Goal: Task Accomplishment & Management: Use online tool/utility

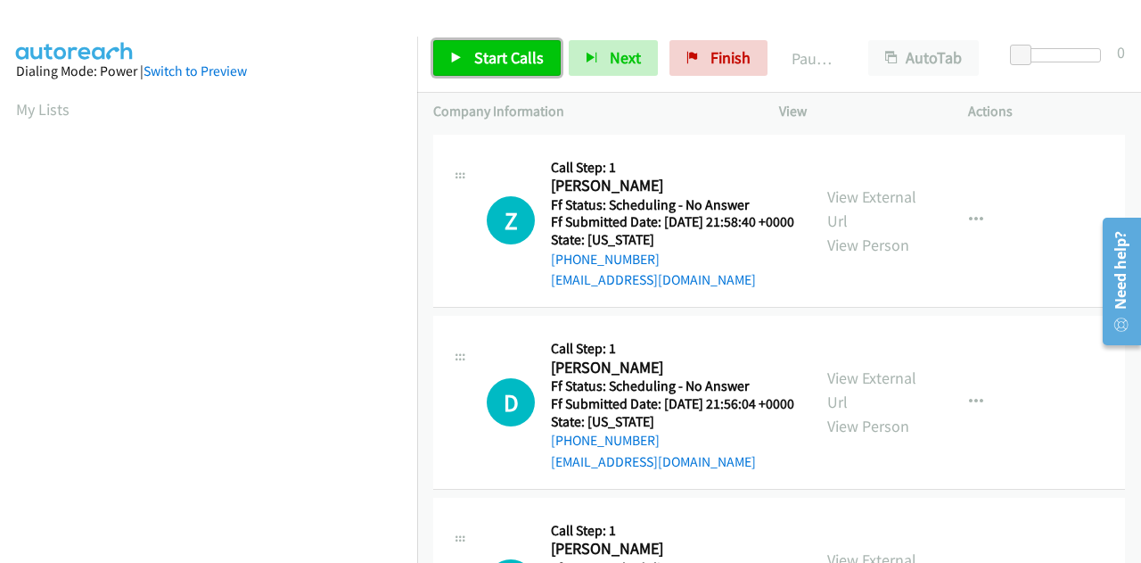
click at [471, 55] on link "Start Calls" at bounding box center [497, 58] width 128 height 36
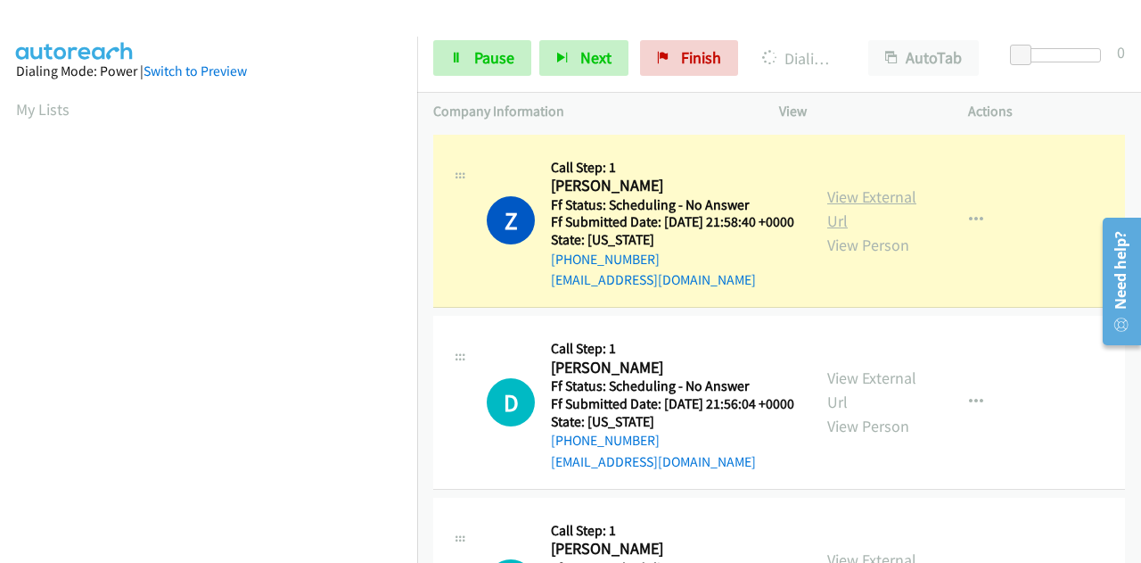
click at [894, 208] on link "View External Url" at bounding box center [872, 208] width 89 height 45
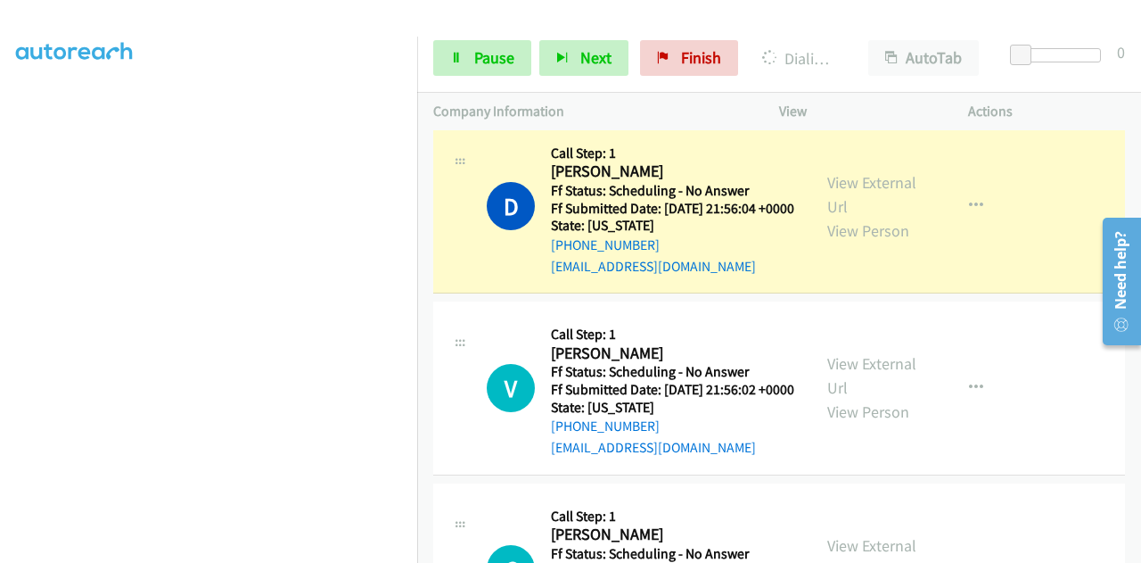
scroll to position [268, 0]
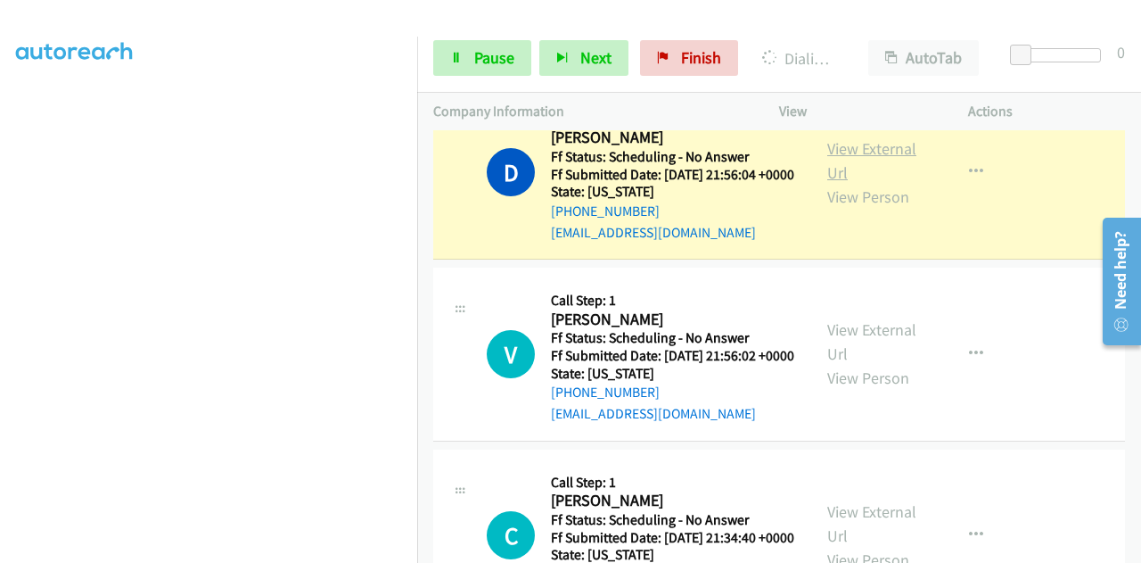
click at [834, 171] on link "View External Url" at bounding box center [872, 160] width 89 height 45
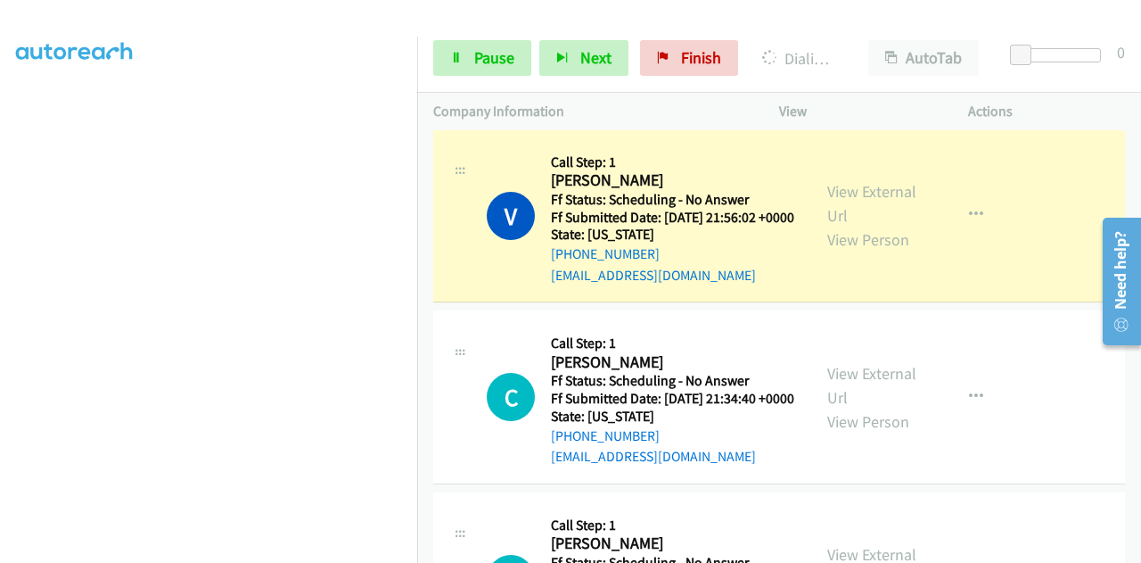
scroll to position [446, 0]
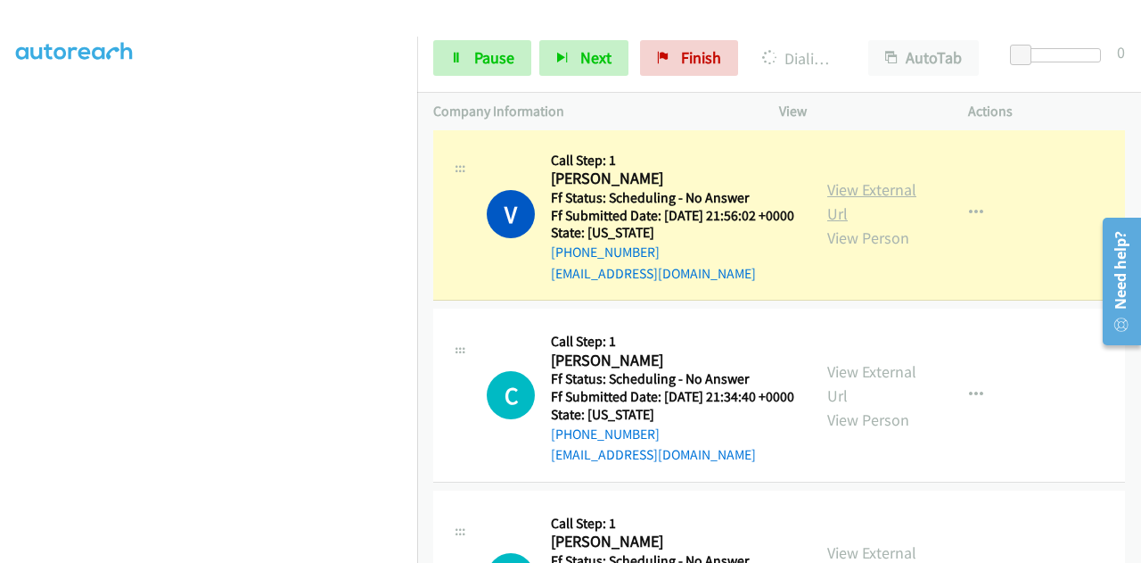
click at [842, 224] on link "View External Url" at bounding box center [872, 201] width 89 height 45
click at [171, 548] on section at bounding box center [208, 139] width 385 height 853
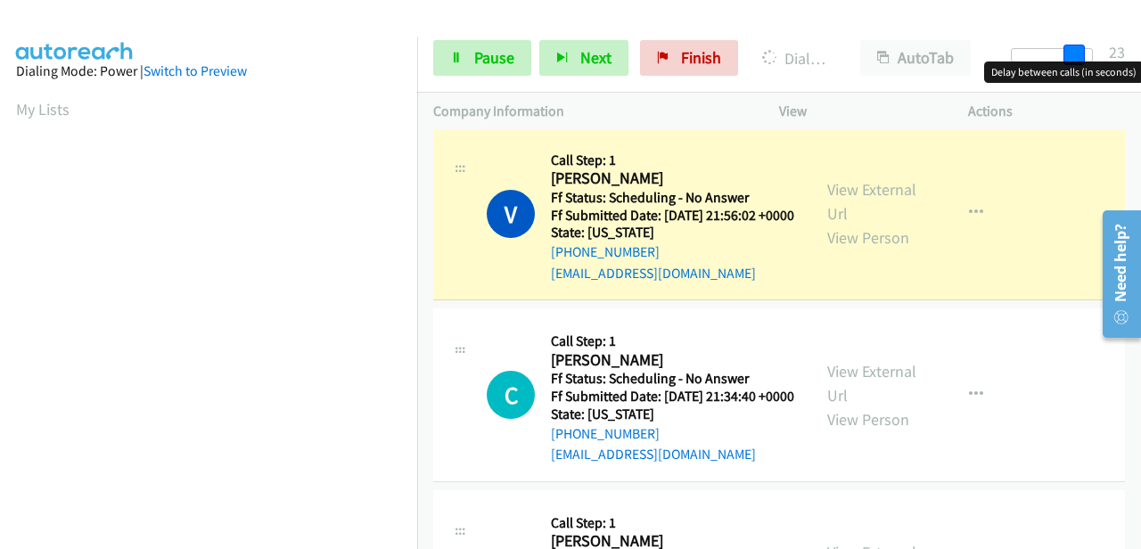
drag, startPoint x: 1020, startPoint y: 44, endPoint x: 1131, endPoint y: 54, distance: 111.1
click at [1138, 49] on div "Start Calls Pause Next Finish Dialing Victoria Rivera AutoTab AutoTab 23" at bounding box center [779, 58] width 724 height 69
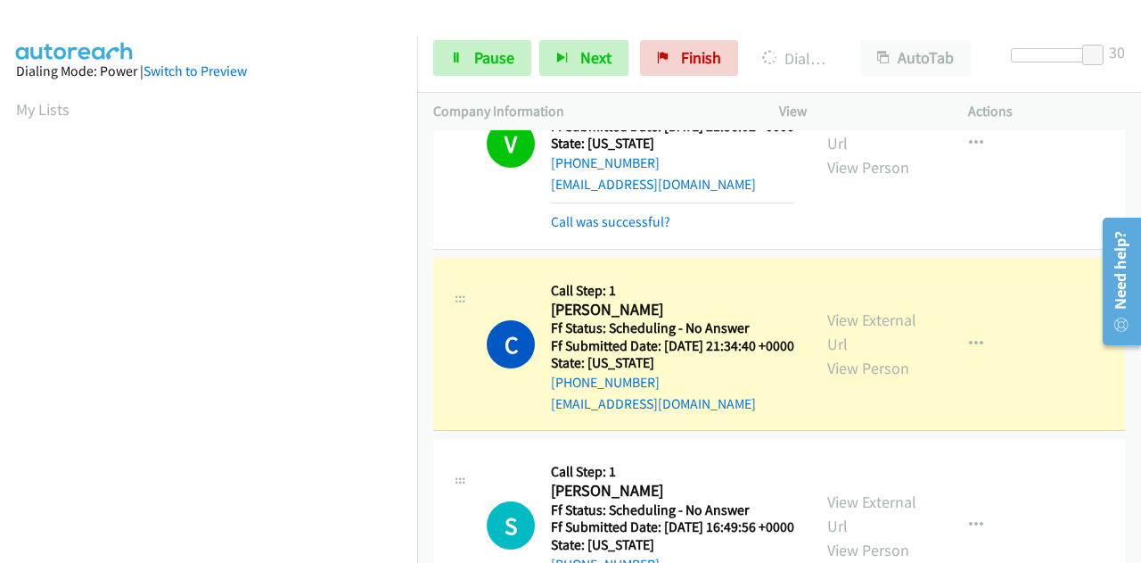
scroll to position [437, 0]
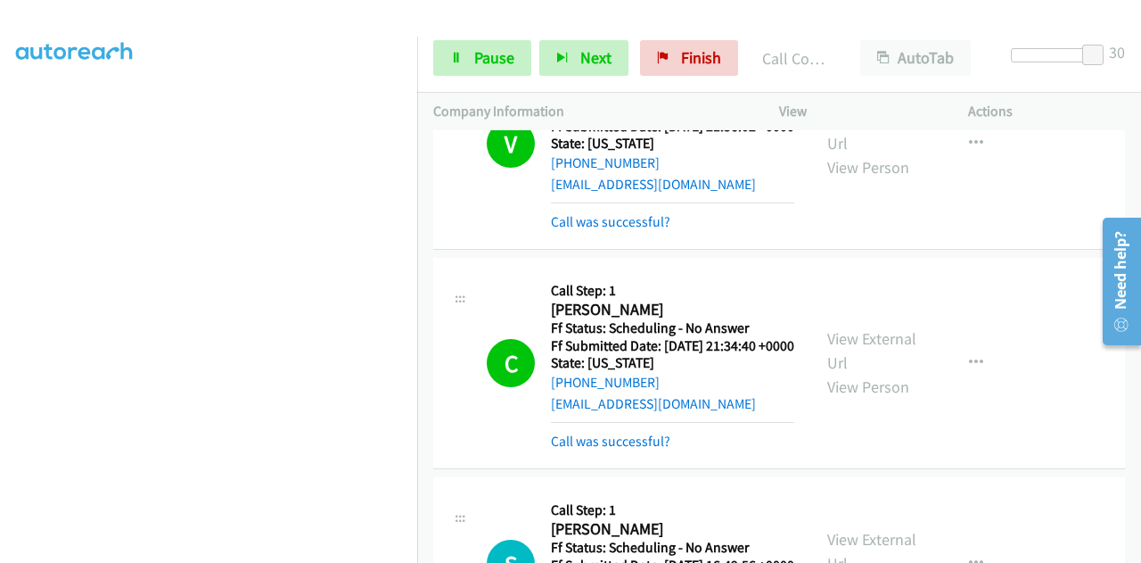
click at [842, 381] on div "View External Url View Person View External Url Email Schedule/Manage Callback …" at bounding box center [914, 363] width 205 height 178
click at [842, 373] on link "View External Url" at bounding box center [872, 350] width 89 height 45
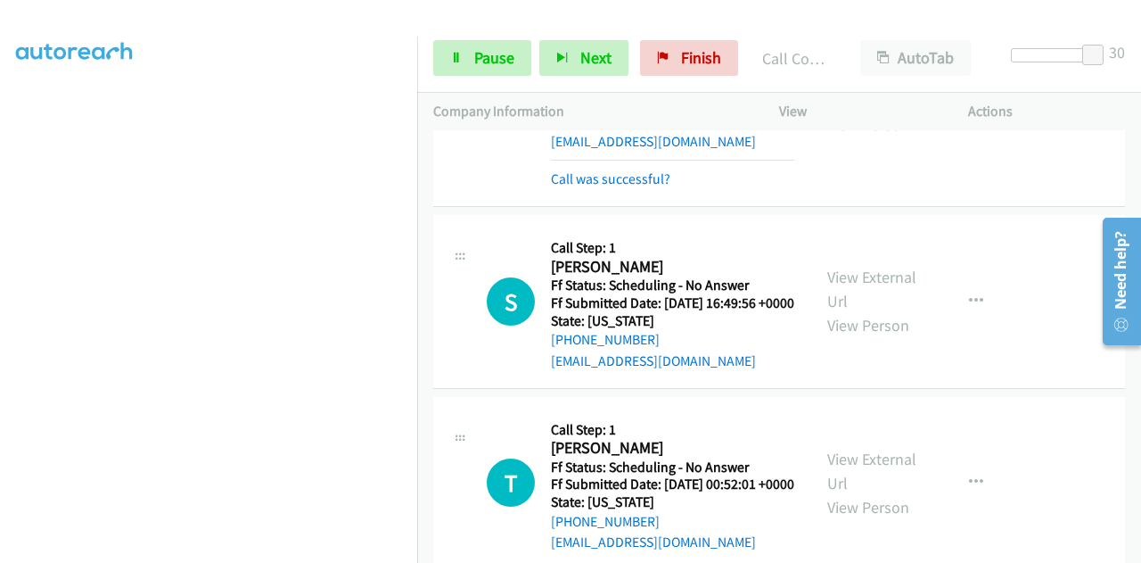
scroll to position [803, 0]
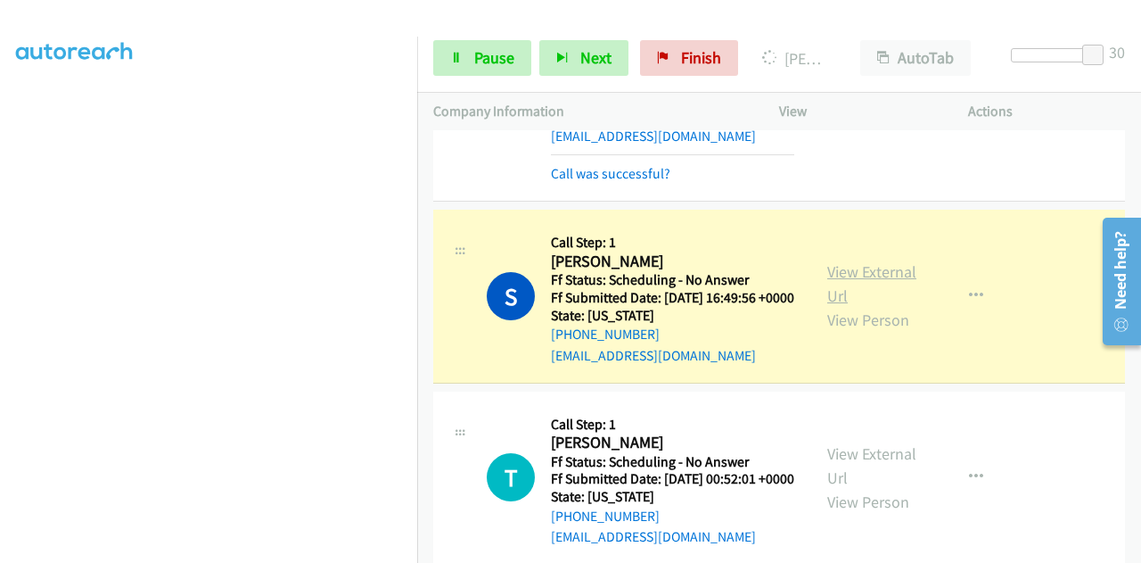
click at [868, 306] on link "View External Url" at bounding box center [872, 283] width 89 height 45
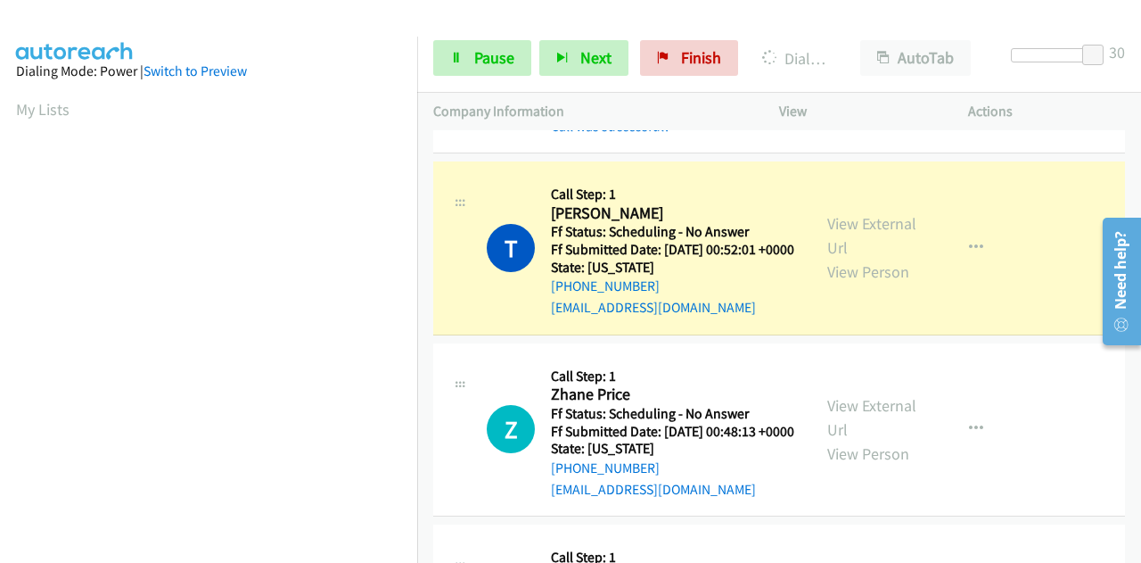
scroll to position [437, 0]
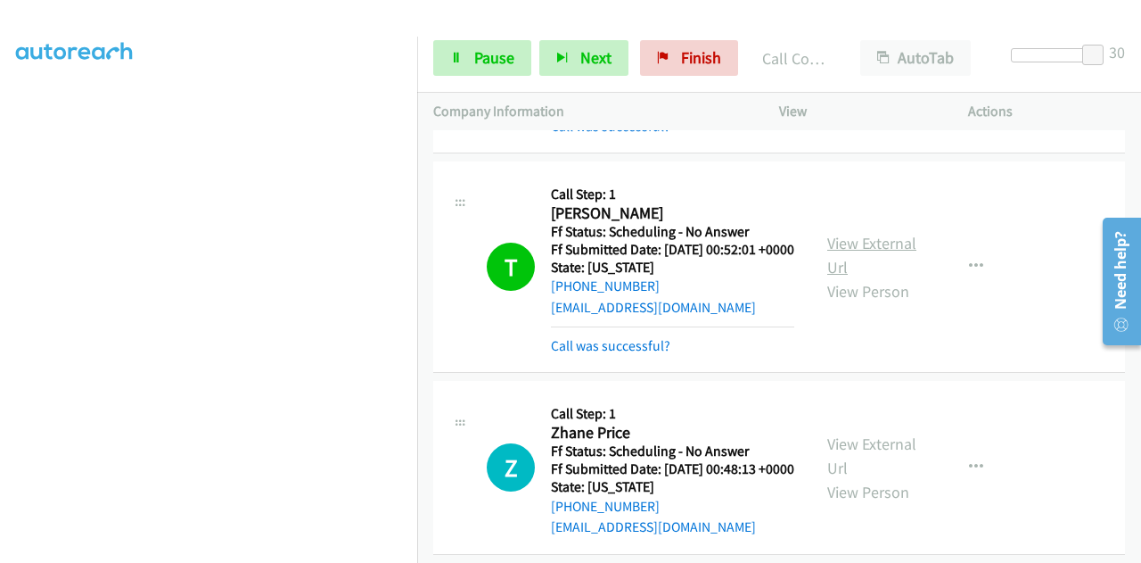
click at [847, 277] on link "View External Url" at bounding box center [872, 255] width 89 height 45
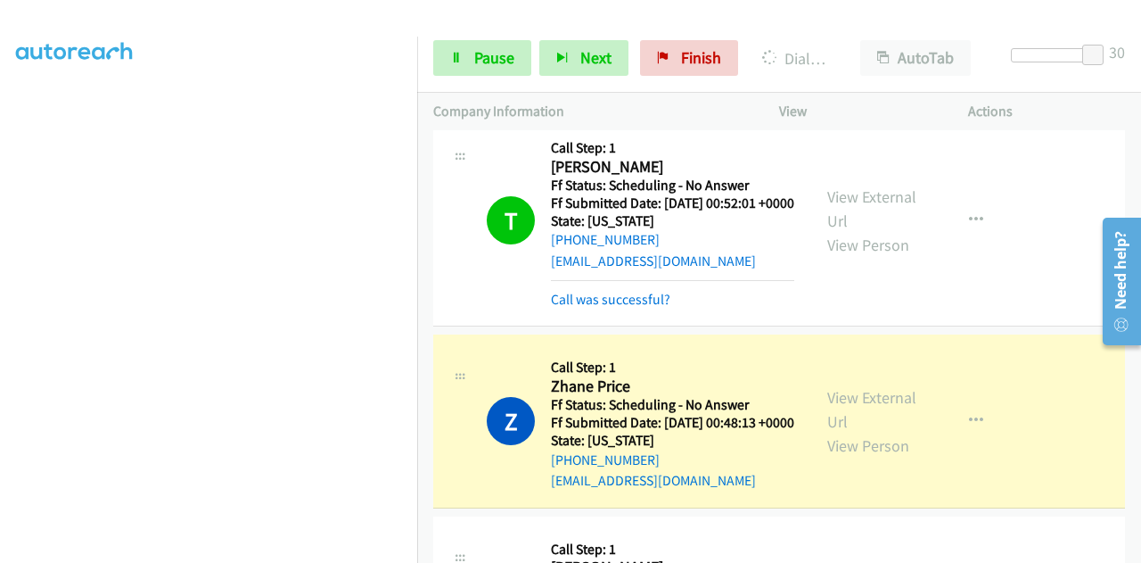
scroll to position [1249, 0]
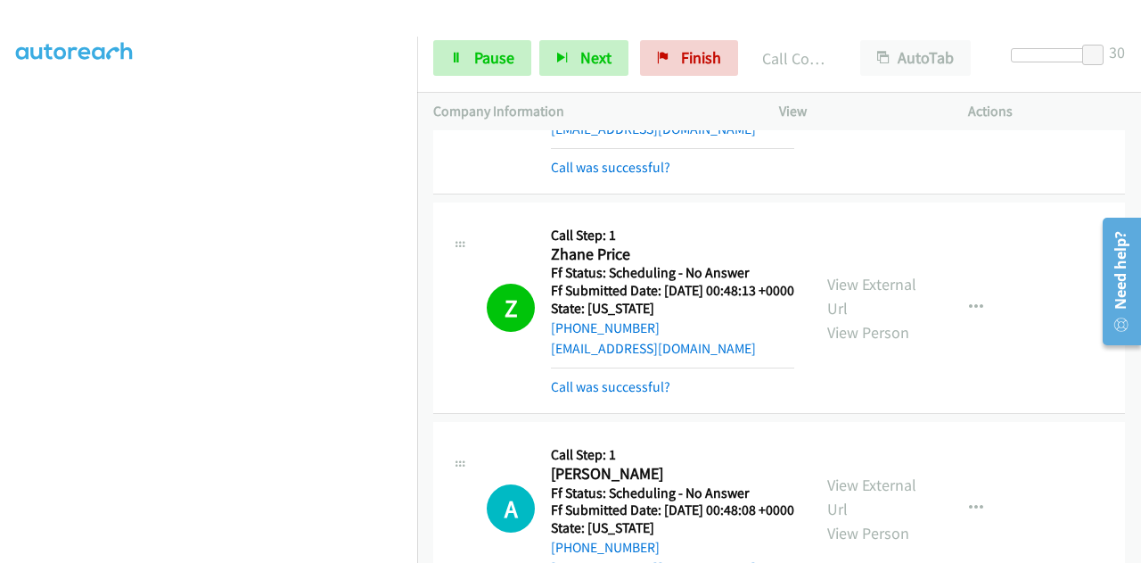
click at [829, 374] on div "View External Url View Person View External Url Email Schedule/Manage Callback …" at bounding box center [914, 307] width 205 height 178
click at [837, 318] on link "View External Url" at bounding box center [872, 296] width 89 height 45
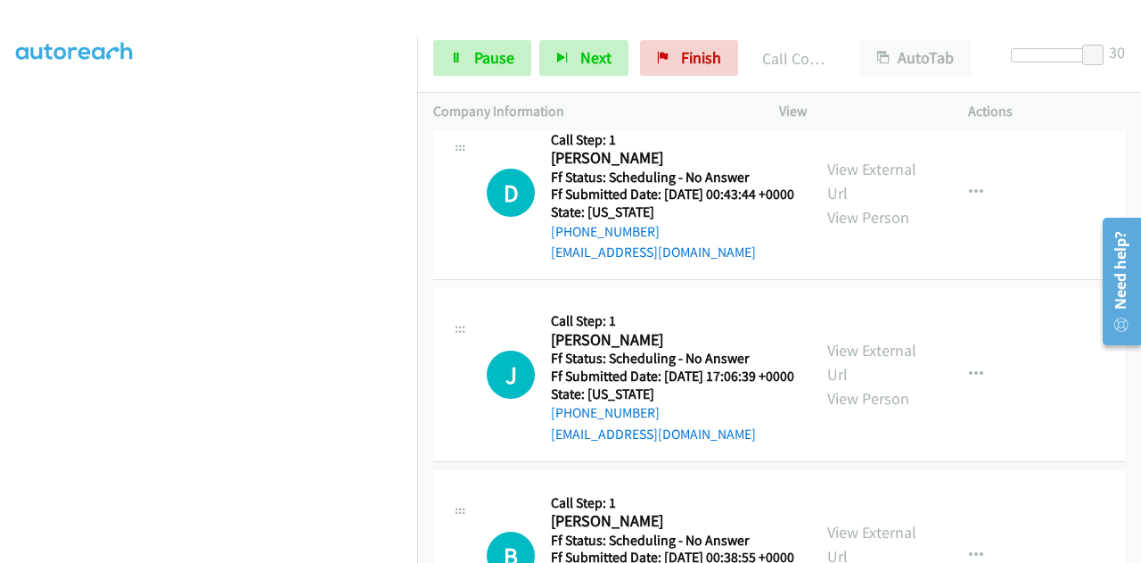
scroll to position [1605, 0]
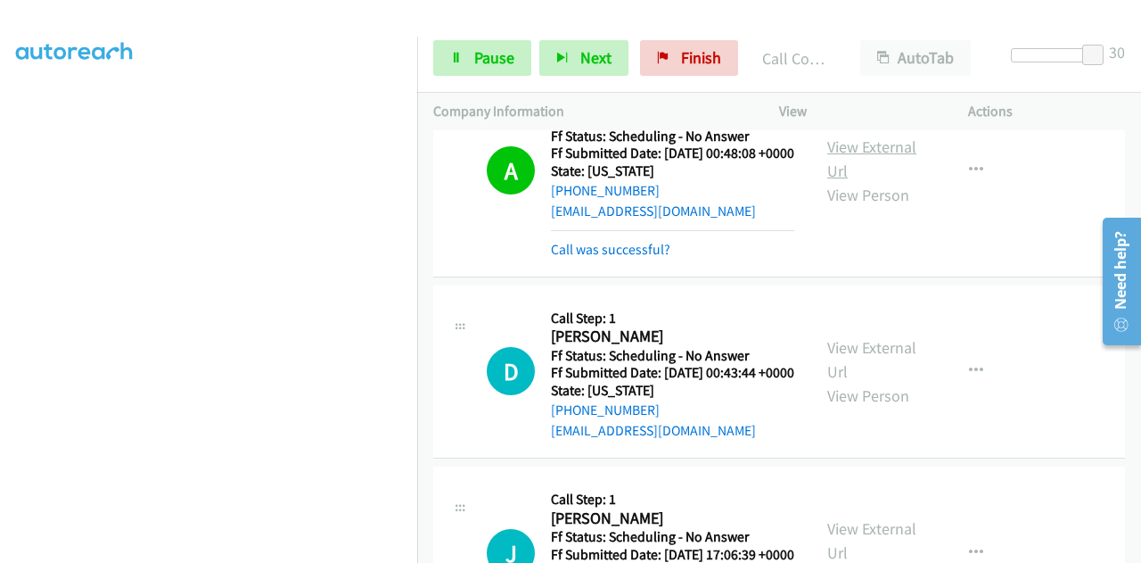
click at [865, 181] on link "View External Url" at bounding box center [872, 158] width 89 height 45
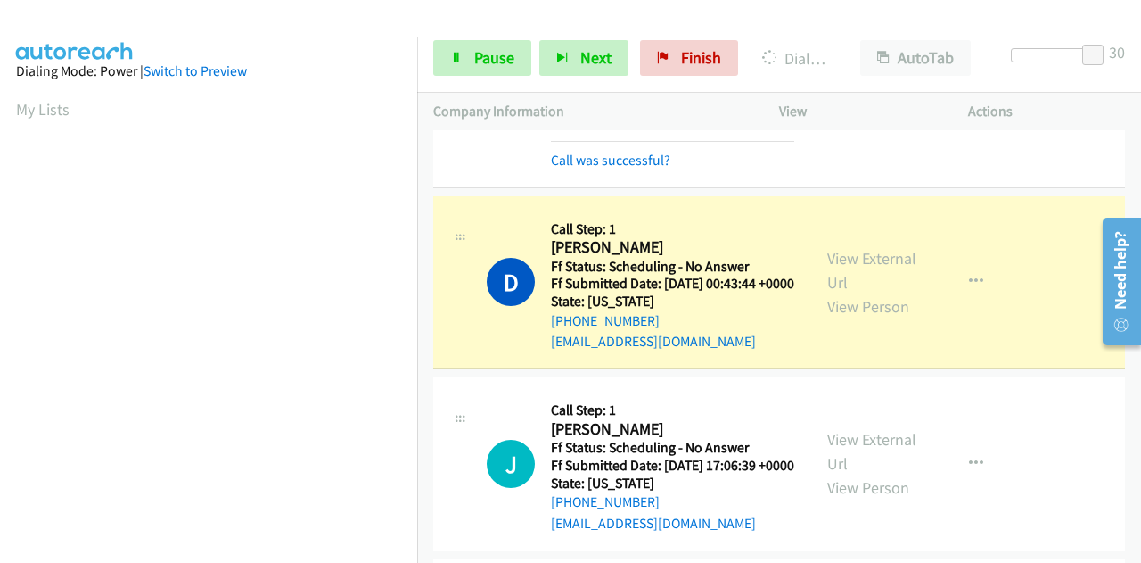
scroll to position [437, 0]
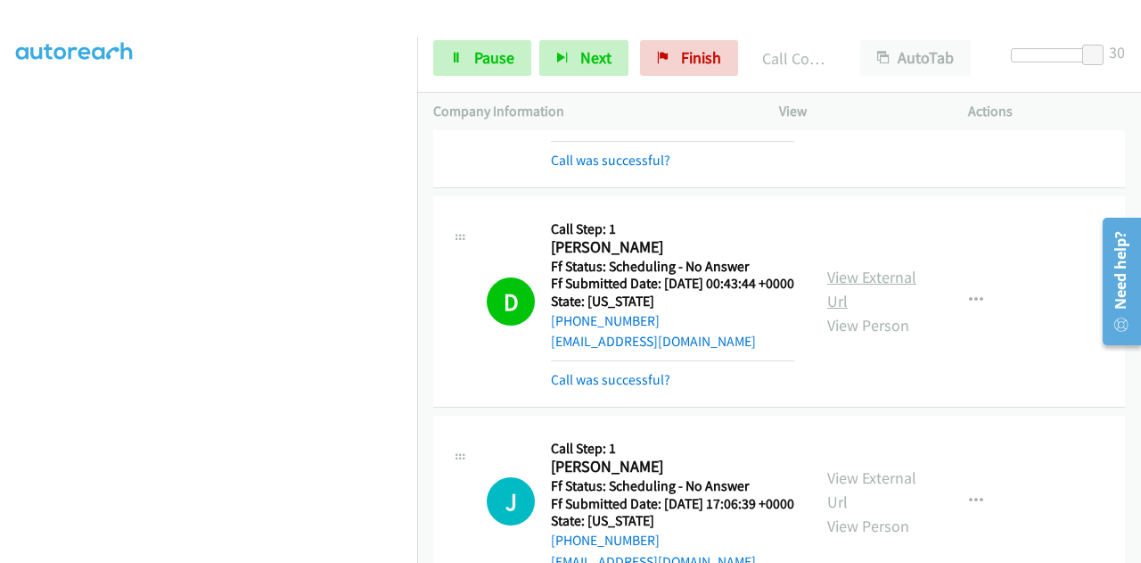
click at [845, 311] on link "View External Url" at bounding box center [872, 289] width 89 height 45
click at [503, 45] on link "Pause" at bounding box center [482, 58] width 98 height 36
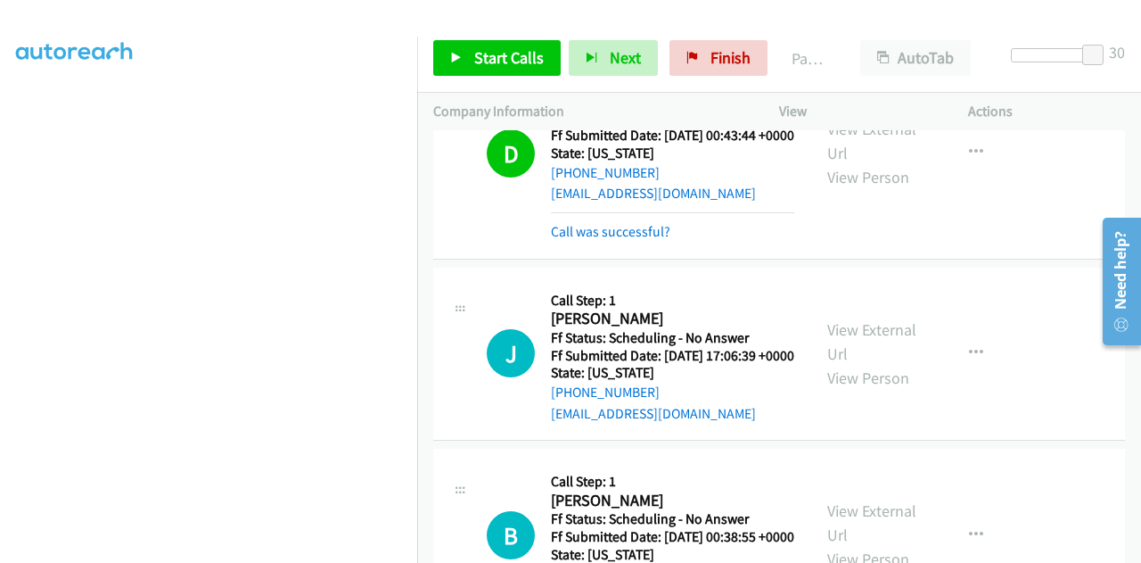
scroll to position [1962, 0]
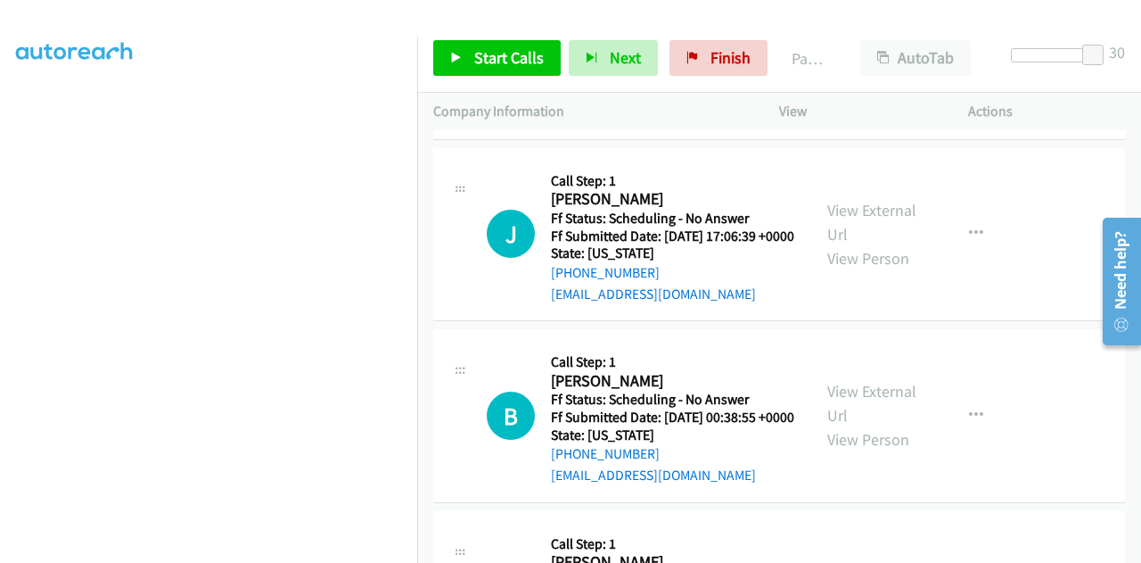
click at [867, 44] on link "View External Url" at bounding box center [872, 21] width 89 height 45
click at [692, 63] on link "Finish" at bounding box center [719, 58] width 98 height 36
click at [478, 46] on link "Start Calls" at bounding box center [497, 58] width 128 height 36
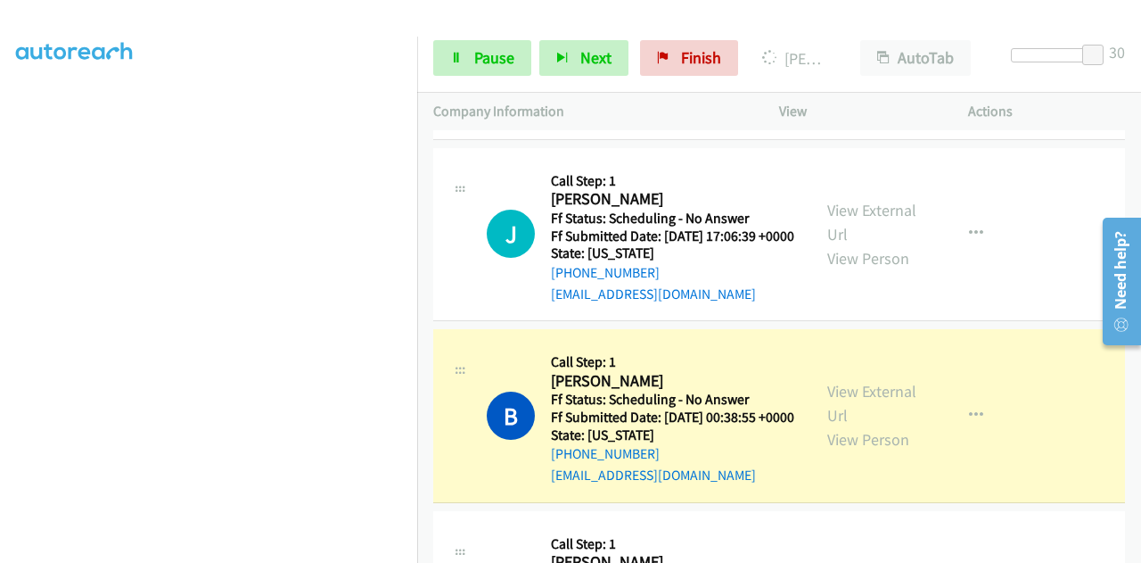
scroll to position [2051, 0]
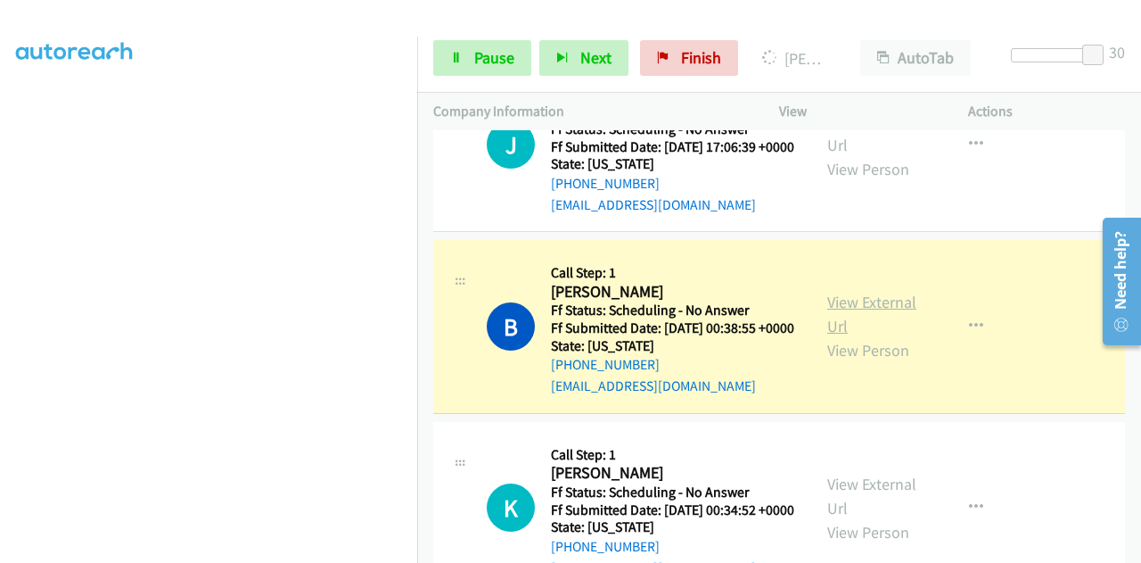
click at [860, 336] on link "View External Url" at bounding box center [872, 314] width 89 height 45
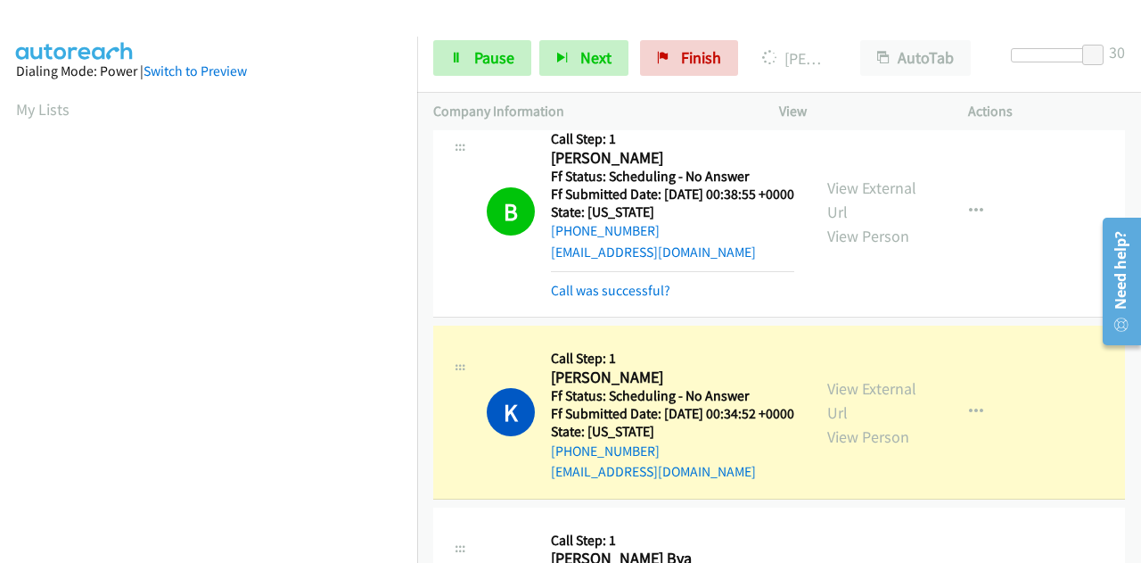
scroll to position [2408, 0]
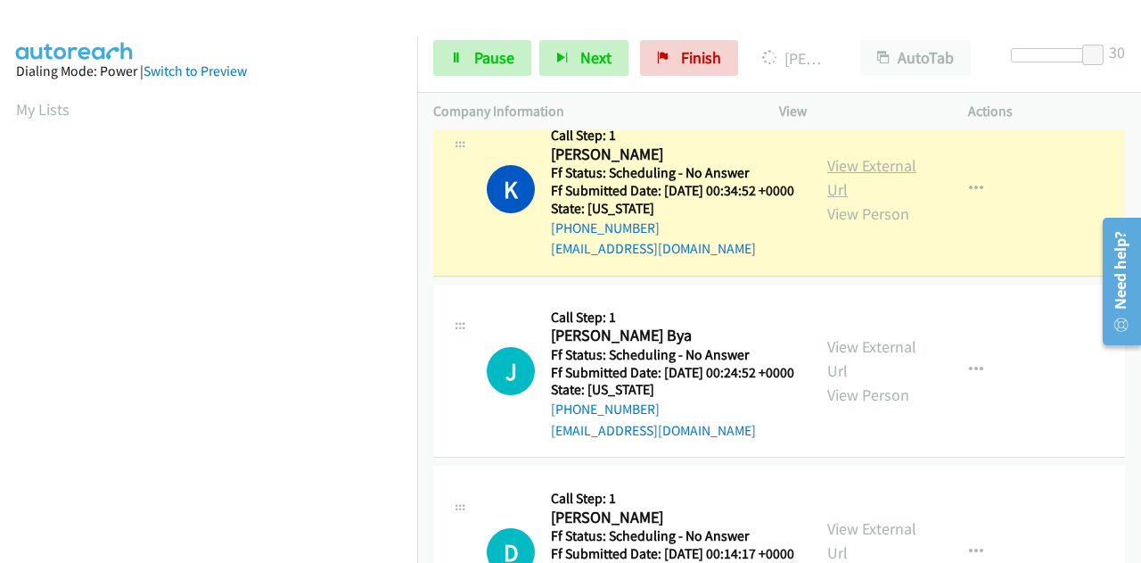
click at [840, 200] on link "View External Url" at bounding box center [872, 177] width 89 height 45
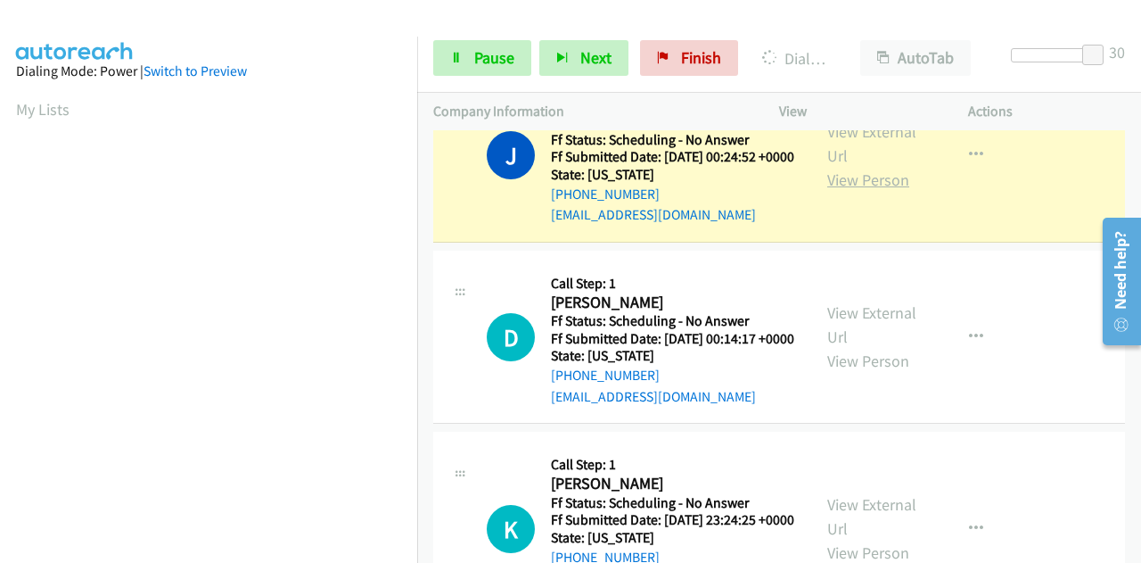
scroll to position [2675, 0]
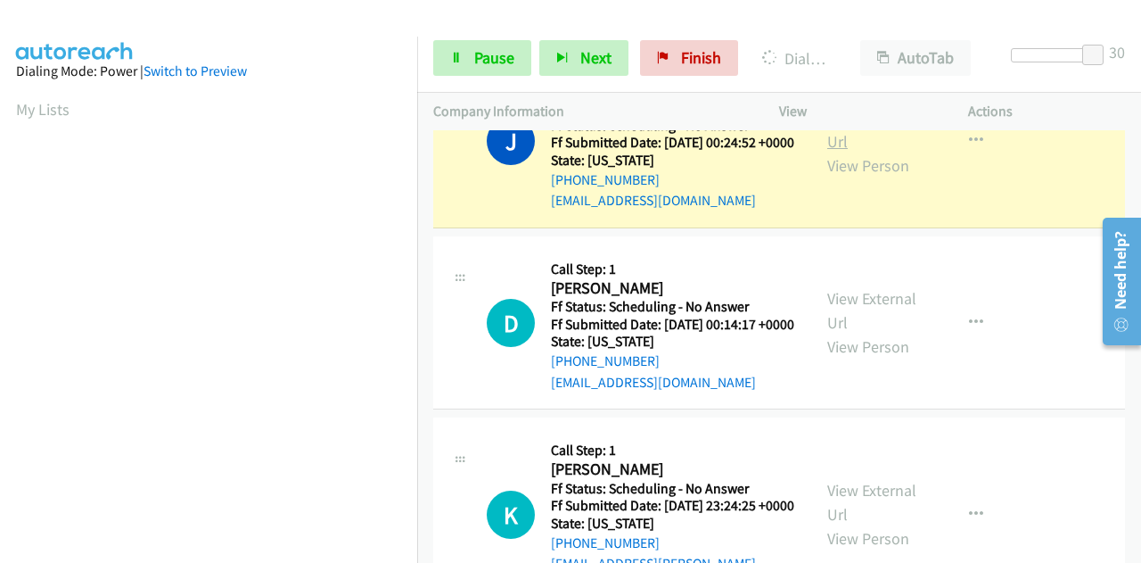
click at [884, 152] on link "View External Url" at bounding box center [872, 129] width 89 height 45
drag, startPoint x: 665, startPoint y: 60, endPoint x: 605, endPoint y: 84, distance: 65.2
click at [665, 60] on link "Finish" at bounding box center [689, 58] width 98 height 36
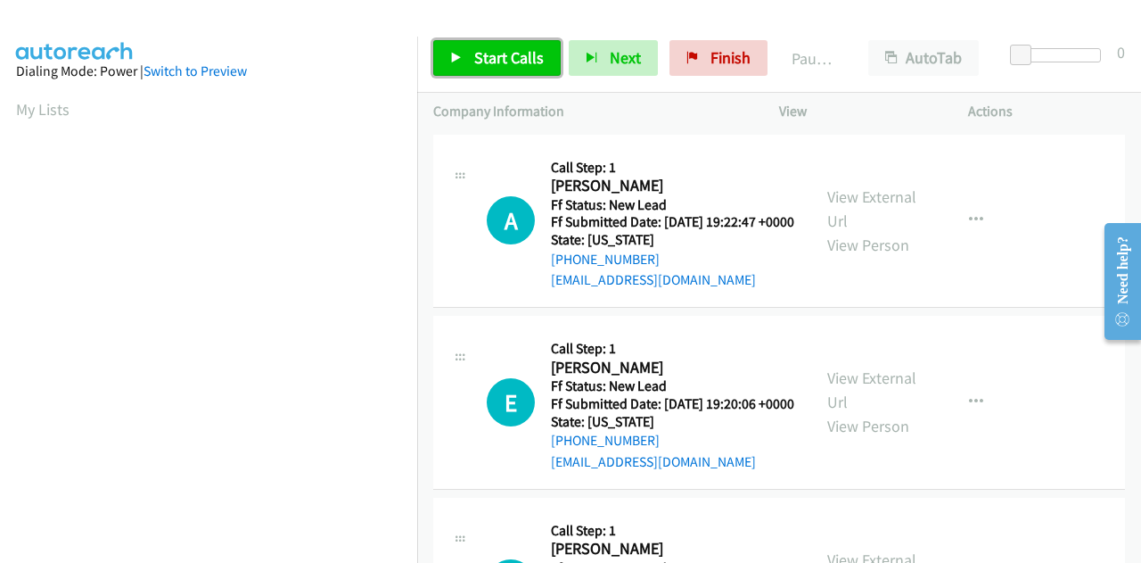
click at [490, 53] on span "Start Calls" at bounding box center [509, 57] width 70 height 21
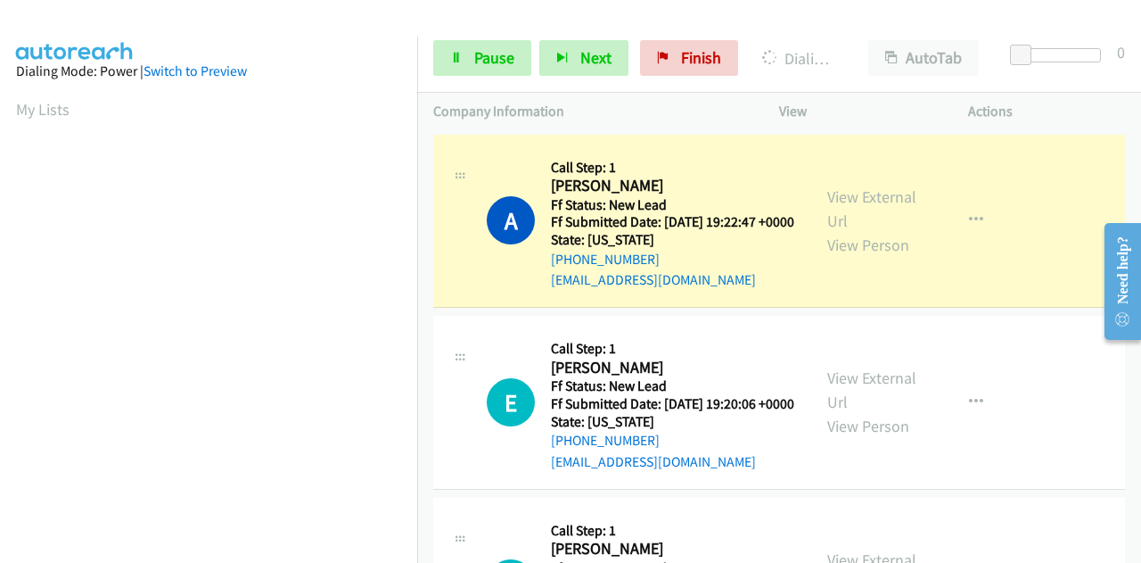
scroll to position [437, 0]
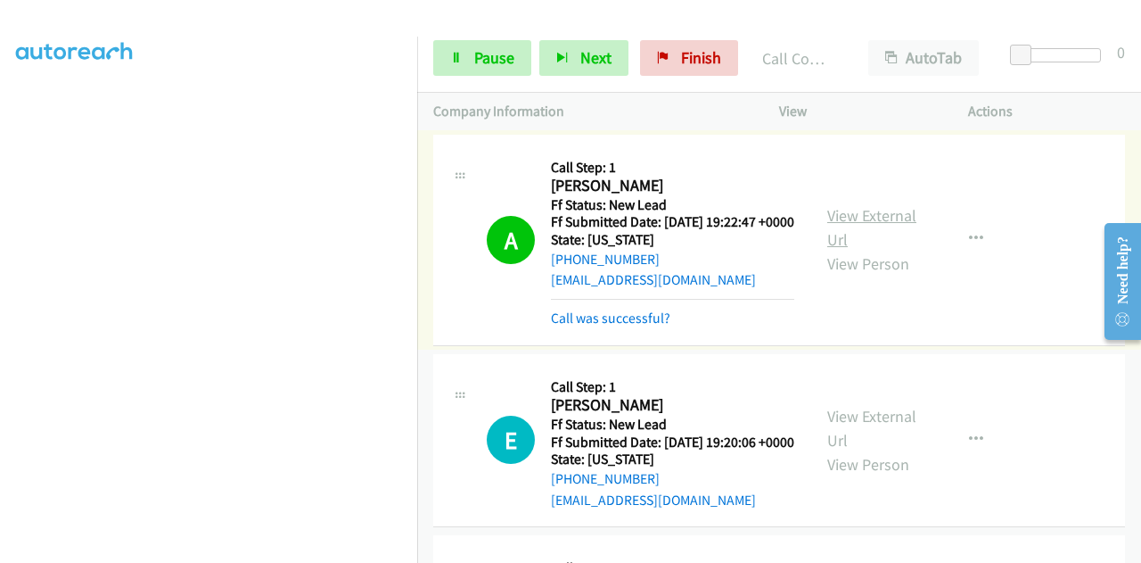
click at [895, 231] on link "View External Url" at bounding box center [872, 227] width 89 height 45
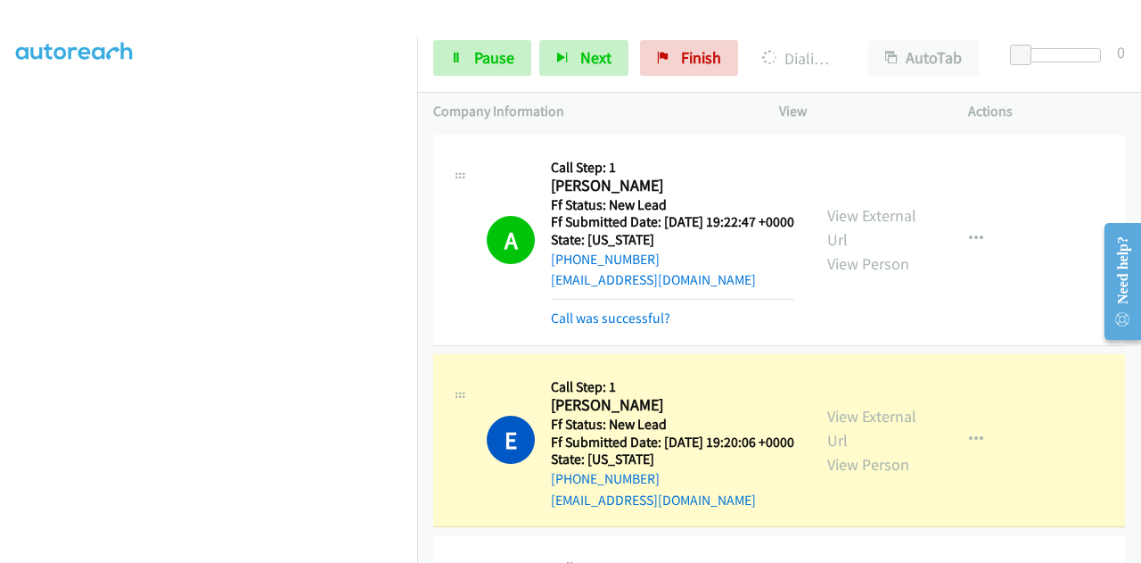
scroll to position [89, 0]
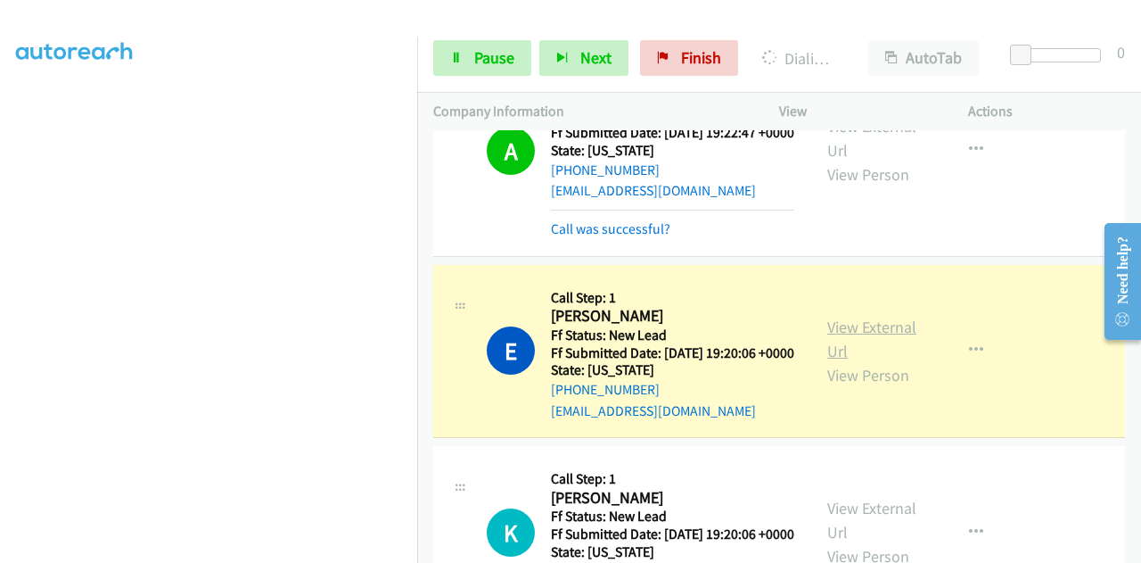
click at [861, 350] on link "View External Url" at bounding box center [872, 339] width 89 height 45
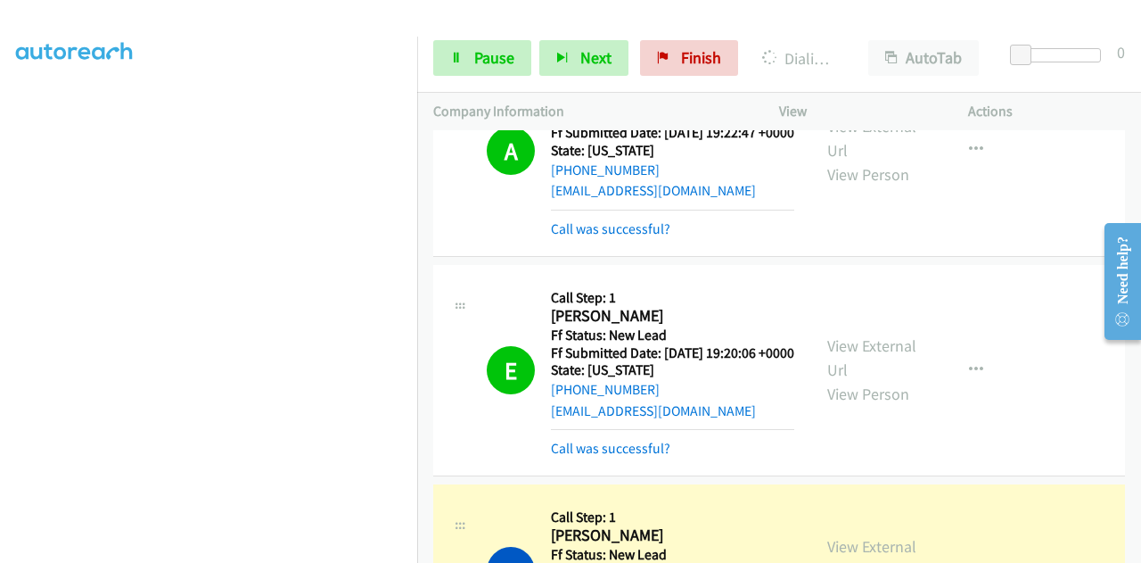
scroll to position [268, 0]
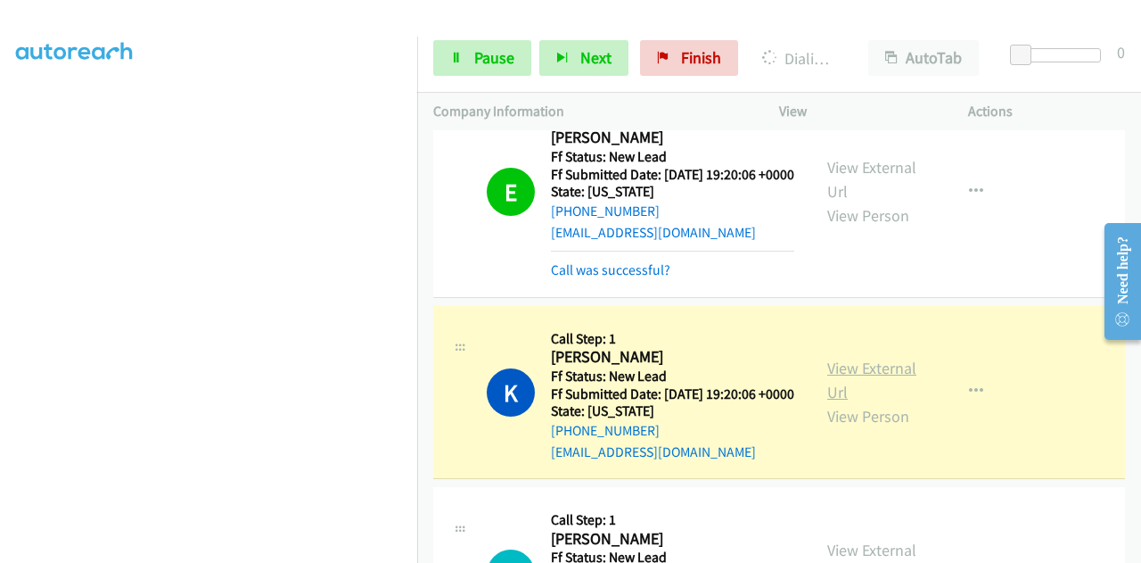
click at [878, 402] on link "View External Url" at bounding box center [872, 380] width 89 height 45
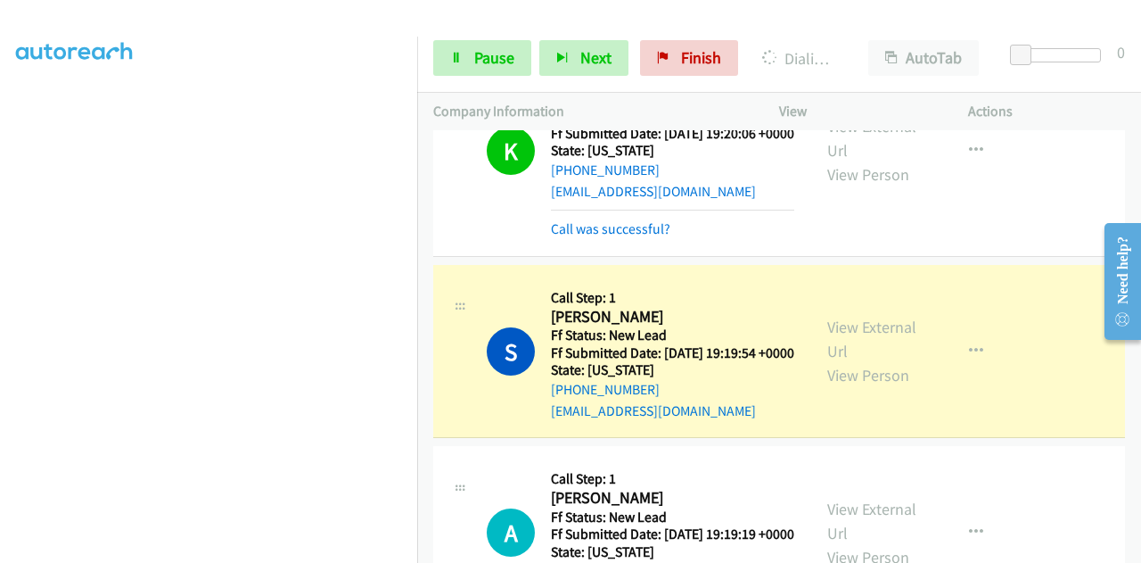
scroll to position [535, 0]
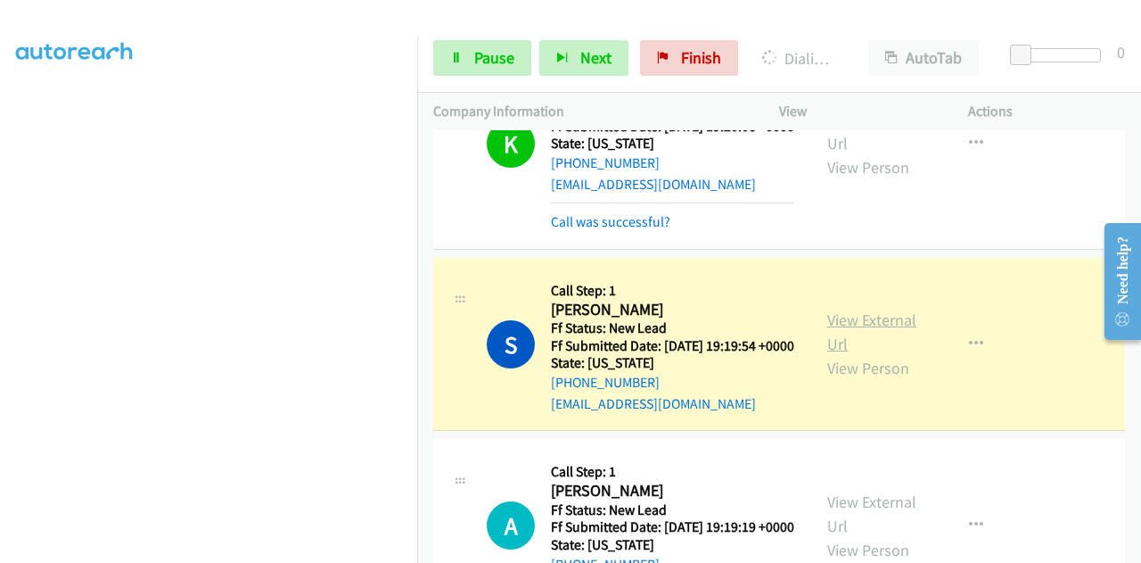
click at [834, 354] on link "View External Url" at bounding box center [872, 331] width 89 height 45
drag, startPoint x: 477, startPoint y: 66, endPoint x: 400, endPoint y: 152, distance: 116.2
click at [476, 66] on span "Pause" at bounding box center [494, 57] width 40 height 21
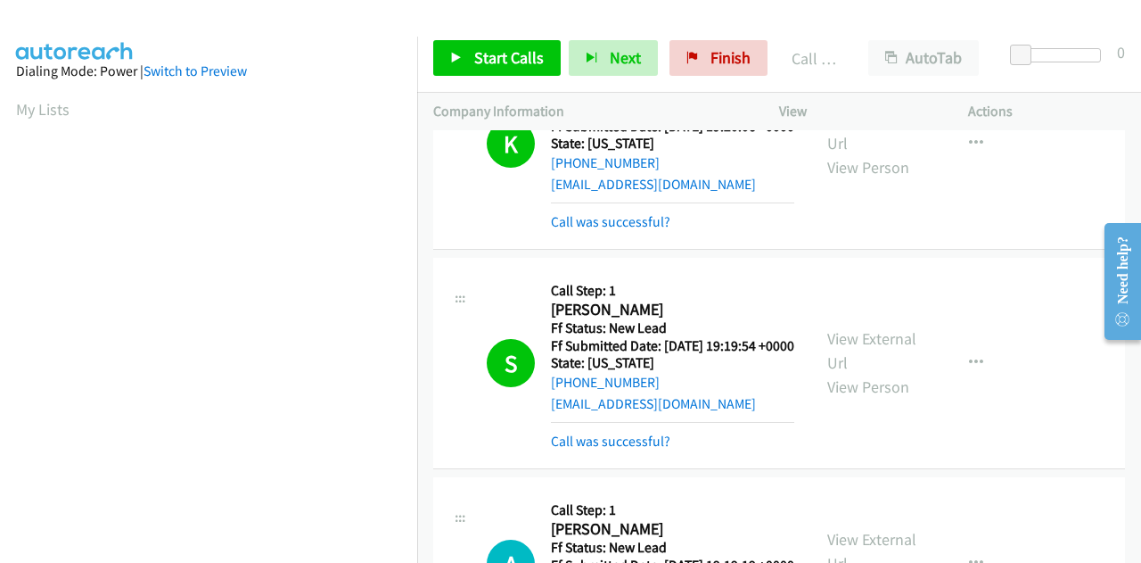
scroll to position [437, 0]
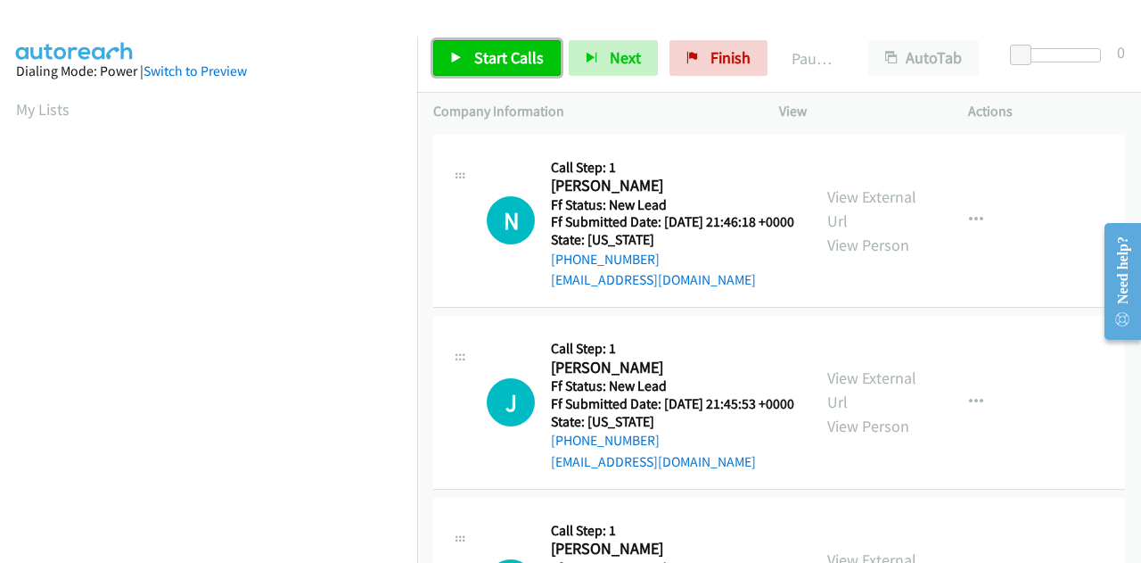
click at [480, 54] on span "Start Calls" at bounding box center [509, 57] width 70 height 21
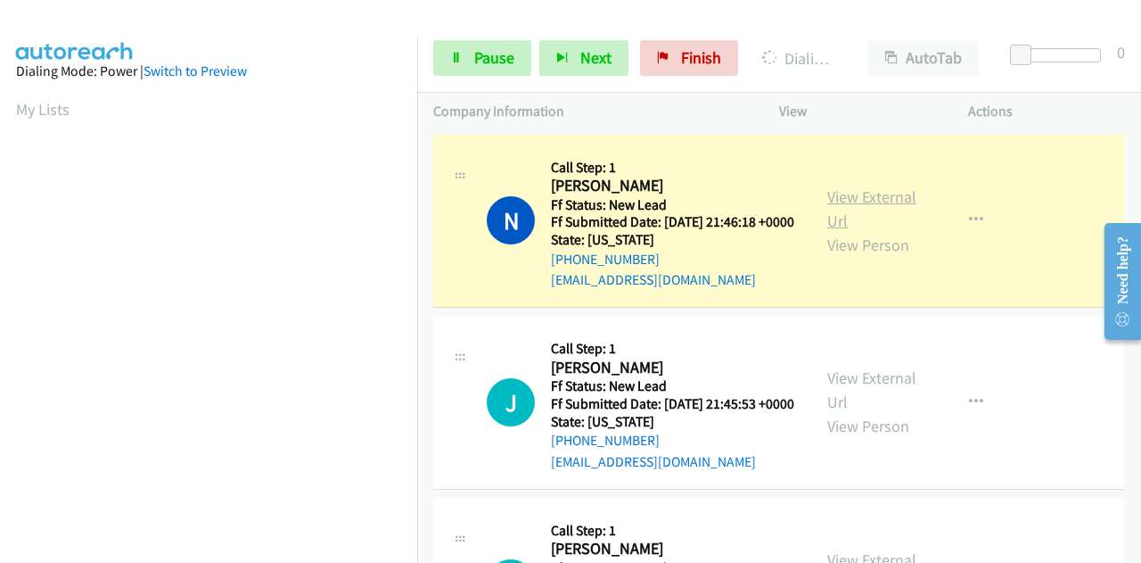
click at [901, 211] on link "View External Url" at bounding box center [872, 208] width 89 height 45
click at [471, 56] on link "Pause" at bounding box center [482, 58] width 98 height 36
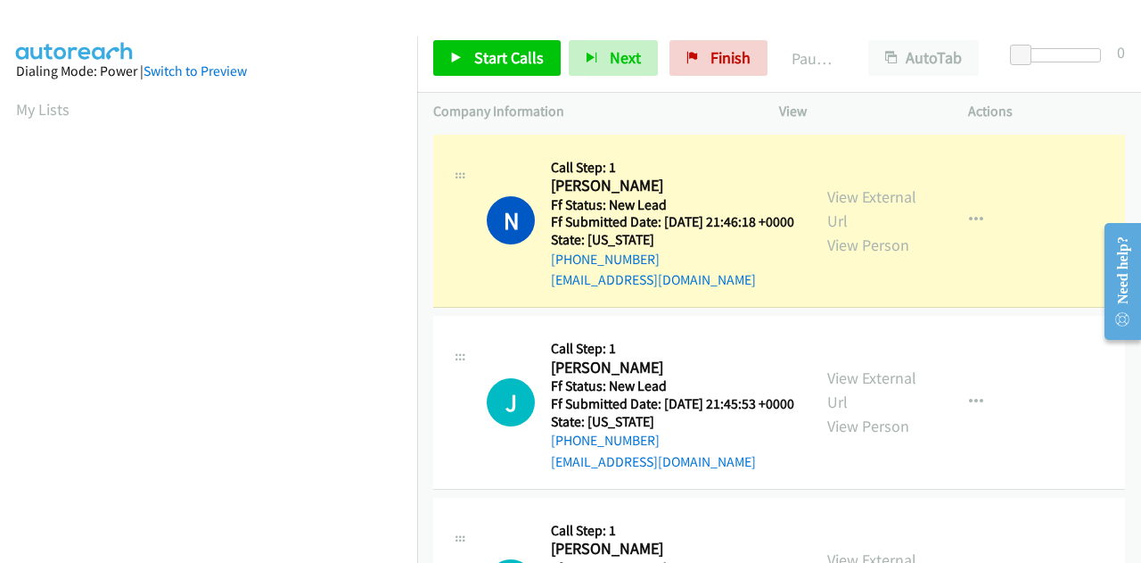
scroll to position [437, 0]
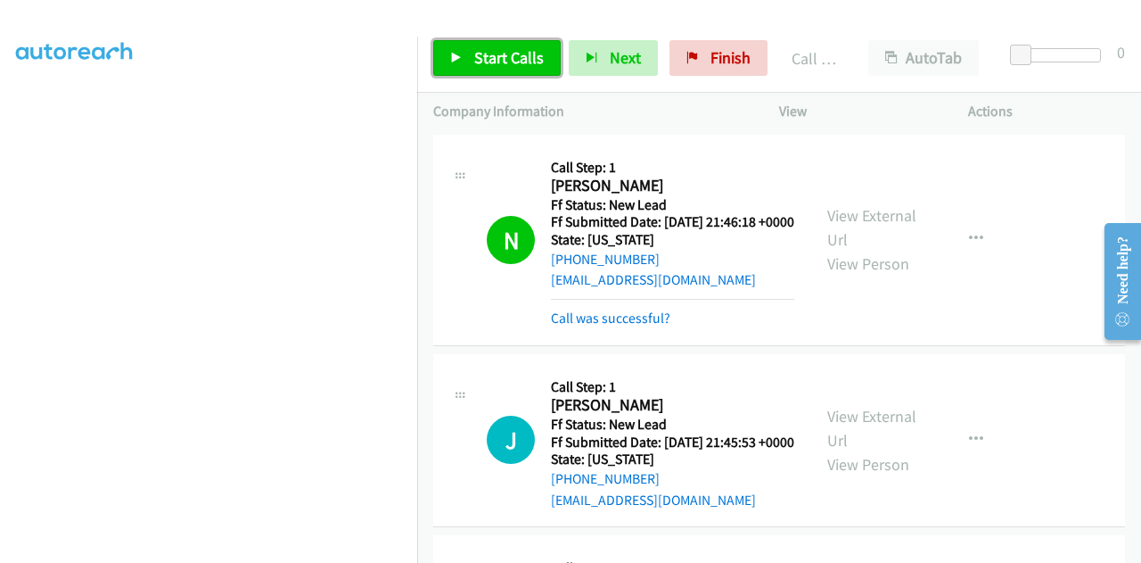
drag, startPoint x: 471, startPoint y: 68, endPoint x: 480, endPoint y: 52, distance: 18.4
click at [471, 68] on link "Start Calls" at bounding box center [497, 58] width 128 height 36
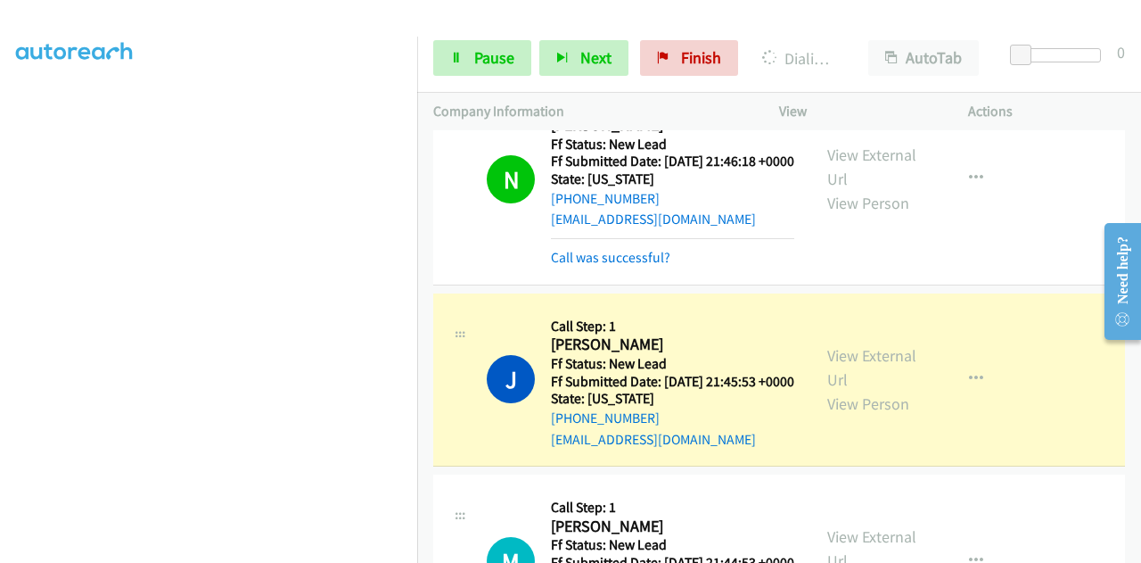
scroll to position [89, 0]
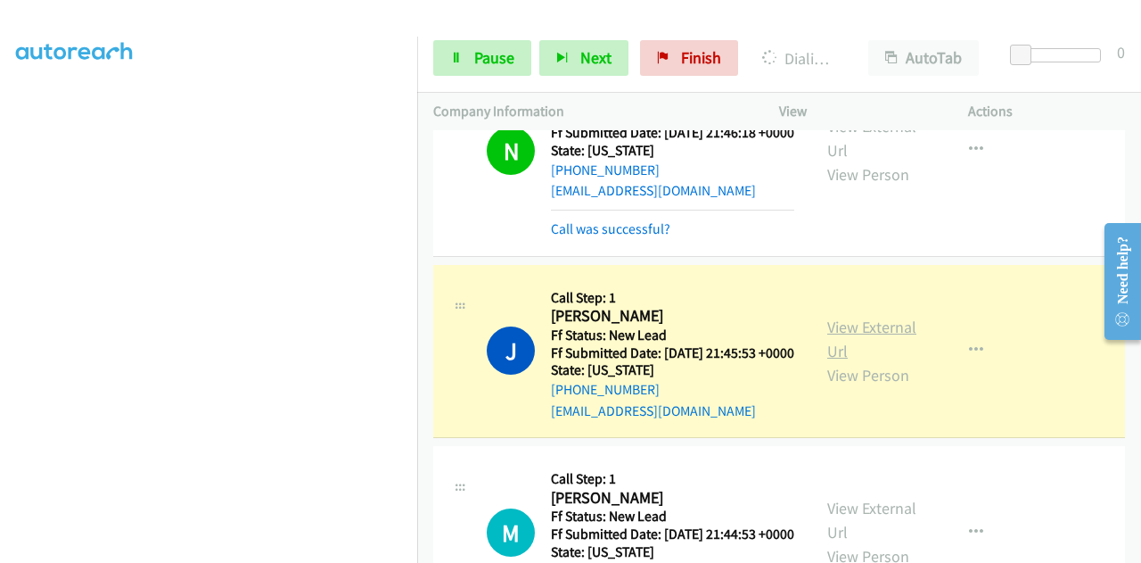
click at [850, 357] on link "View External Url" at bounding box center [872, 339] width 89 height 45
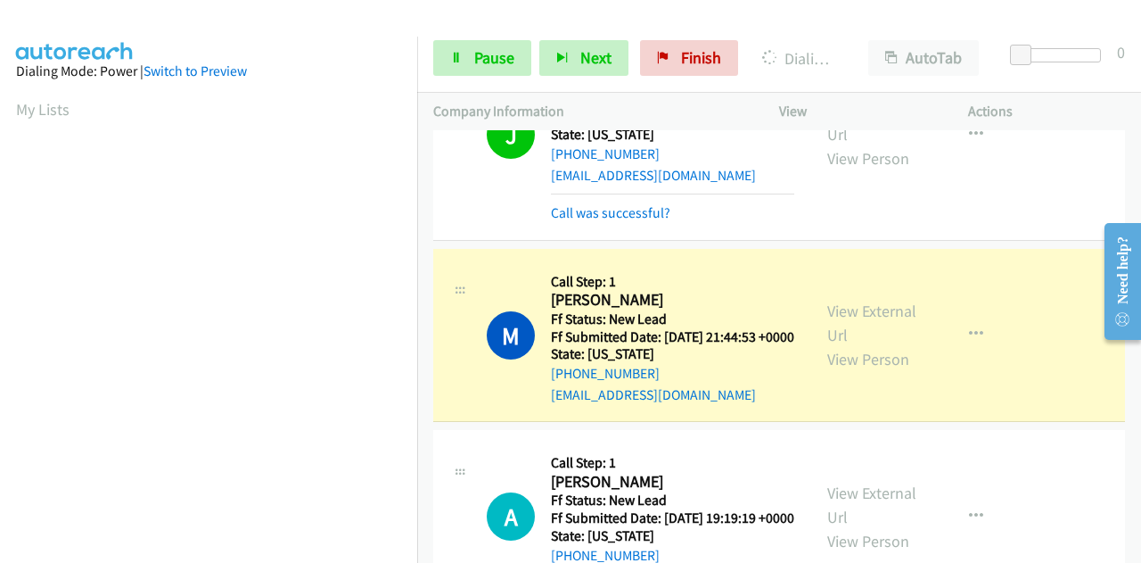
scroll to position [357, 0]
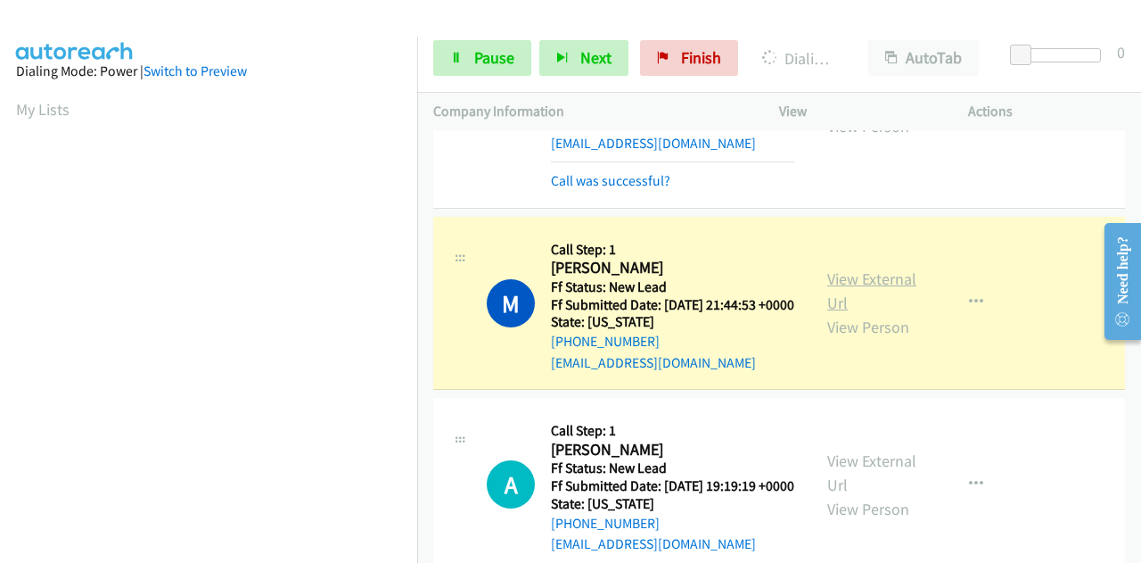
click at [883, 313] on link "View External Url" at bounding box center [872, 290] width 89 height 45
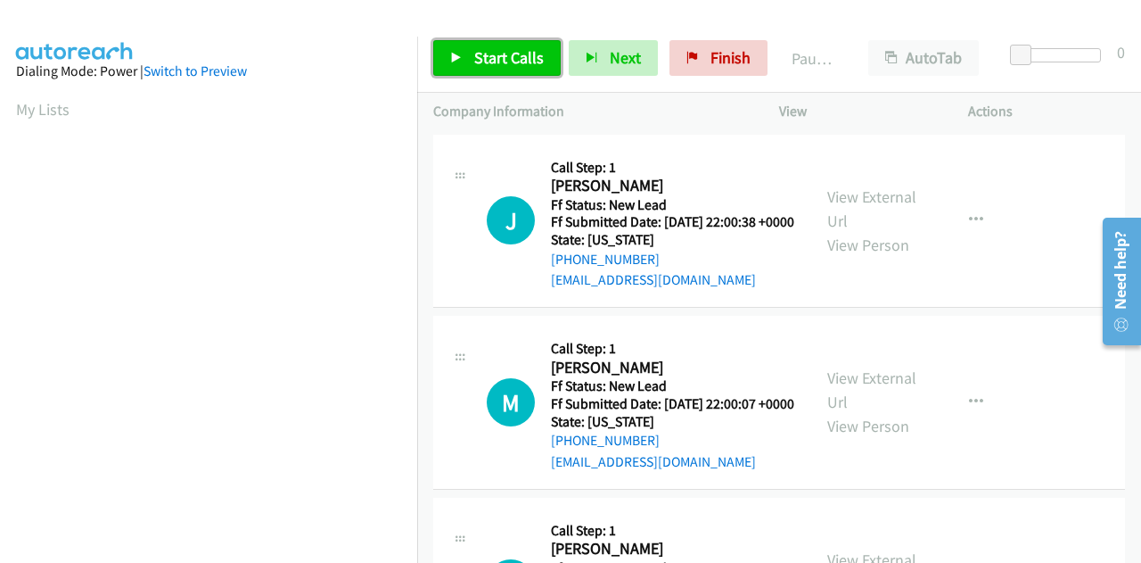
click at [504, 56] on span "Start Calls" at bounding box center [509, 57] width 70 height 21
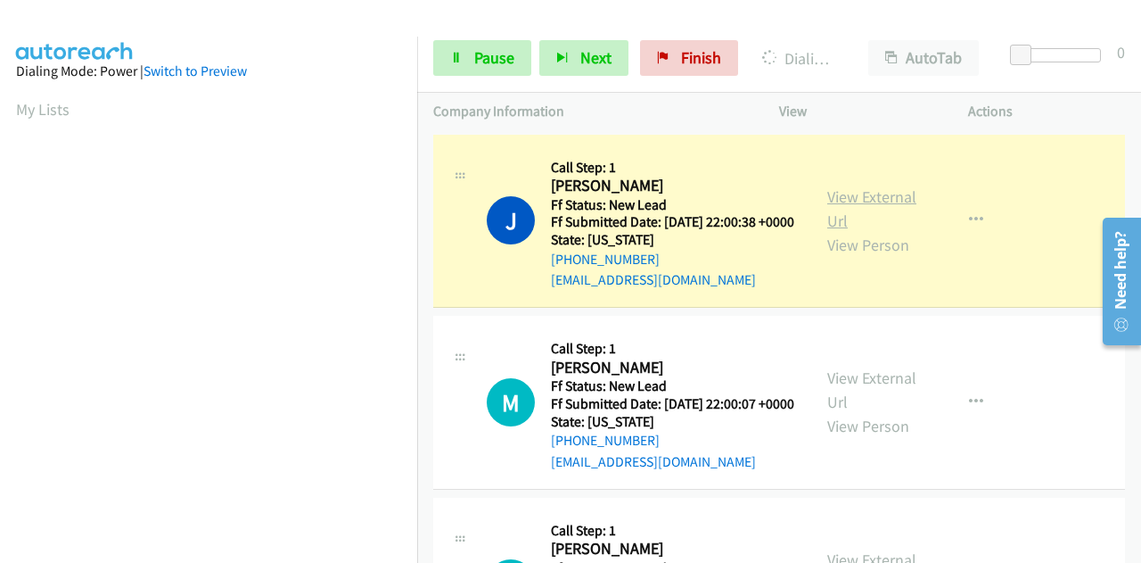
click at [876, 206] on link "View External Url" at bounding box center [872, 208] width 89 height 45
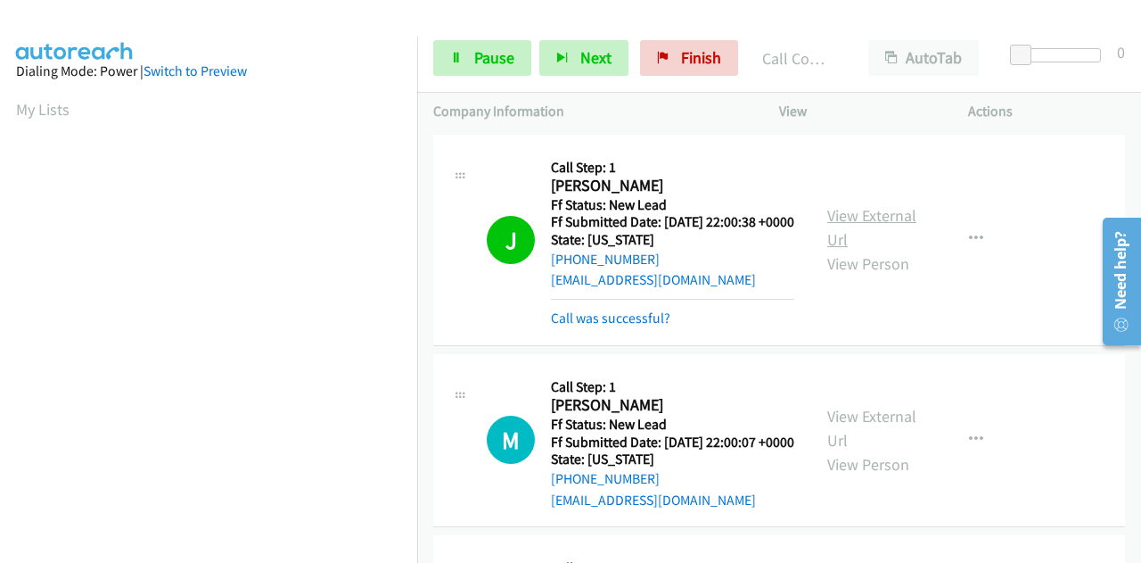
click at [853, 224] on link "View External Url" at bounding box center [872, 227] width 89 height 45
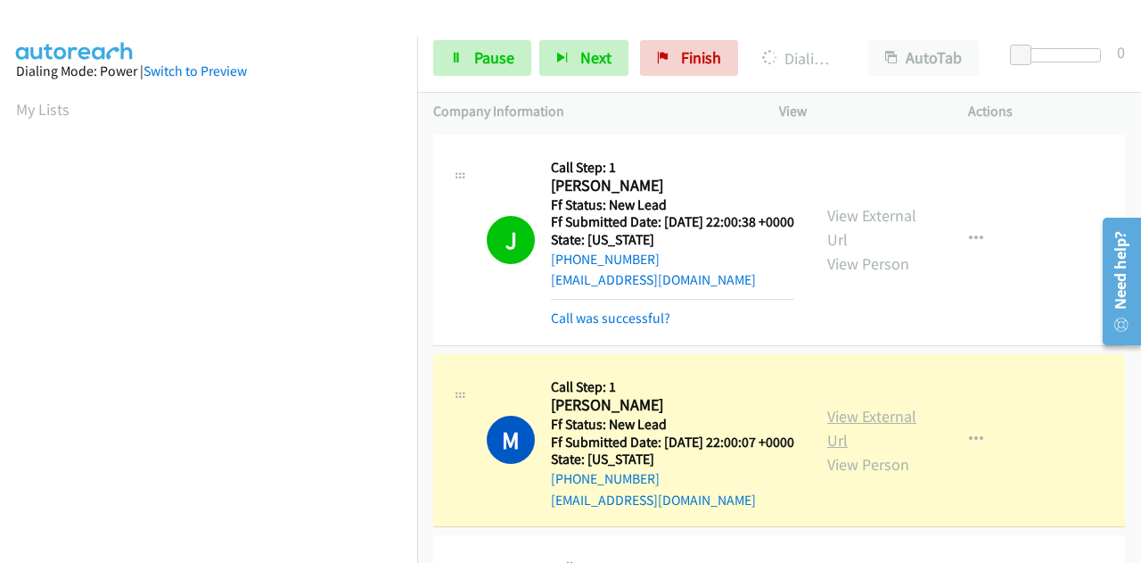
click at [854, 447] on link "View External Url" at bounding box center [872, 428] width 89 height 45
click at [488, 66] on span "Pause" at bounding box center [494, 57] width 40 height 21
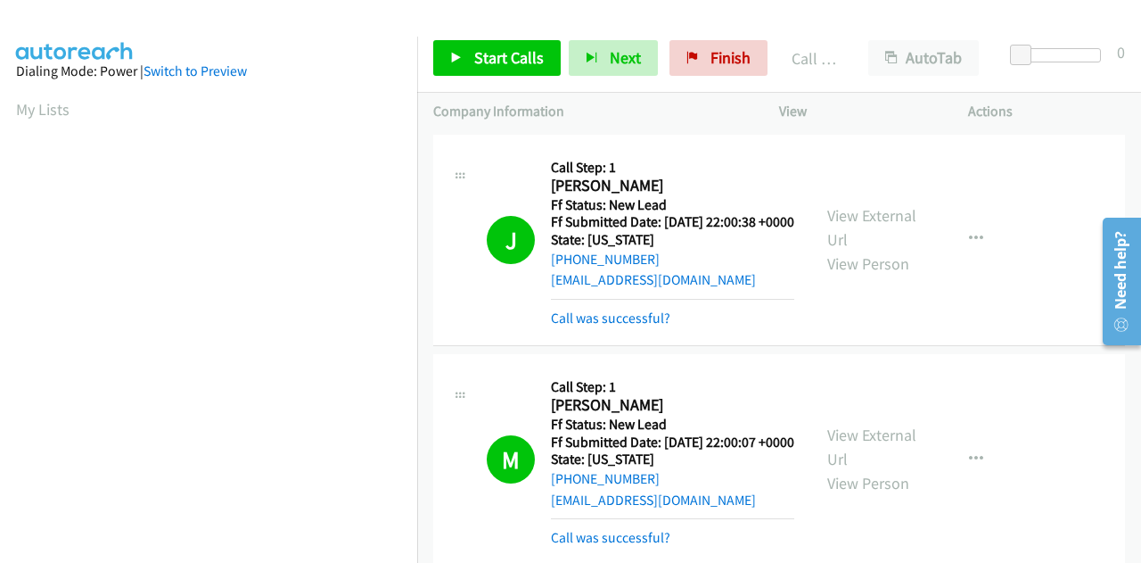
scroll to position [437, 0]
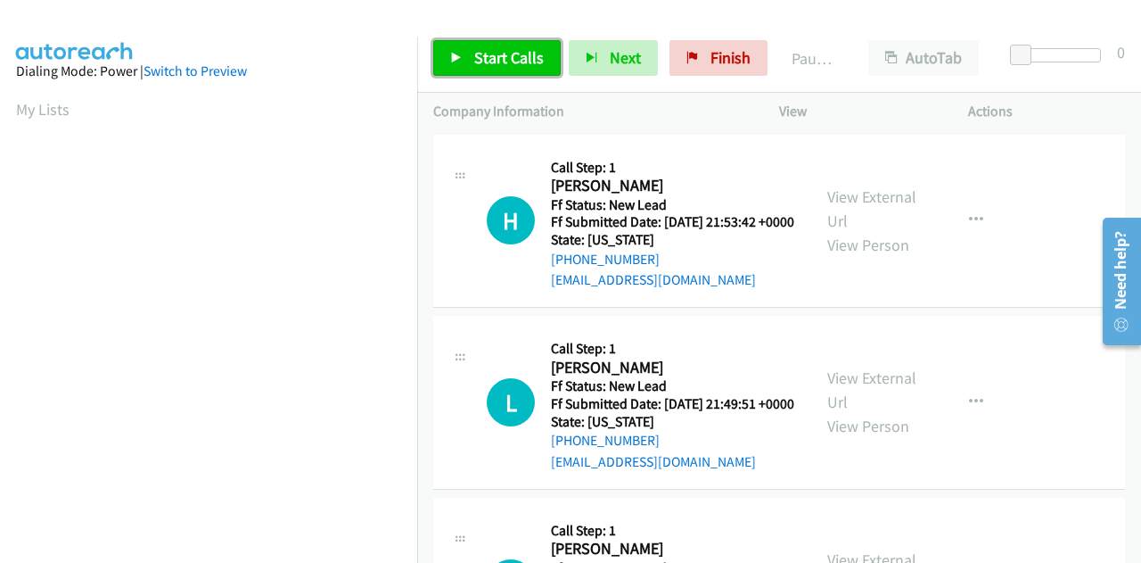
click at [495, 54] on span "Start Calls" at bounding box center [509, 57] width 70 height 21
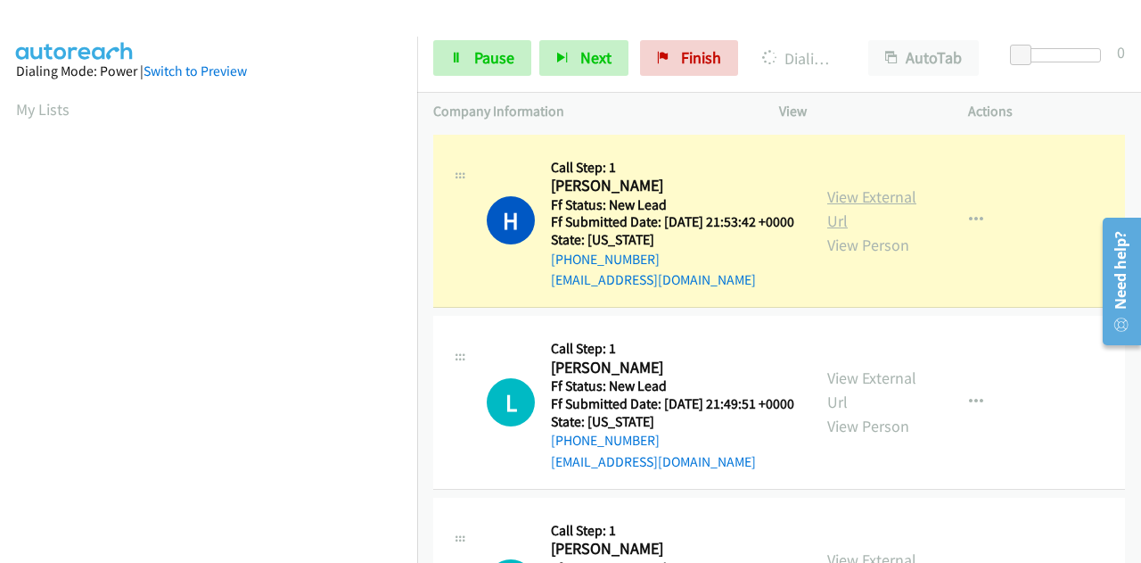
click at [833, 204] on link "View External Url" at bounding box center [872, 208] width 89 height 45
click at [486, 63] on span "Pause" at bounding box center [494, 57] width 40 height 21
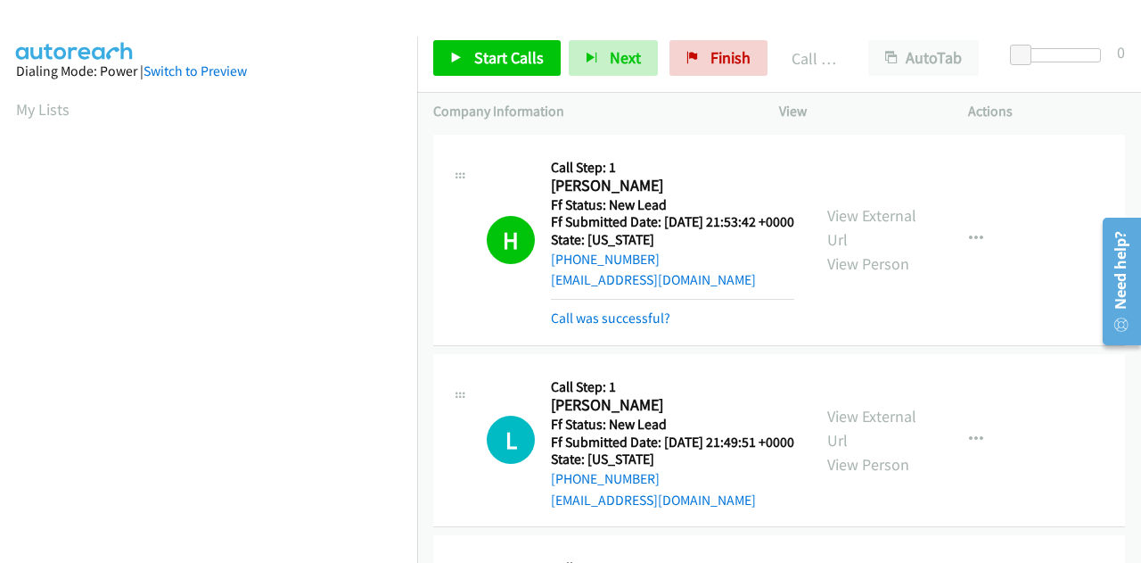
scroll to position [437, 0]
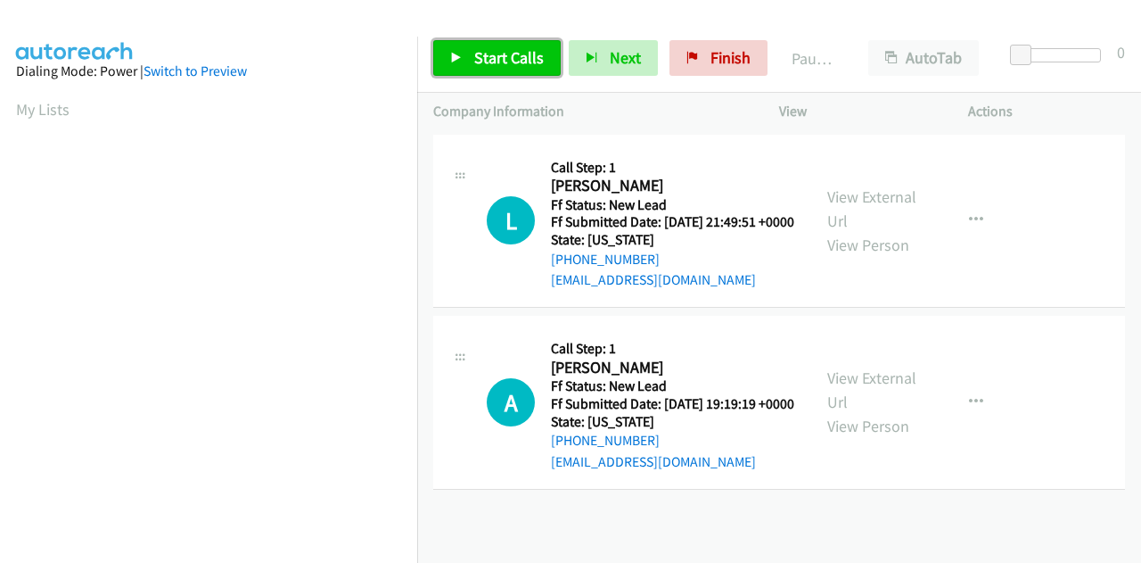
click at [478, 55] on span "Start Calls" at bounding box center [509, 57] width 70 height 21
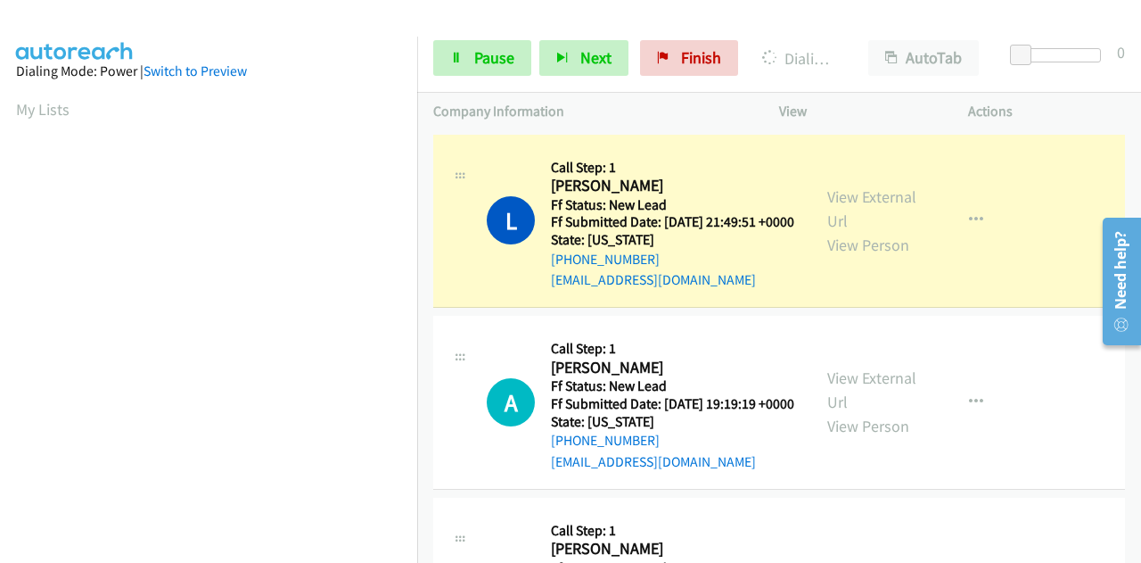
drag, startPoint x: 884, startPoint y: 206, endPoint x: 886, endPoint y: 181, distance: 25.1
click at [887, 208] on link "View External Url" at bounding box center [872, 208] width 89 height 45
drag, startPoint x: 488, startPoint y: 63, endPoint x: 469, endPoint y: 62, distance: 18.7
click at [488, 63] on span "Pause" at bounding box center [494, 57] width 40 height 21
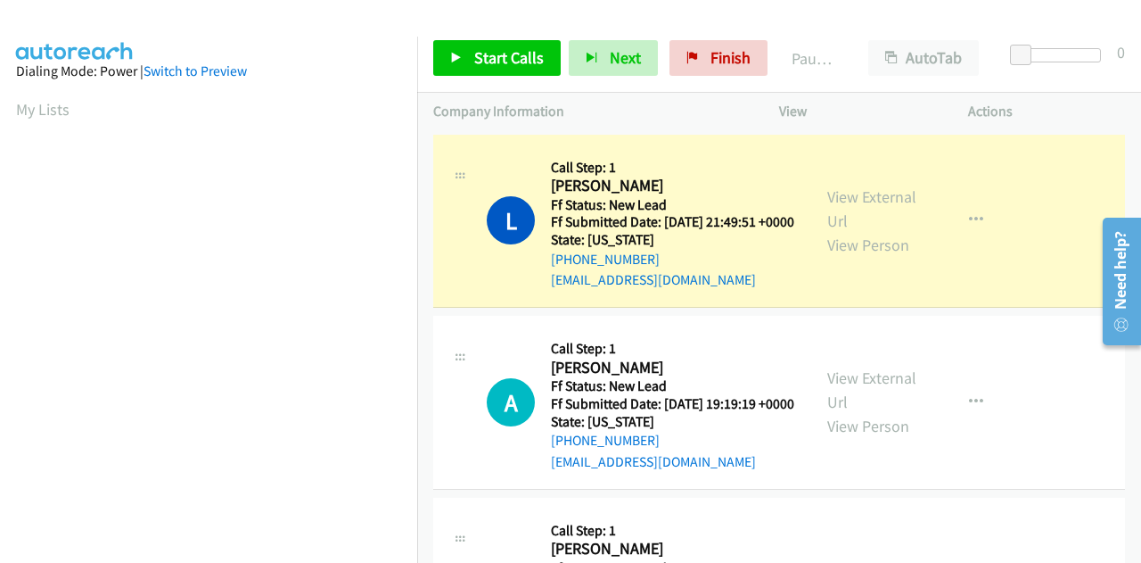
scroll to position [437, 0]
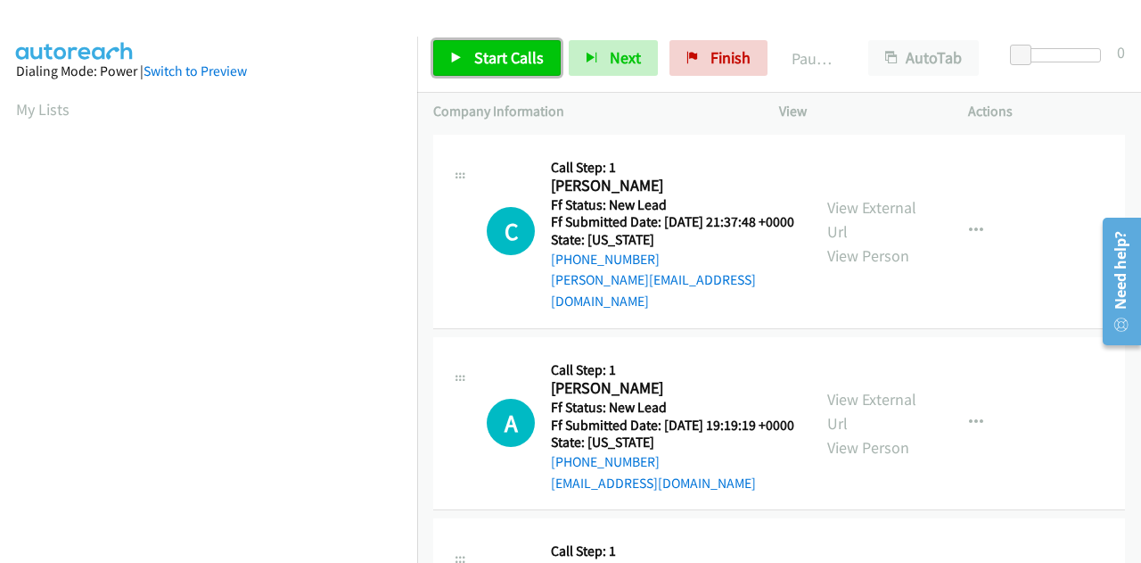
click at [490, 53] on span "Start Calls" at bounding box center [509, 57] width 70 height 21
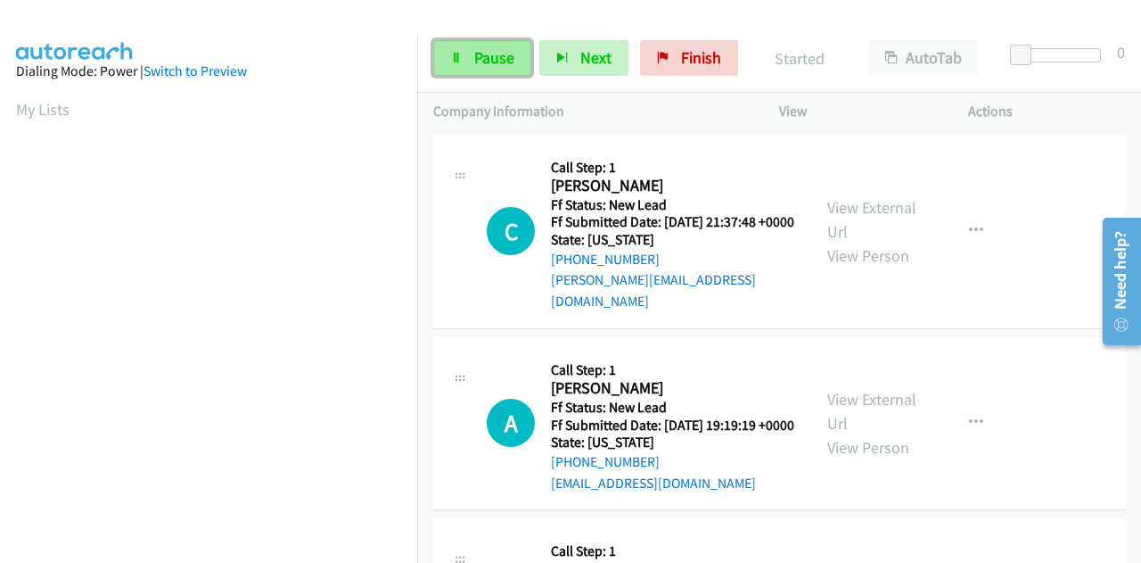
click at [474, 62] on span "Pause" at bounding box center [494, 57] width 40 height 21
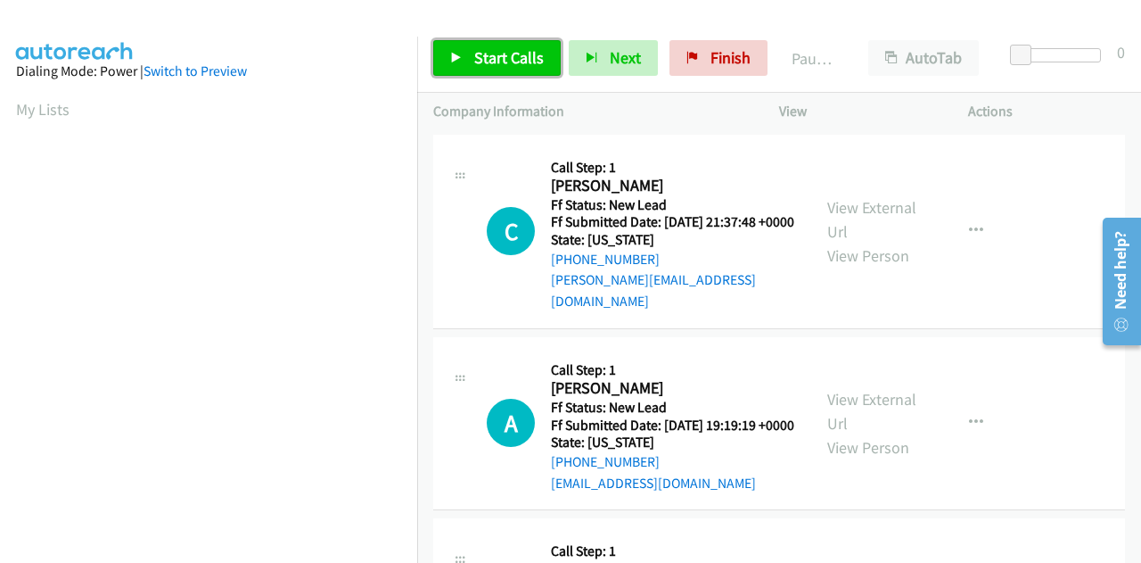
click at [474, 58] on span "Start Calls" at bounding box center [509, 57] width 70 height 21
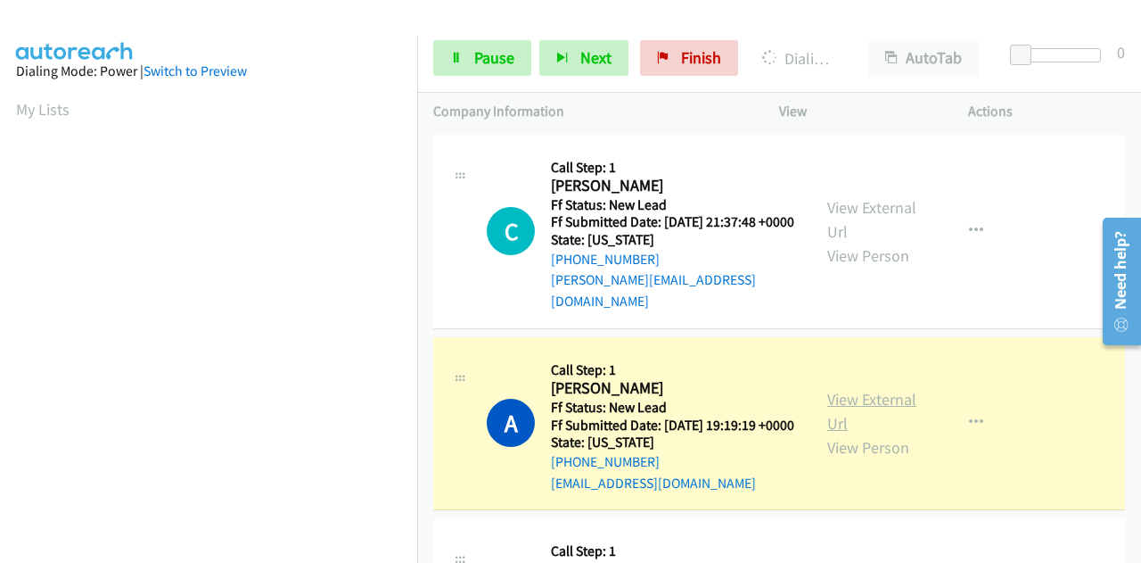
click at [872, 409] on link "View External Url" at bounding box center [872, 411] width 89 height 45
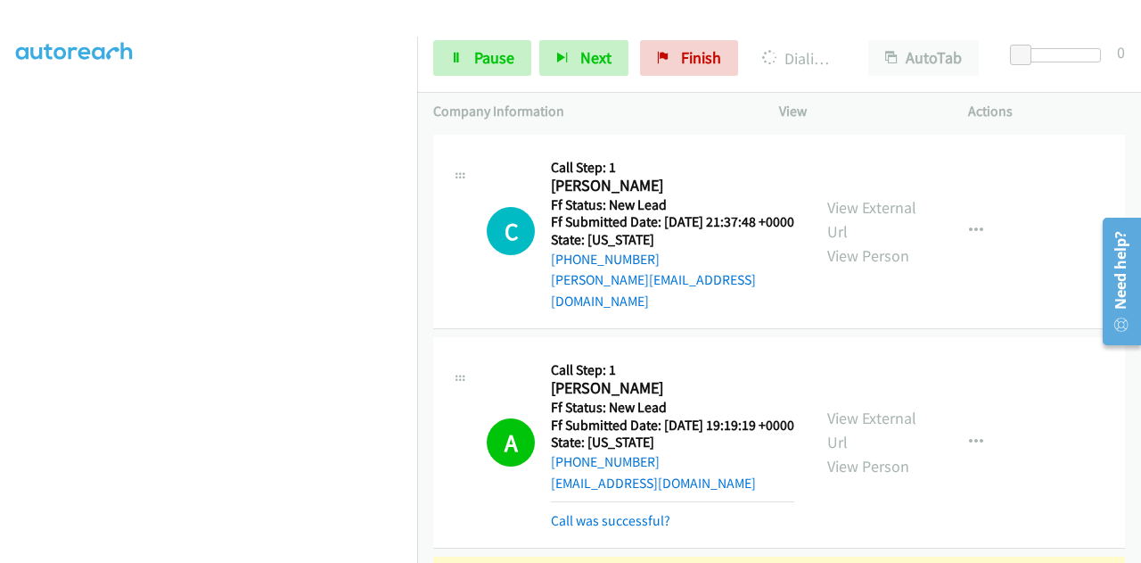
scroll to position [357, 0]
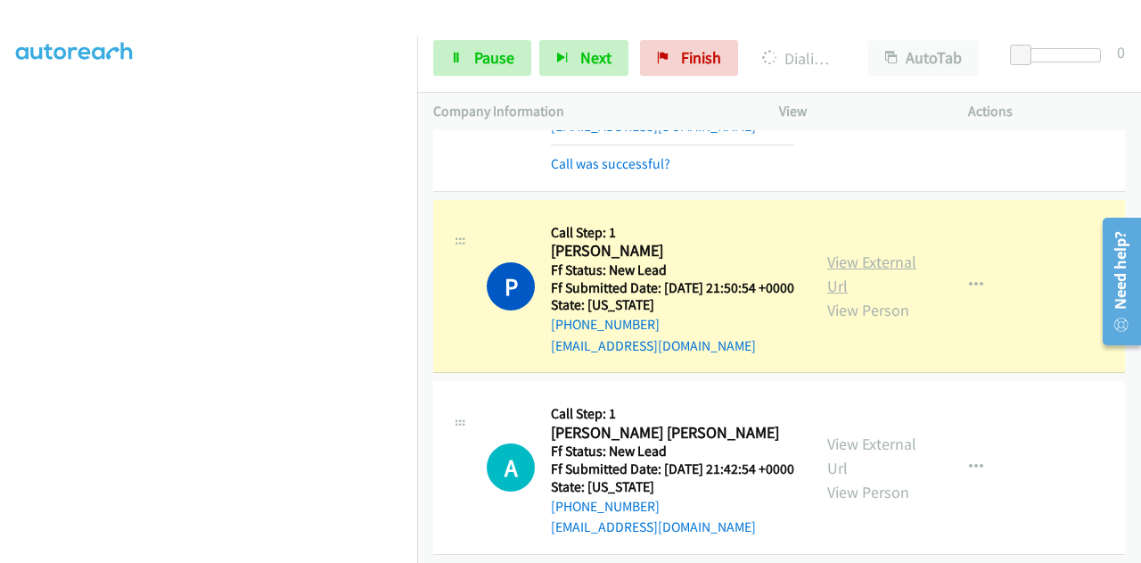
click at [850, 286] on link "View External Url" at bounding box center [872, 273] width 89 height 45
click at [489, 45] on link "Pause" at bounding box center [482, 58] width 98 height 36
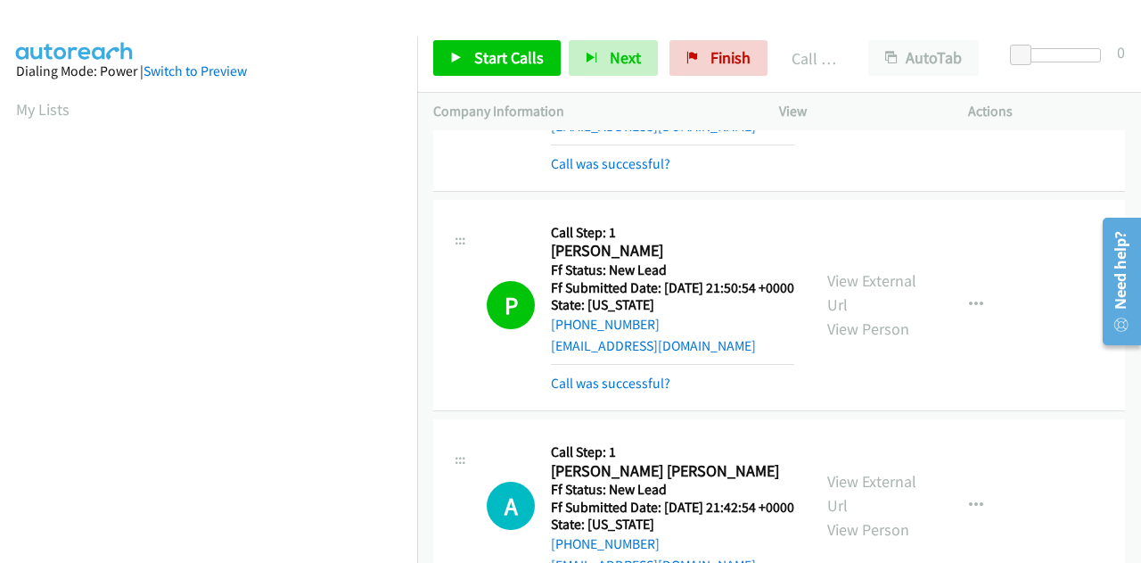
scroll to position [437, 0]
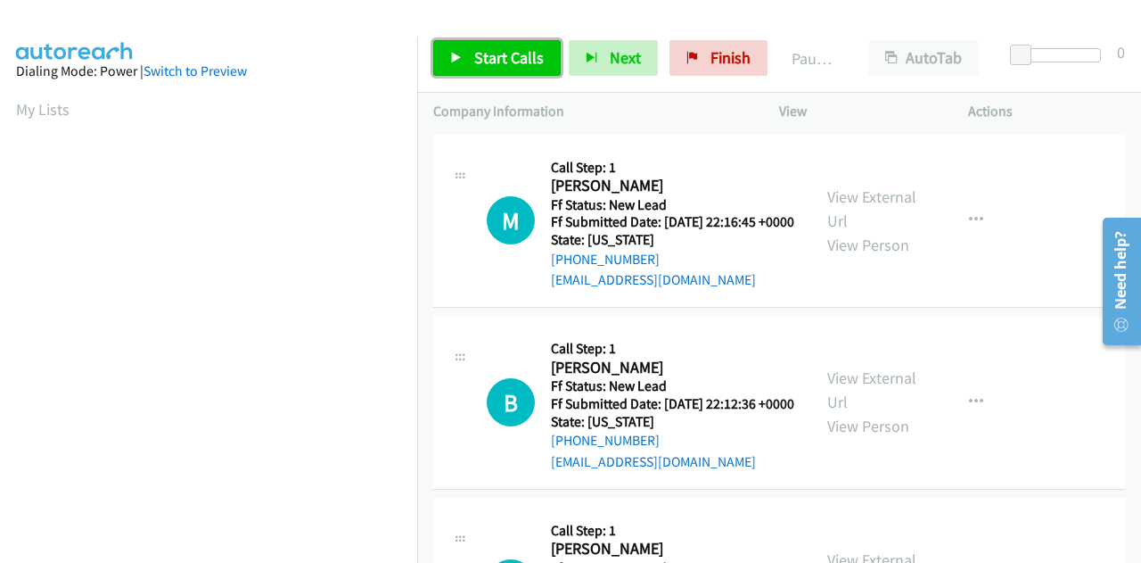
click at [483, 54] on span "Start Calls" at bounding box center [509, 57] width 70 height 21
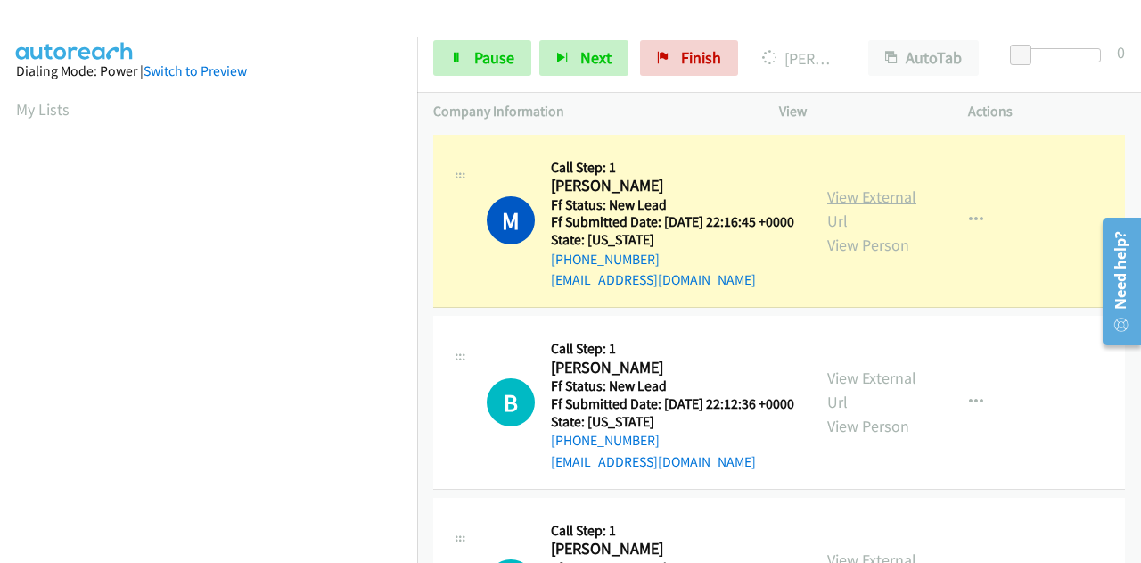
click at [899, 210] on link "View External Url" at bounding box center [872, 208] width 89 height 45
click at [490, 79] on div "Start Calls Pause Next Finish Dialing Melani Unto AutoTab AutoTab 0" at bounding box center [779, 58] width 724 height 69
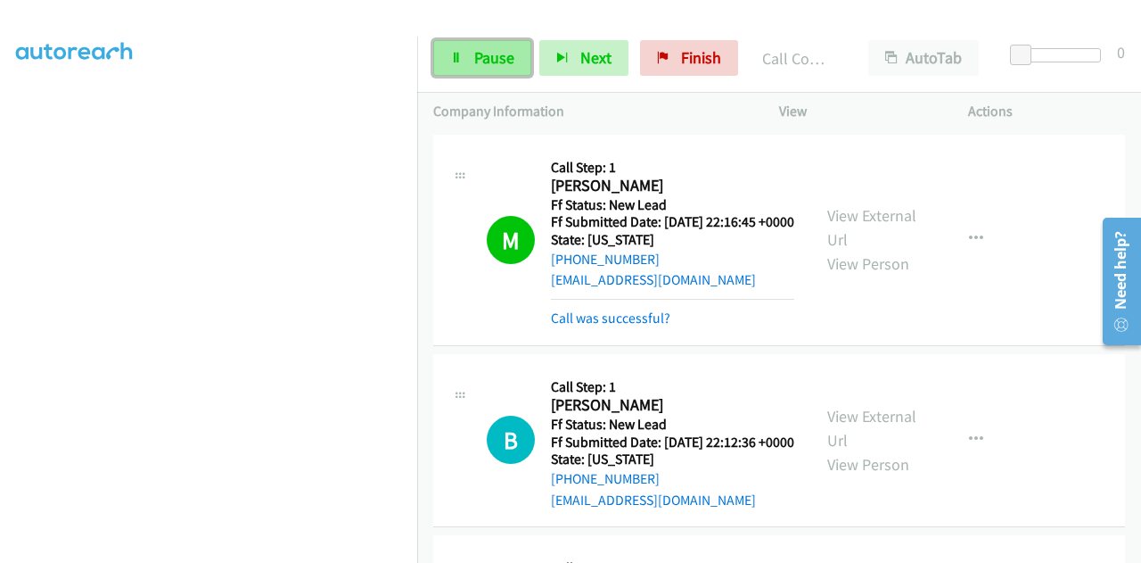
click at [481, 67] on span "Pause" at bounding box center [494, 57] width 40 height 21
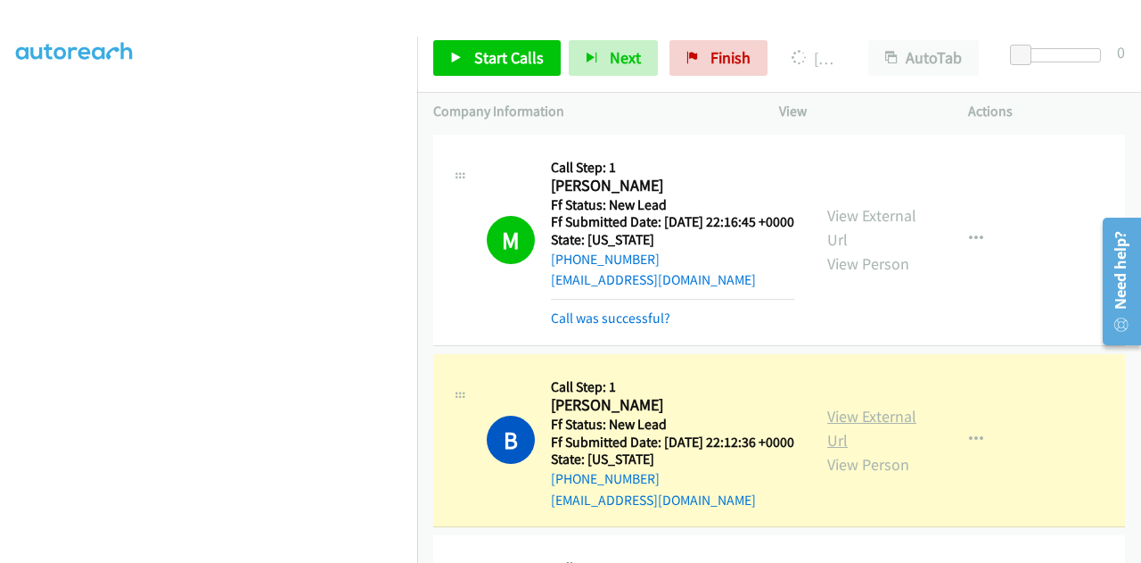
click at [881, 446] on link "View External Url" at bounding box center [872, 428] width 89 height 45
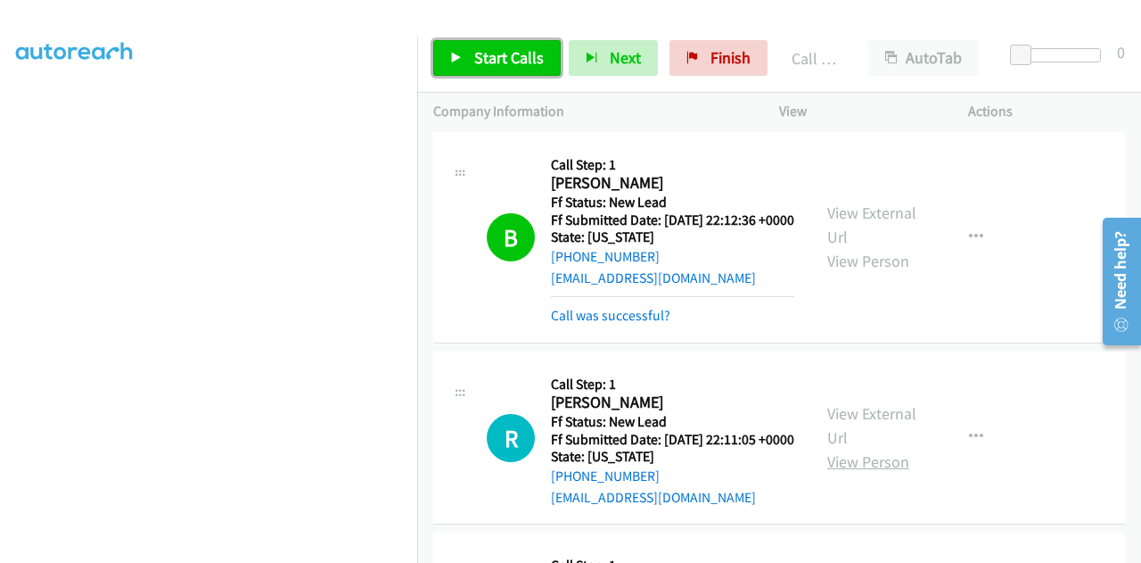
scroll to position [357, 0]
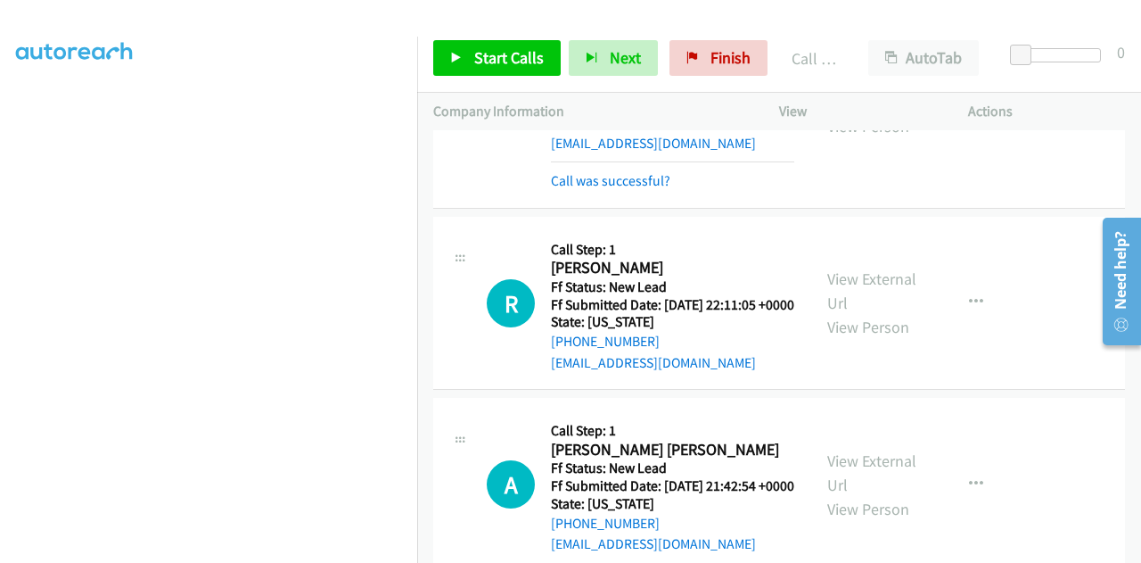
click at [535, 80] on div "Start Calls Pause Next Finish Call Completed AutoTab AutoTab 0" at bounding box center [779, 58] width 724 height 69
click at [526, 72] on link "Start Calls" at bounding box center [497, 58] width 128 height 36
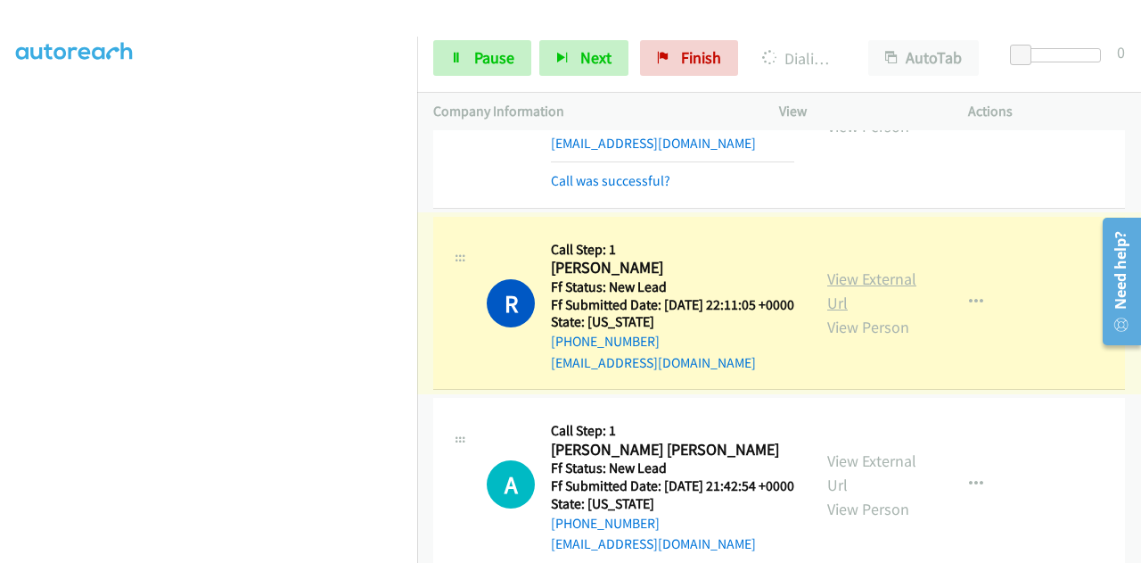
click at [874, 313] on link "View External Url" at bounding box center [872, 290] width 89 height 45
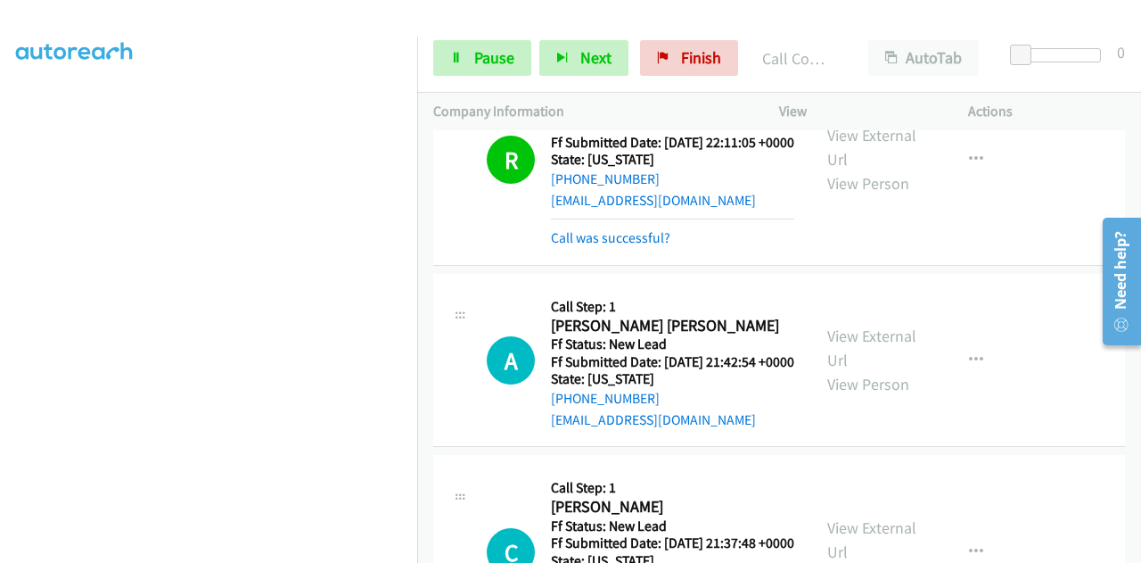
scroll to position [713, 0]
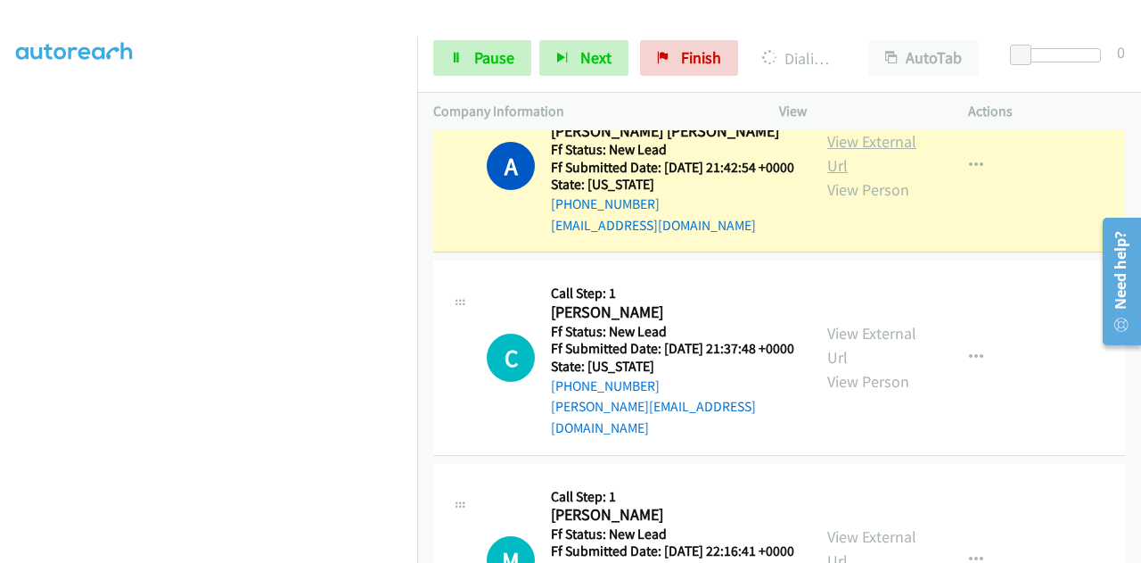
click at [897, 176] on link "View External Url" at bounding box center [872, 153] width 89 height 45
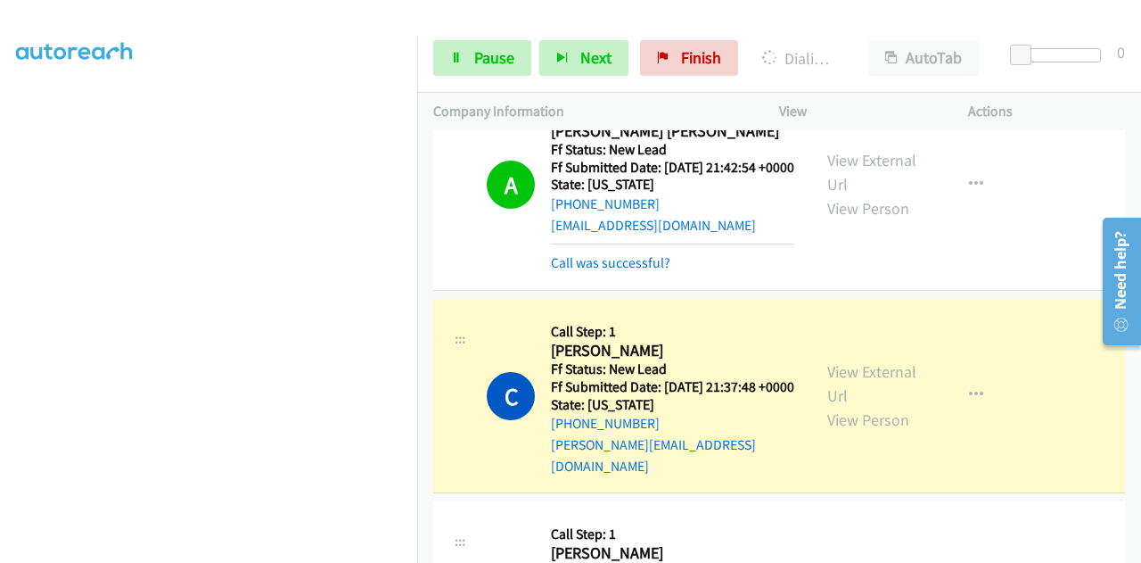
scroll to position [803, 0]
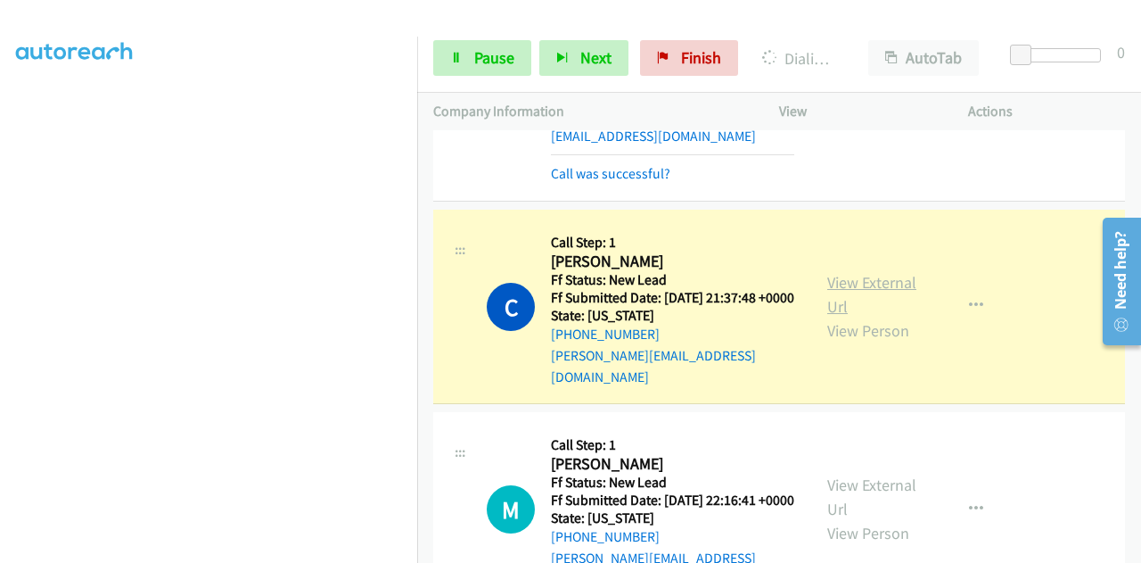
click at [835, 317] on link "View External Url" at bounding box center [872, 294] width 89 height 45
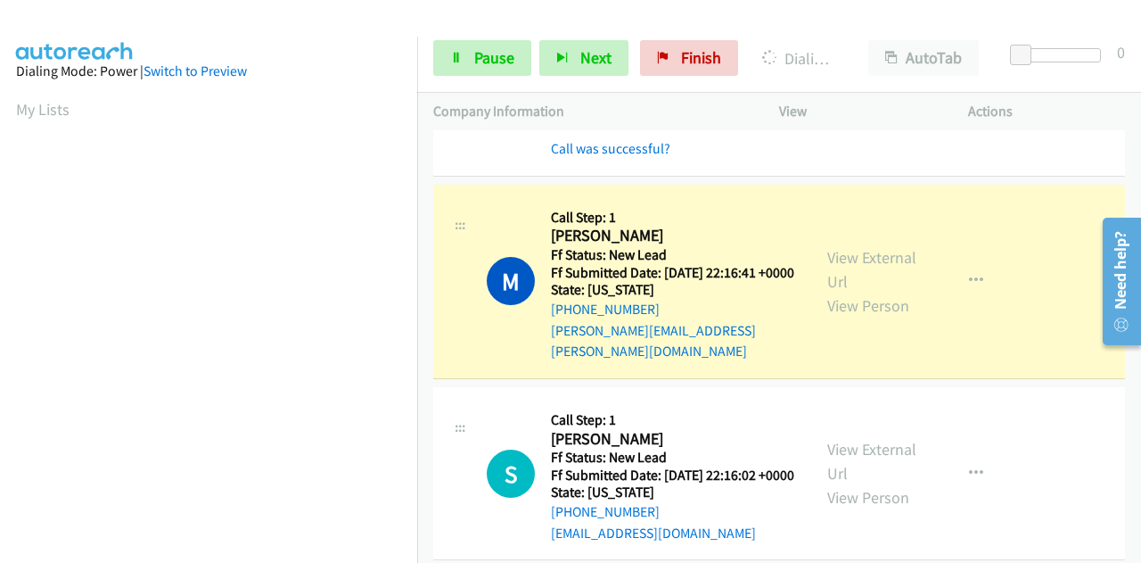
scroll to position [1070, 0]
click at [828, 290] on link "View External Url" at bounding box center [872, 267] width 89 height 45
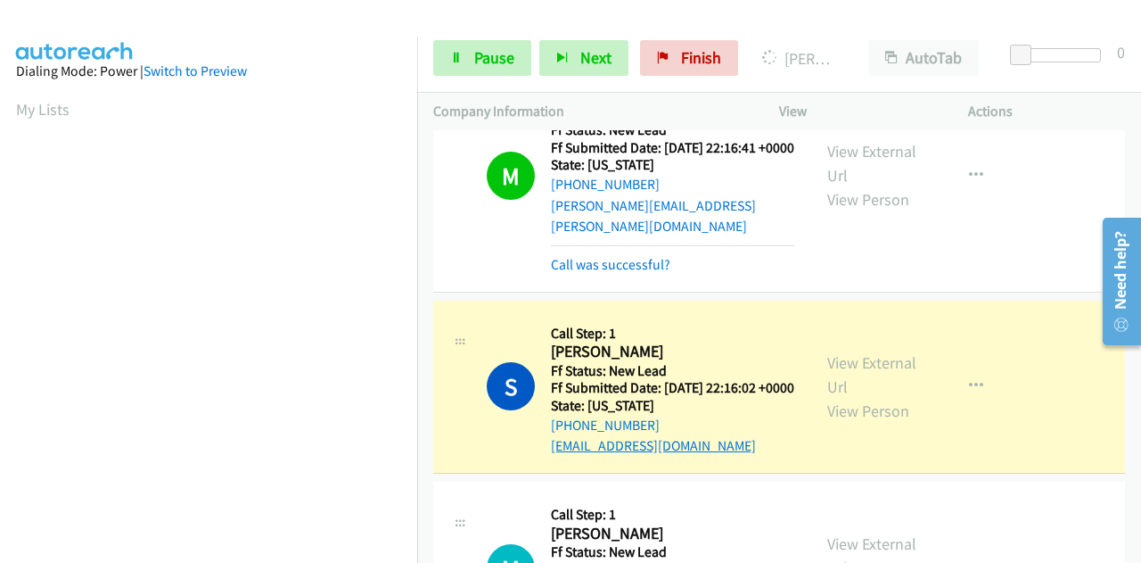
scroll to position [1338, 0]
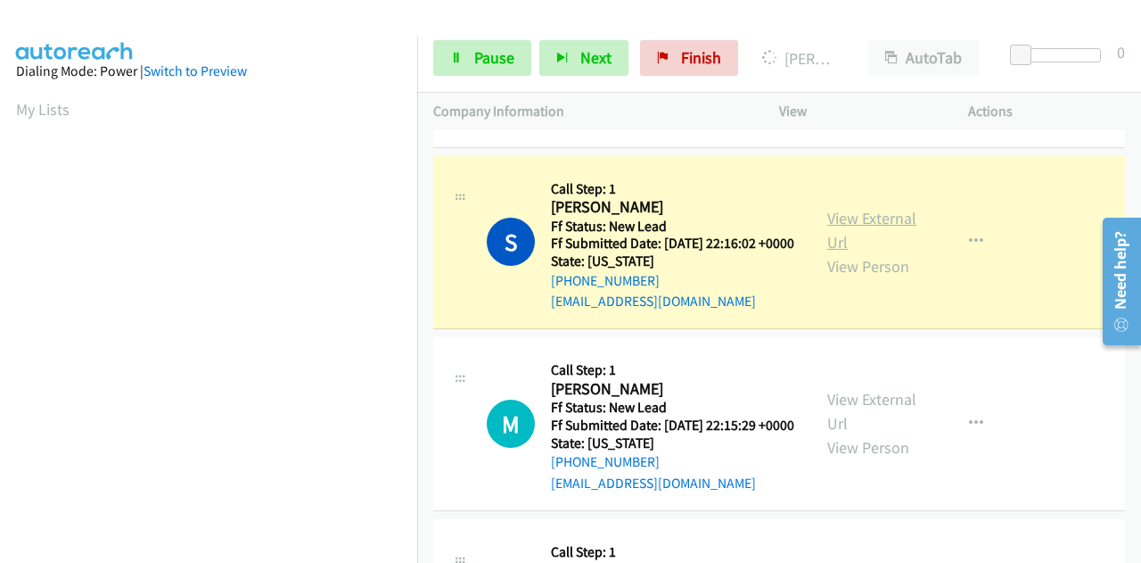
click at [879, 252] on link "View External Url" at bounding box center [872, 230] width 89 height 45
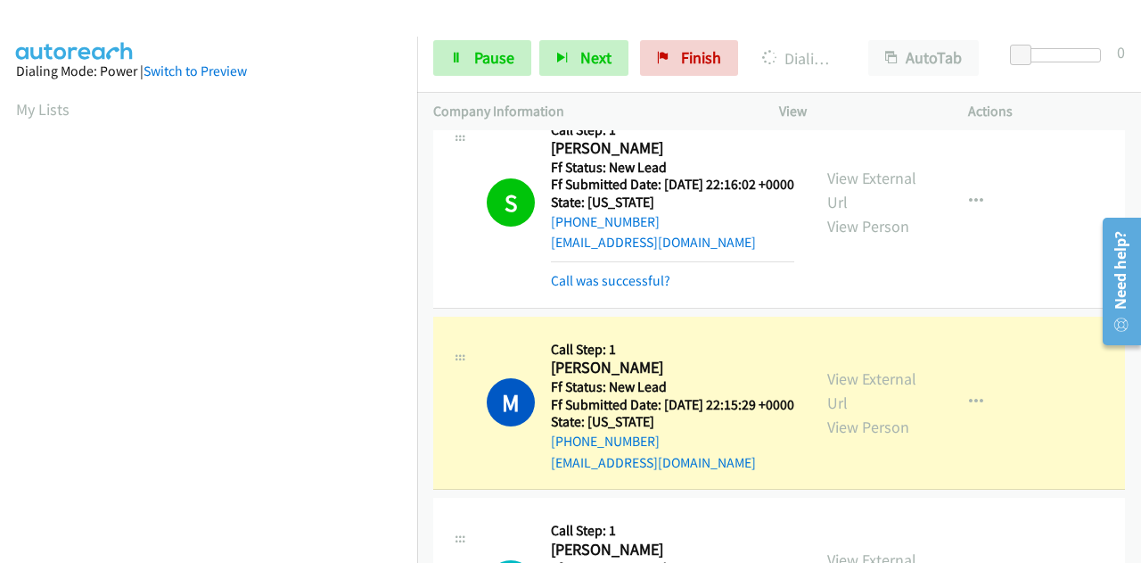
scroll to position [1605, 0]
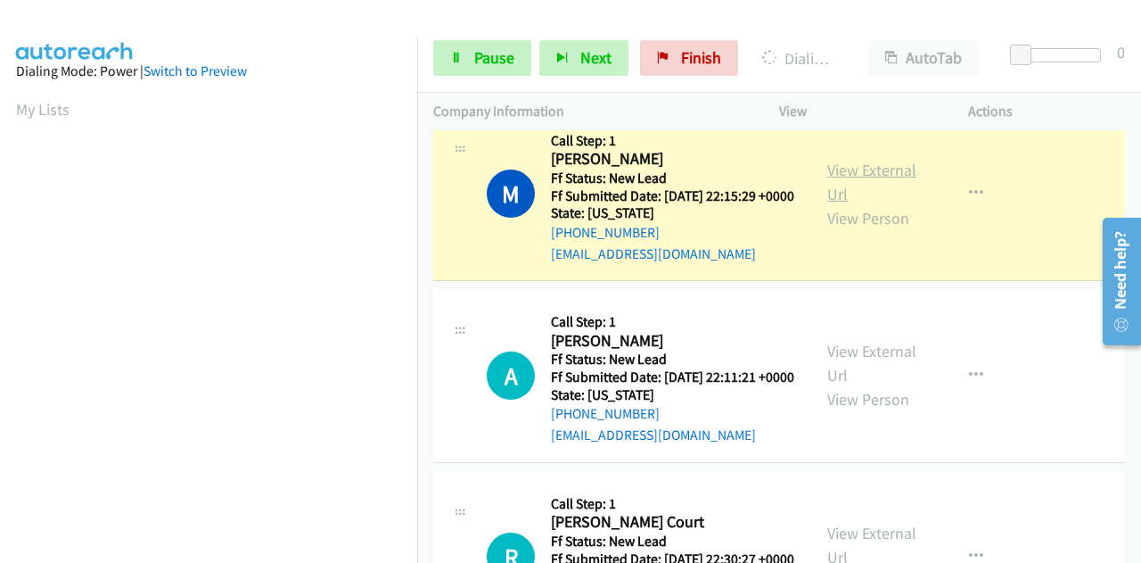
click at [883, 204] on link "View External Url" at bounding box center [872, 182] width 89 height 45
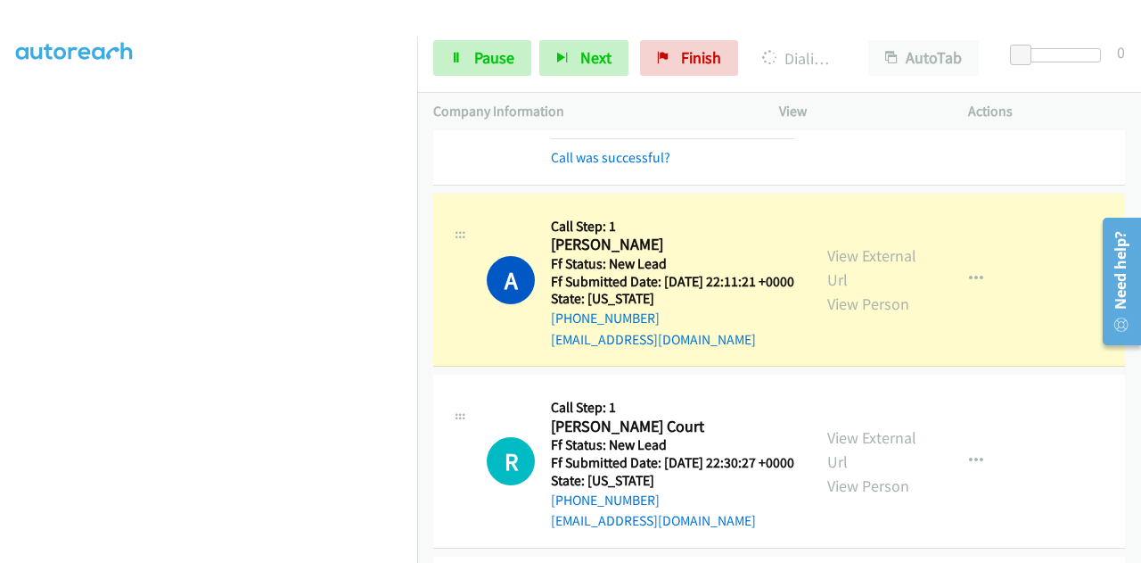
scroll to position [1873, 0]
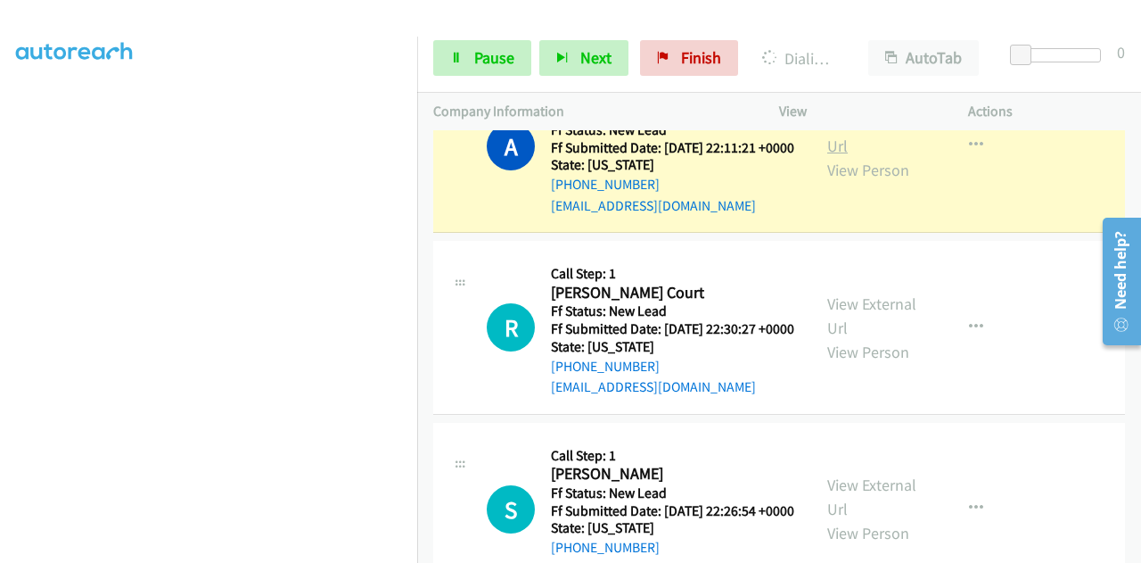
click at [865, 156] on link "View External Url" at bounding box center [872, 133] width 89 height 45
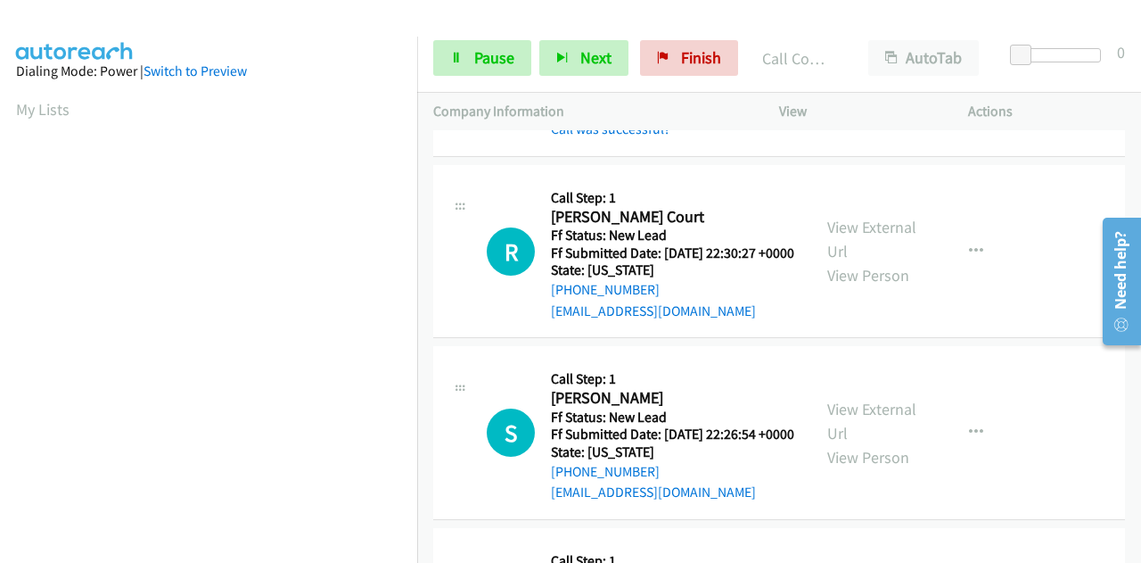
scroll to position [2051, 0]
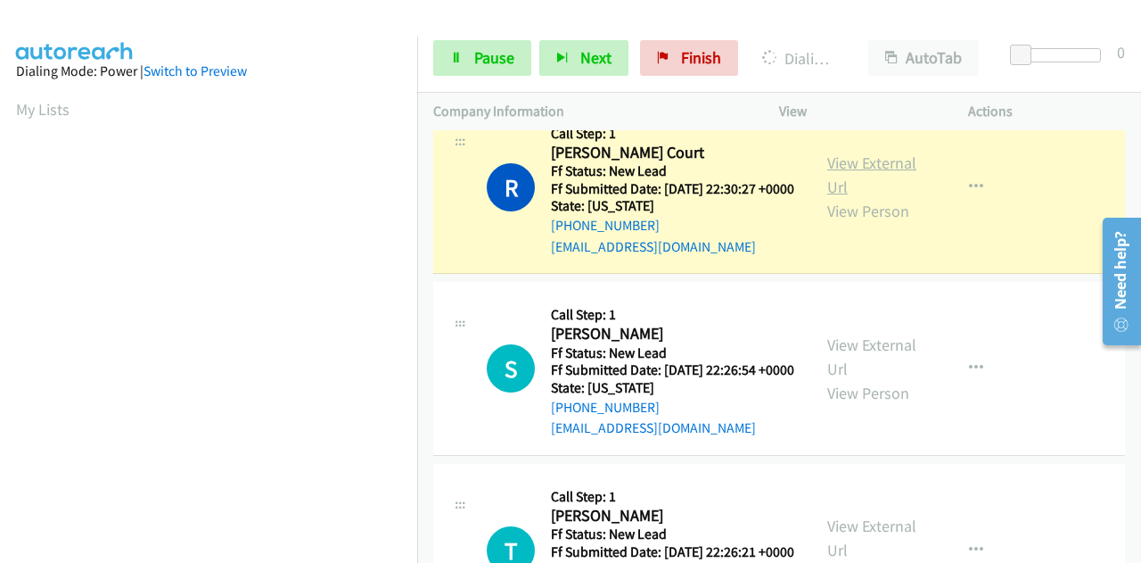
click at [835, 197] on link "View External Url" at bounding box center [872, 174] width 89 height 45
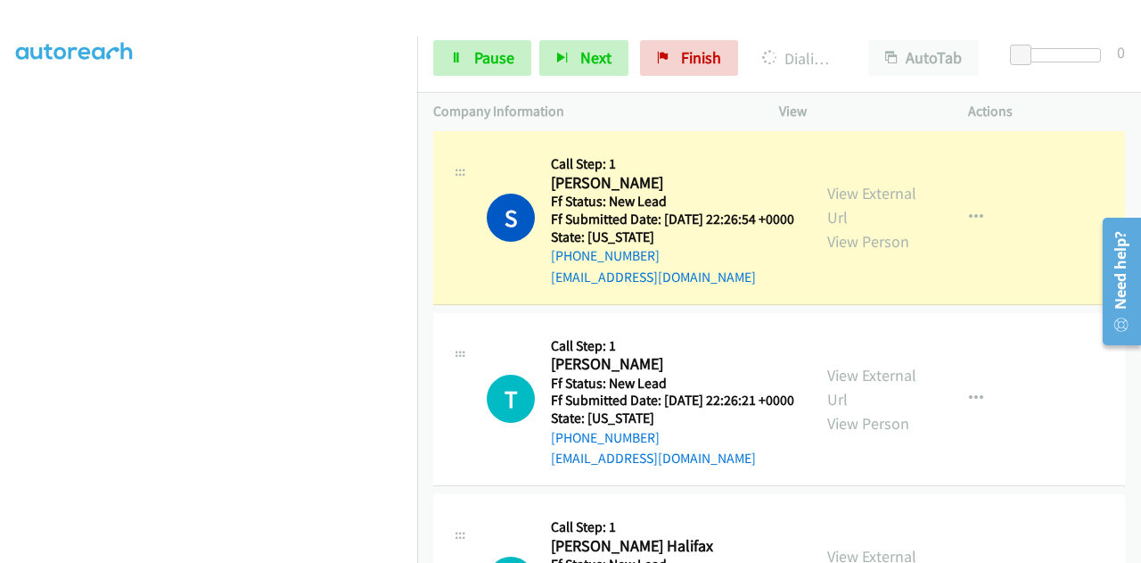
scroll to position [2319, 0]
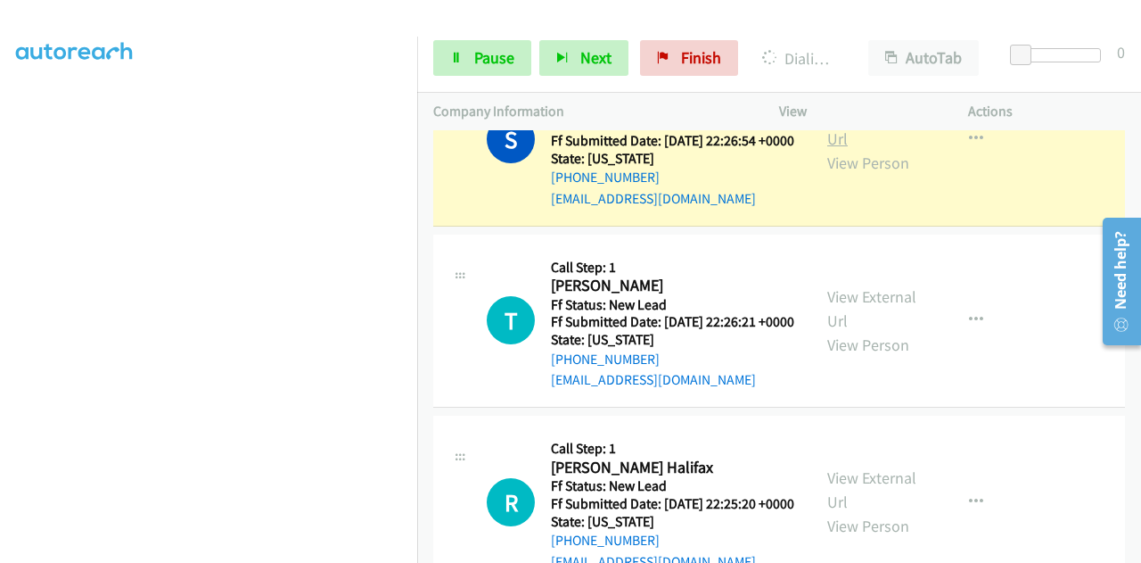
click at [879, 149] on link "View External Url" at bounding box center [872, 126] width 89 height 45
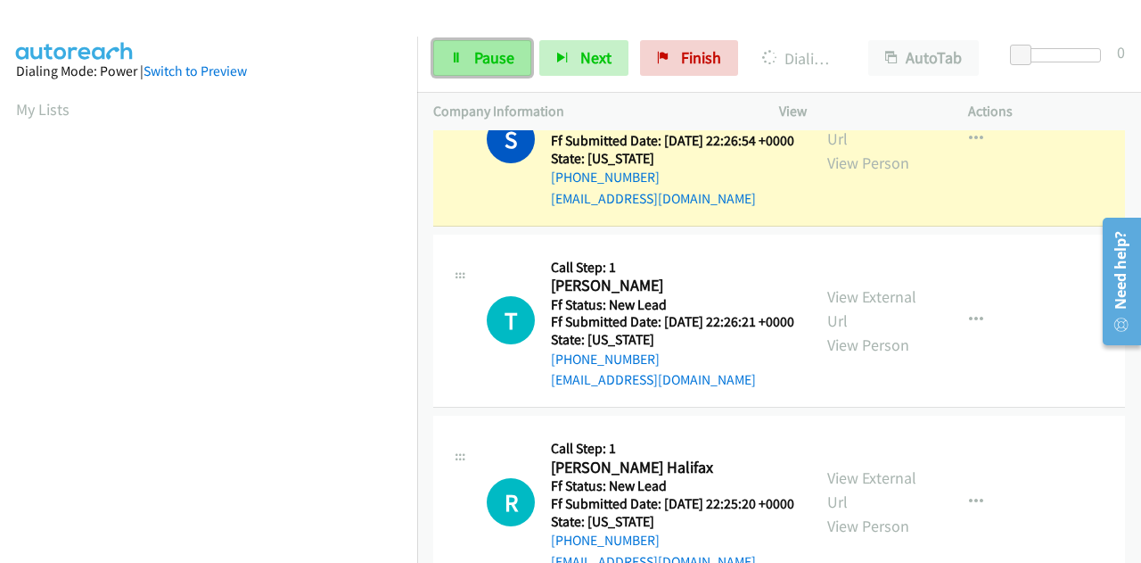
click at [465, 57] on link "Pause" at bounding box center [482, 58] width 98 height 36
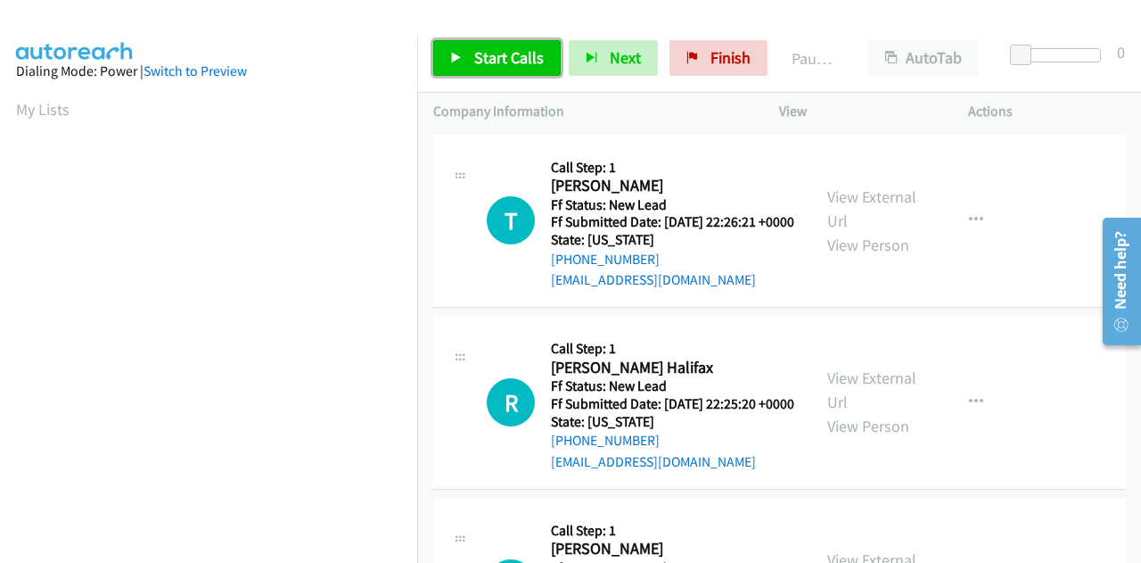
click at [524, 49] on span "Start Calls" at bounding box center [509, 57] width 70 height 21
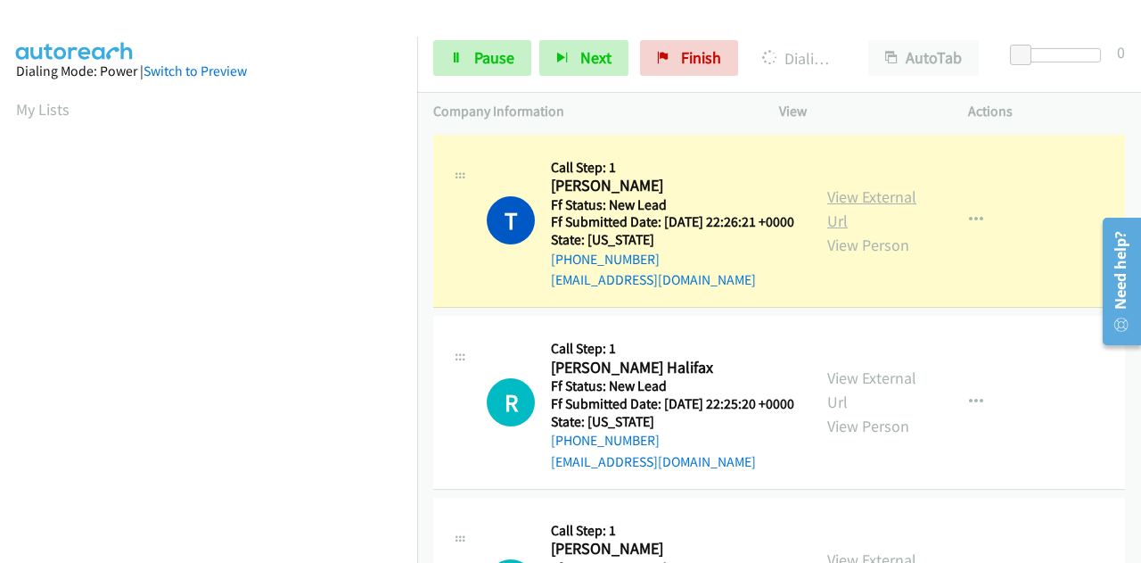
click at [888, 204] on link "View External Url" at bounding box center [872, 208] width 89 height 45
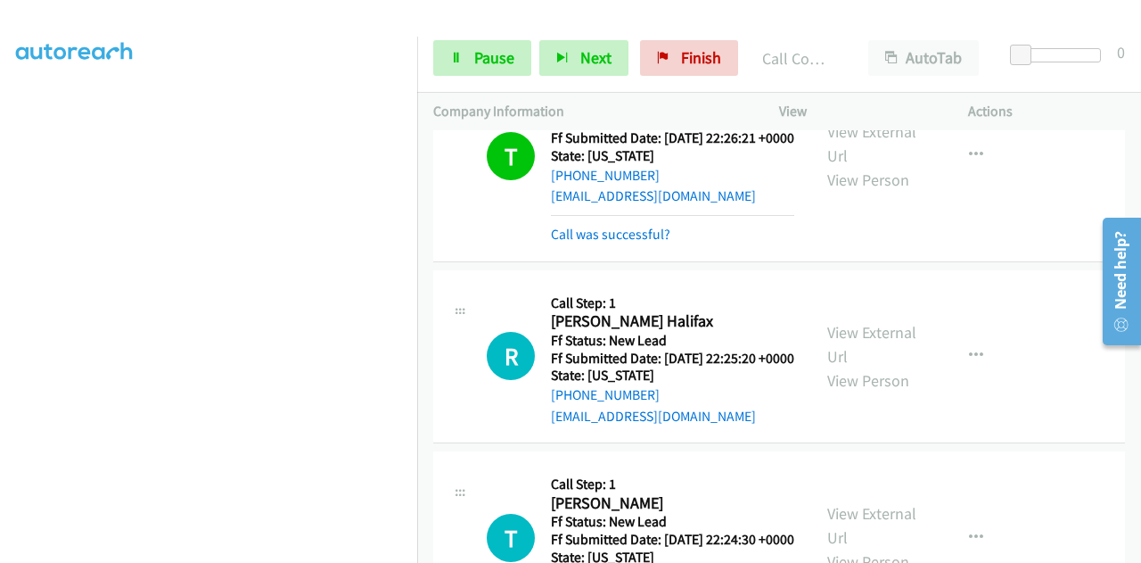
scroll to position [178, 0]
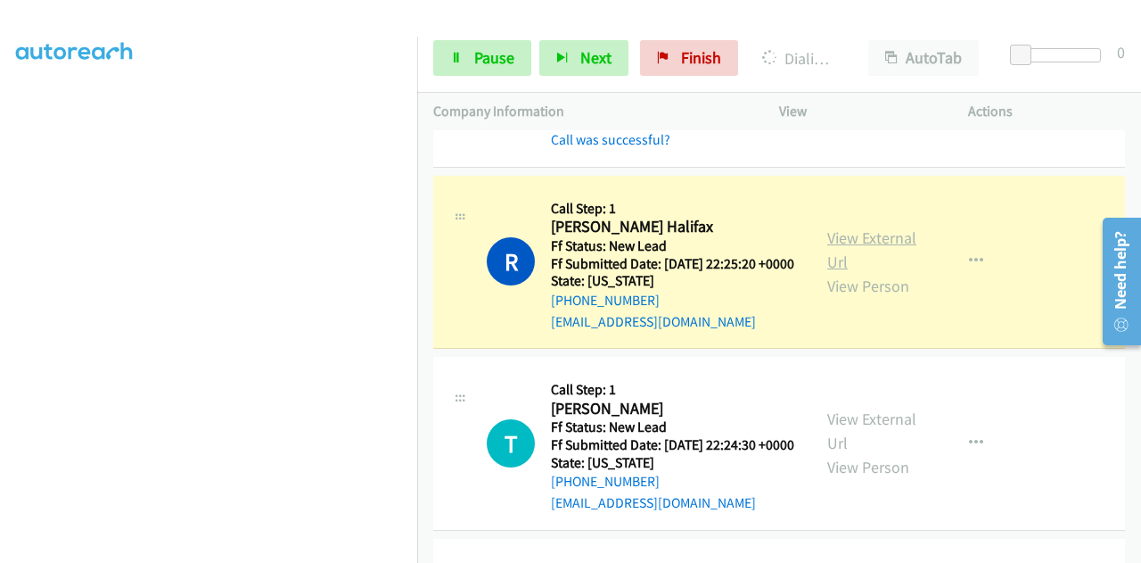
click at [878, 268] on link "View External Url" at bounding box center [872, 249] width 89 height 45
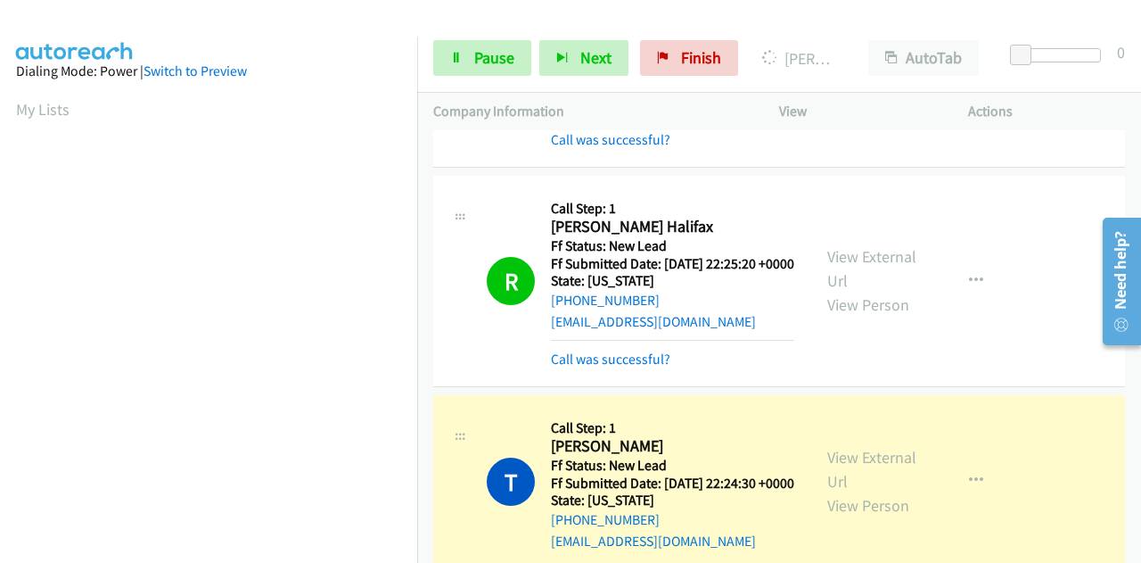
scroll to position [437, 0]
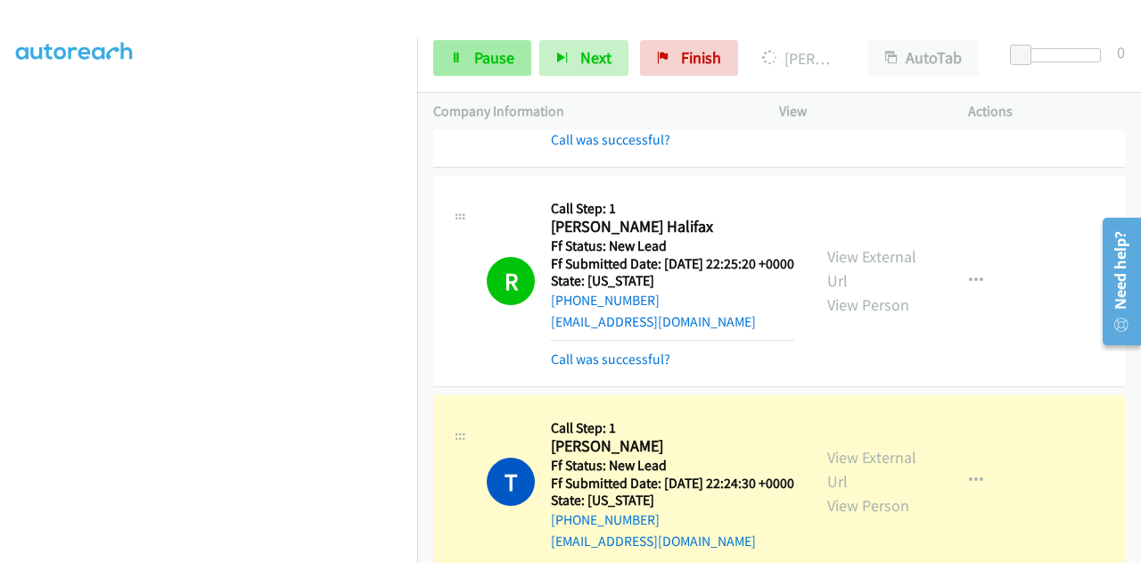
click at [474, 37] on div "Start Calls Pause Next Finish Dialing [PERSON_NAME] AutoTab AutoTab 0" at bounding box center [779, 58] width 724 height 69
click at [466, 54] on link "Pause" at bounding box center [482, 58] width 98 height 36
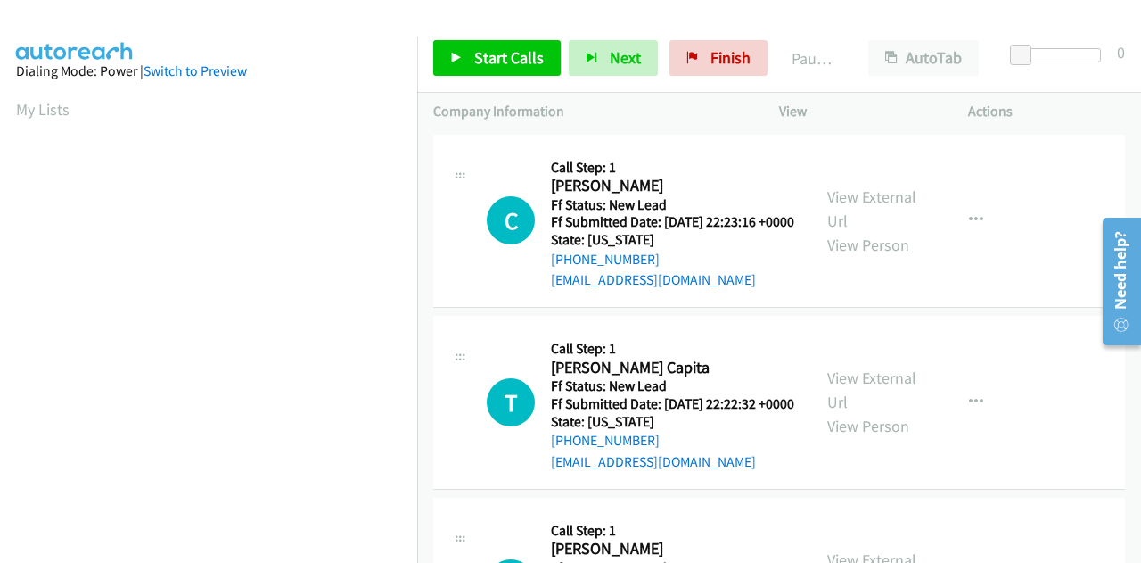
click at [486, 77] on div "Start Calls Pause Next Finish Paused AutoTab AutoTab 0" at bounding box center [779, 58] width 724 height 69
click at [481, 56] on span "Start Calls" at bounding box center [509, 57] width 70 height 21
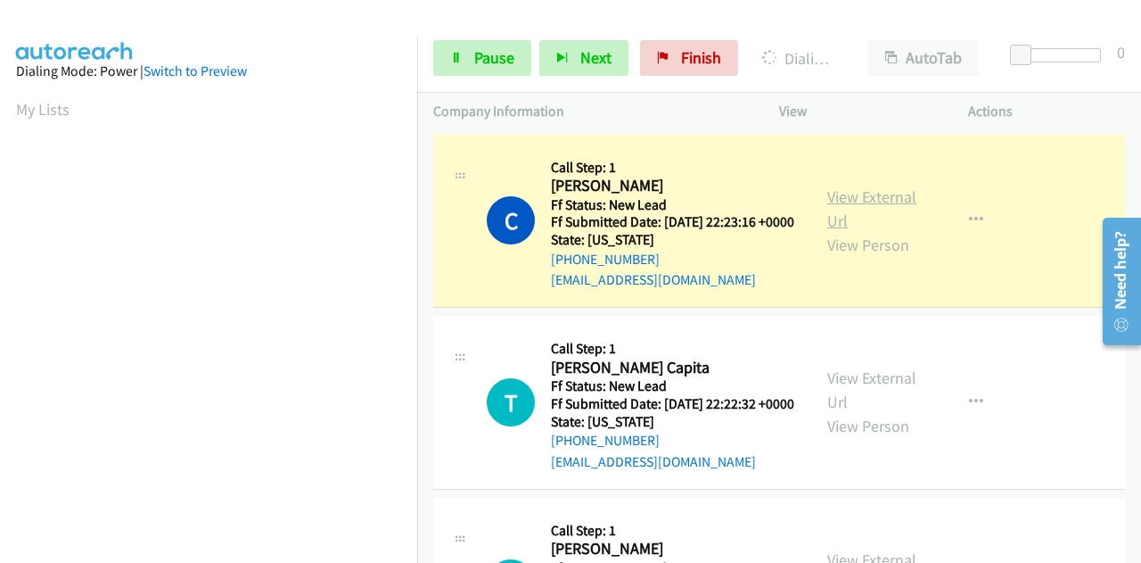
click at [835, 208] on link "View External Url" at bounding box center [872, 208] width 89 height 45
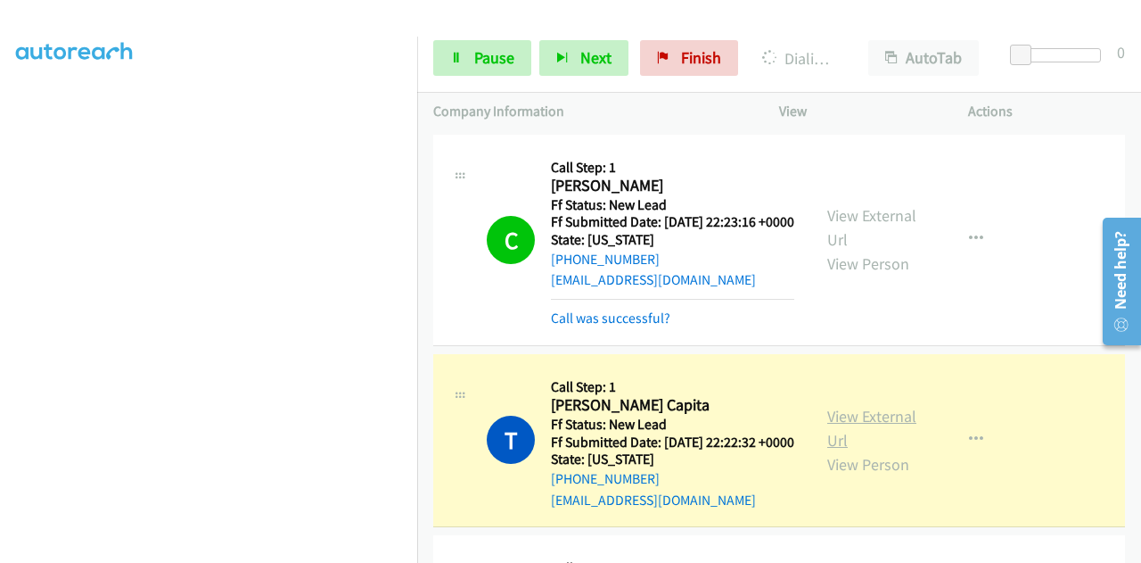
click at [893, 445] on link "View External Url" at bounding box center [872, 428] width 89 height 45
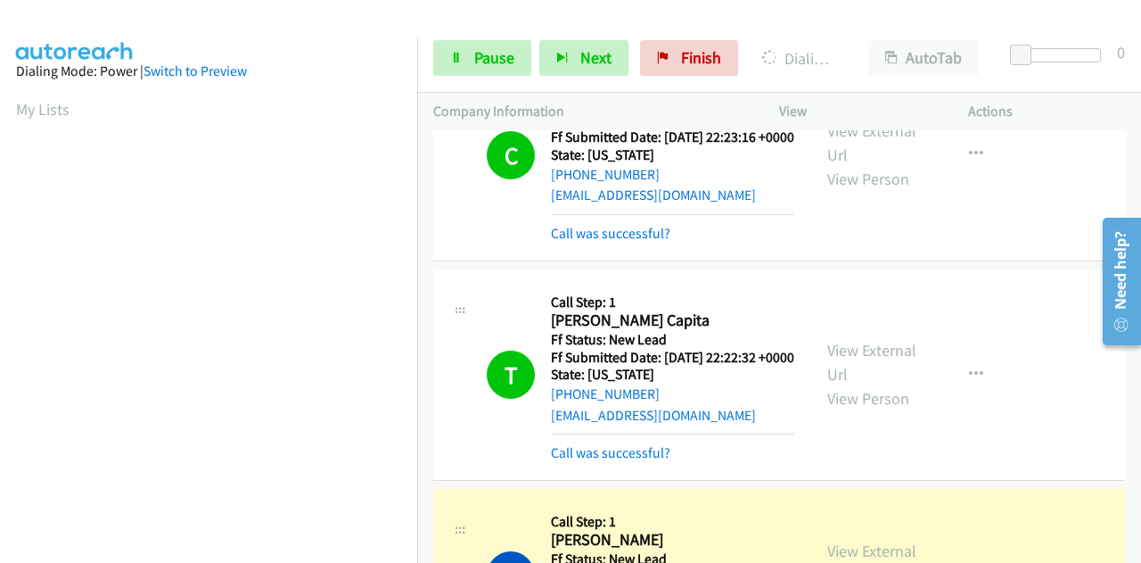
scroll to position [268, 0]
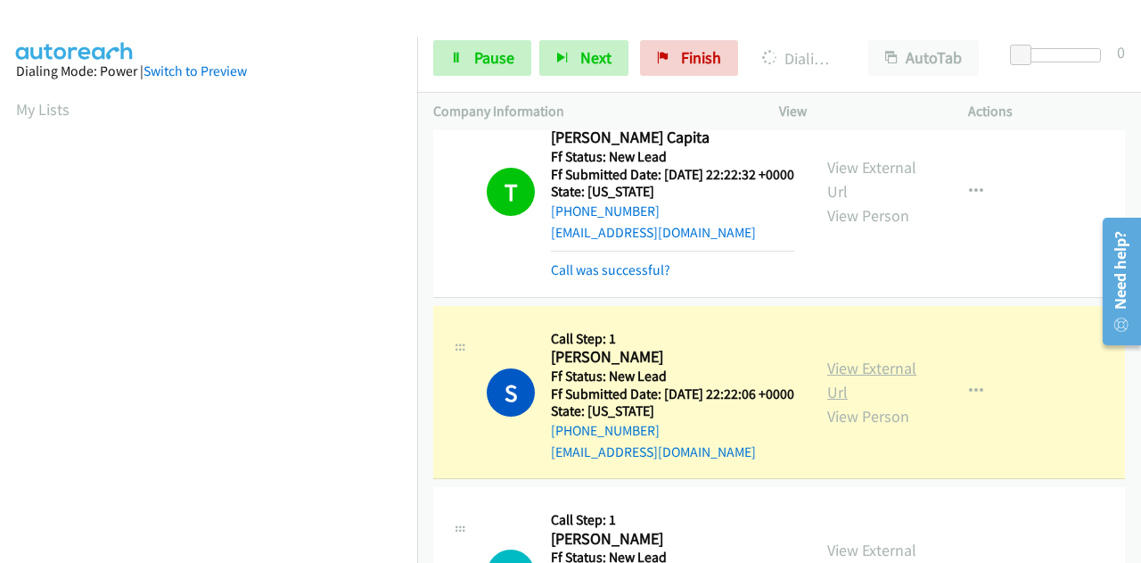
click at [869, 402] on link "View External Url" at bounding box center [872, 380] width 89 height 45
click at [490, 49] on span "Pause" at bounding box center [494, 57] width 40 height 21
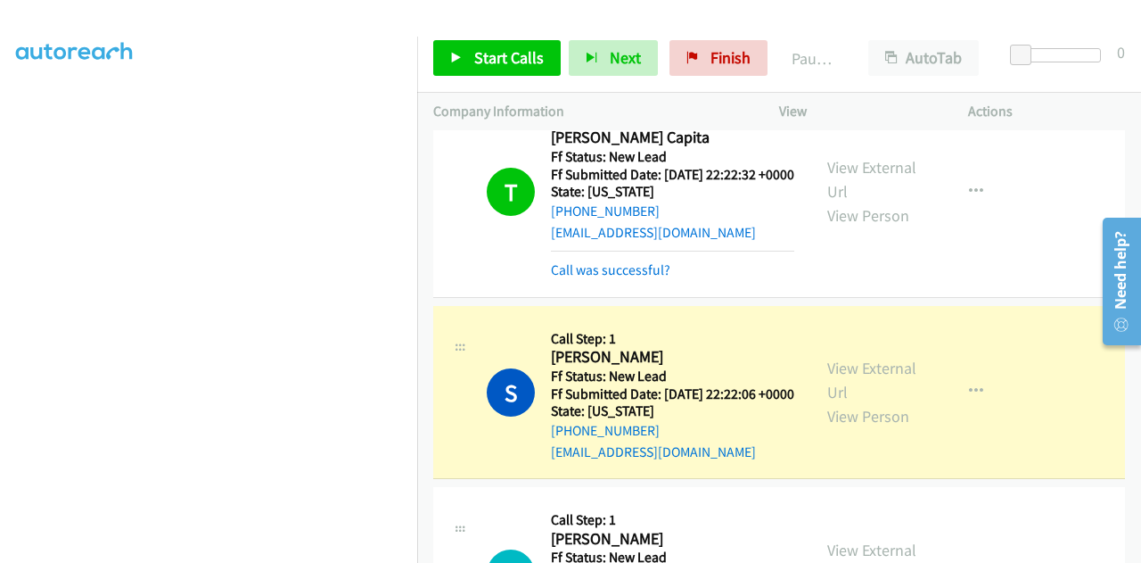
scroll to position [437, 0]
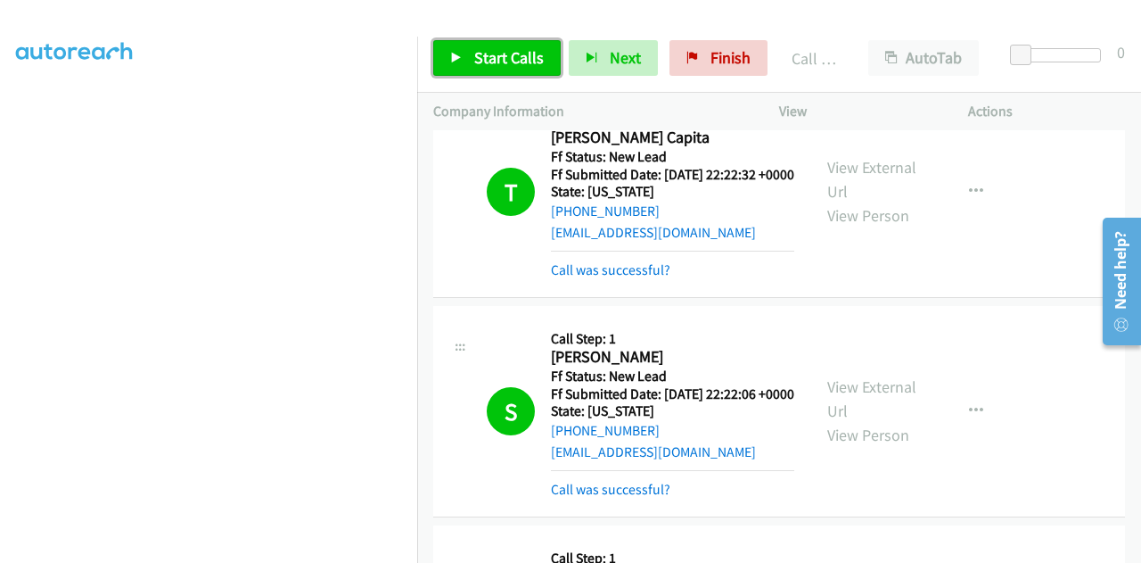
click at [514, 57] on span "Start Calls" at bounding box center [509, 57] width 70 height 21
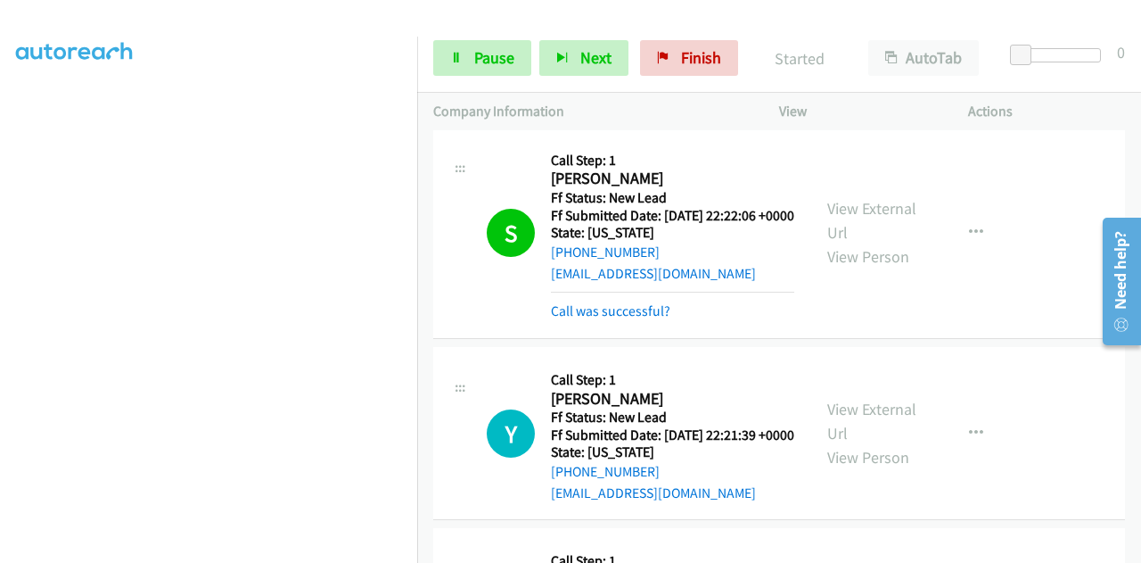
scroll to position [348, 0]
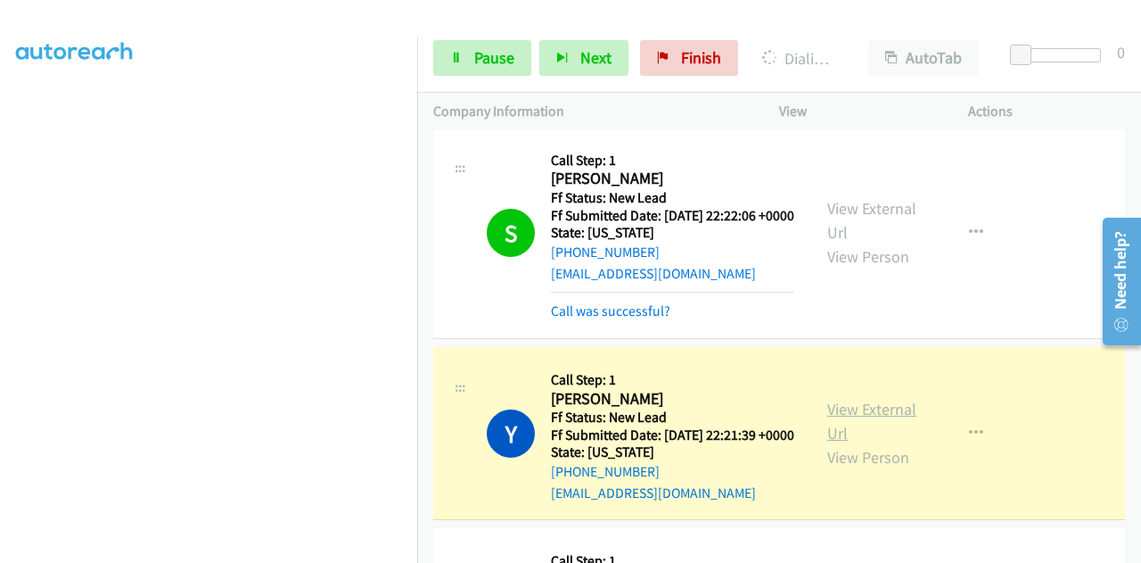
click at [856, 443] on link "View External Url" at bounding box center [872, 421] width 89 height 45
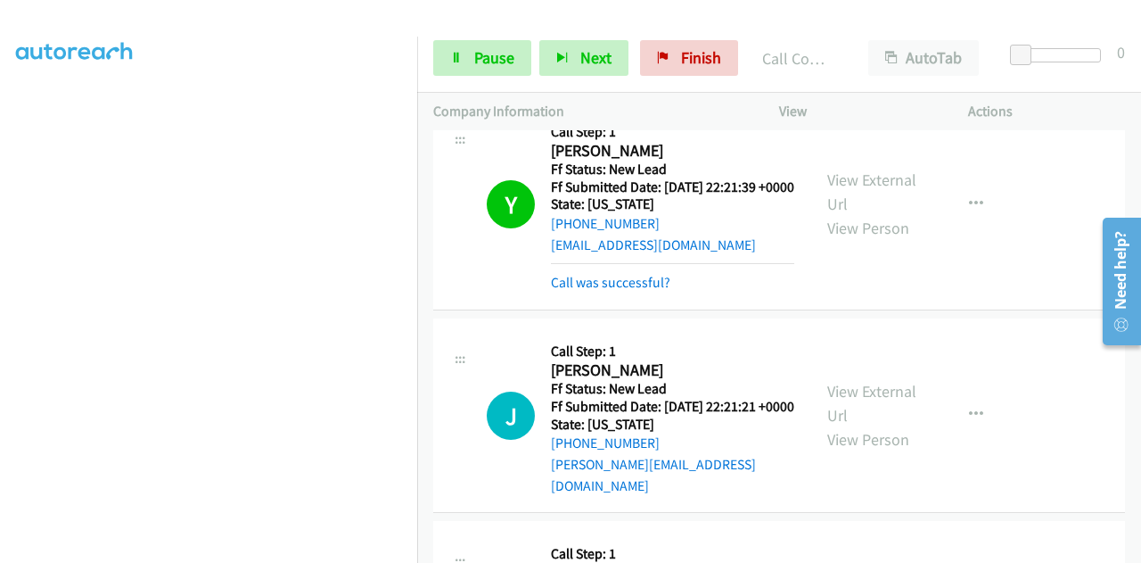
scroll to position [713, 0]
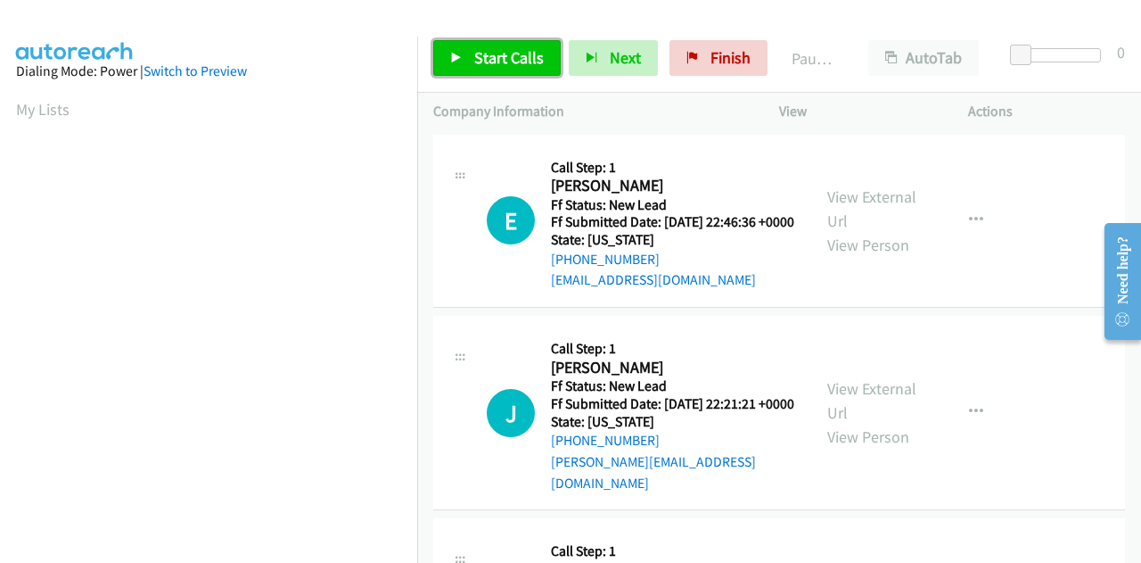
click at [525, 62] on span "Start Calls" at bounding box center [509, 57] width 70 height 21
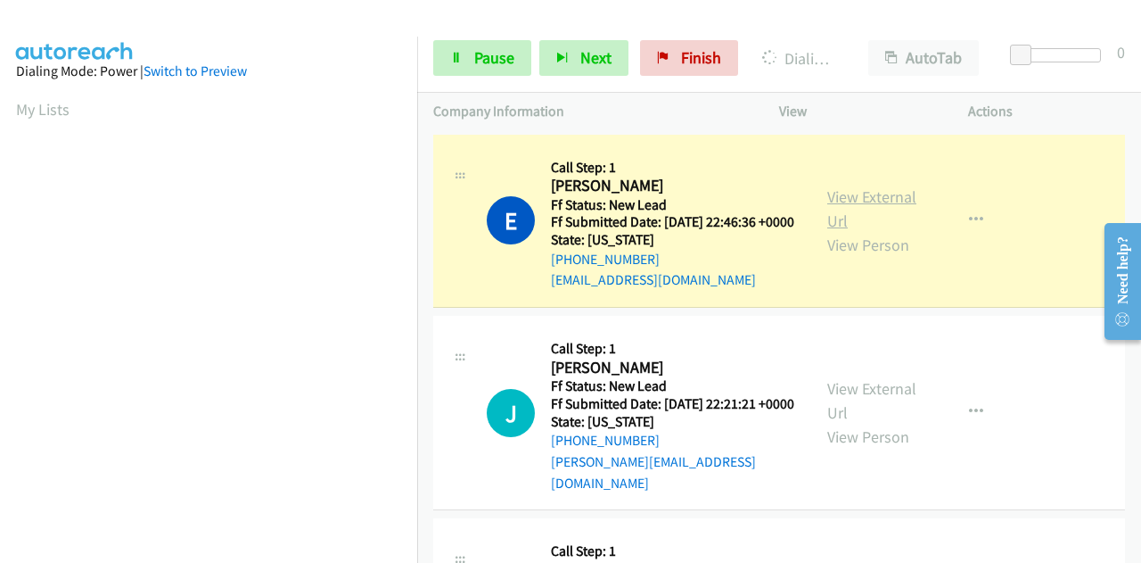
click at [860, 205] on link "View External Url" at bounding box center [872, 208] width 89 height 45
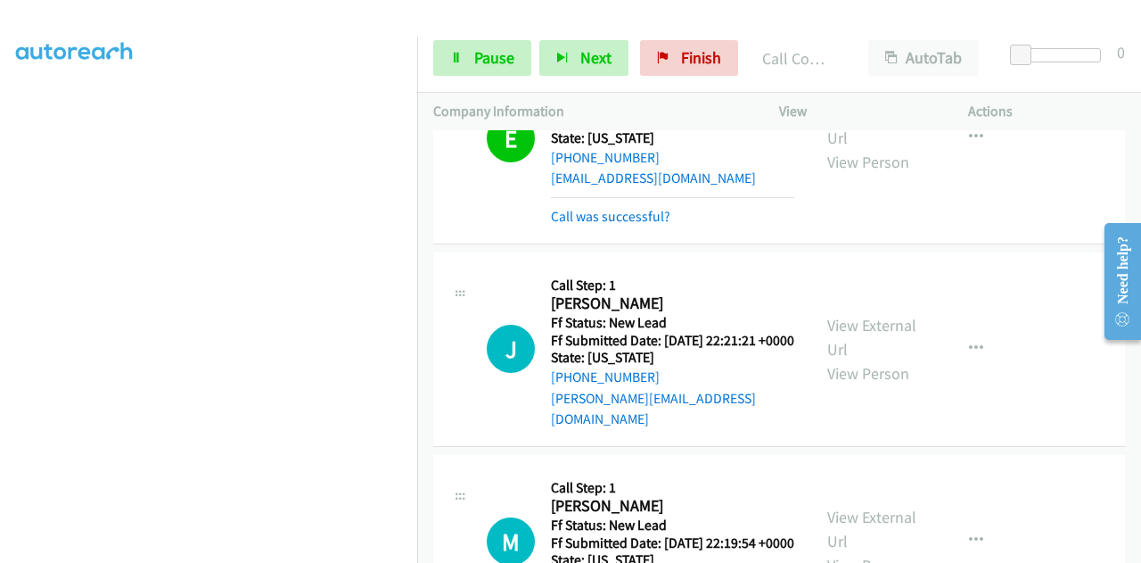
scroll to position [178, 0]
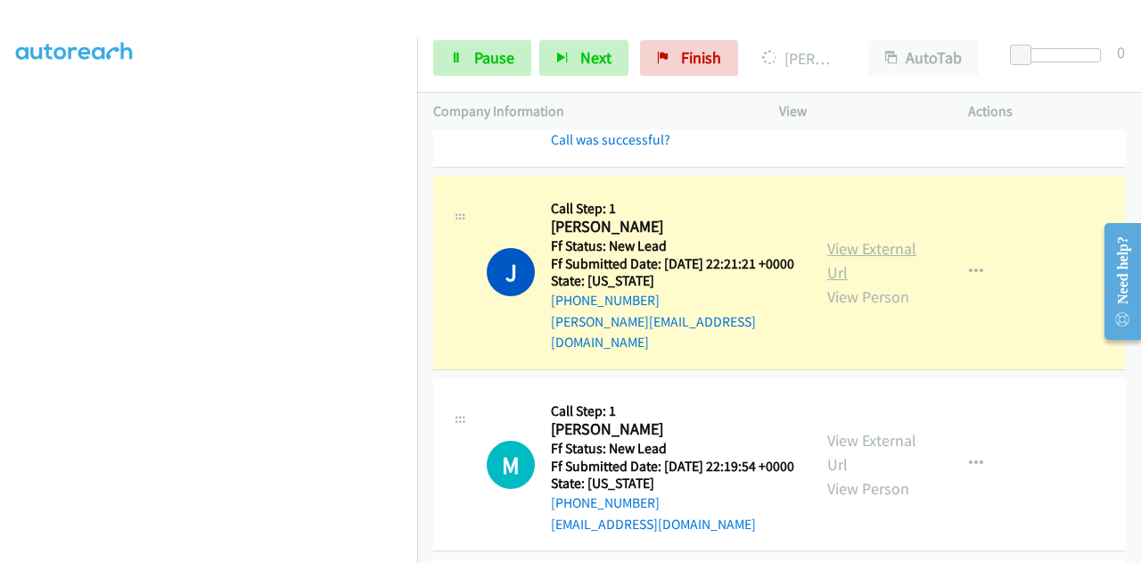
click at [836, 265] on link "View External Url" at bounding box center [872, 260] width 89 height 45
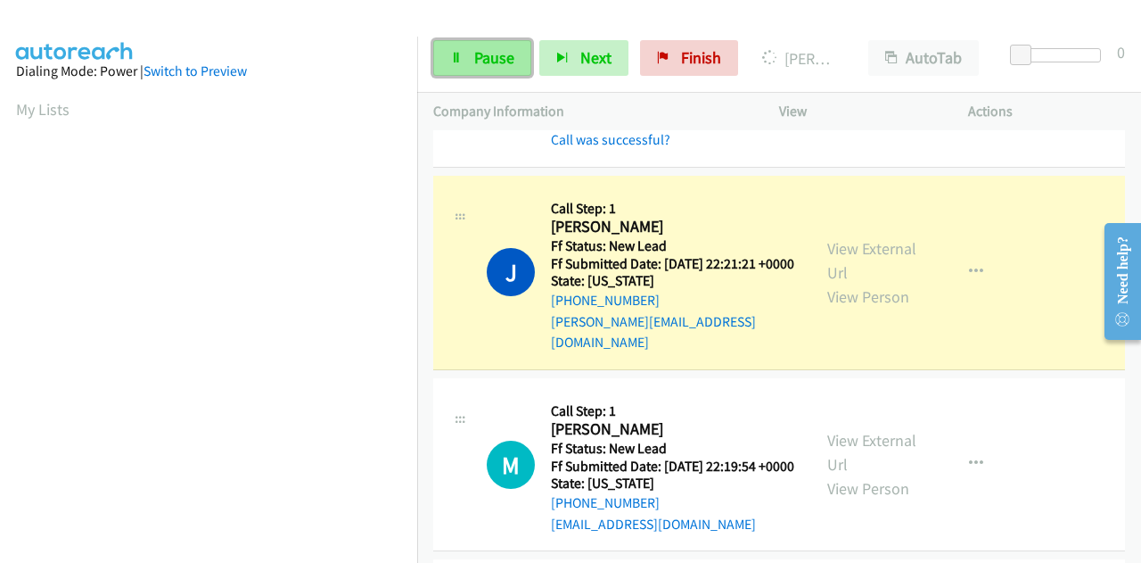
click at [493, 53] on span "Pause" at bounding box center [494, 57] width 40 height 21
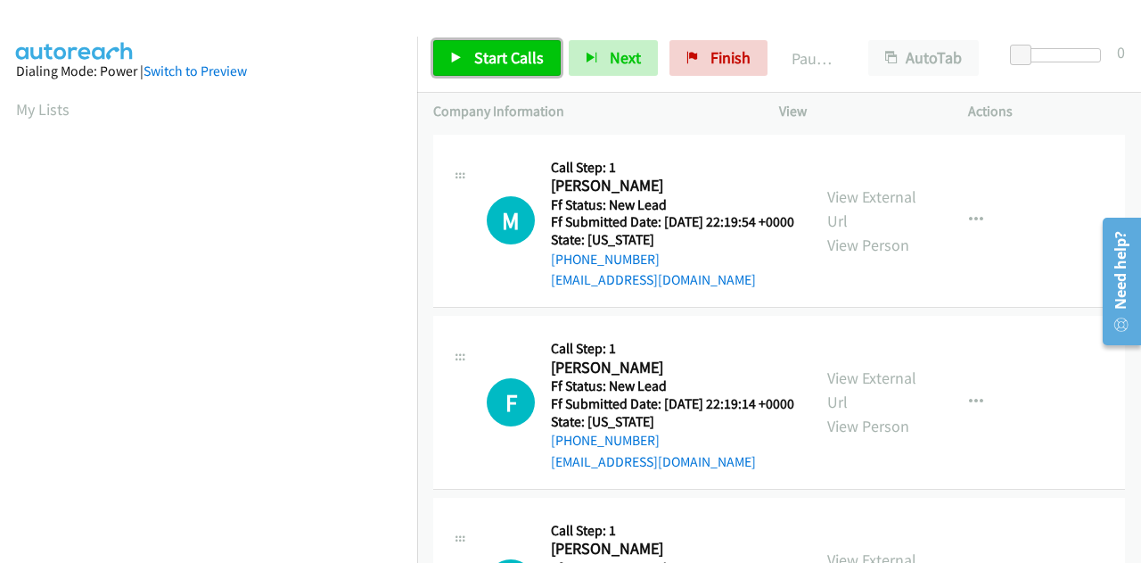
click at [477, 46] on link "Start Calls" at bounding box center [497, 58] width 128 height 36
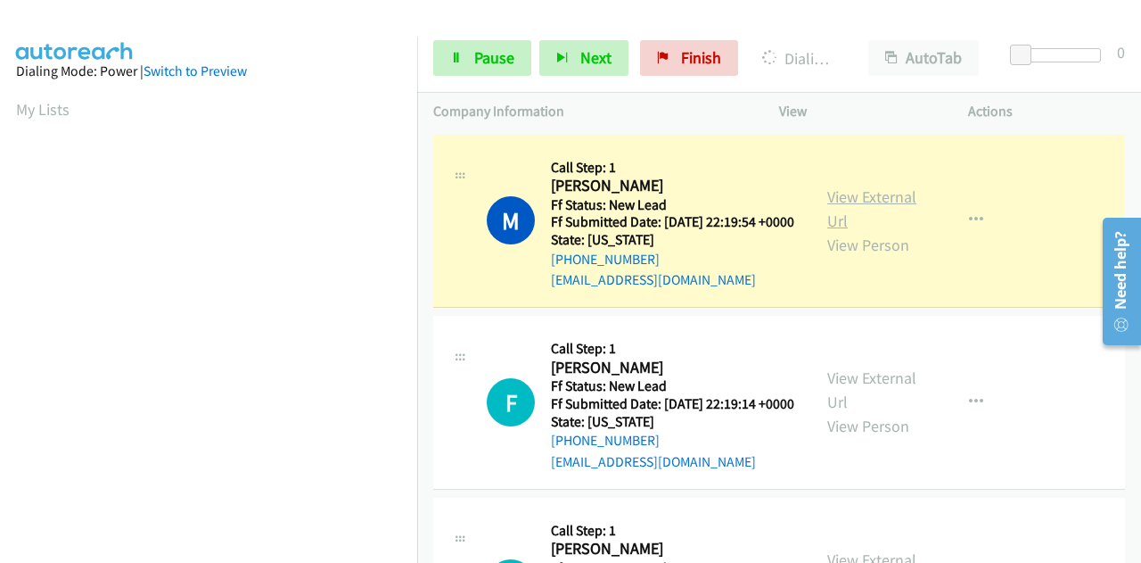
click at [842, 210] on link "View External Url" at bounding box center [872, 208] width 89 height 45
click at [473, 57] on link "Pause" at bounding box center [482, 58] width 98 height 36
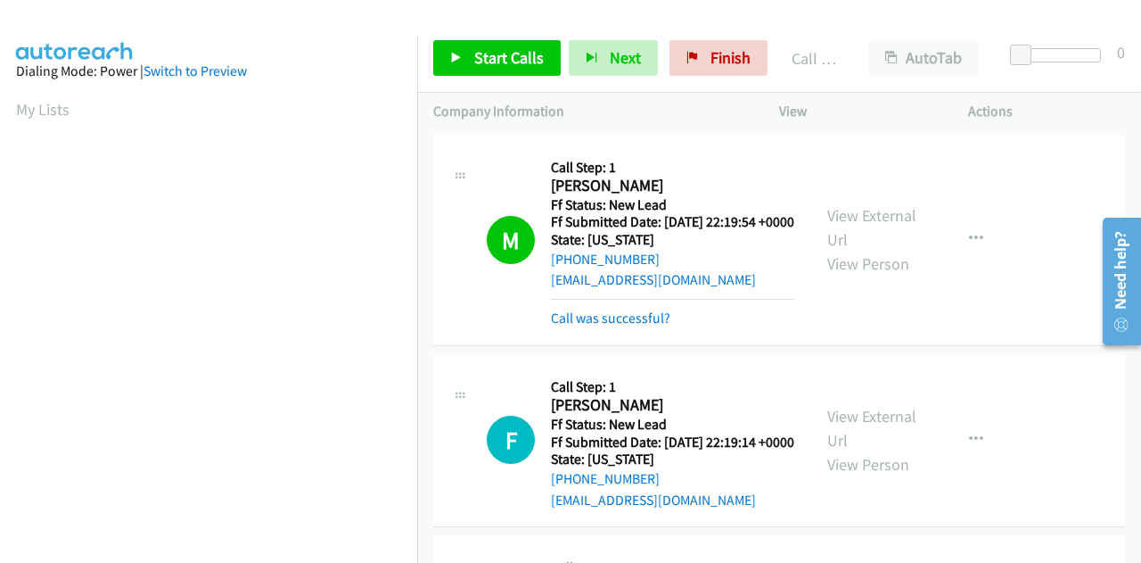
scroll to position [437, 0]
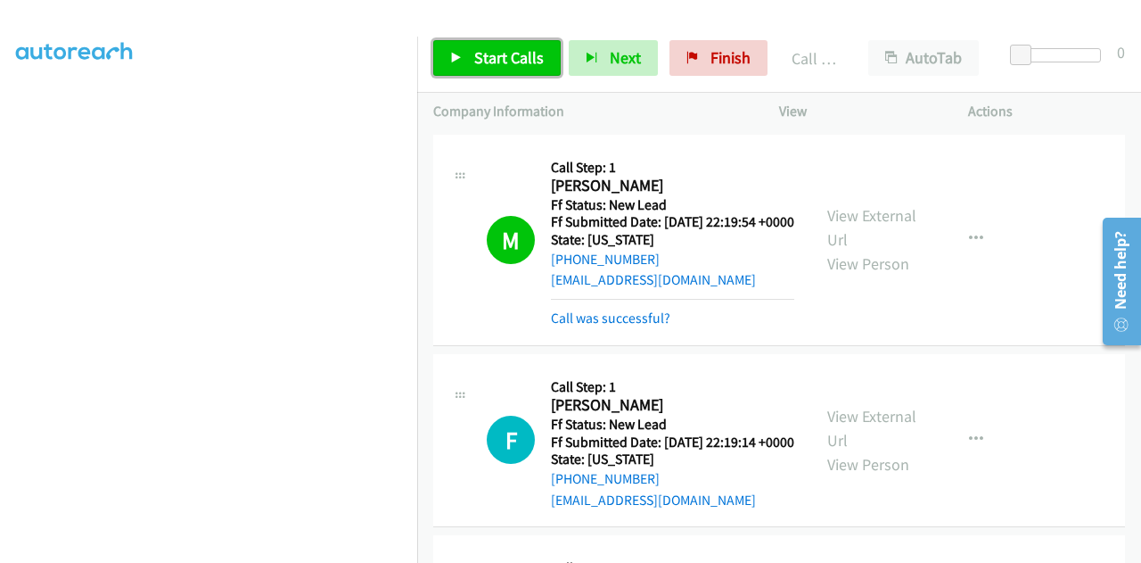
click at [522, 44] on link "Start Calls" at bounding box center [497, 58] width 128 height 36
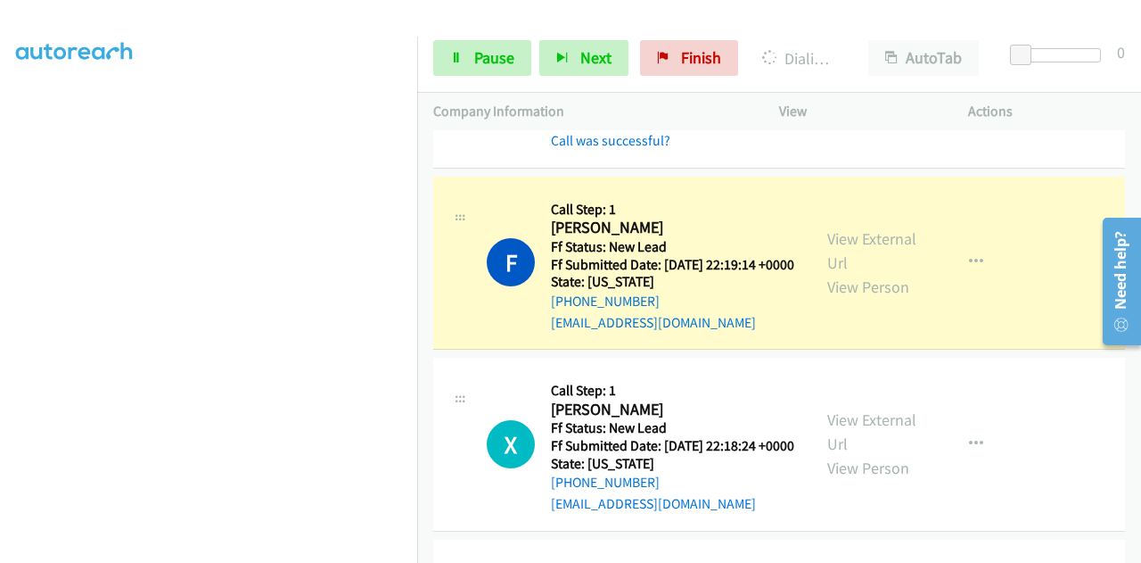
scroll to position [178, 0]
click at [845, 262] on link "View External Url" at bounding box center [872, 249] width 89 height 45
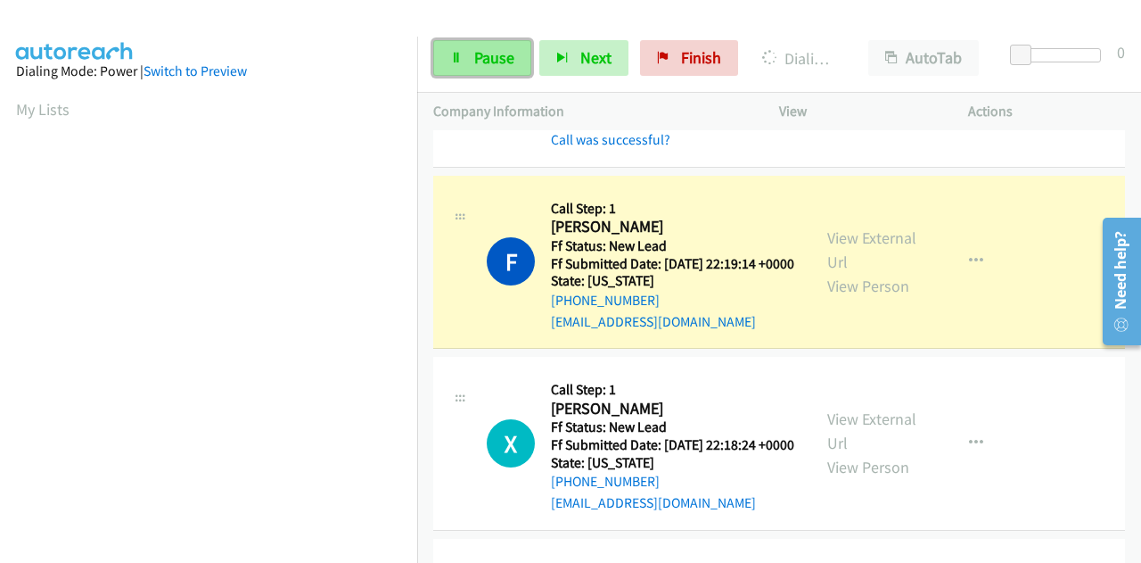
click at [464, 45] on link "Pause" at bounding box center [482, 58] width 98 height 36
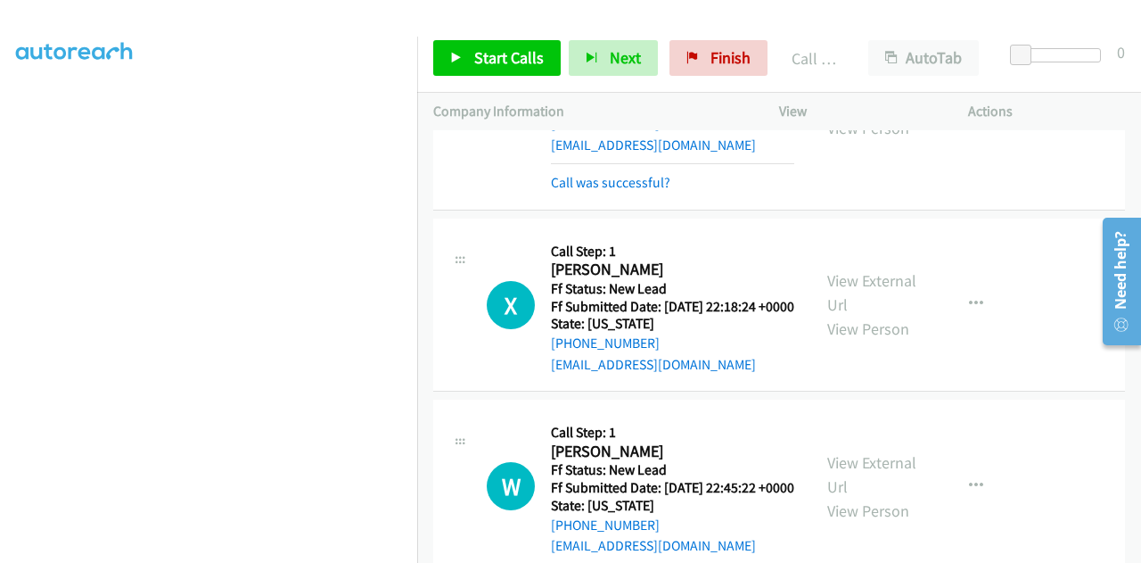
scroll to position [357, 0]
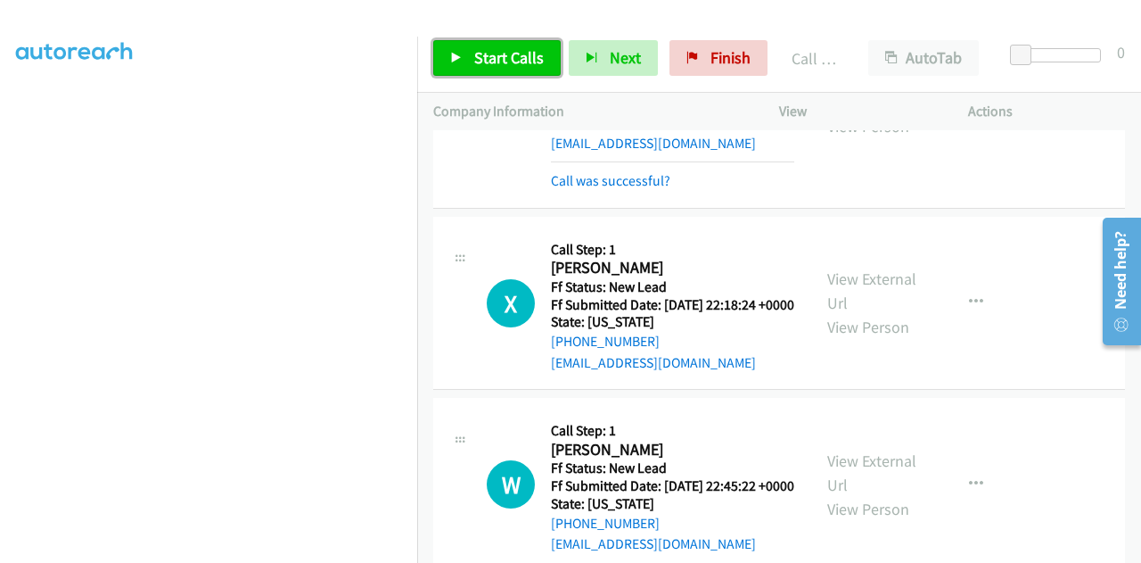
click at [496, 65] on span "Start Calls" at bounding box center [509, 57] width 70 height 21
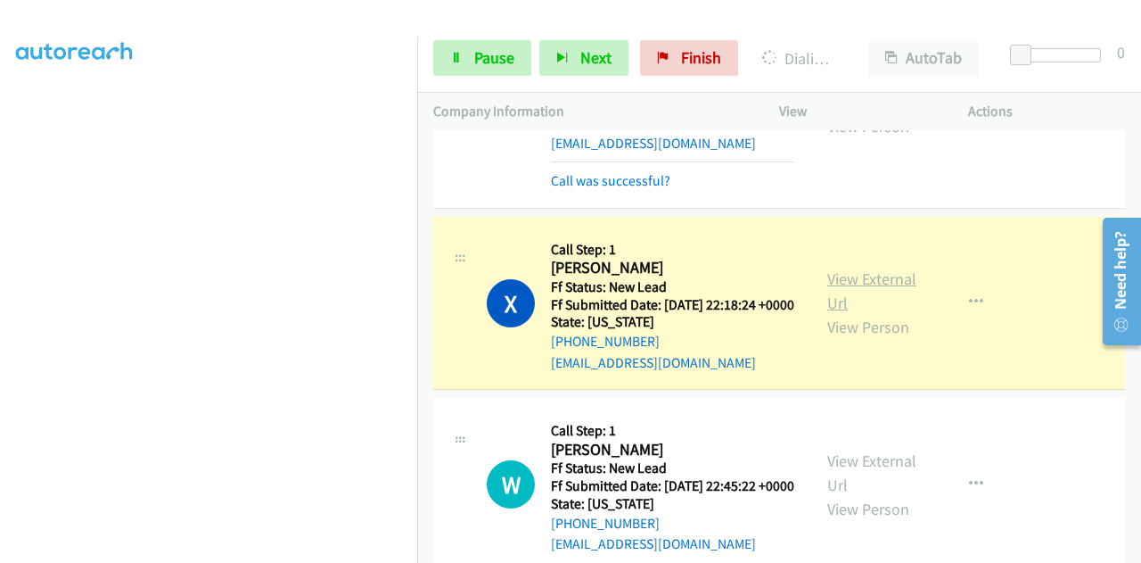
click at [845, 313] on link "View External Url" at bounding box center [872, 290] width 89 height 45
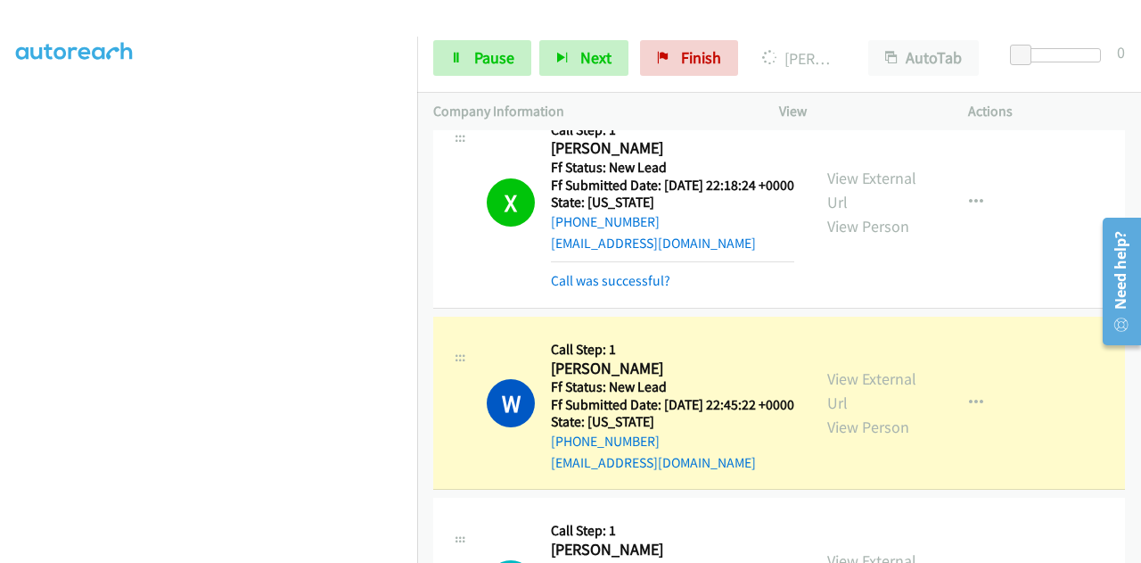
scroll to position [624, 0]
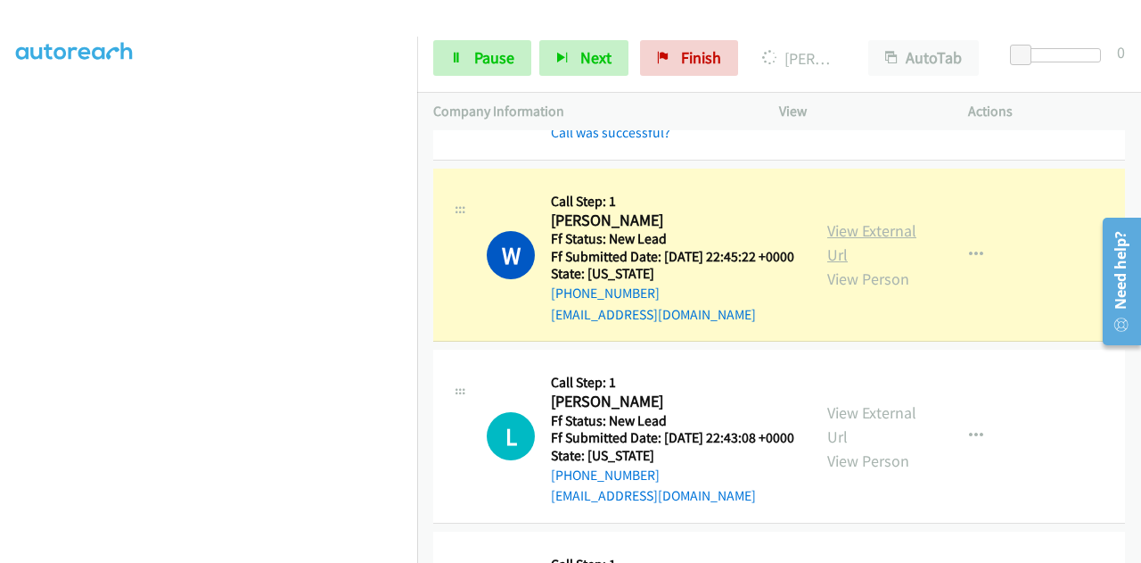
click at [845, 265] on link "View External Url" at bounding box center [872, 242] width 89 height 45
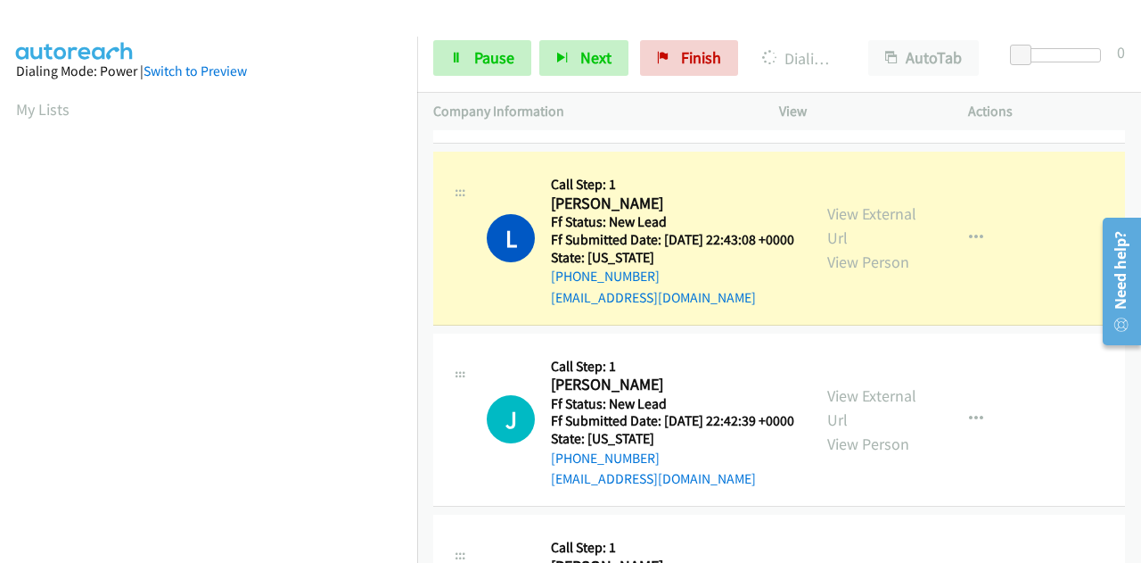
scroll to position [892, 0]
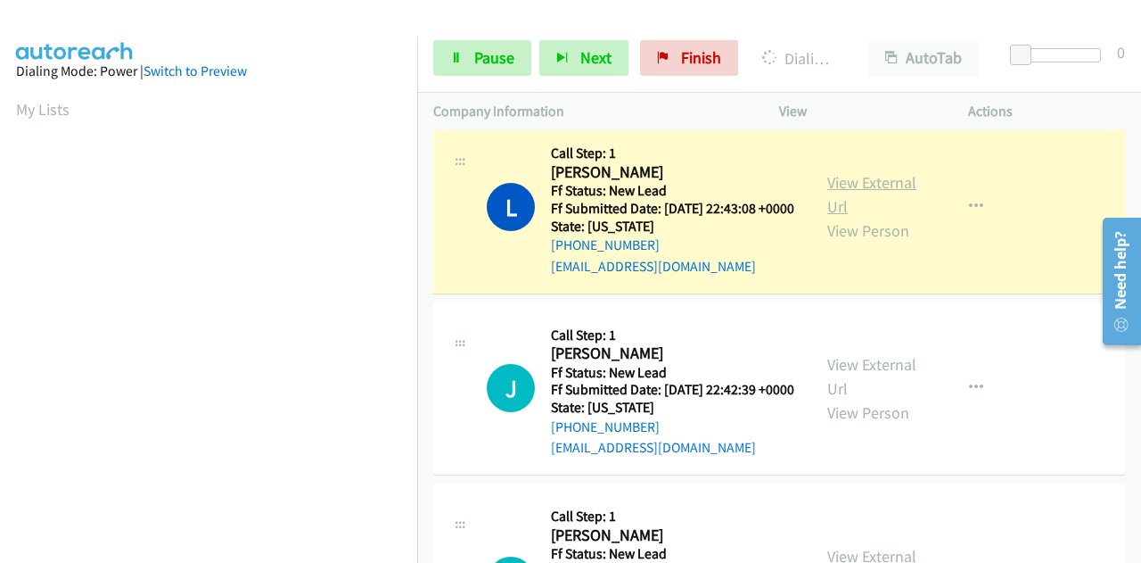
click at [844, 217] on link "View External Url" at bounding box center [872, 194] width 89 height 45
click at [477, 63] on span "Pause" at bounding box center [494, 57] width 40 height 21
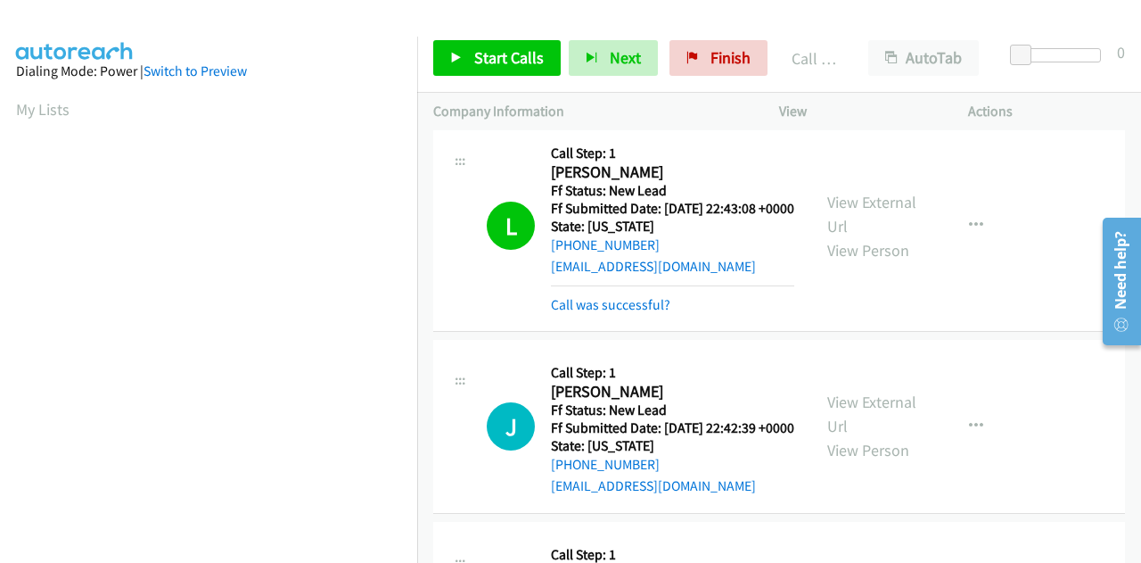
scroll to position [437, 0]
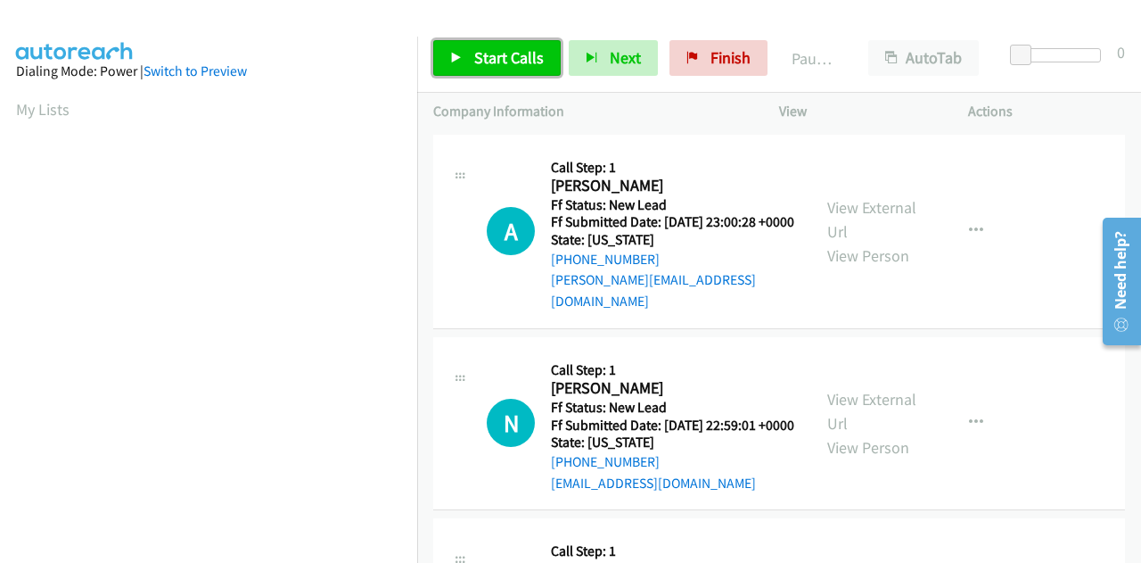
click at [479, 59] on span "Start Calls" at bounding box center [509, 57] width 70 height 21
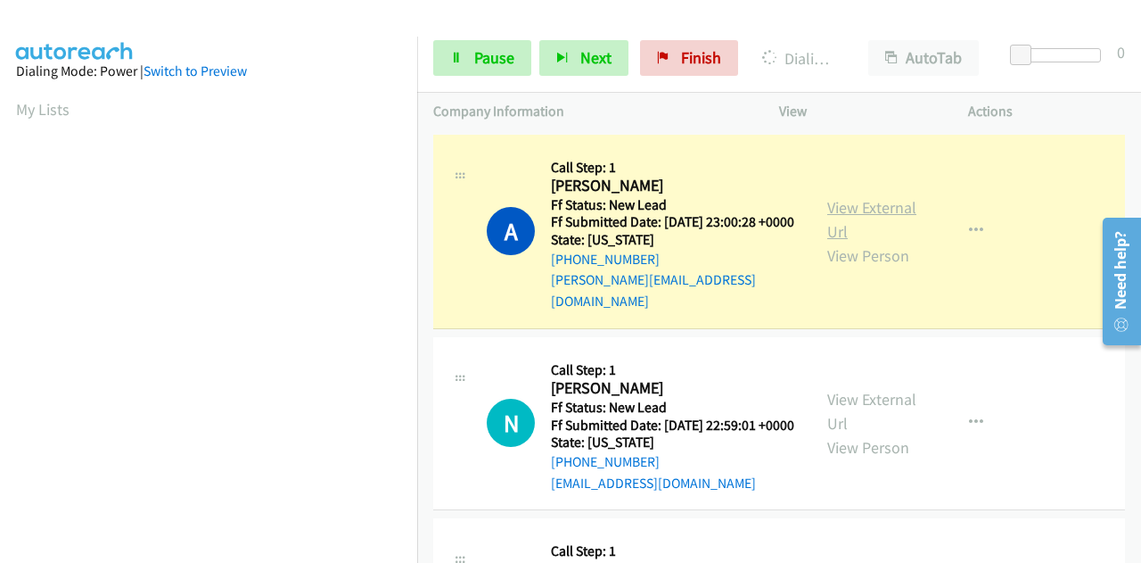
scroll to position [437, 0]
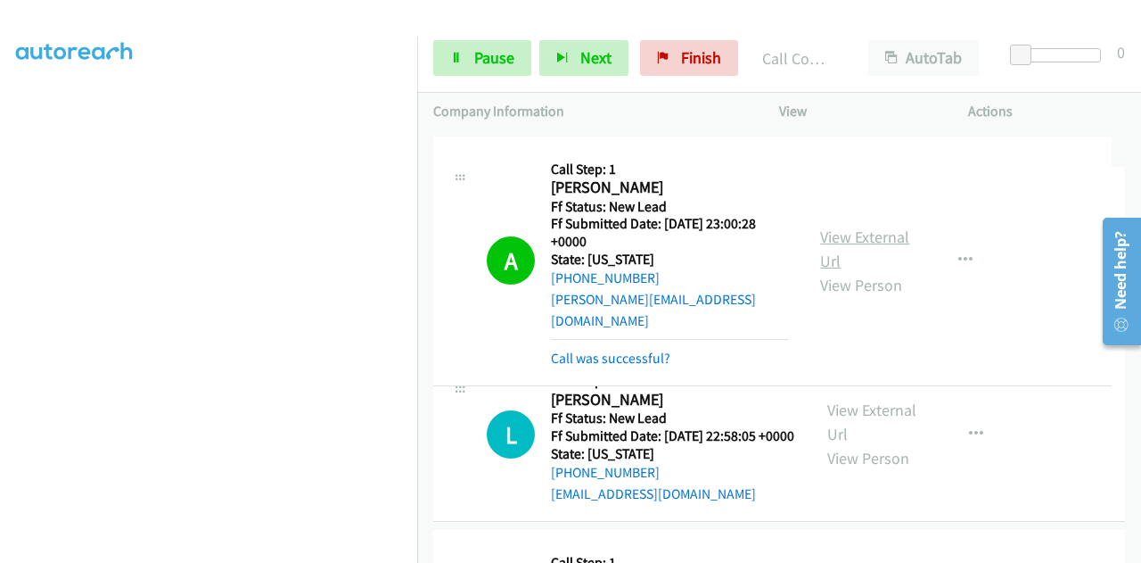
drag, startPoint x: 879, startPoint y: 206, endPoint x: 878, endPoint y: 218, distance: 12.5
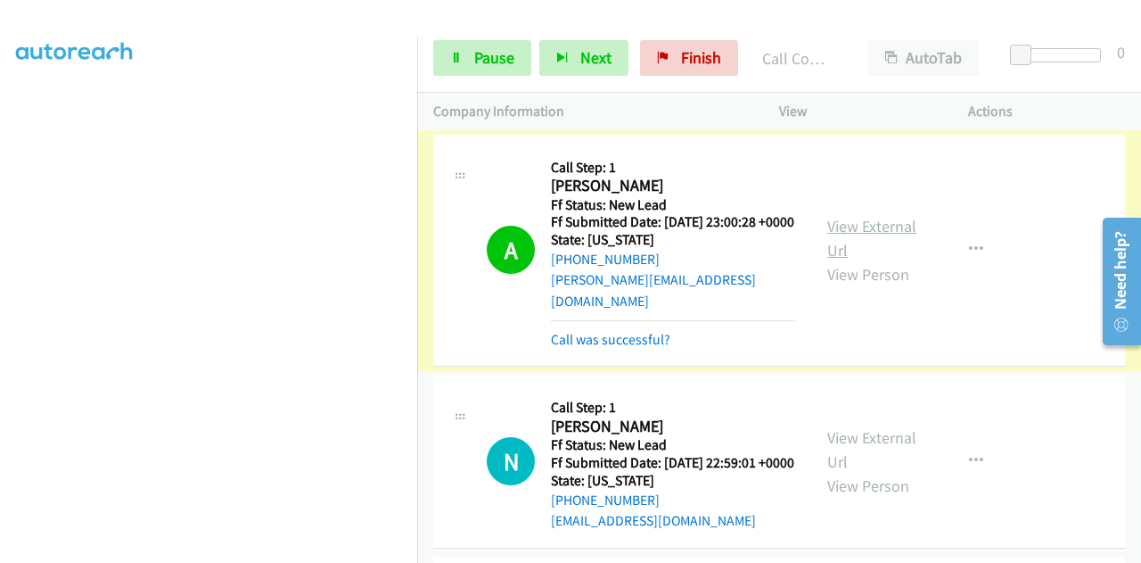
click at [878, 220] on link "View External Url" at bounding box center [872, 238] width 89 height 45
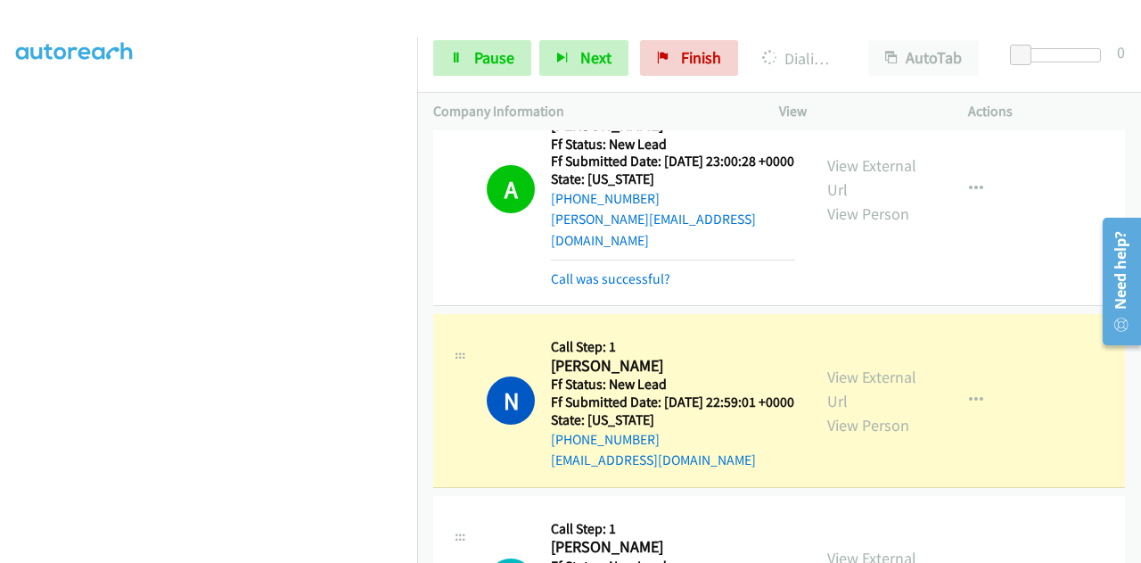
scroll to position [89, 0]
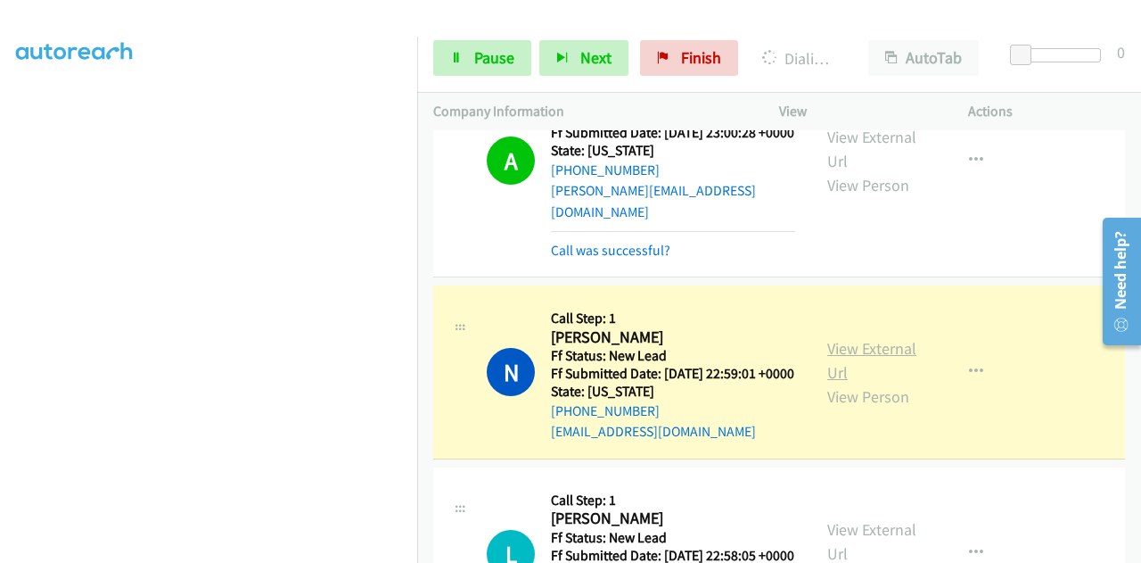
click at [845, 354] on link "View External Url" at bounding box center [872, 360] width 89 height 45
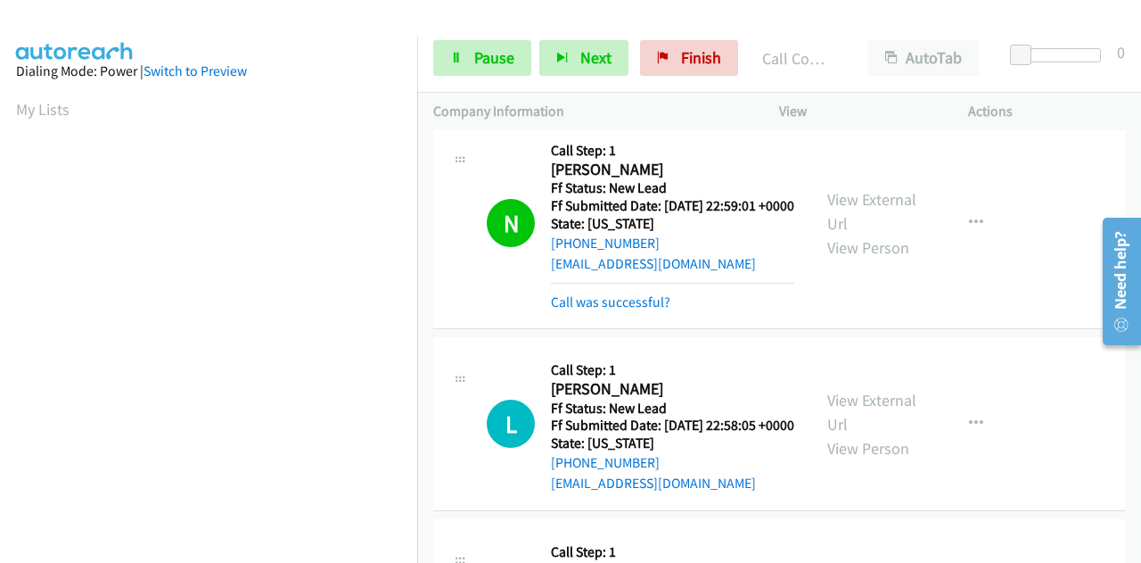
scroll to position [357, 0]
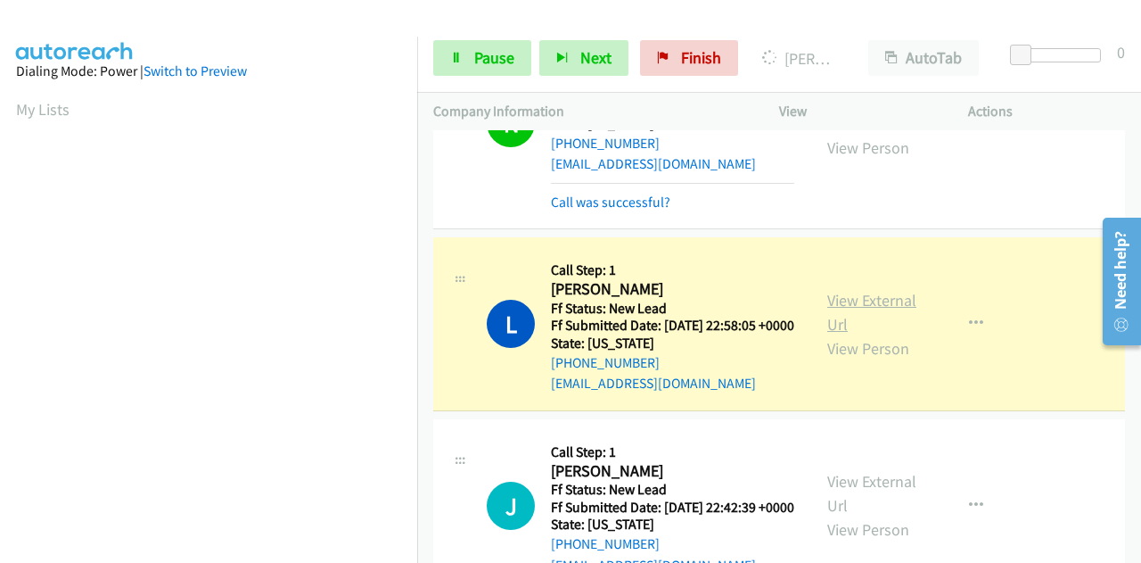
click at [857, 320] on link "View External Url" at bounding box center [872, 312] width 89 height 45
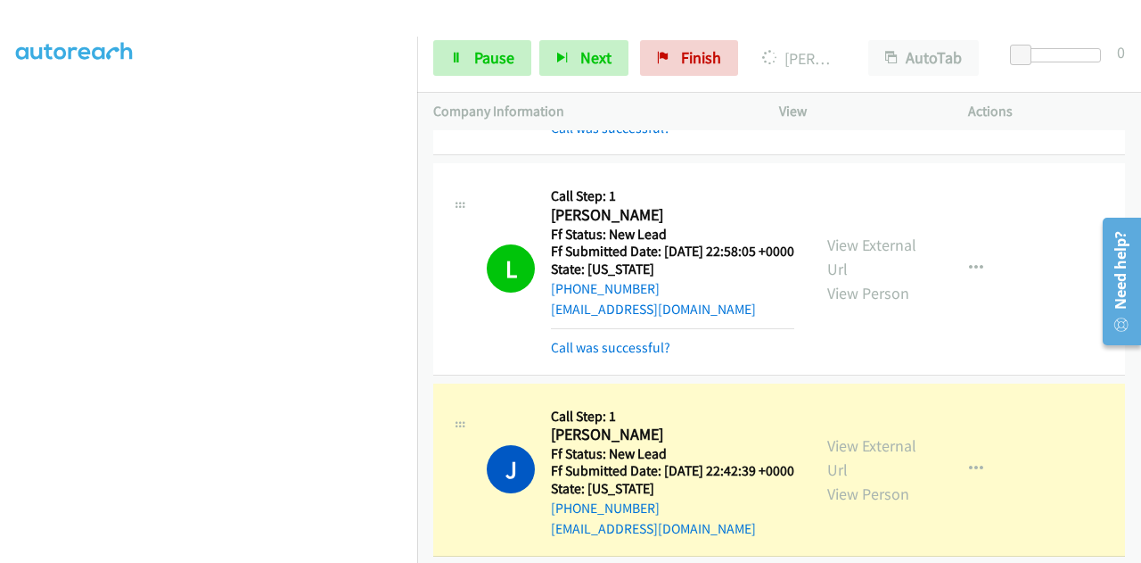
scroll to position [535, 0]
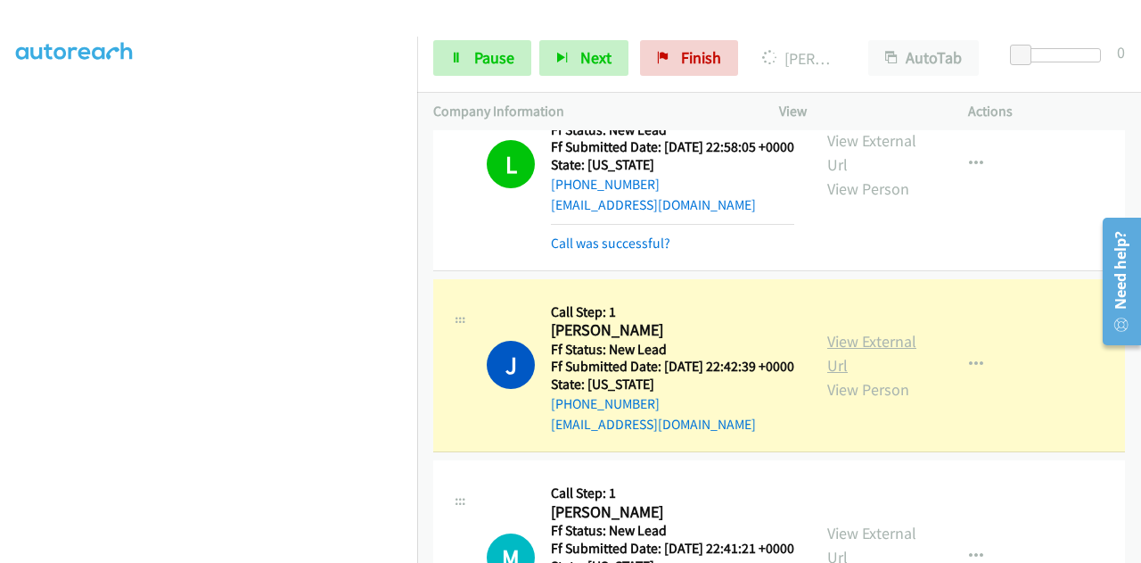
click at [831, 375] on link "View External Url" at bounding box center [872, 353] width 89 height 45
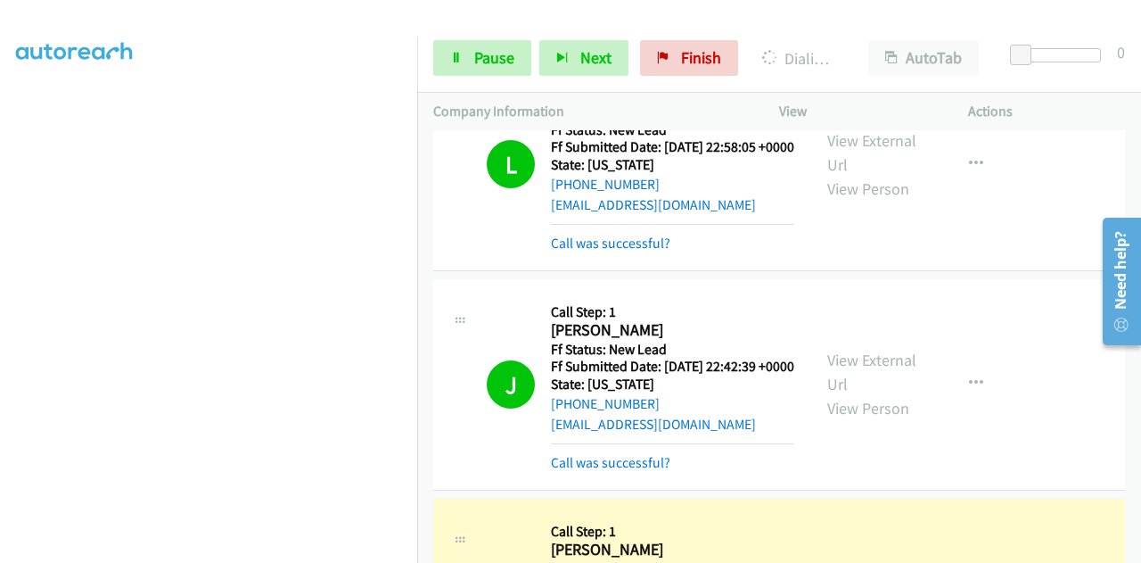
scroll to position [803, 0]
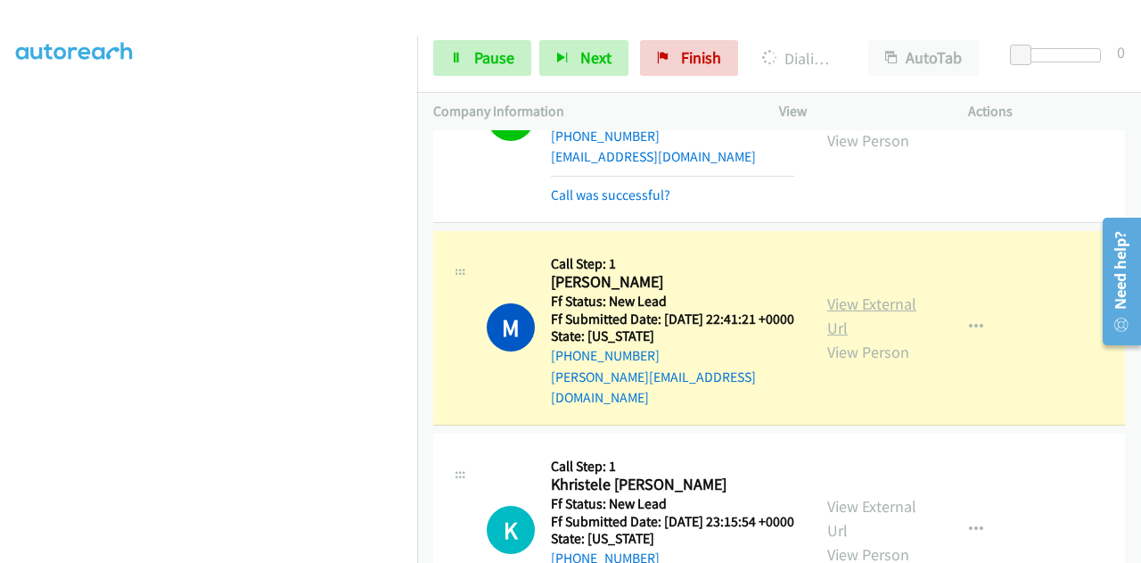
click at [878, 338] on link "View External Url" at bounding box center [872, 315] width 89 height 45
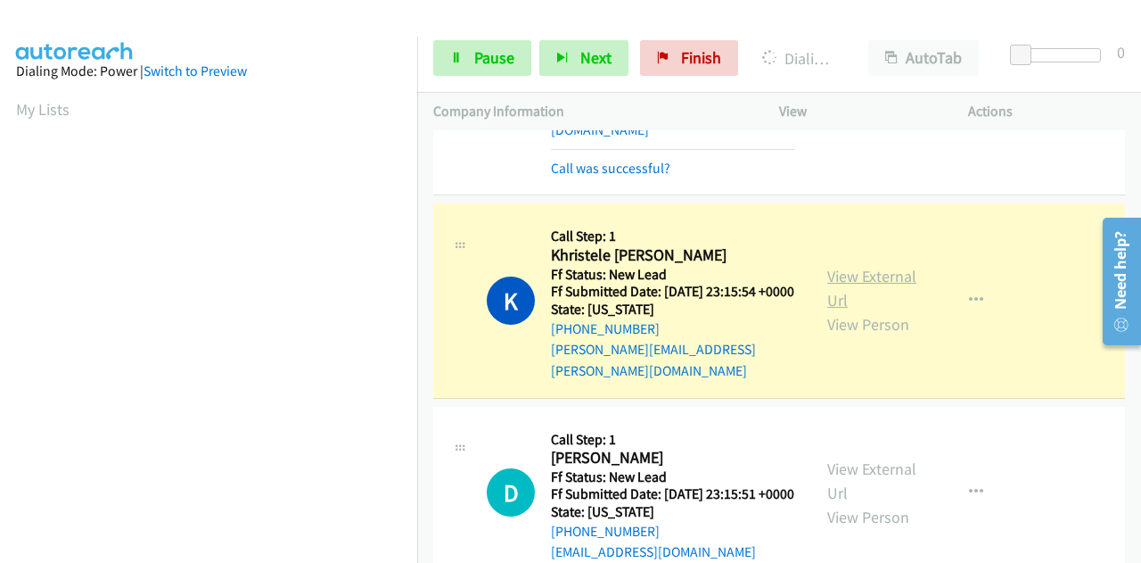
scroll to position [437, 0]
click at [831, 310] on link "View External Url" at bounding box center [872, 288] width 89 height 45
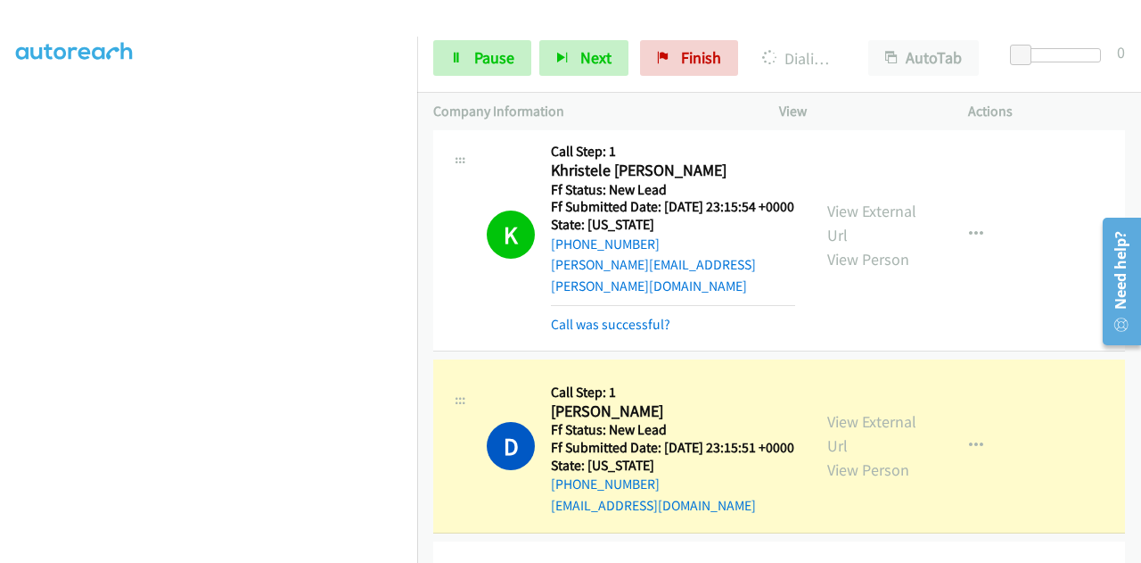
scroll to position [1338, 0]
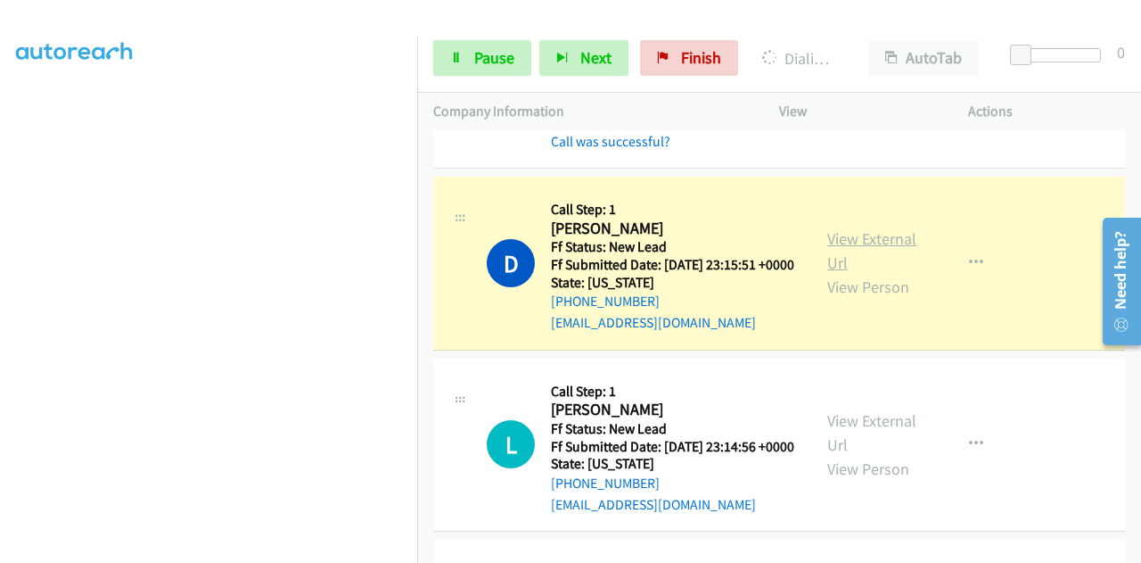
click at [855, 273] on link "View External Url" at bounding box center [872, 250] width 89 height 45
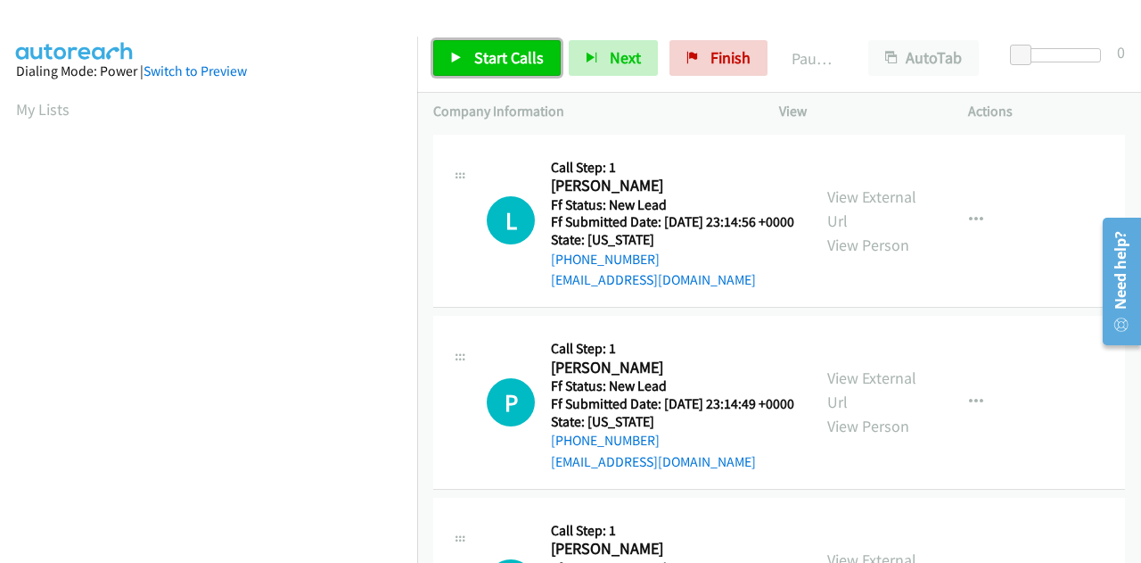
click at [469, 51] on link "Start Calls" at bounding box center [497, 58] width 128 height 36
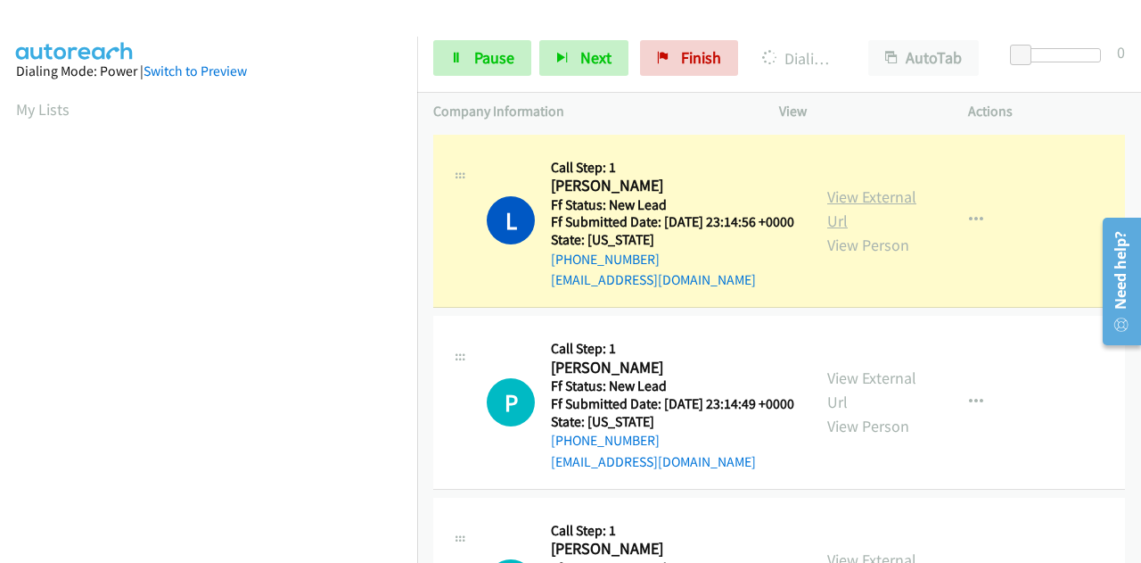
click at [836, 204] on link "View External Url" at bounding box center [872, 208] width 89 height 45
click at [476, 57] on span "Pause" at bounding box center [494, 57] width 40 height 21
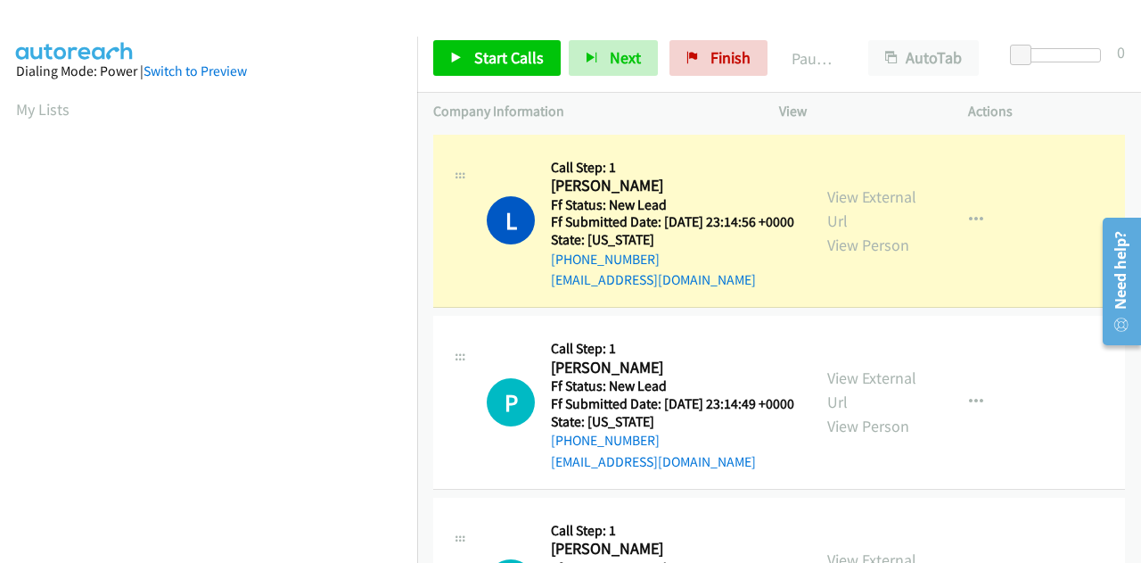
scroll to position [437, 0]
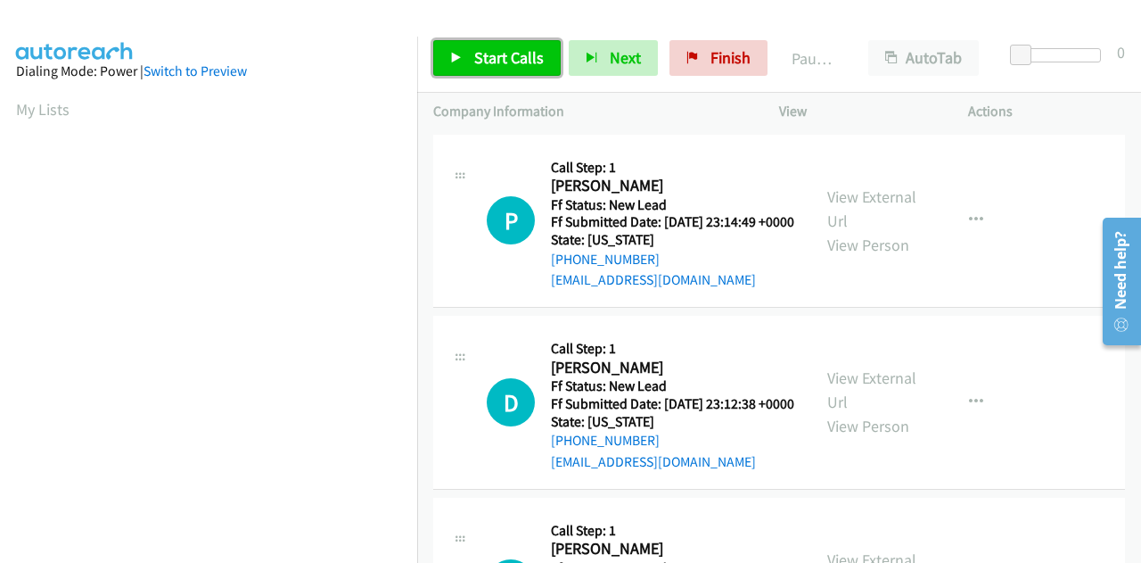
click at [490, 51] on span "Start Calls" at bounding box center [509, 57] width 70 height 21
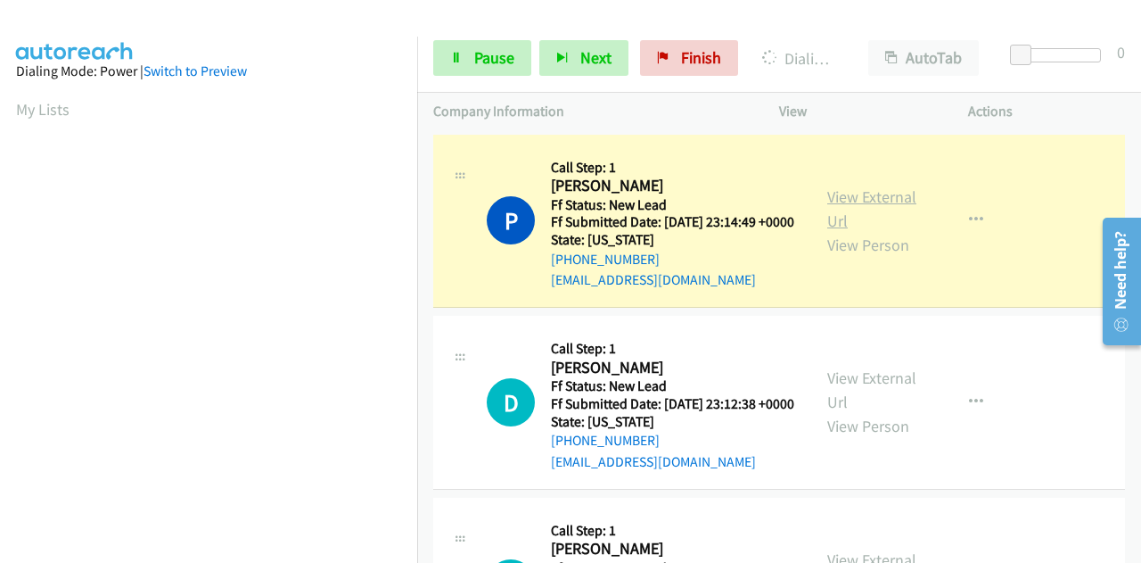
click at [859, 207] on link "View External Url" at bounding box center [872, 208] width 89 height 45
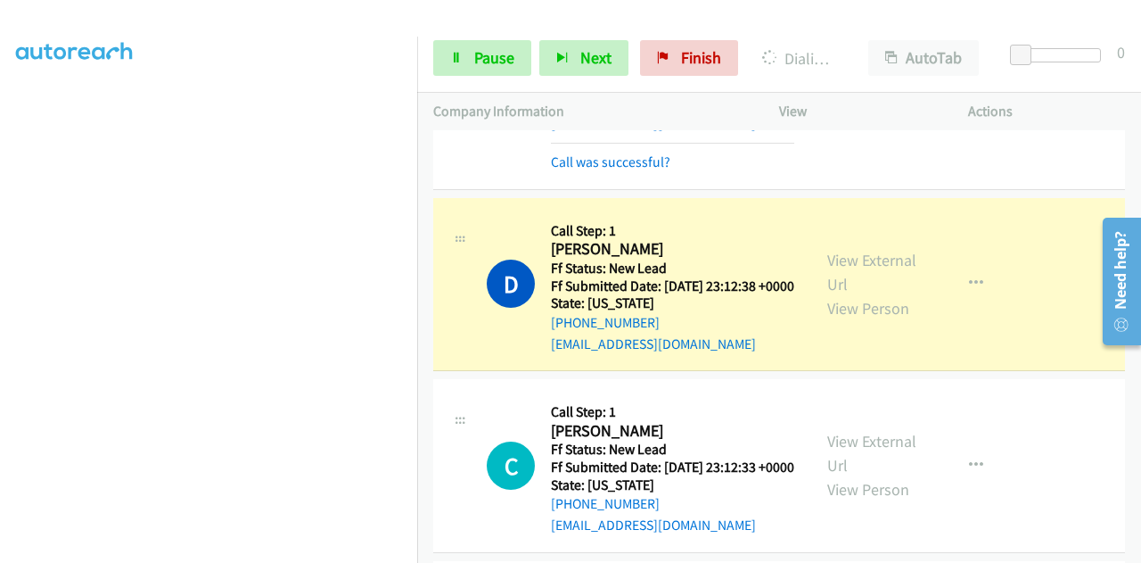
scroll to position [178, 0]
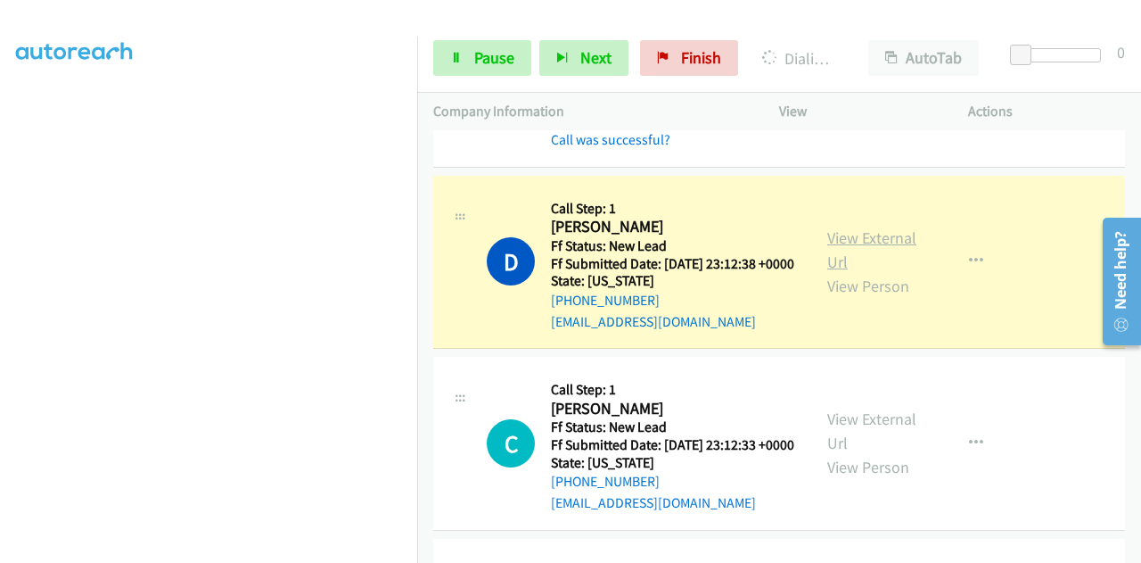
click at [836, 264] on link "View External Url" at bounding box center [872, 249] width 89 height 45
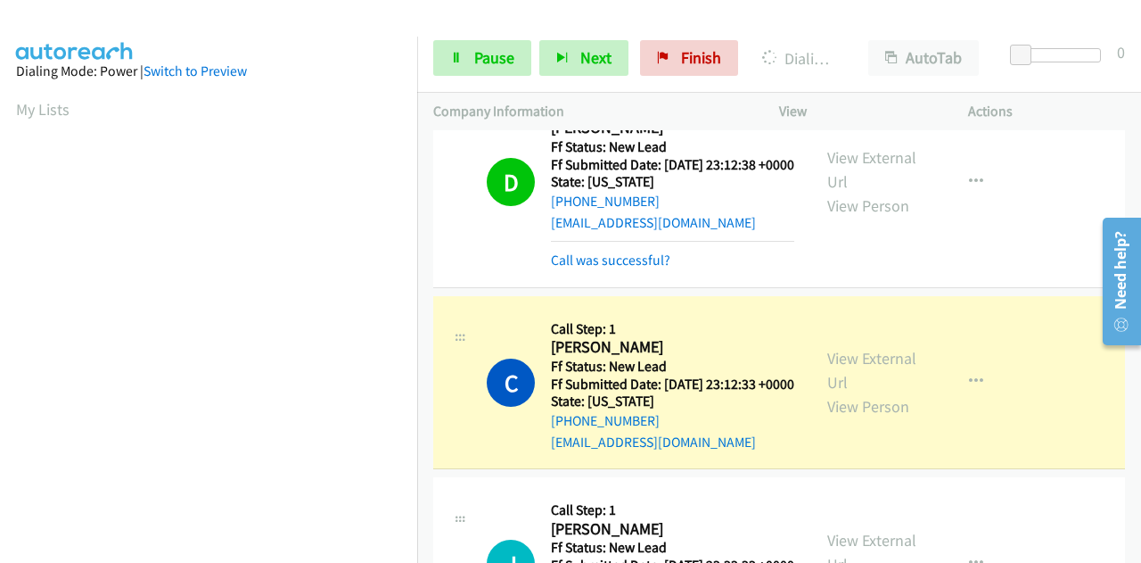
scroll to position [357, 0]
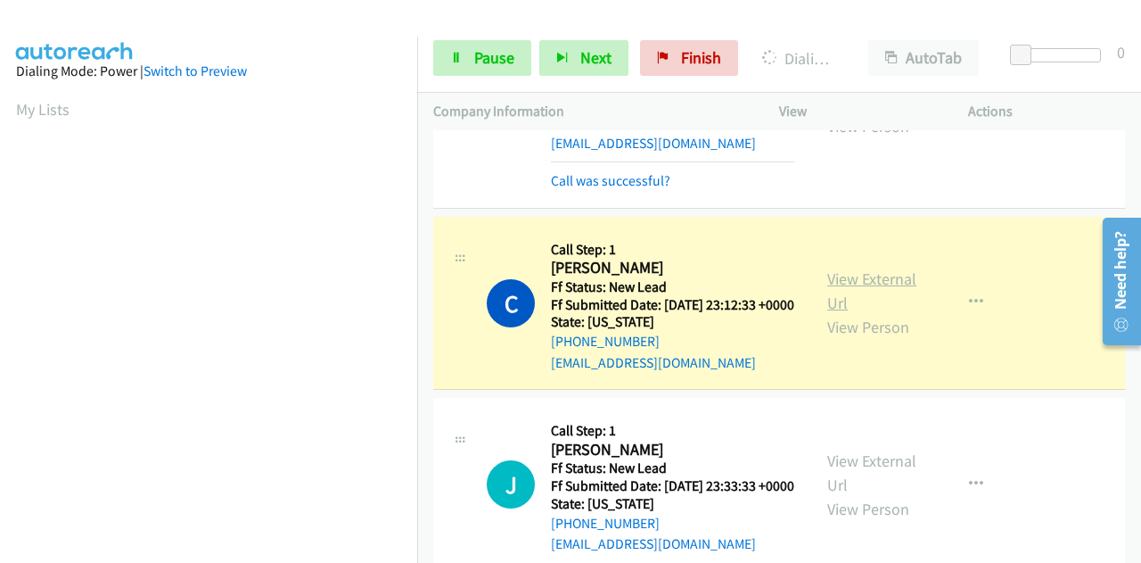
click at [877, 313] on link "View External Url" at bounding box center [872, 290] width 89 height 45
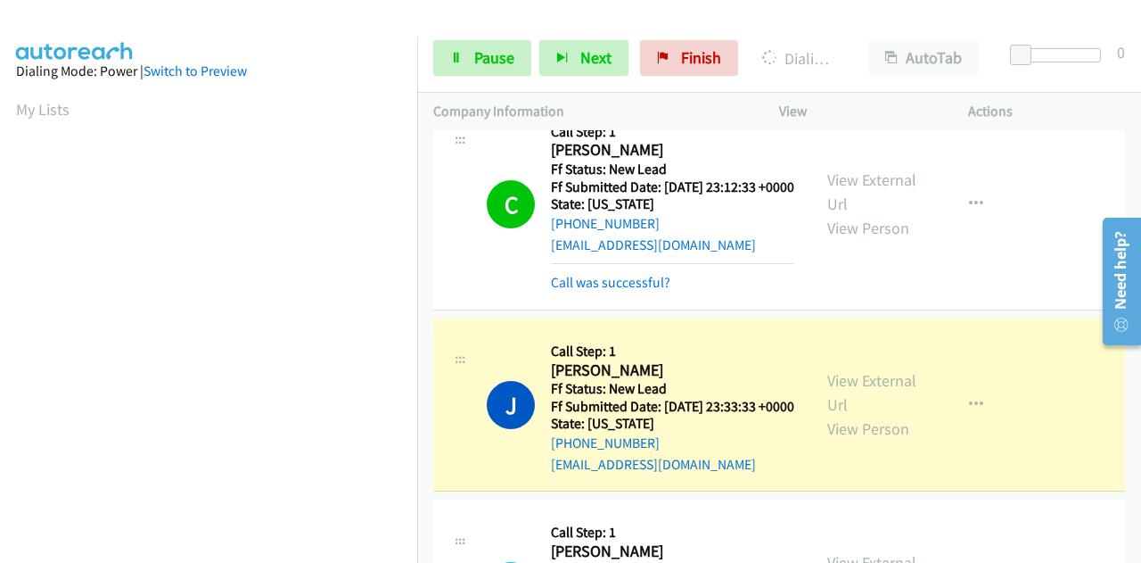
scroll to position [624, 0]
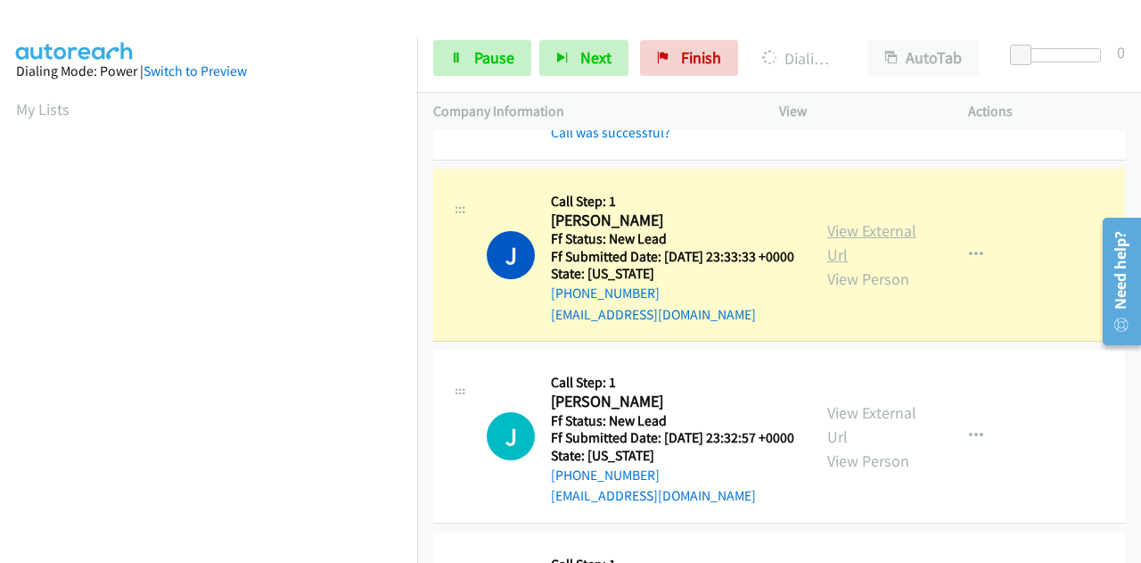
click at [833, 265] on link "View External Url" at bounding box center [872, 242] width 89 height 45
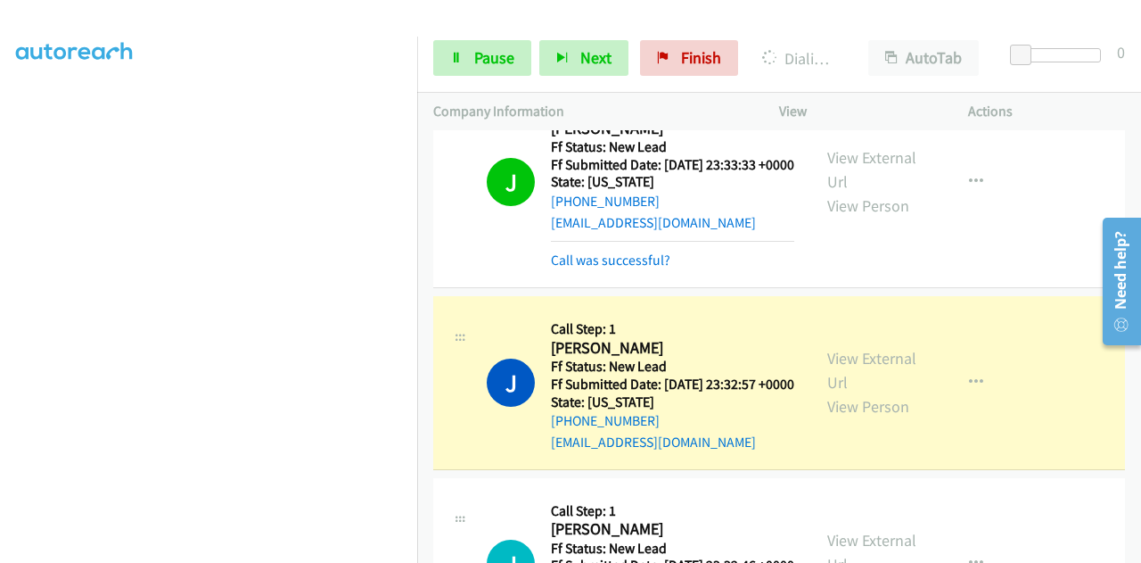
scroll to position [892, 0]
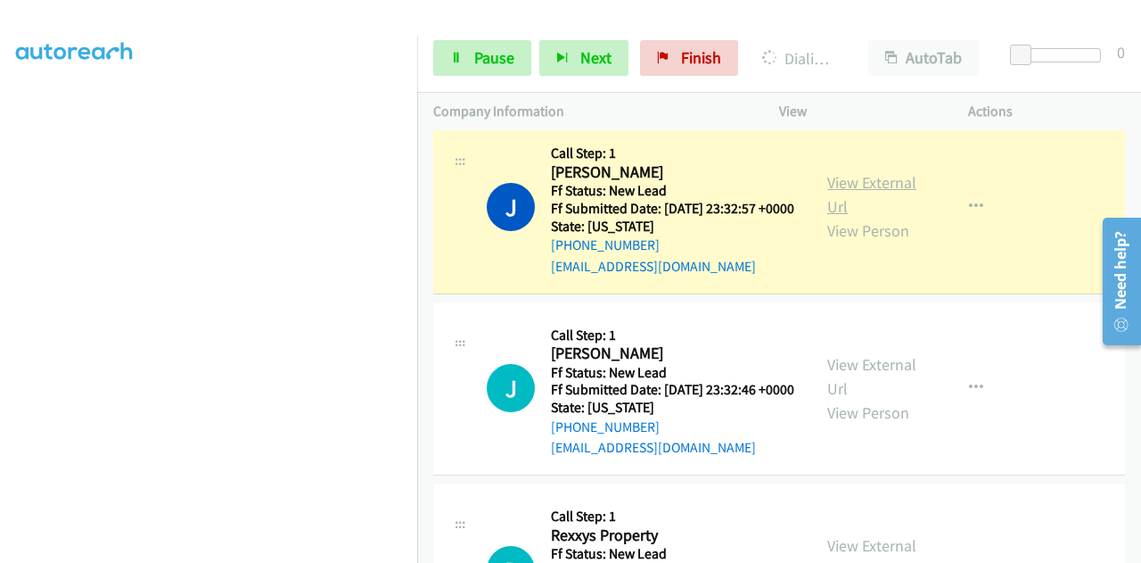
click at [829, 217] on link "View External Url" at bounding box center [872, 194] width 89 height 45
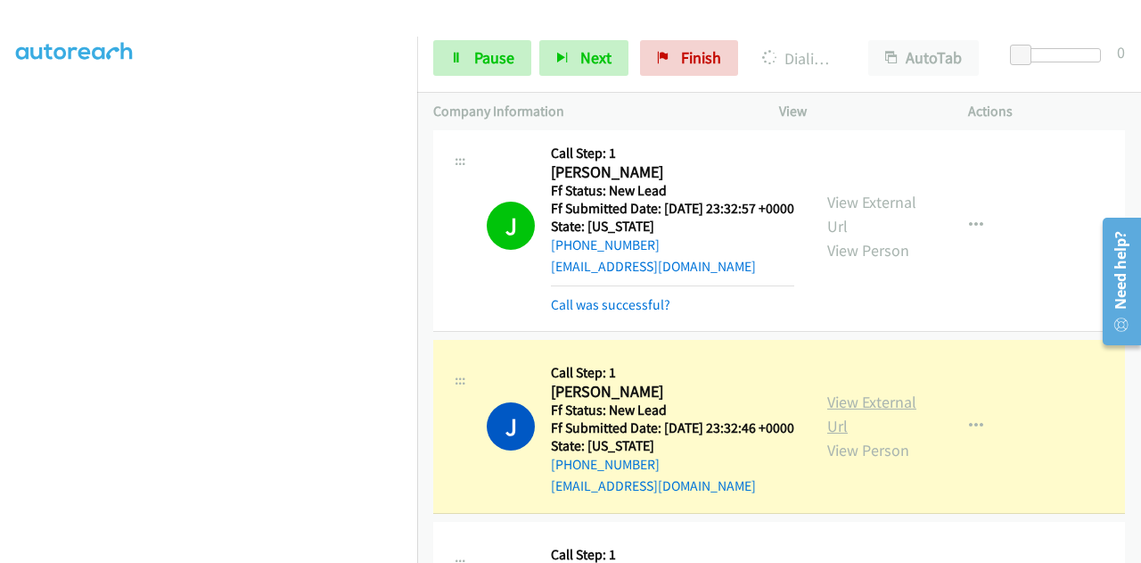
click at [834, 436] on link "View External Url" at bounding box center [872, 413] width 89 height 45
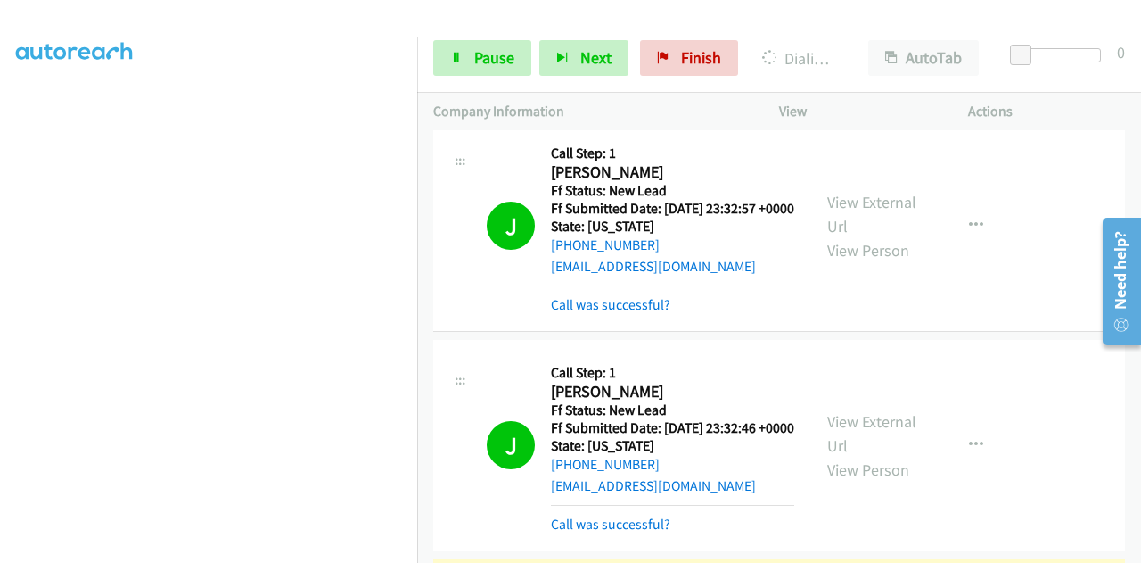
scroll to position [0, 0]
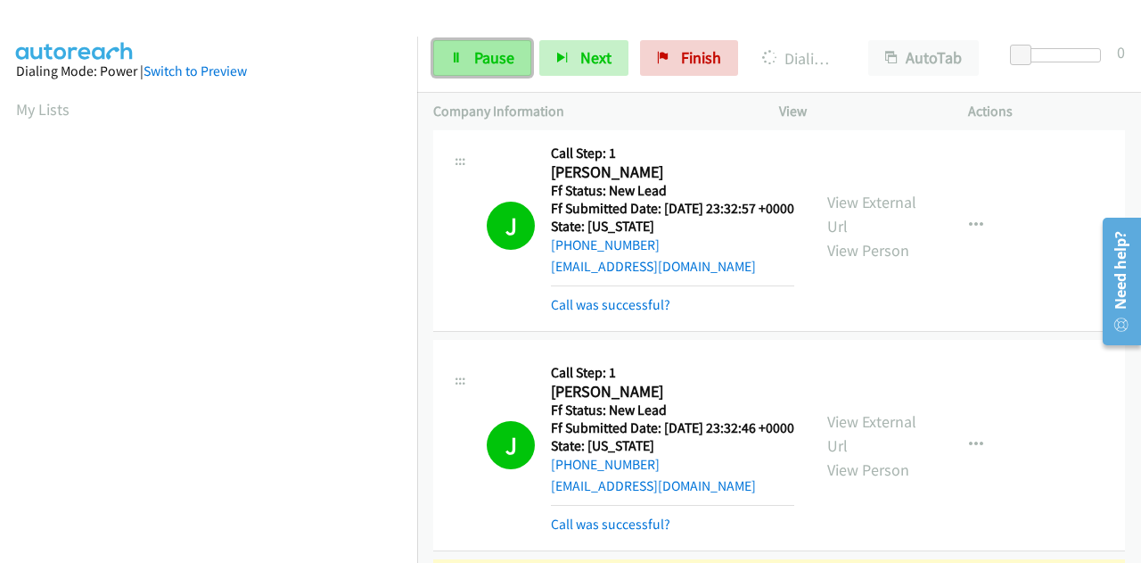
click at [474, 59] on span "Pause" at bounding box center [494, 57] width 40 height 21
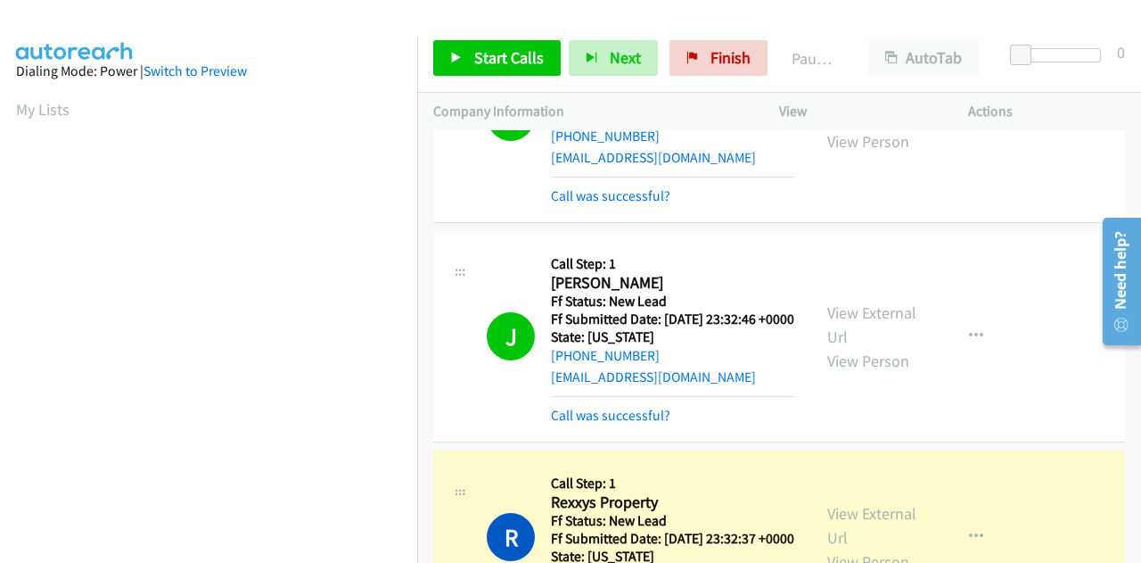
scroll to position [1249, 0]
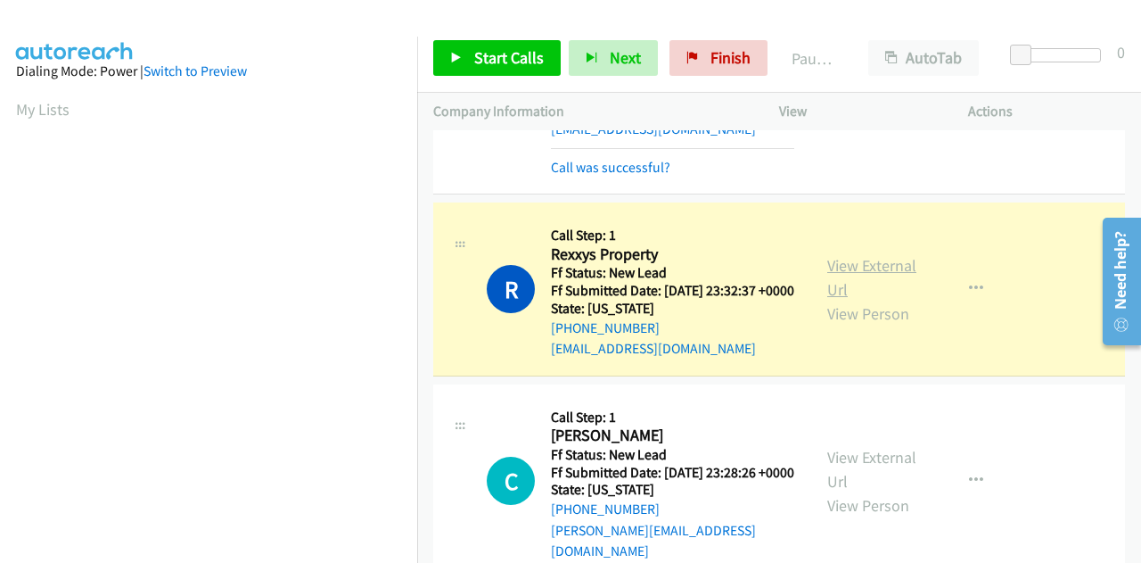
click at [828, 300] on link "View External Url" at bounding box center [872, 277] width 89 height 45
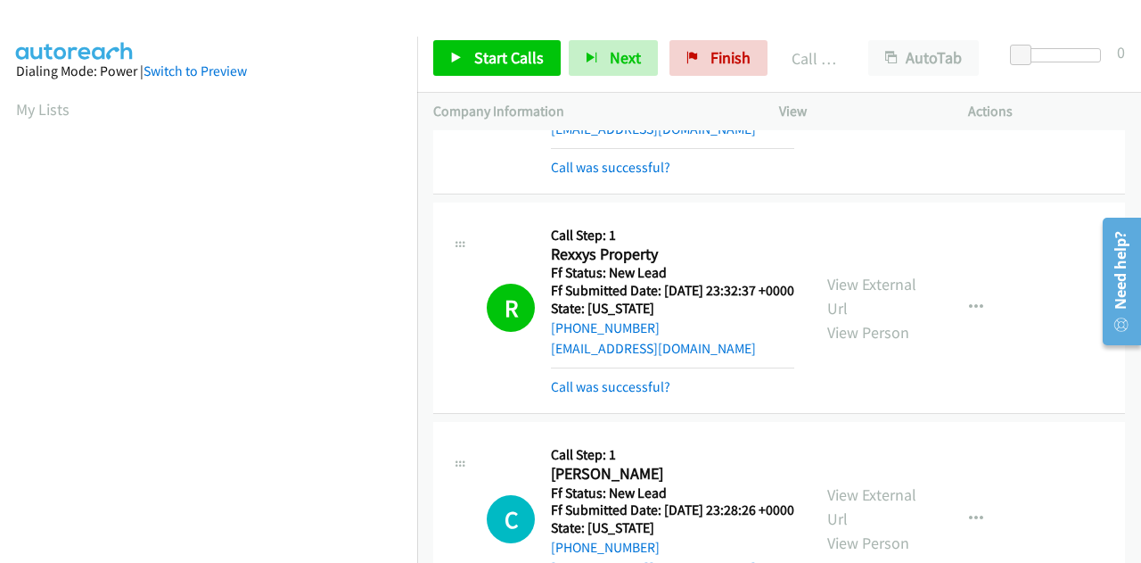
scroll to position [437, 0]
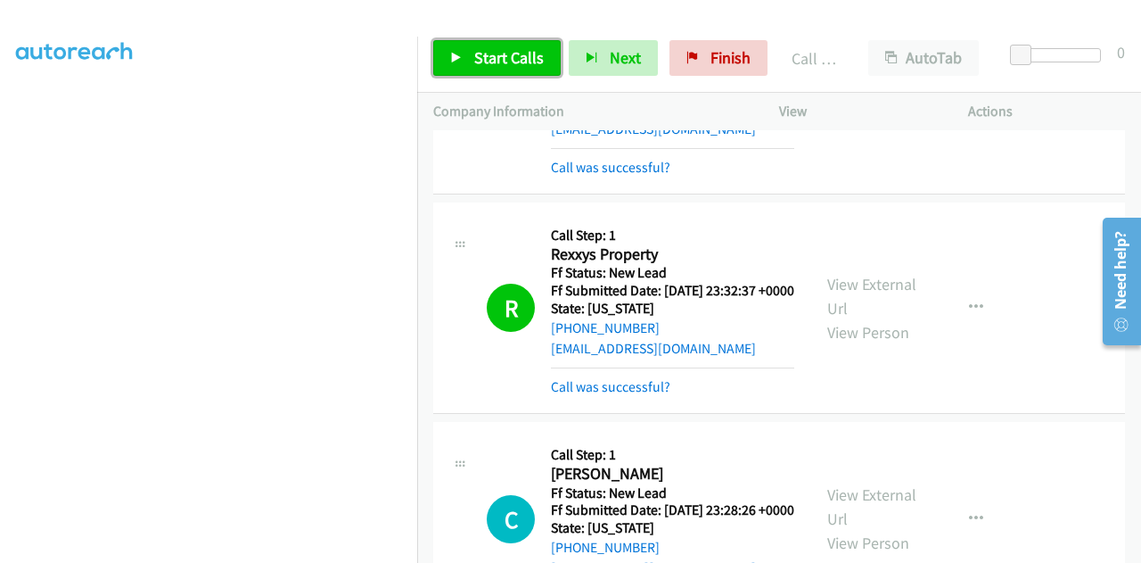
click at [497, 54] on span "Start Calls" at bounding box center [509, 57] width 70 height 21
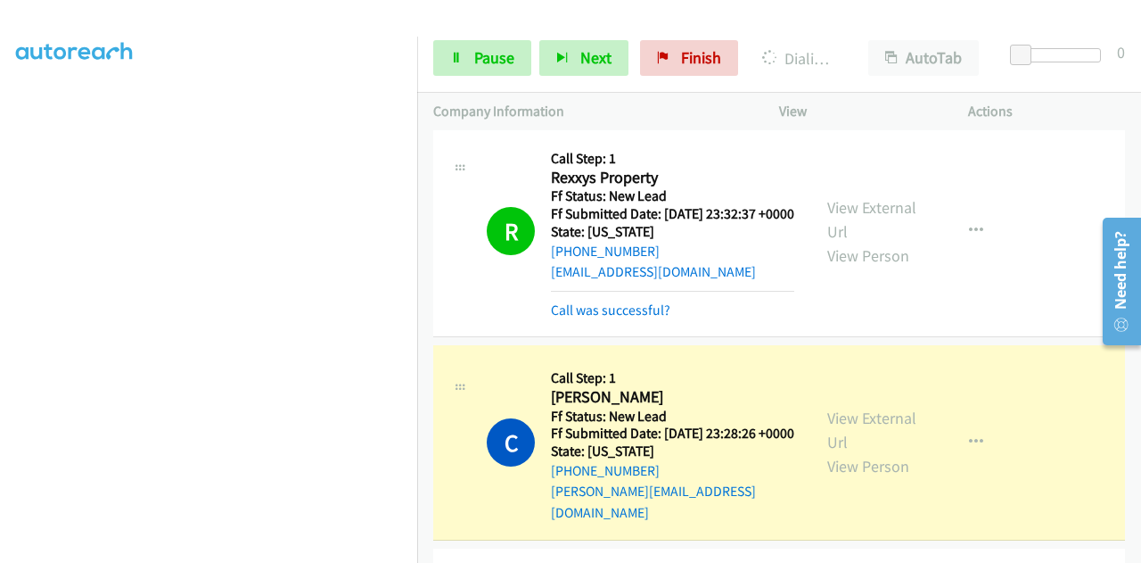
scroll to position [1516, 0]
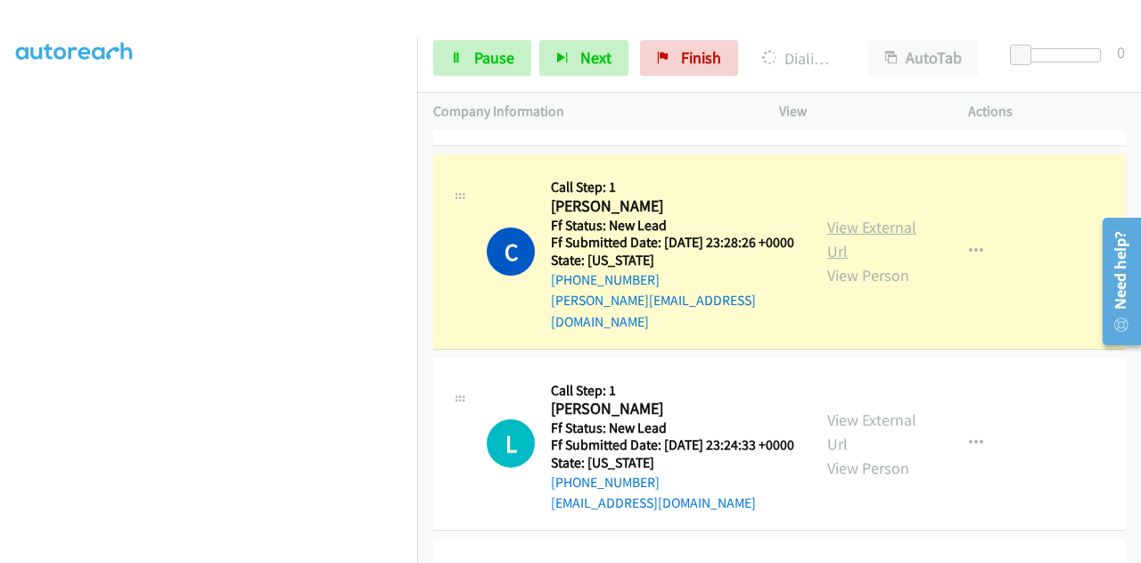
click at [828, 261] on link "View External Url" at bounding box center [872, 239] width 89 height 45
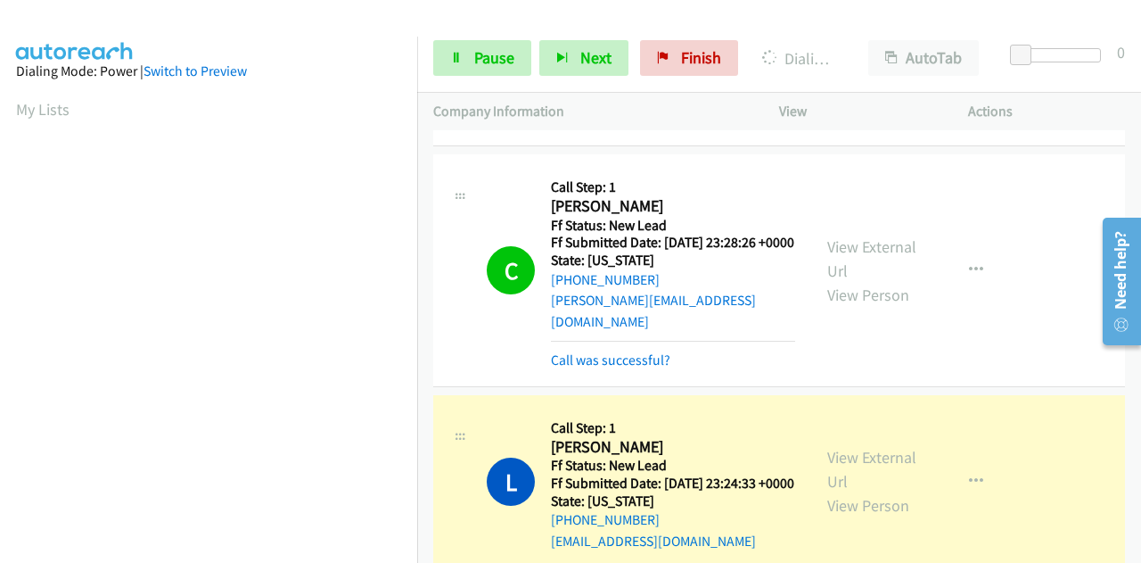
scroll to position [437, 0]
click at [849, 281] on link "View External Url" at bounding box center [872, 258] width 89 height 45
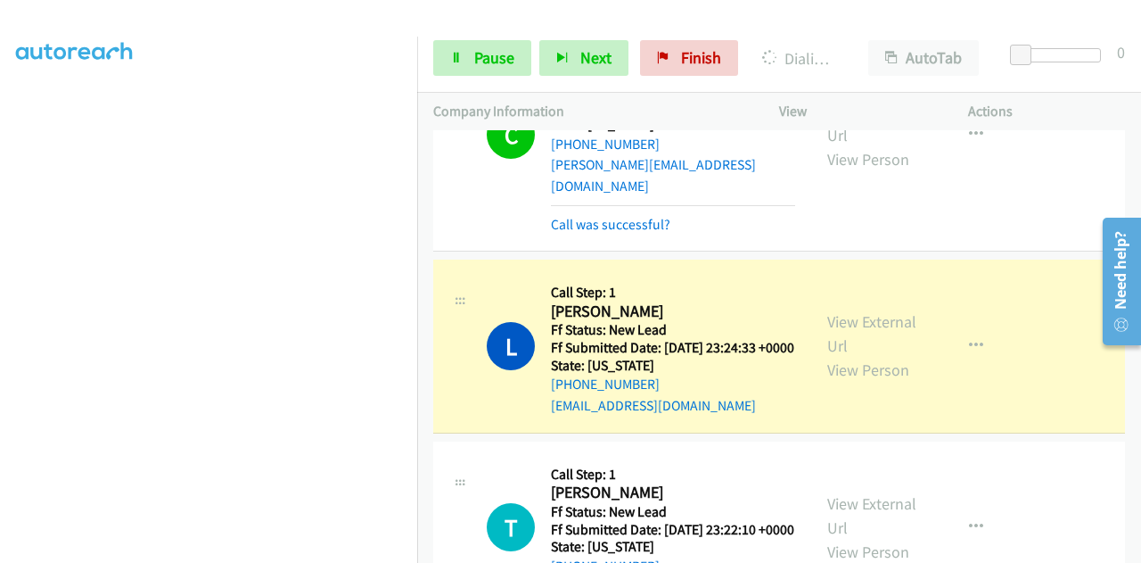
scroll to position [1784, 0]
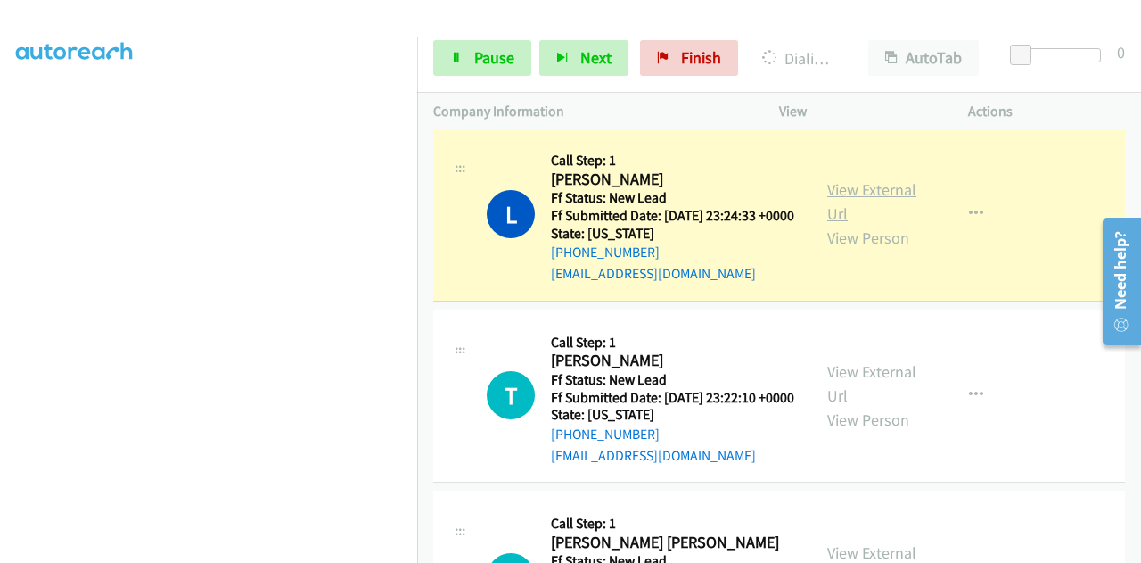
click at [835, 224] on link "View External Url" at bounding box center [872, 201] width 89 height 45
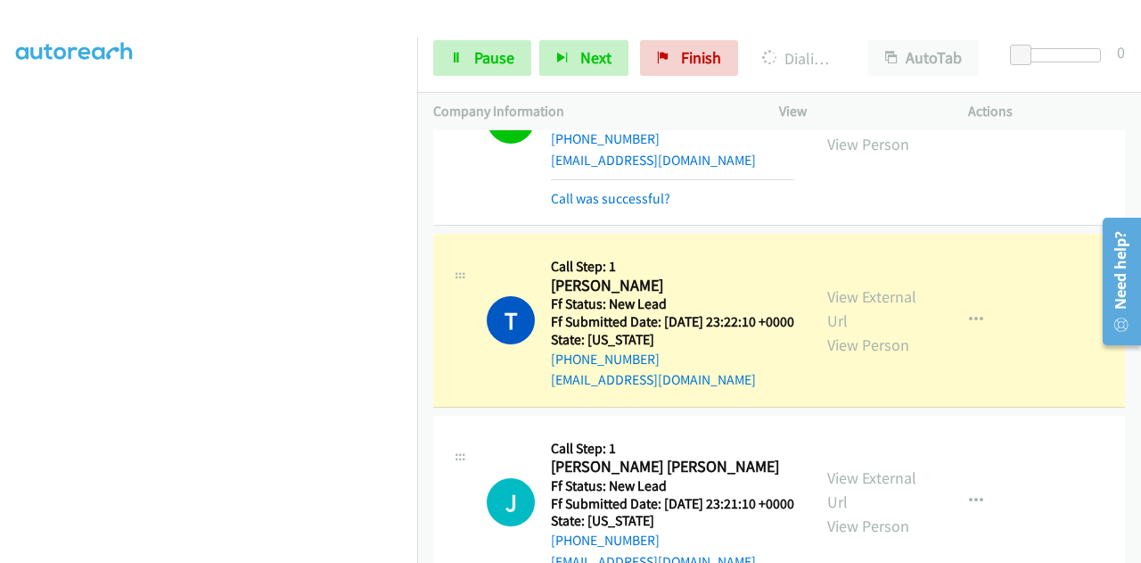
scroll to position [1962, 0]
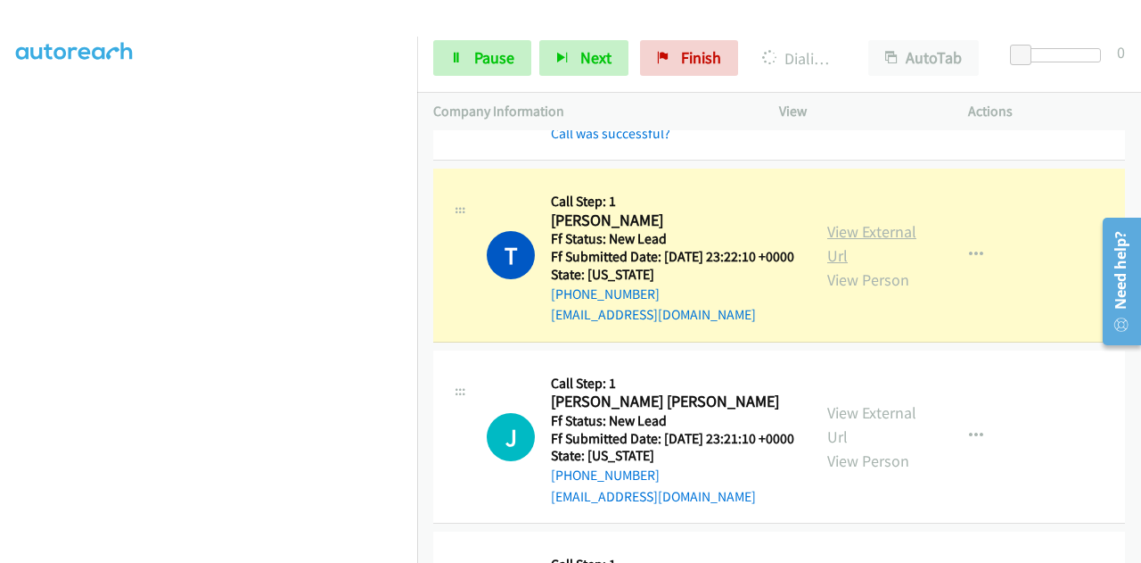
click at [874, 266] on link "View External Url" at bounding box center [872, 243] width 89 height 45
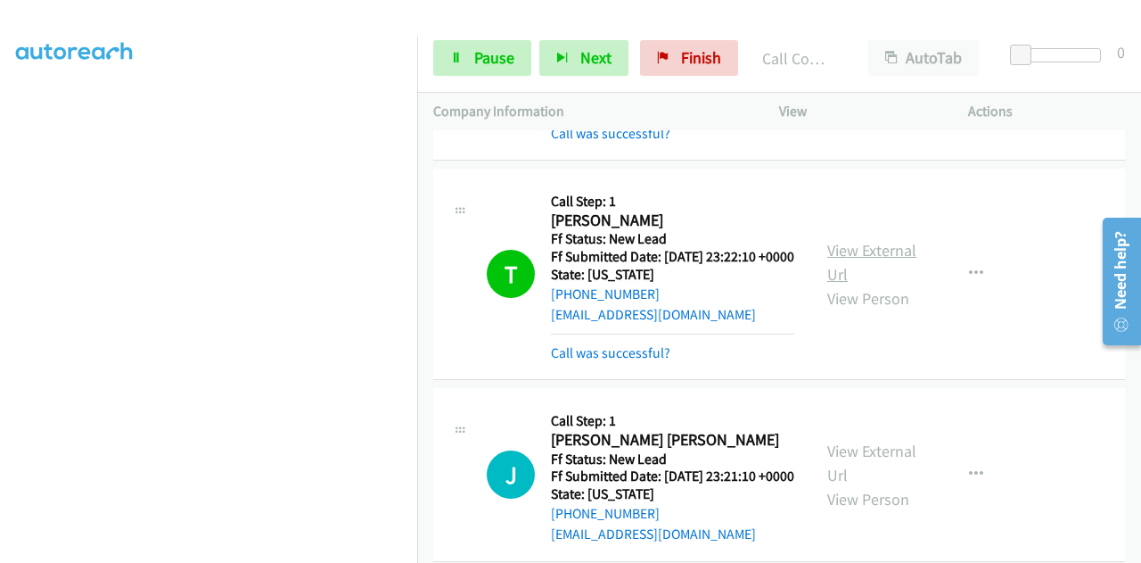
click at [833, 284] on link "View External Url" at bounding box center [872, 262] width 89 height 45
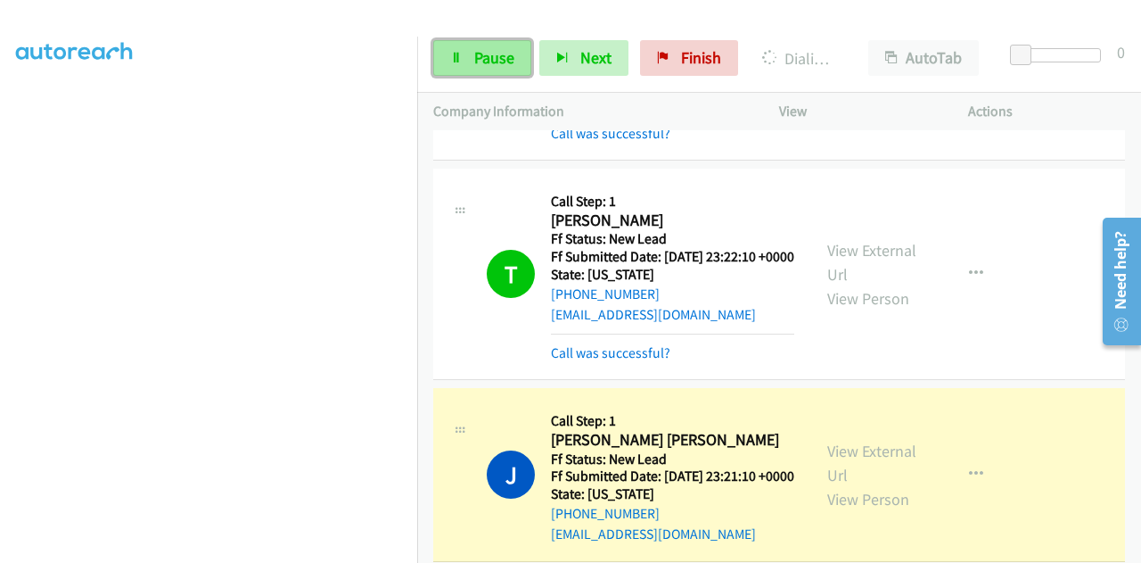
click at [492, 48] on span "Pause" at bounding box center [494, 57] width 40 height 21
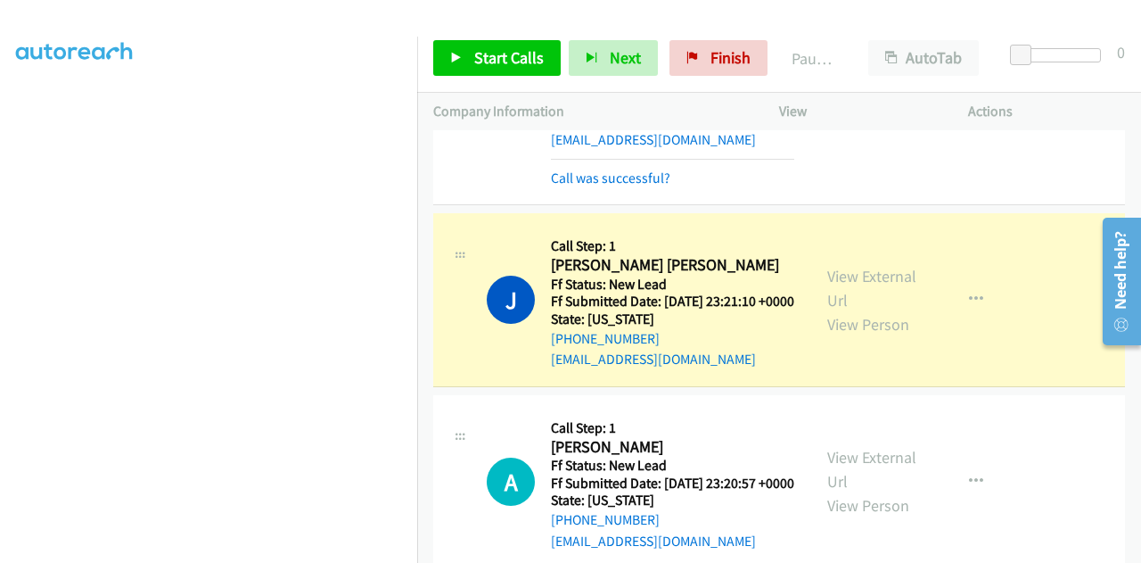
scroll to position [2229, 0]
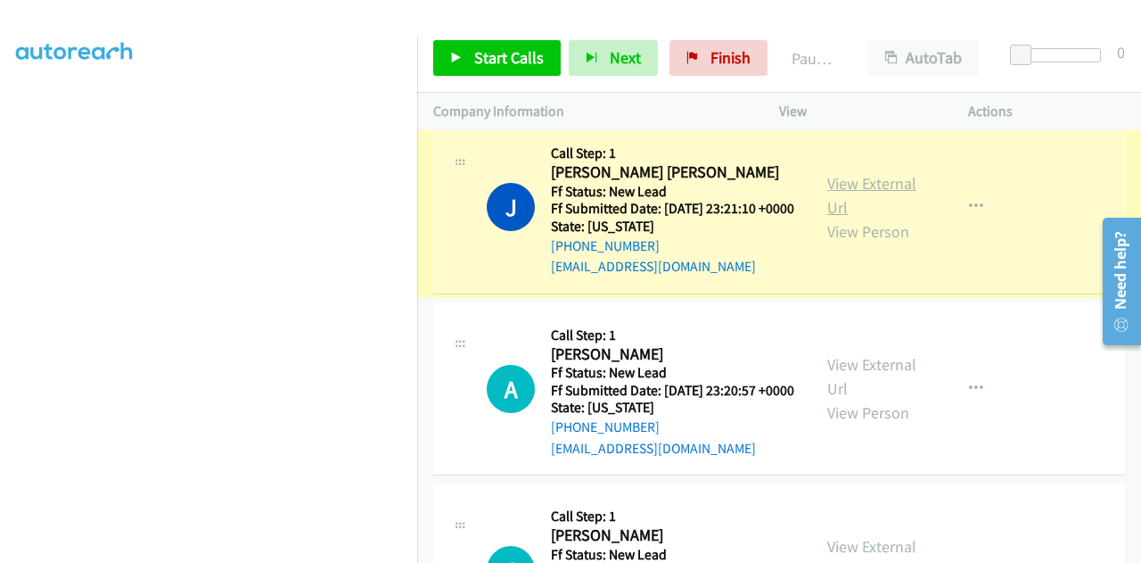
click at [839, 218] on link "View External Url" at bounding box center [872, 195] width 89 height 45
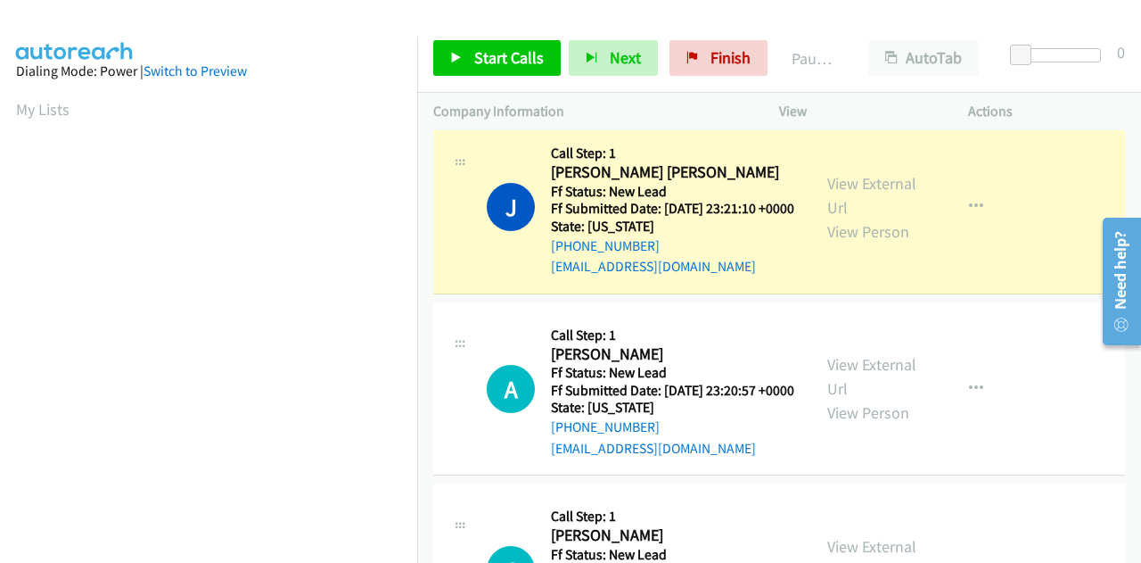
scroll to position [437, 0]
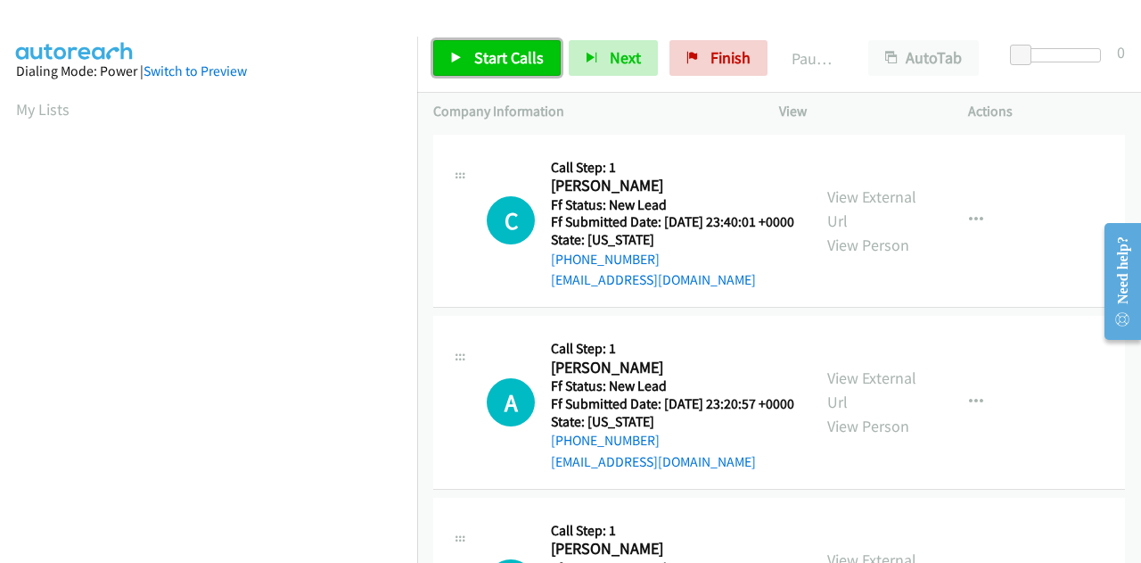
click at [523, 60] on span "Start Calls" at bounding box center [509, 57] width 70 height 21
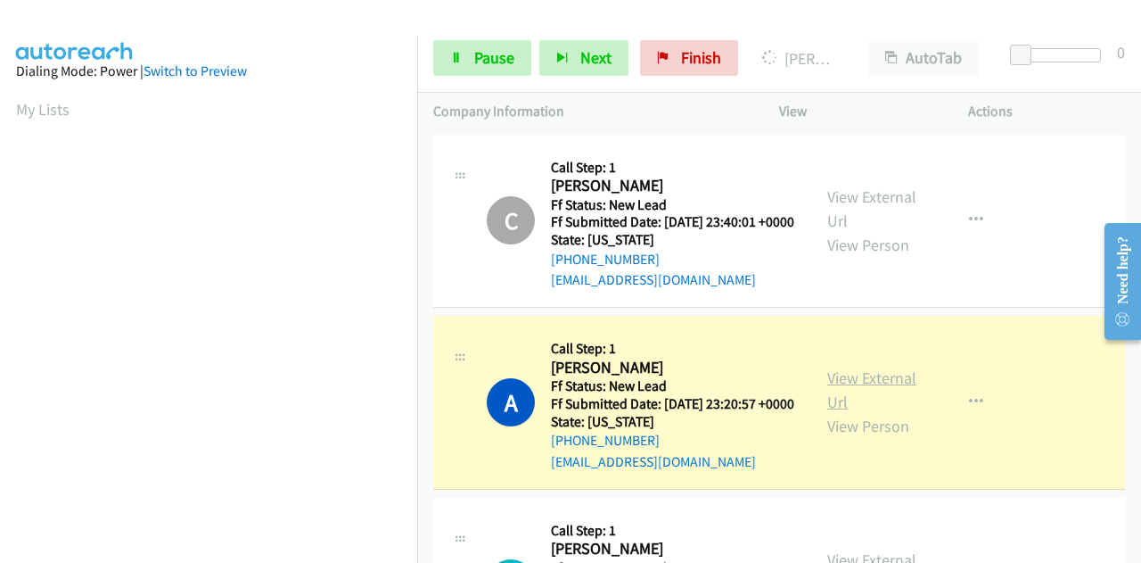
click at [875, 400] on link "View External Url" at bounding box center [872, 389] width 89 height 45
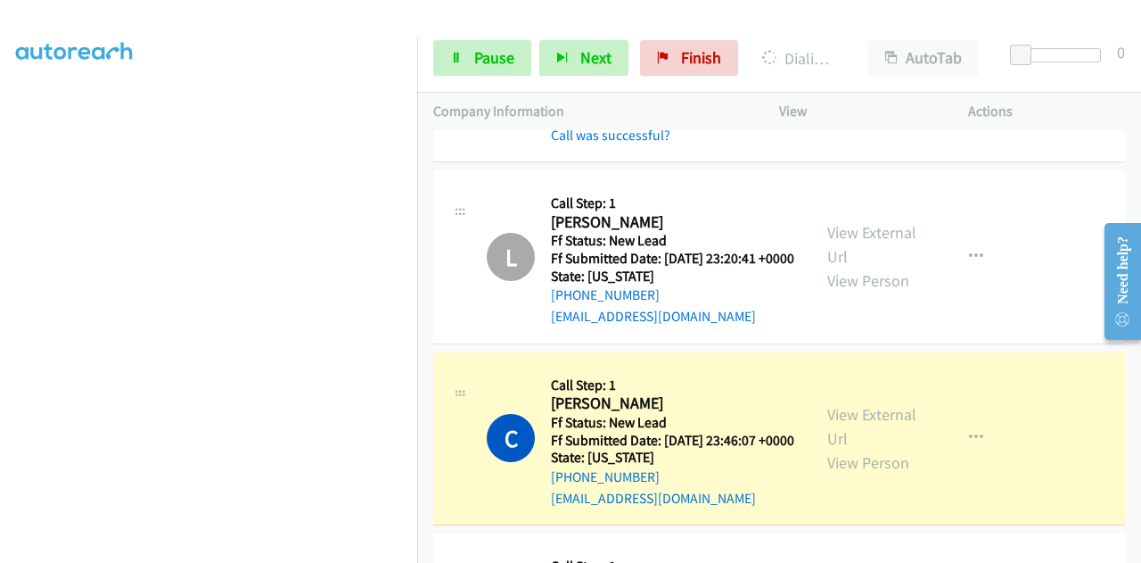
scroll to position [446, 0]
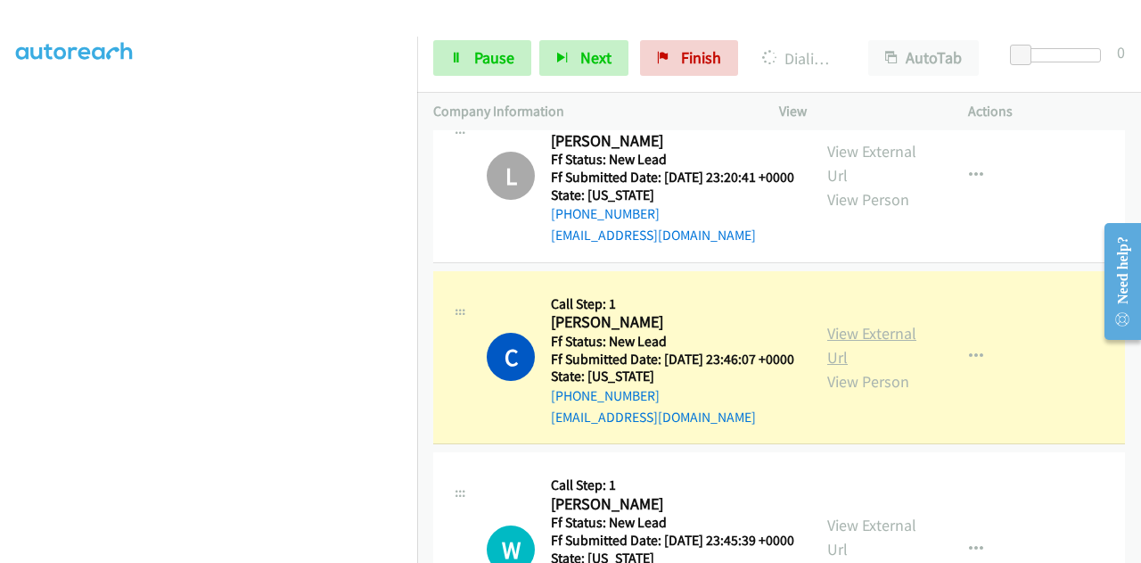
click at [836, 367] on link "View External Url" at bounding box center [872, 345] width 89 height 45
click at [474, 57] on span "Pause" at bounding box center [494, 57] width 40 height 21
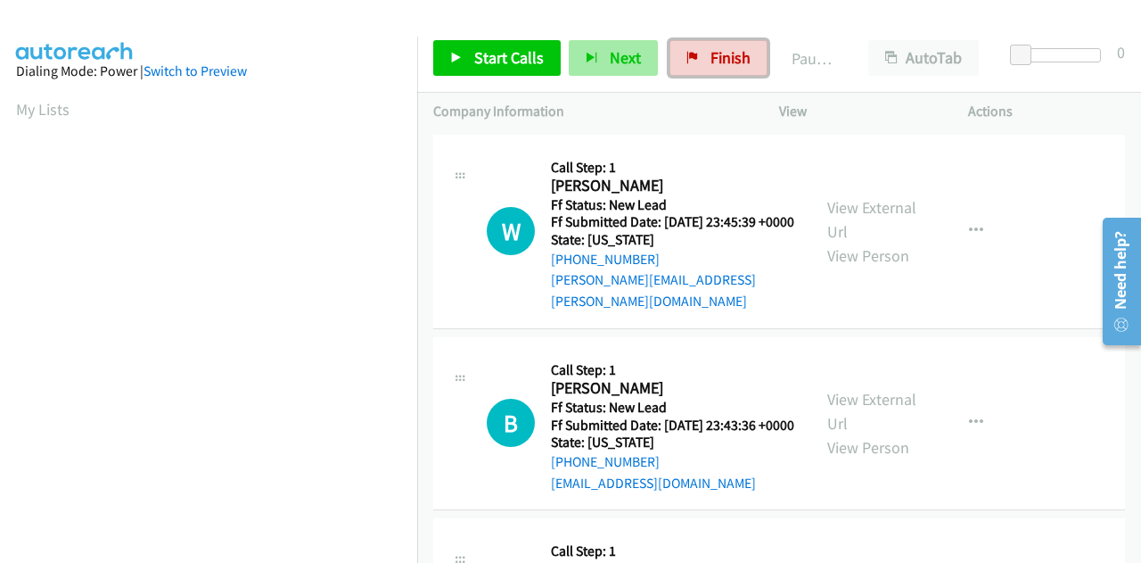
drag, startPoint x: 715, startPoint y: 60, endPoint x: 628, endPoint y: 57, distance: 87.4
click at [715, 60] on span "Finish" at bounding box center [731, 57] width 40 height 21
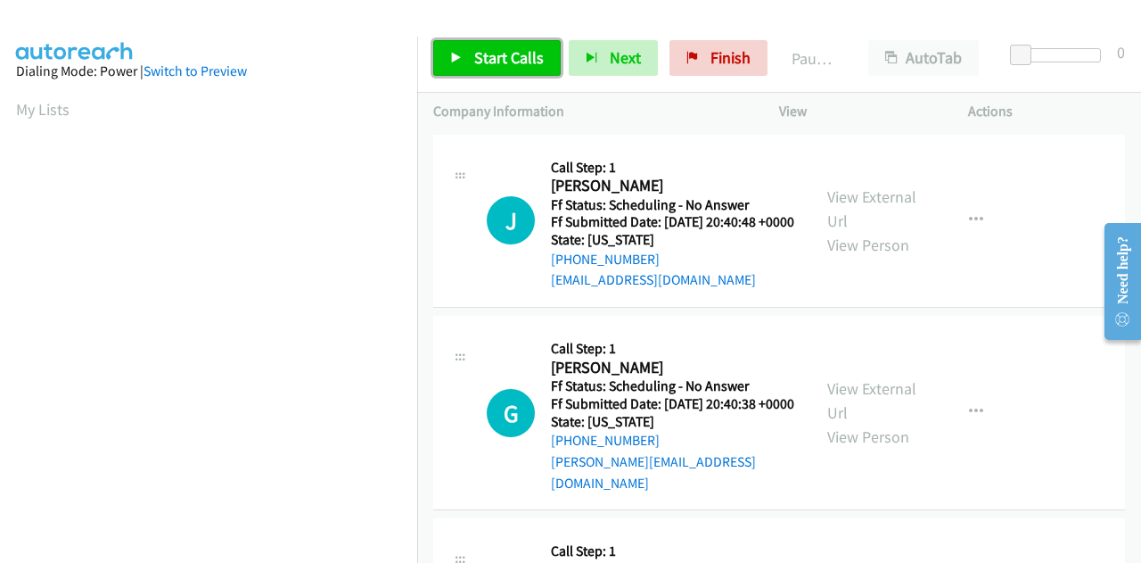
click at [494, 60] on span "Start Calls" at bounding box center [509, 57] width 70 height 21
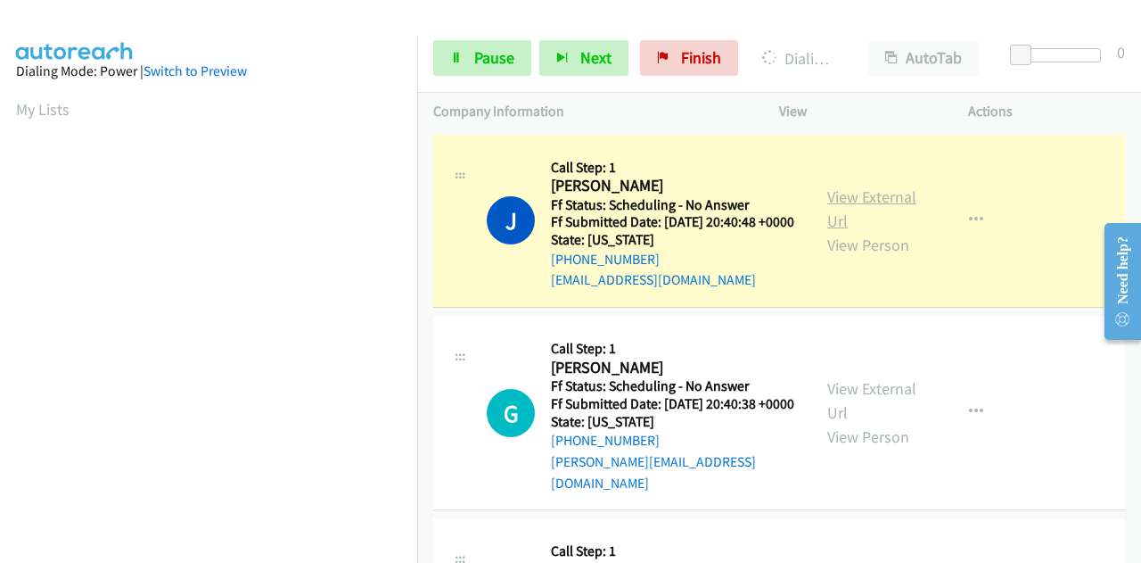
click at [873, 203] on link "View External Url" at bounding box center [872, 208] width 89 height 45
click at [473, 61] on link "Pause" at bounding box center [482, 58] width 98 height 36
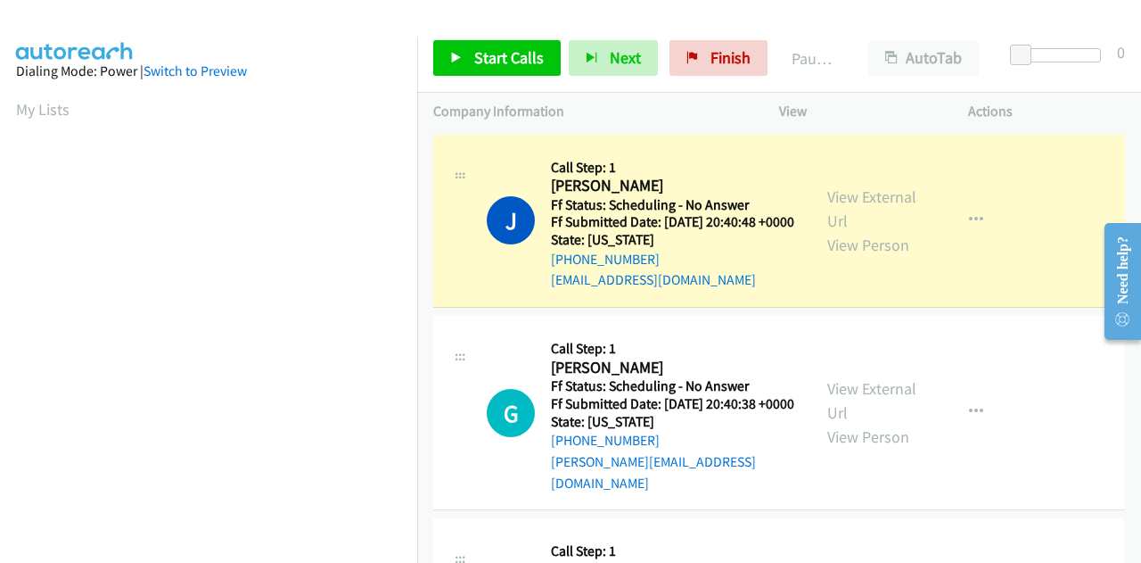
scroll to position [437, 0]
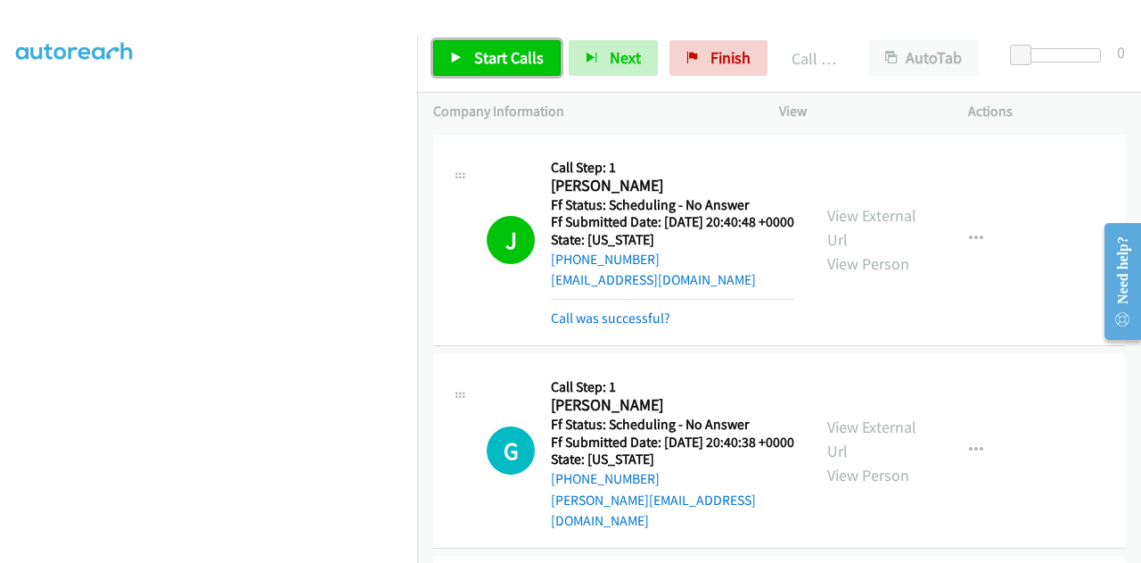
click at [474, 65] on span "Start Calls" at bounding box center [509, 57] width 70 height 21
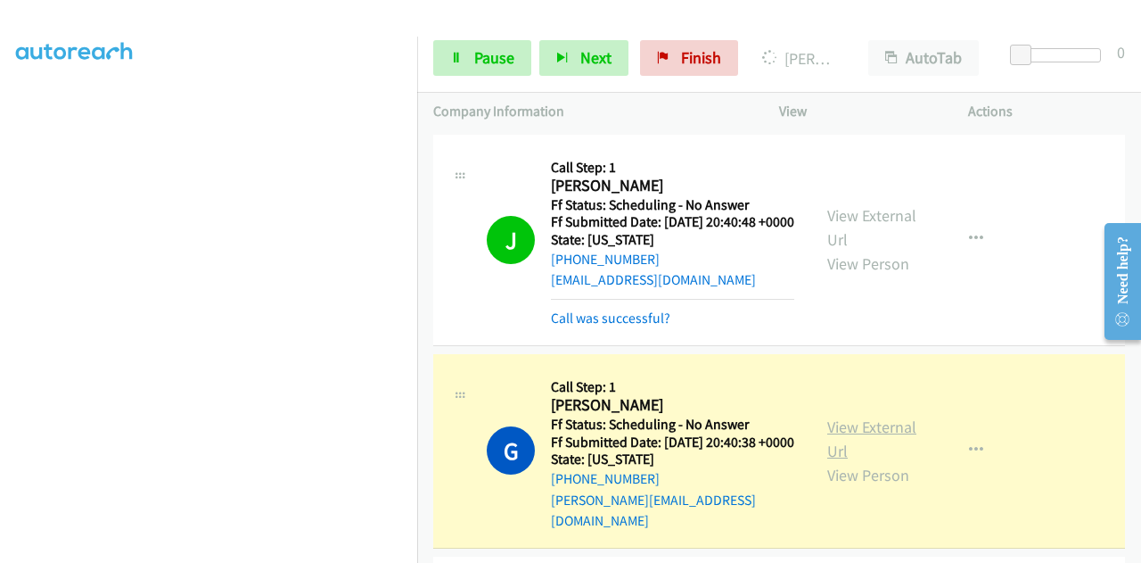
click at [842, 449] on link "View External Url" at bounding box center [872, 438] width 89 height 45
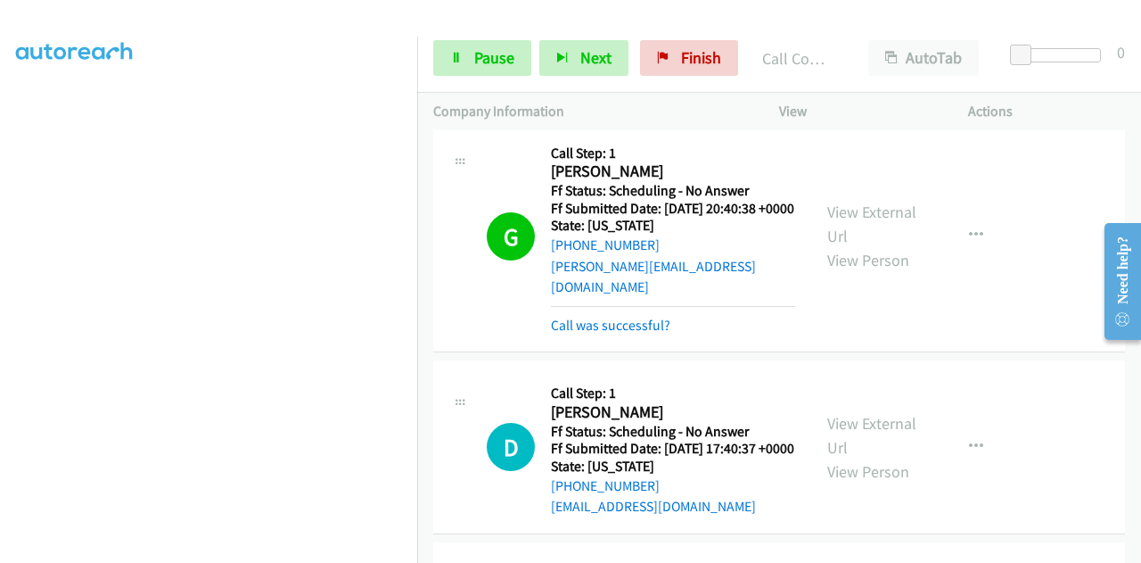
scroll to position [357, 0]
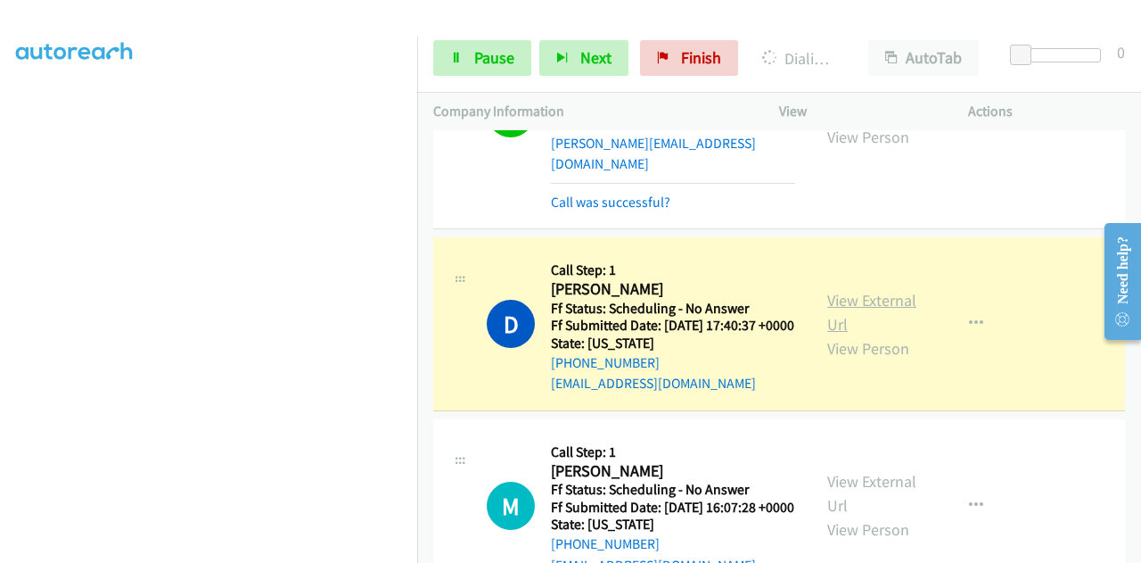
click at [895, 323] on link "View External Url" at bounding box center [872, 312] width 89 height 45
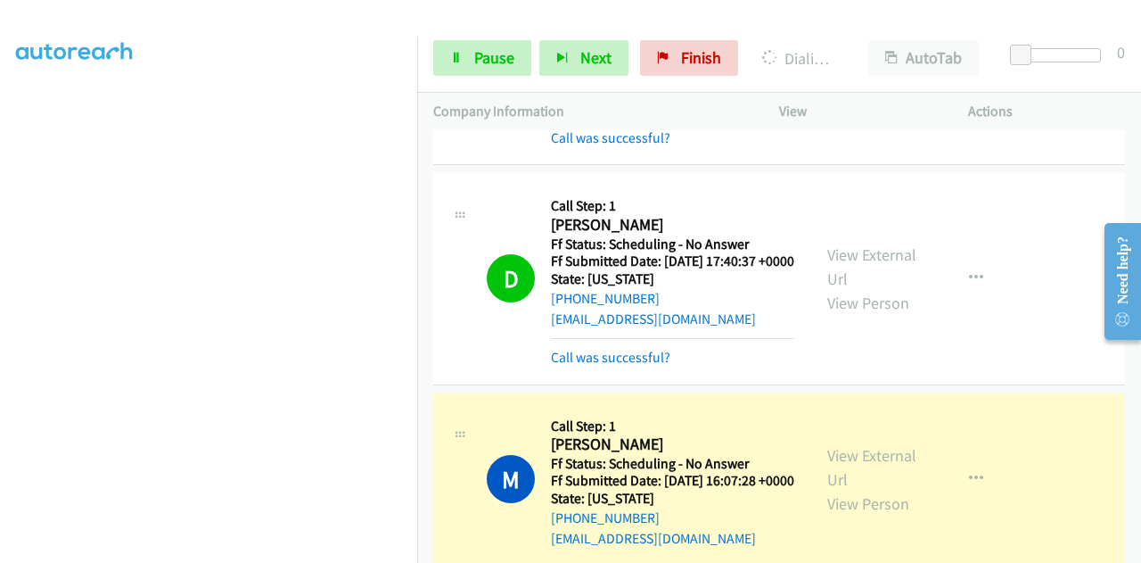
scroll to position [624, 0]
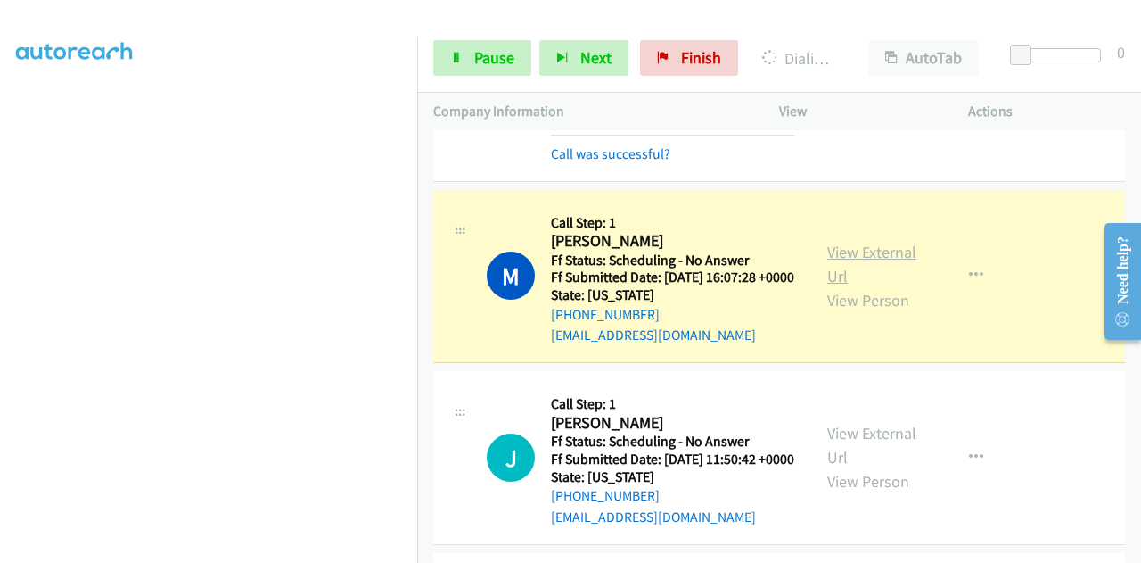
click at [892, 286] on link "View External Url" at bounding box center [872, 264] width 89 height 45
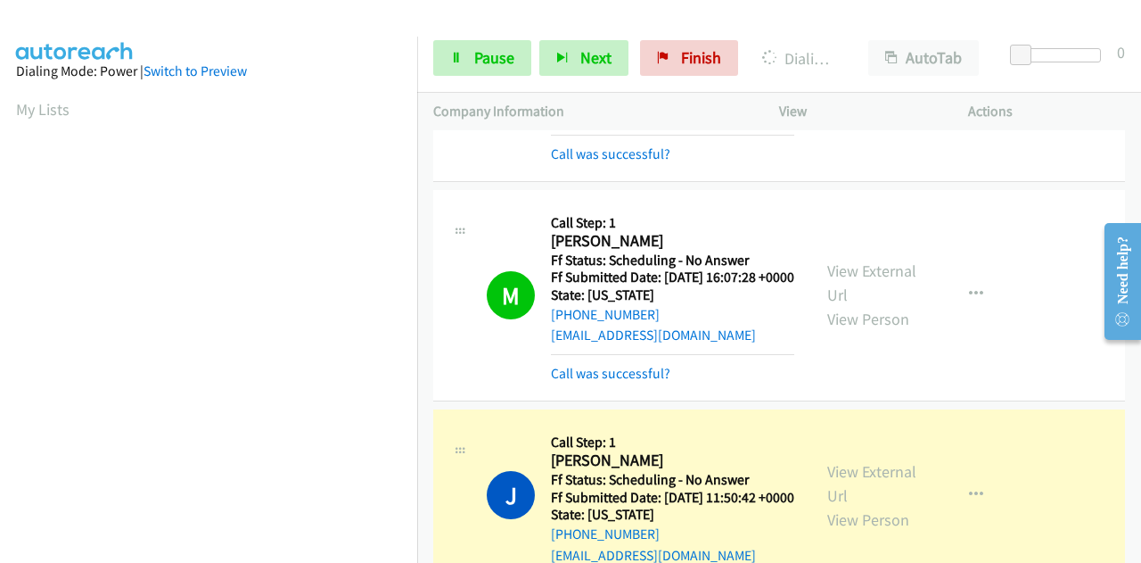
scroll to position [892, 0]
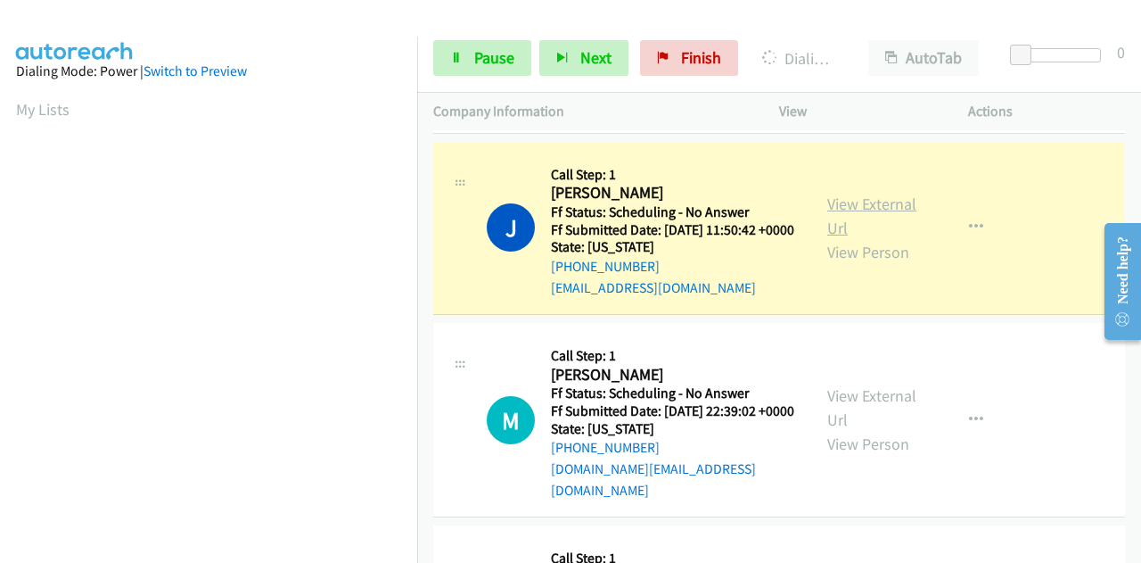
click at [832, 238] on link "View External Url" at bounding box center [872, 216] width 89 height 45
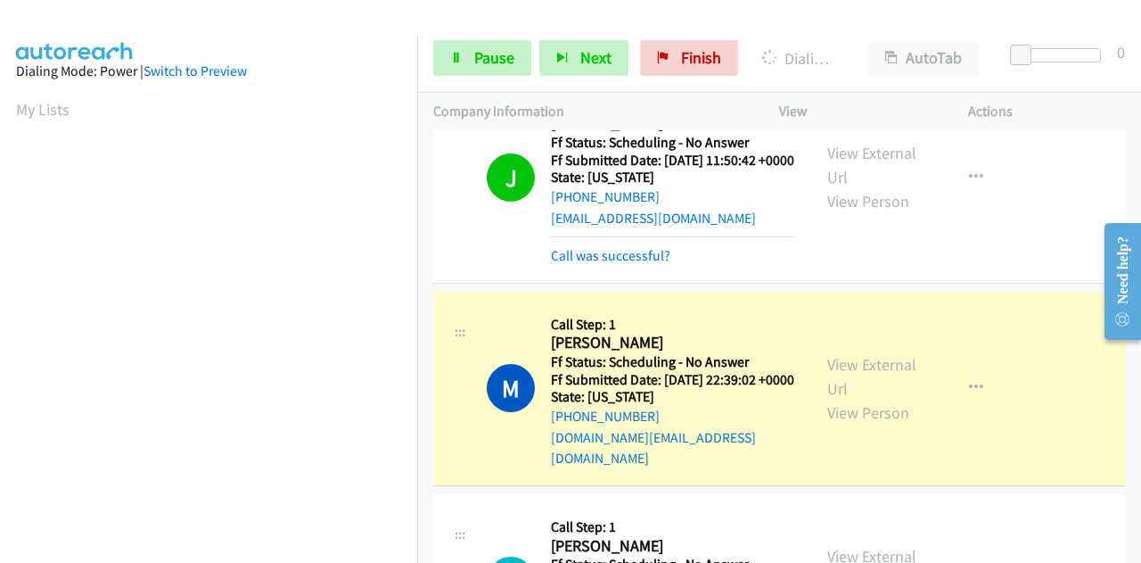
scroll to position [1070, 0]
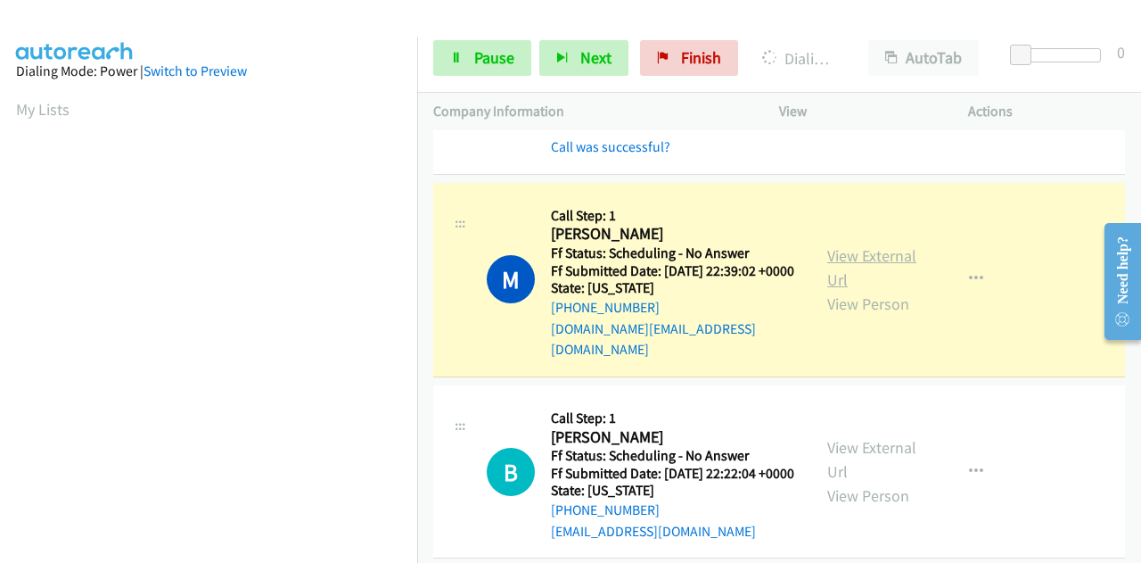
click at [829, 290] on link "View External Url" at bounding box center [872, 267] width 89 height 45
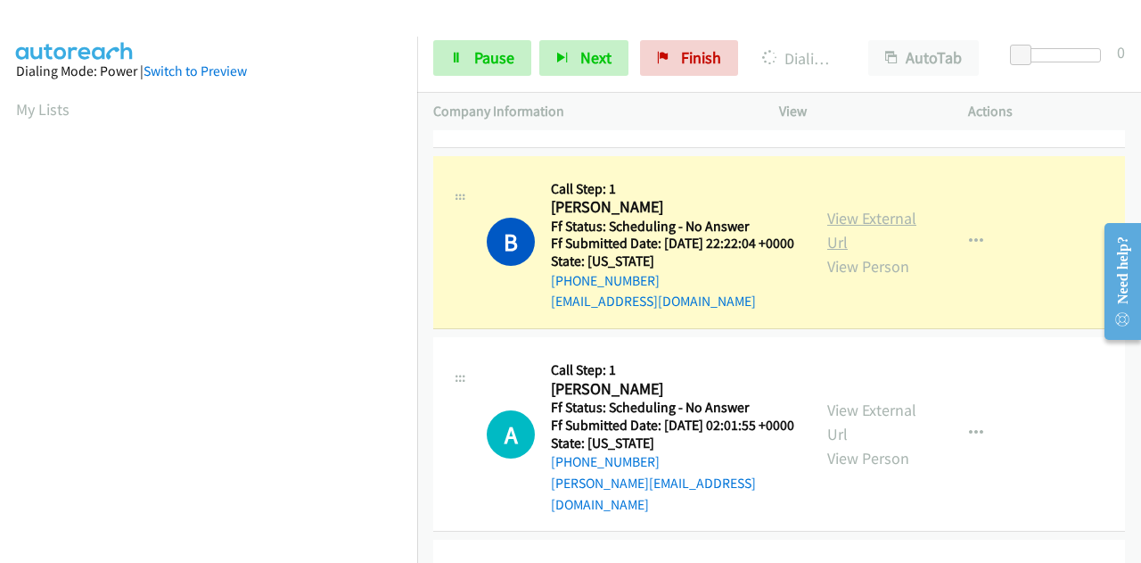
scroll to position [437, 0]
click at [828, 252] on link "View External Url" at bounding box center [872, 230] width 89 height 45
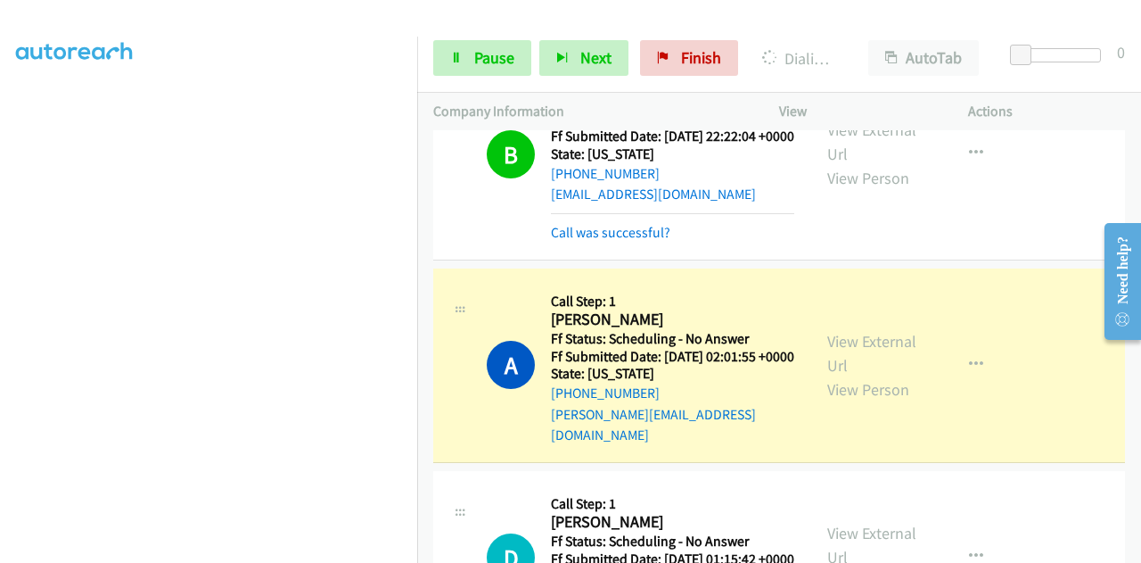
scroll to position [1605, 0]
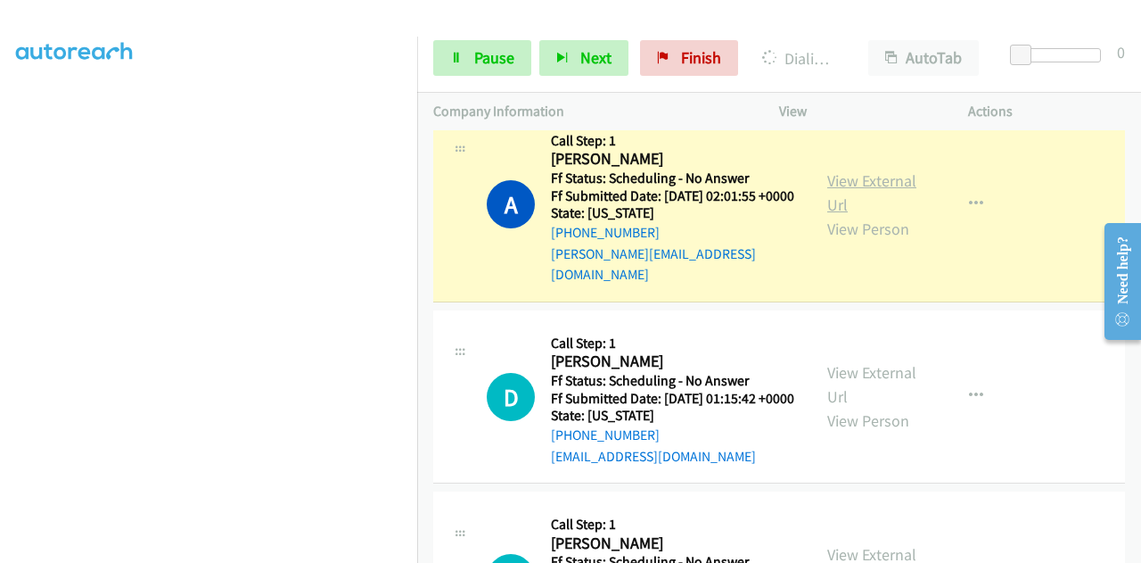
click at [853, 215] on link "View External Url" at bounding box center [872, 192] width 89 height 45
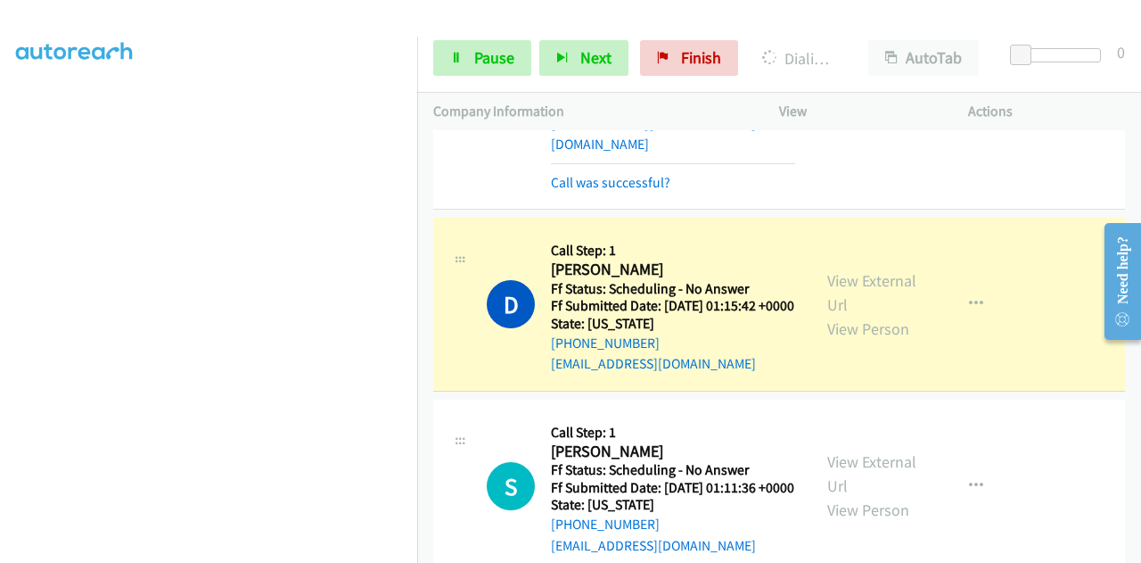
scroll to position [1873, 0]
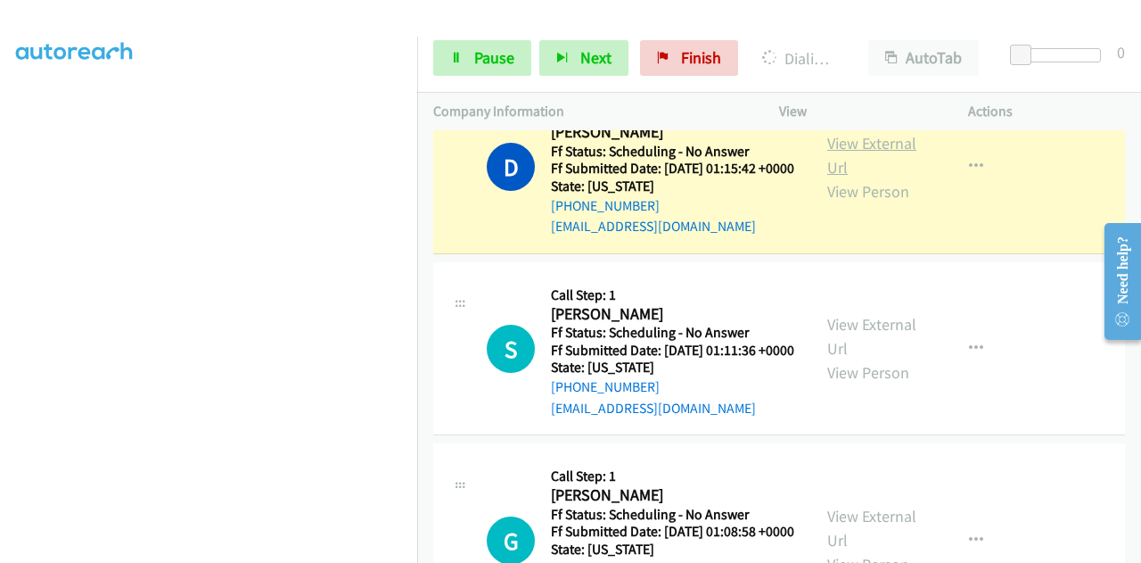
click at [853, 177] on link "View External Url" at bounding box center [872, 155] width 89 height 45
click at [480, 54] on span "Pause" at bounding box center [494, 57] width 40 height 21
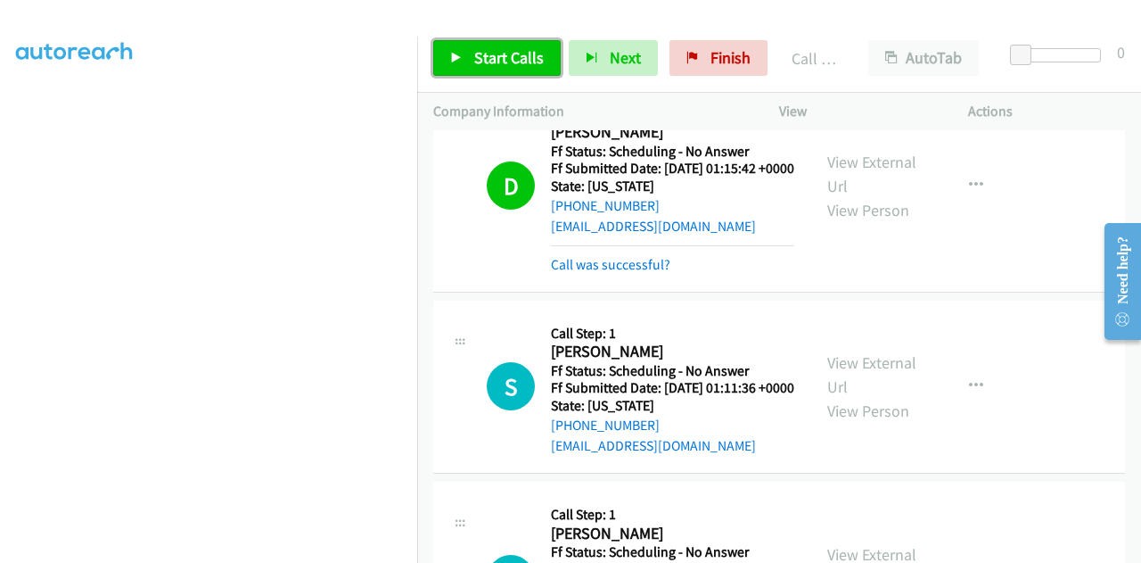
click at [482, 54] on span "Start Calls" at bounding box center [509, 57] width 70 height 21
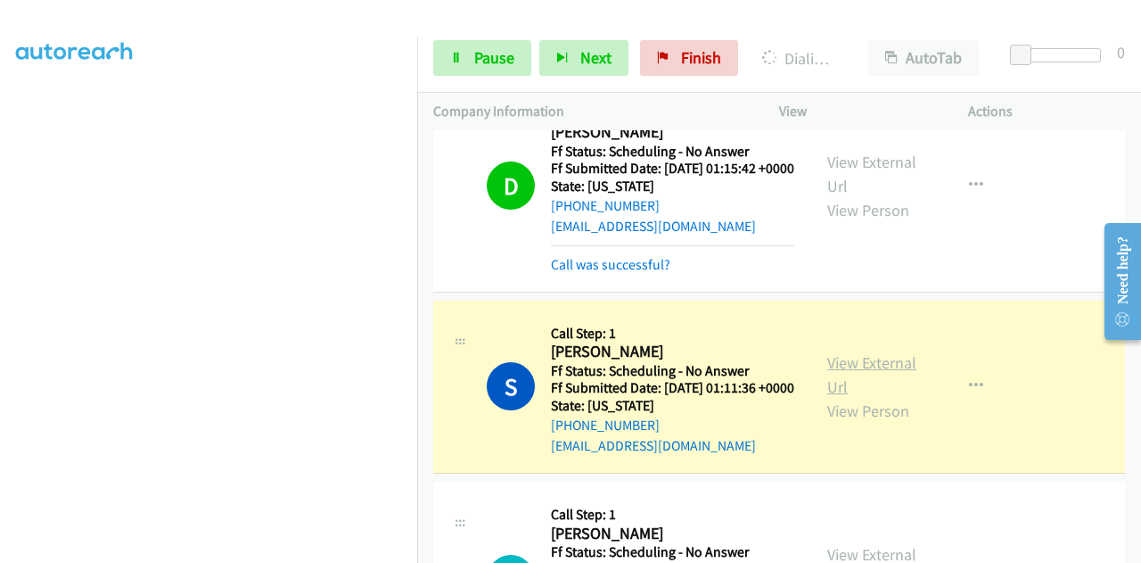
click at [880, 397] on link "View External Url" at bounding box center [872, 374] width 89 height 45
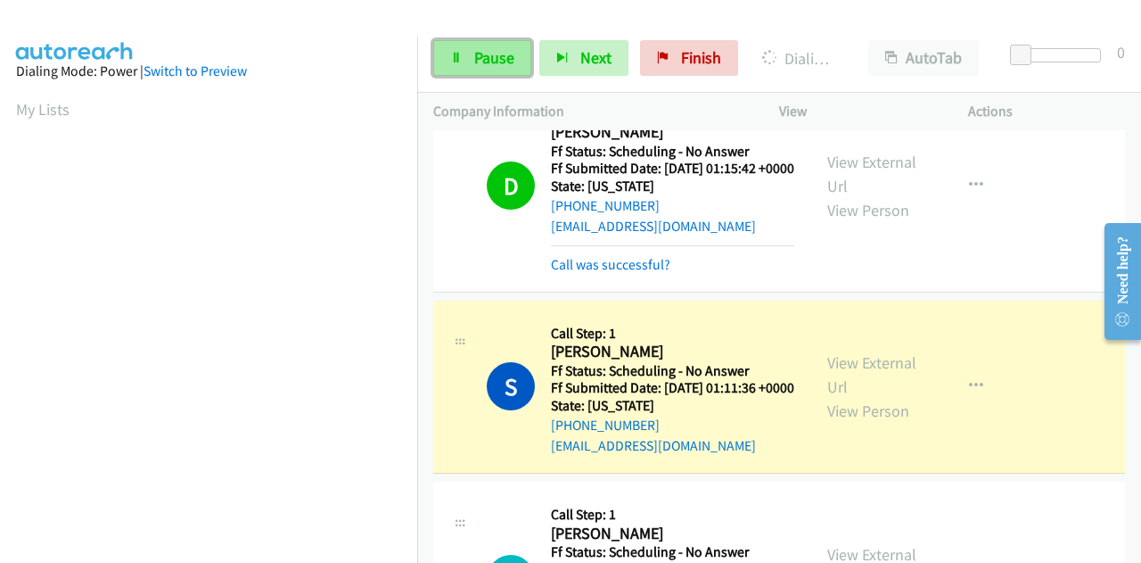
click at [499, 53] on span "Pause" at bounding box center [494, 57] width 40 height 21
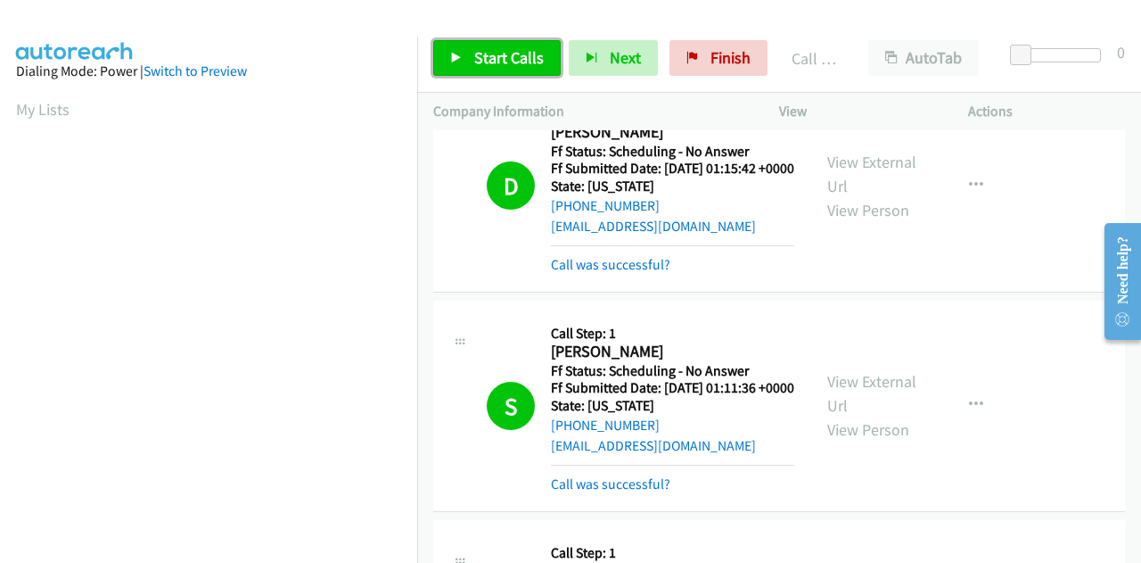
click at [463, 51] on link "Start Calls" at bounding box center [497, 58] width 128 height 36
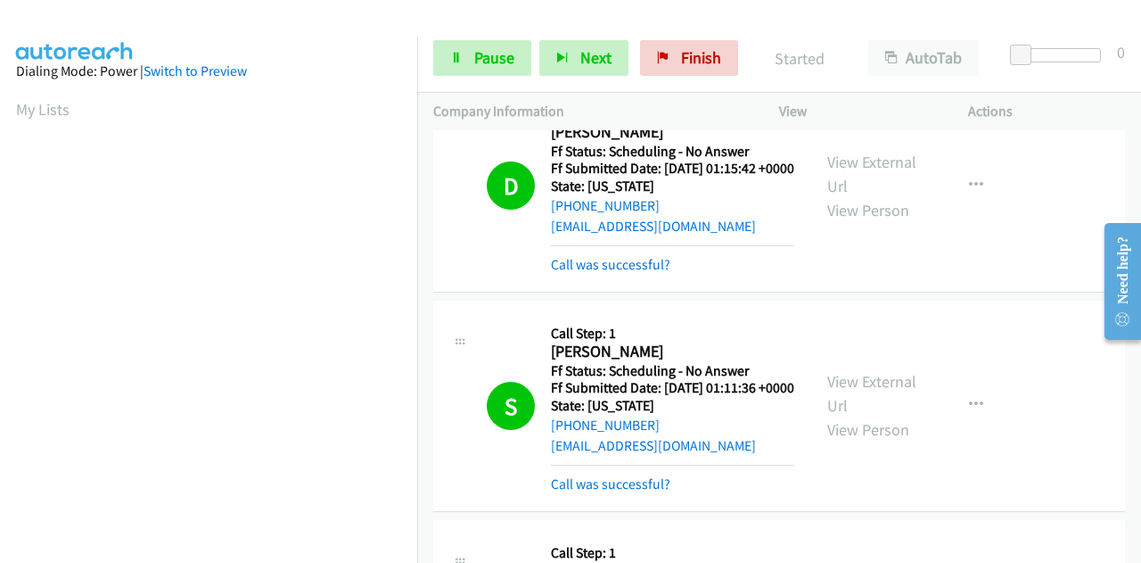
scroll to position [2229, 0]
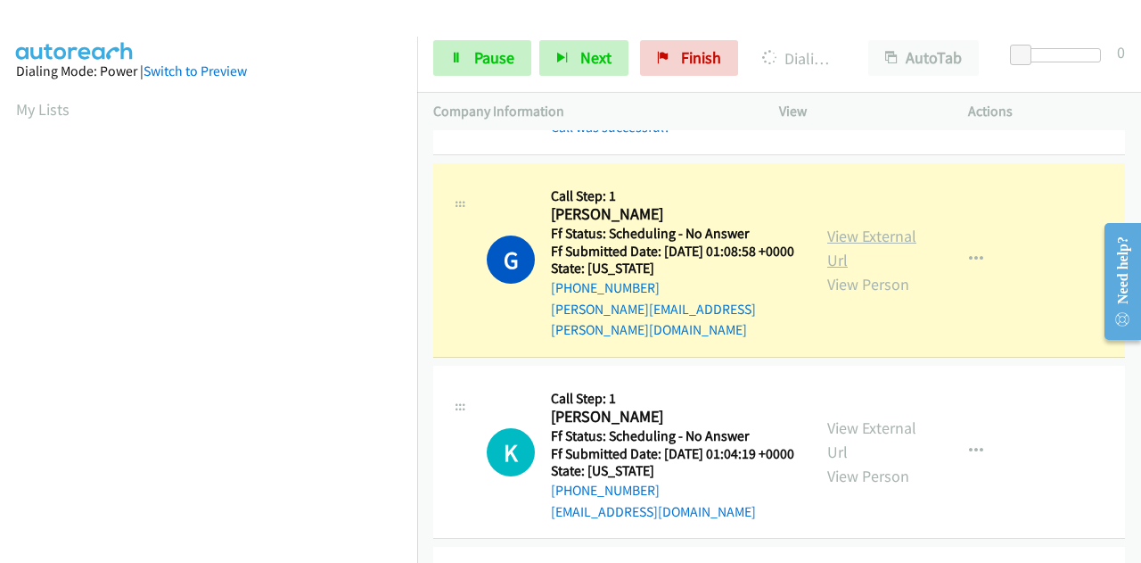
click at [860, 270] on link "View External Url" at bounding box center [872, 248] width 89 height 45
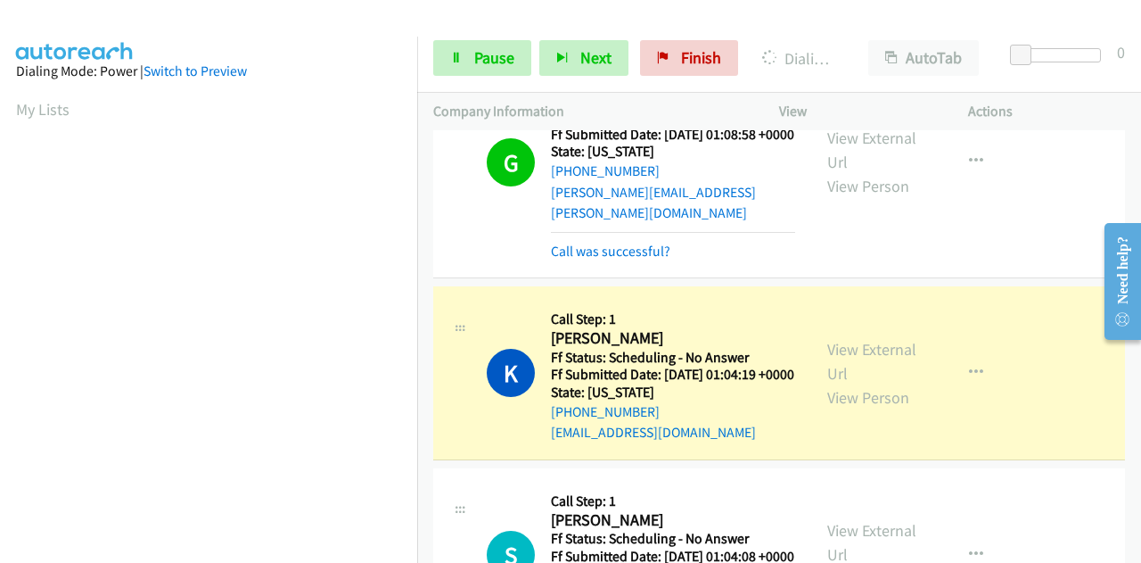
scroll to position [2586, 0]
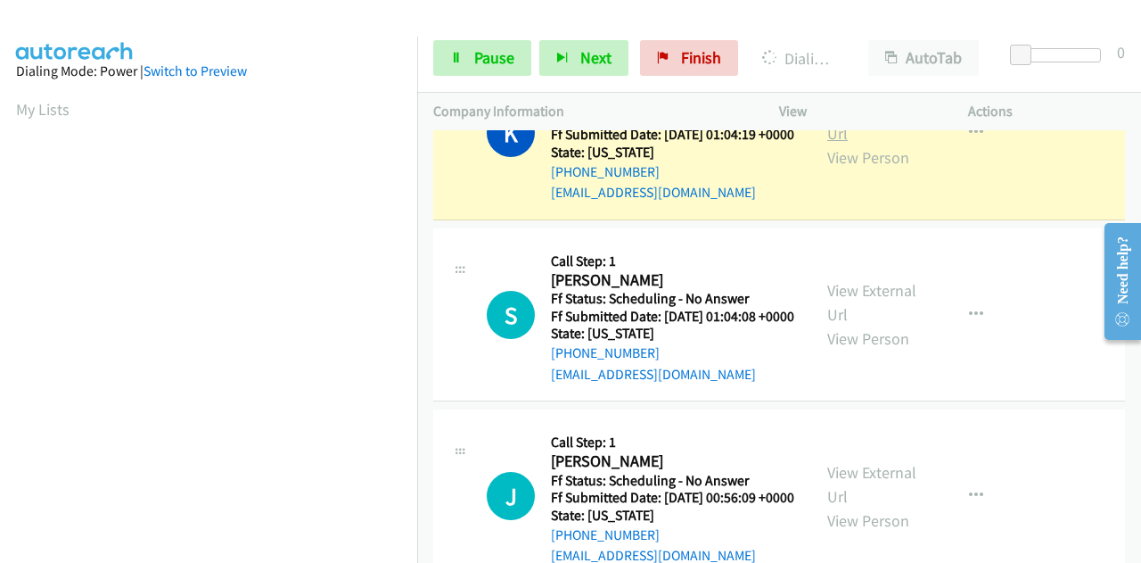
click at [846, 144] on link "View External Url" at bounding box center [872, 121] width 89 height 45
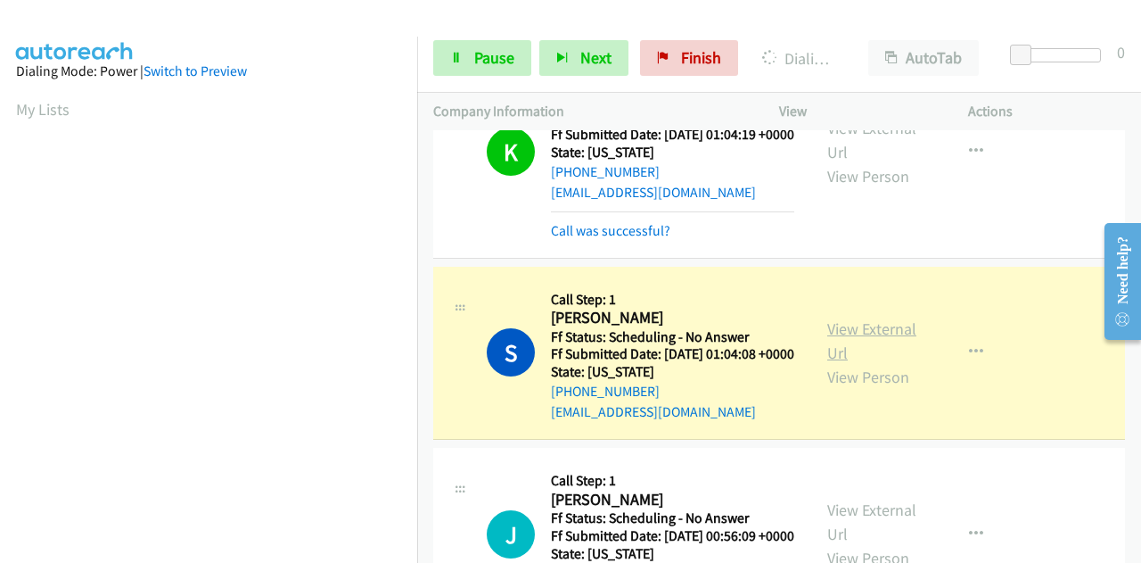
click at [836, 363] on link "View External Url" at bounding box center [872, 340] width 89 height 45
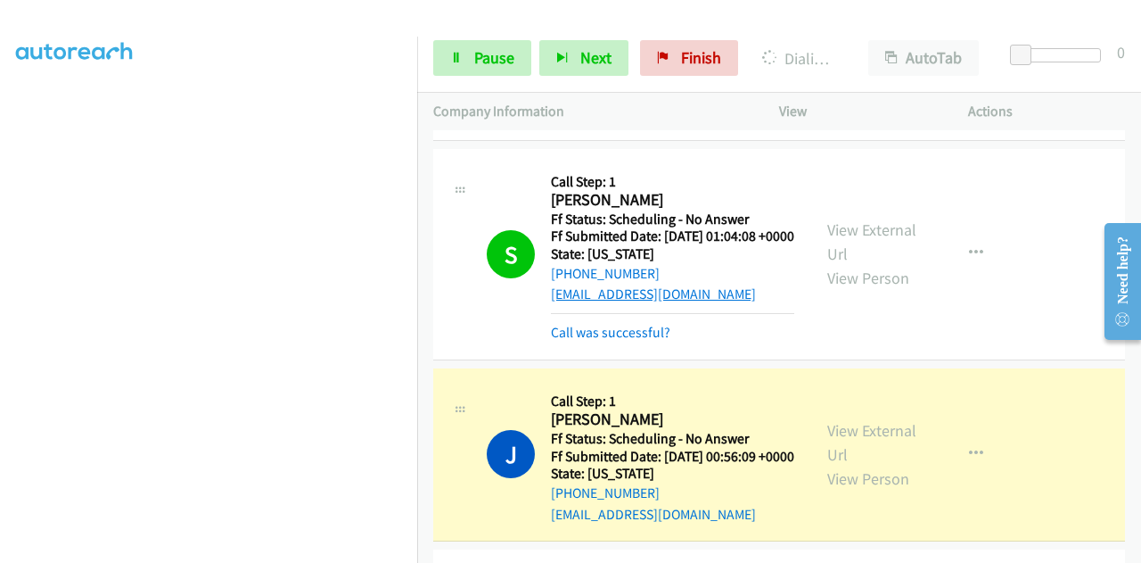
scroll to position [2854, 0]
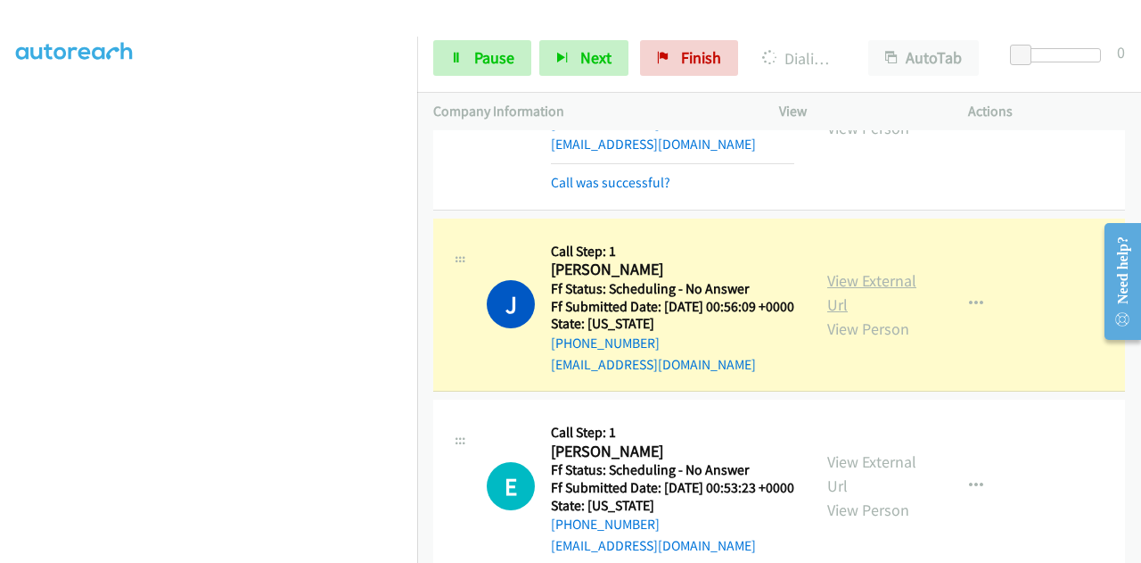
click at [839, 315] on link "View External Url" at bounding box center [872, 292] width 89 height 45
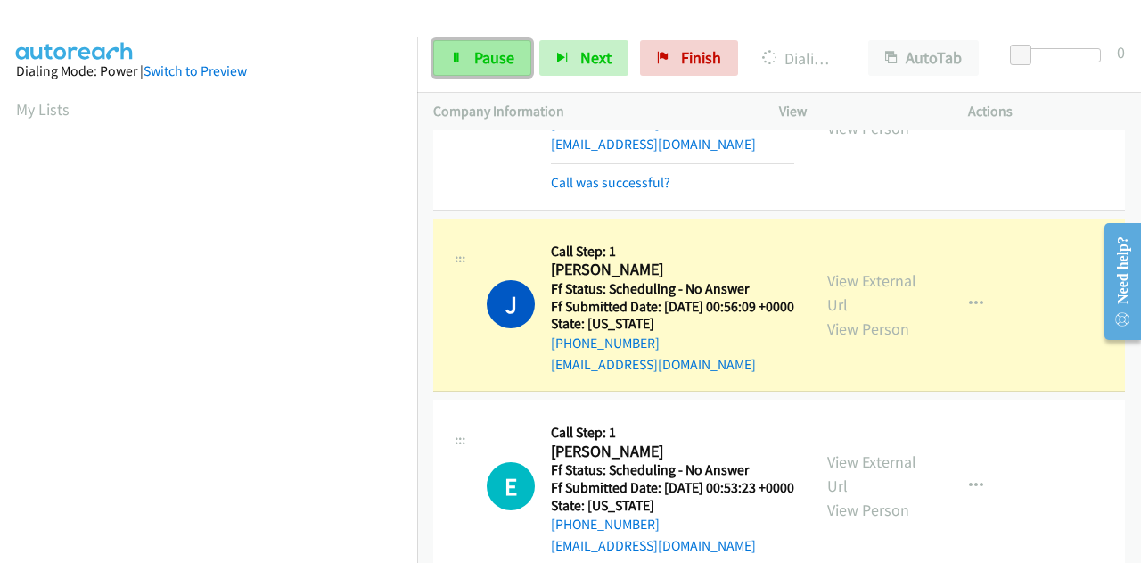
click at [482, 60] on span "Pause" at bounding box center [494, 57] width 40 height 21
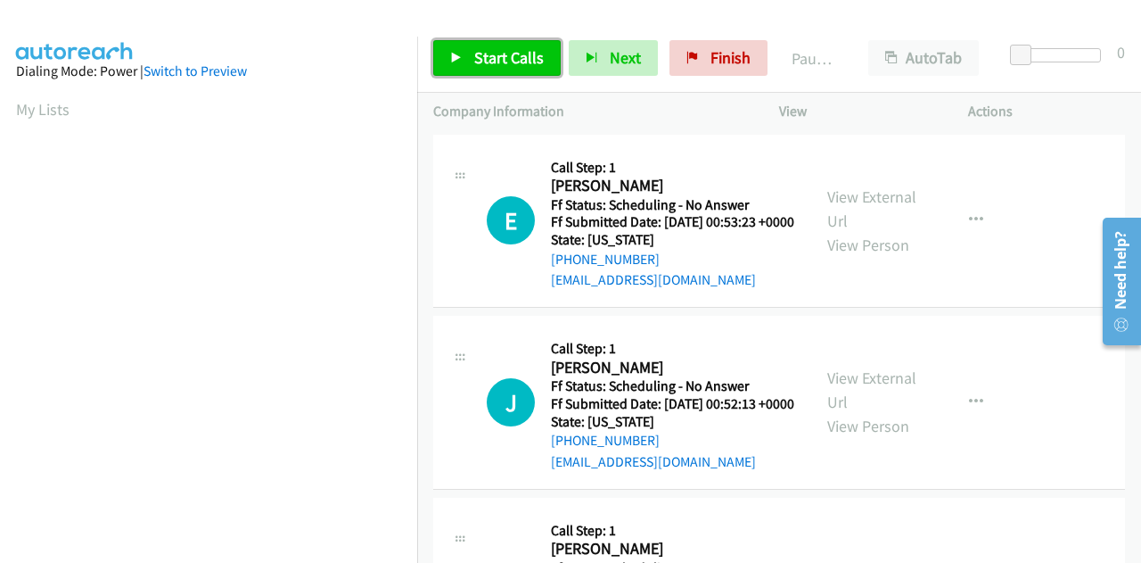
click at [524, 49] on span "Start Calls" at bounding box center [509, 57] width 70 height 21
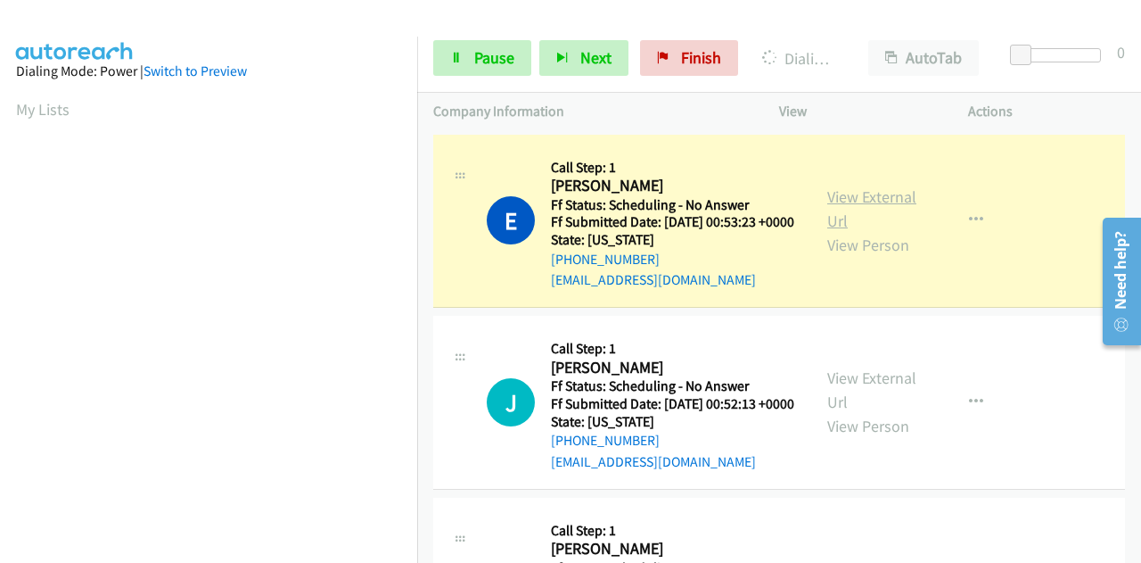
click at [865, 210] on link "View External Url" at bounding box center [872, 208] width 89 height 45
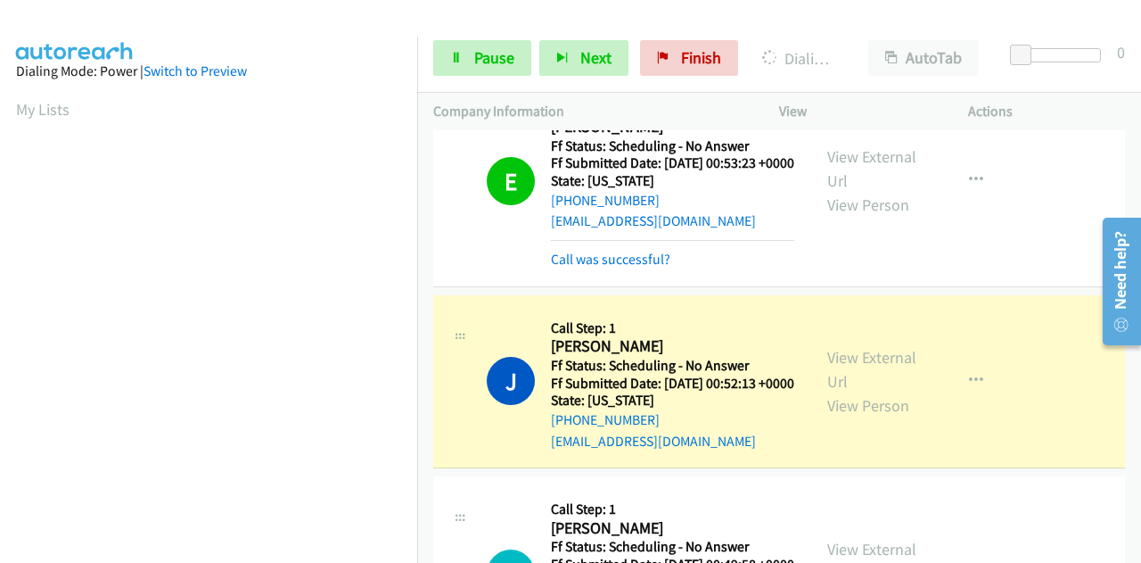
scroll to position [178, 0]
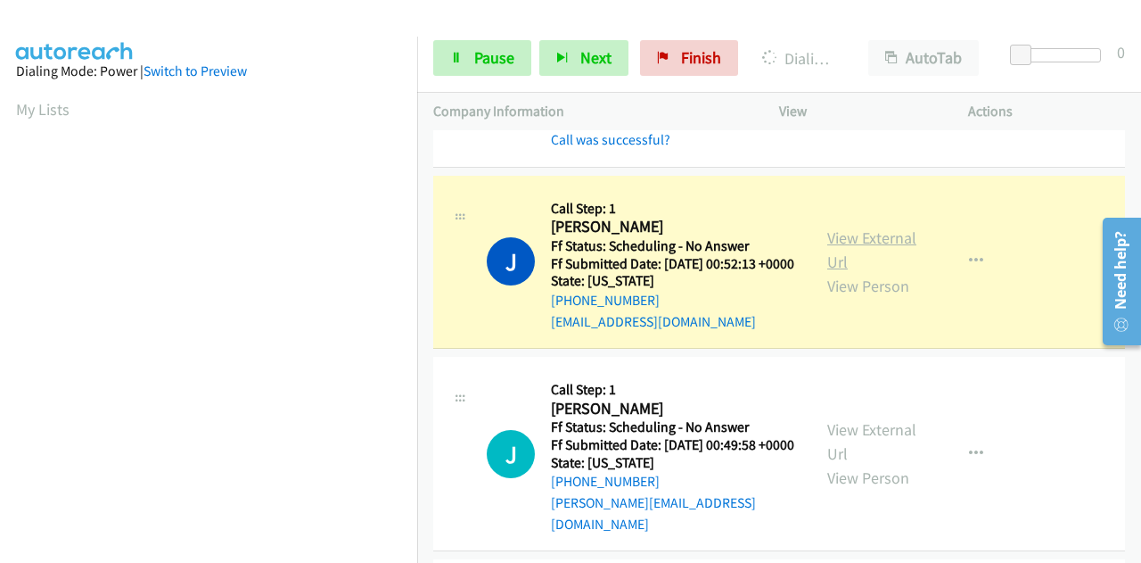
click at [832, 272] on link "View External Url" at bounding box center [872, 249] width 89 height 45
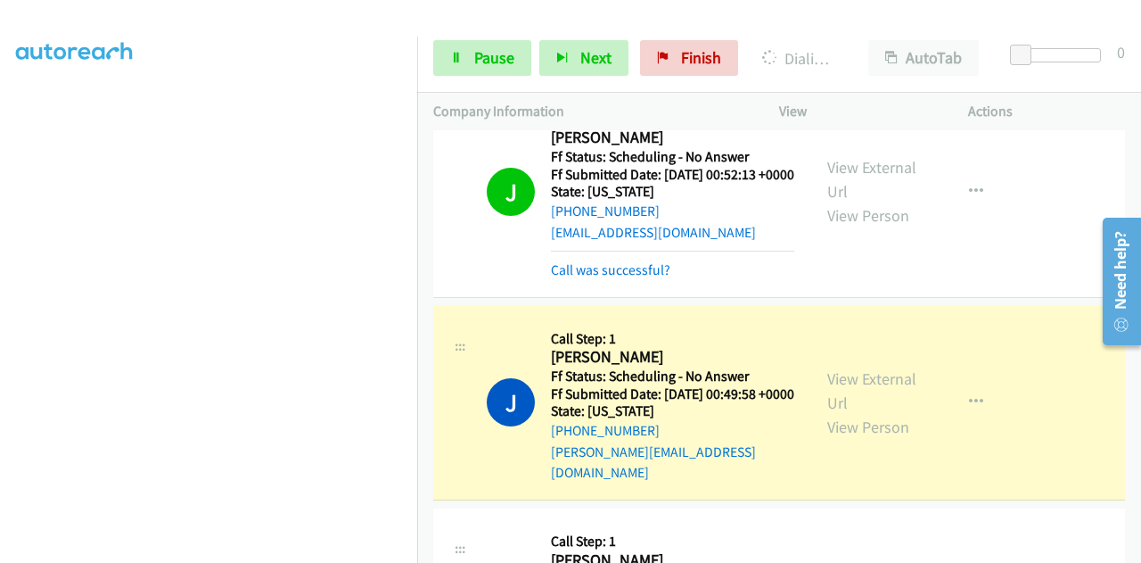
scroll to position [357, 0]
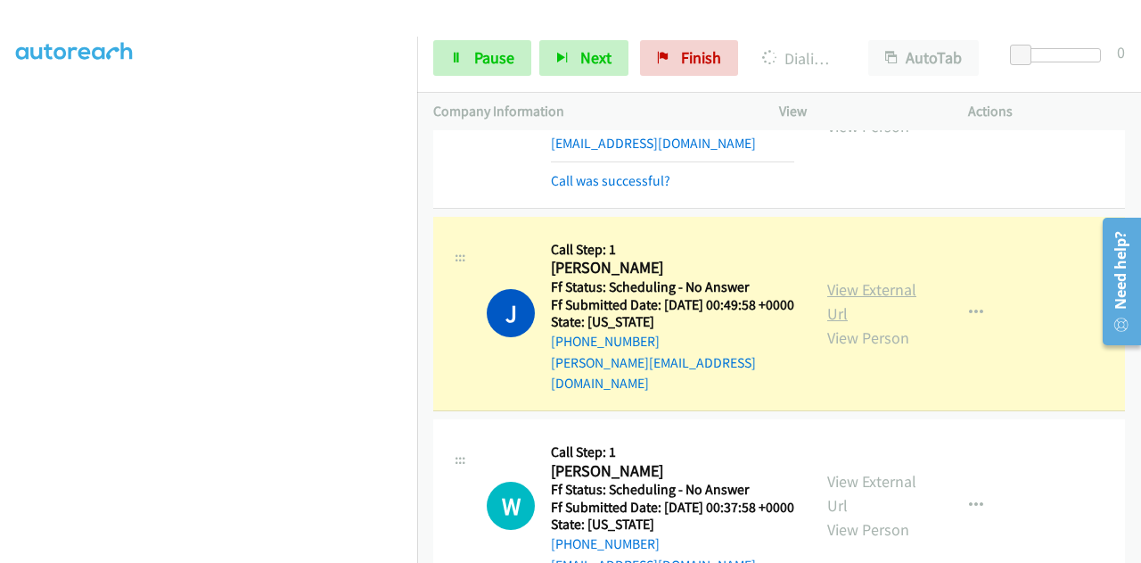
click at [833, 318] on link "View External Url" at bounding box center [872, 301] width 89 height 45
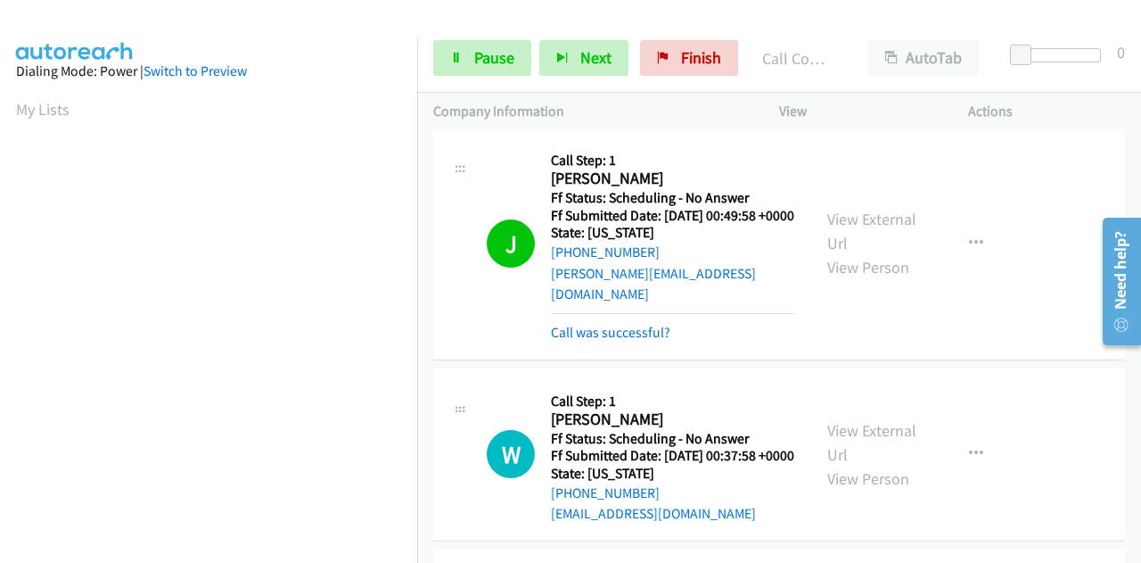
scroll to position [624, 0]
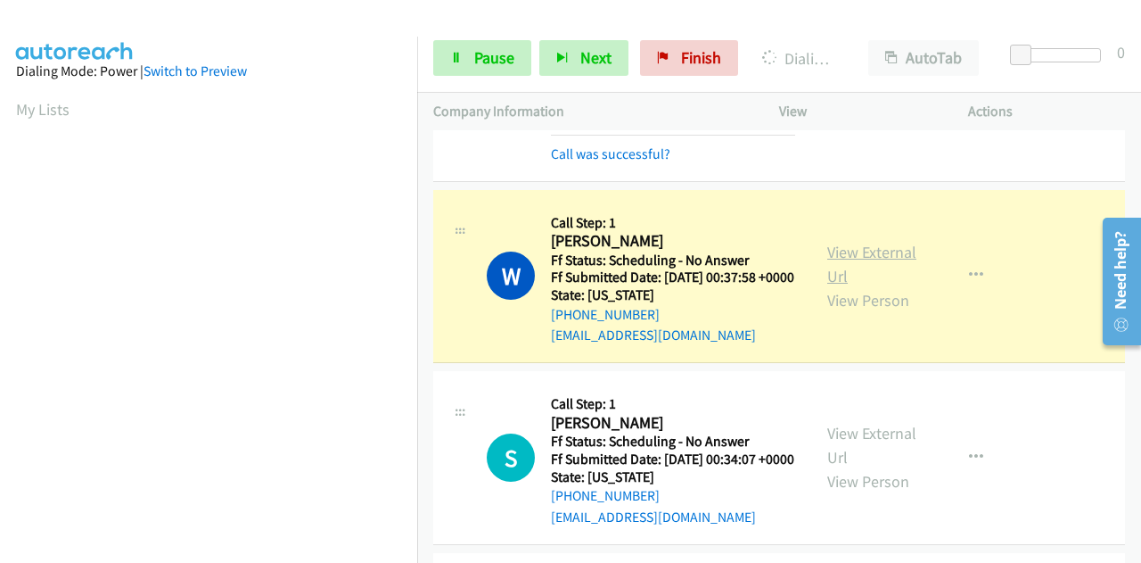
click at [846, 286] on link "View External Url" at bounding box center [872, 264] width 89 height 45
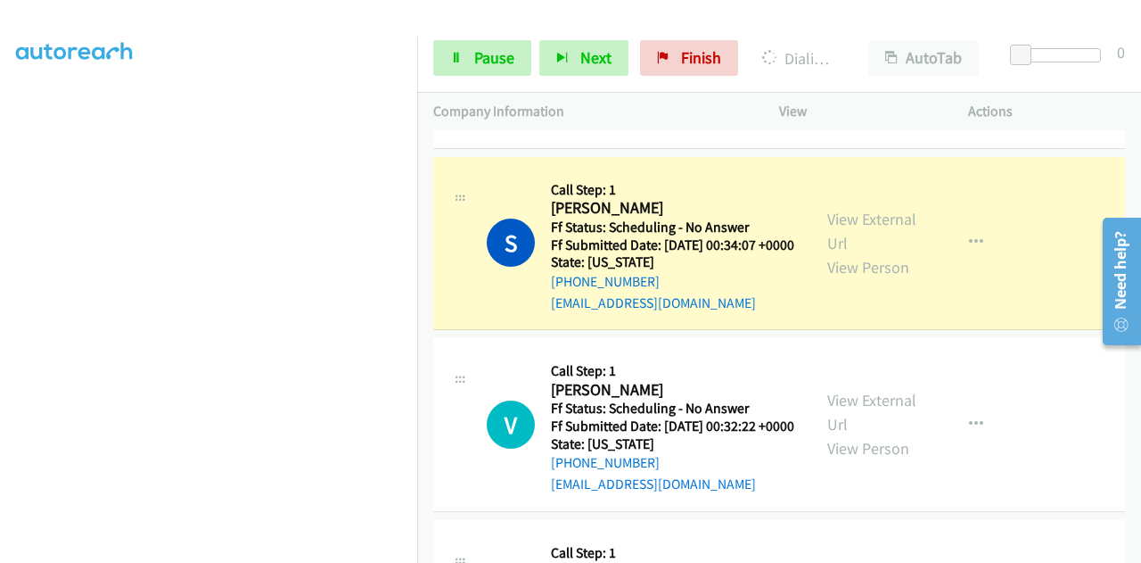
scroll to position [892, 0]
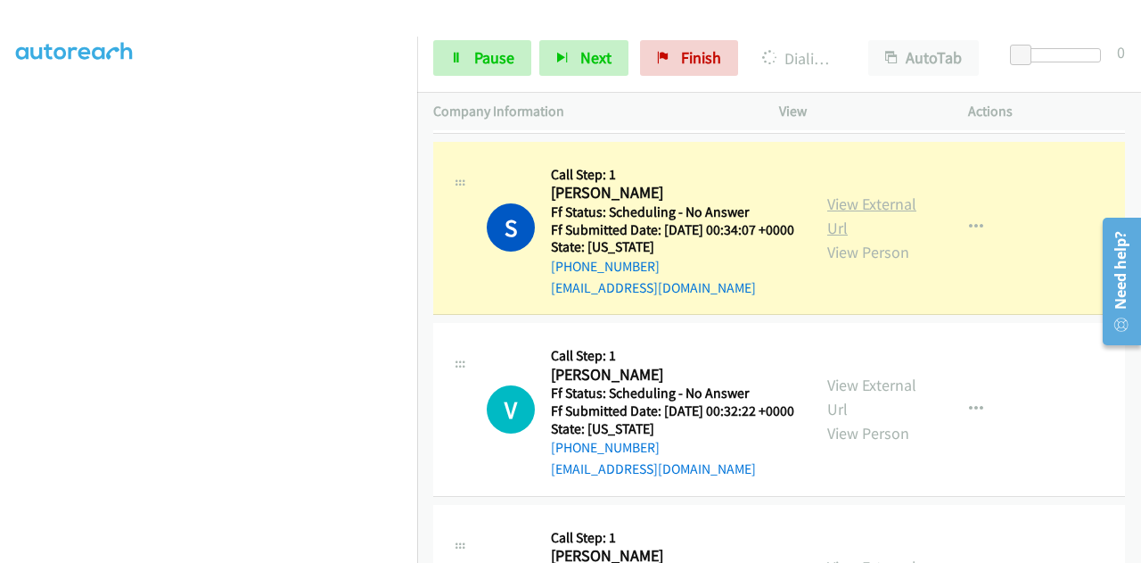
click at [828, 238] on link "View External Url" at bounding box center [872, 216] width 89 height 45
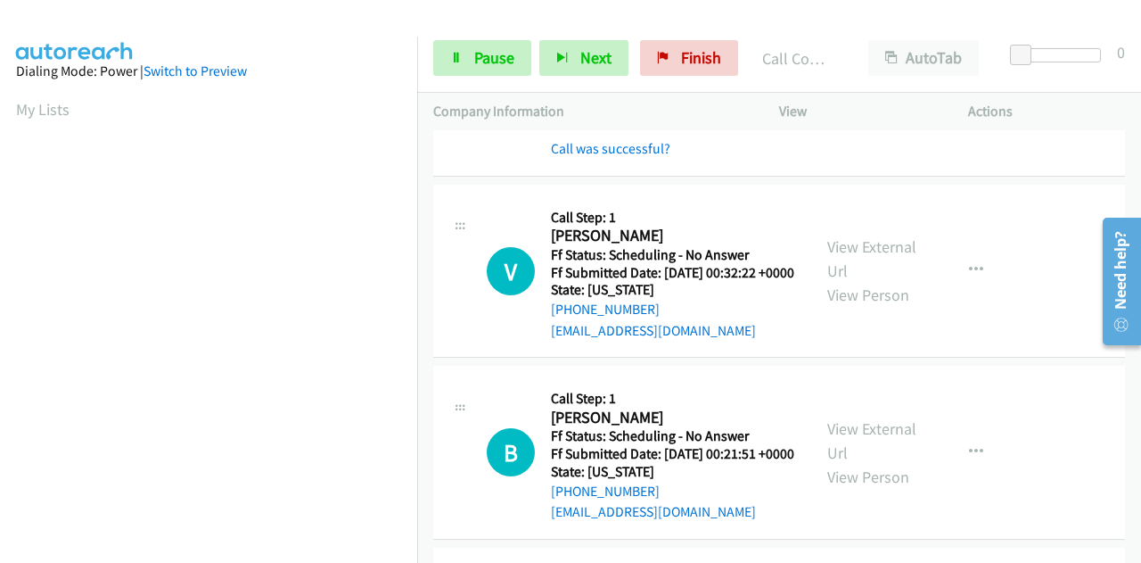
scroll to position [1070, 0]
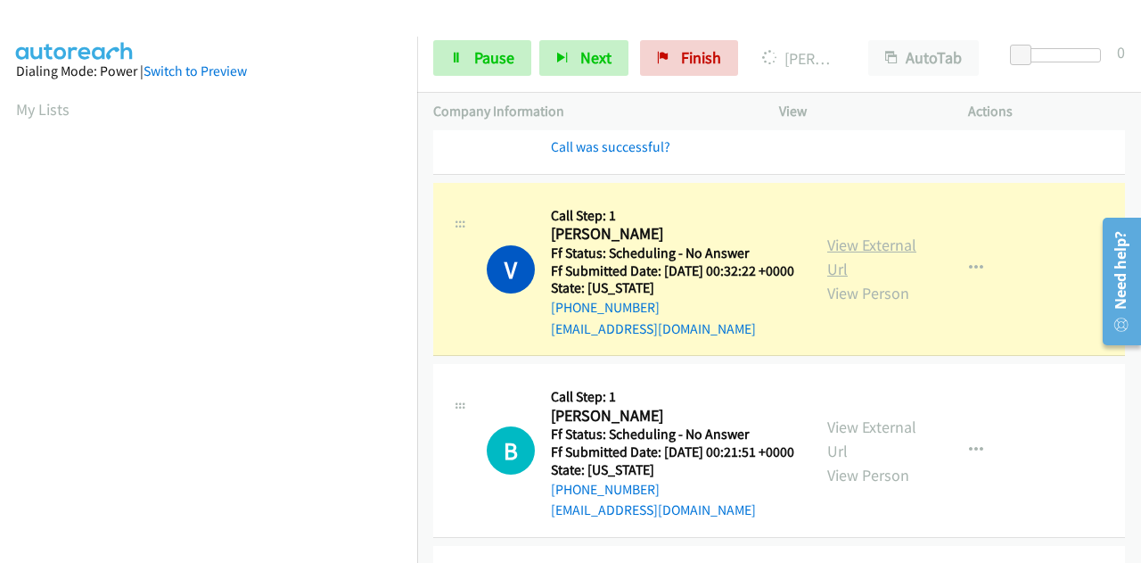
click at [872, 279] on link "View External Url" at bounding box center [872, 257] width 89 height 45
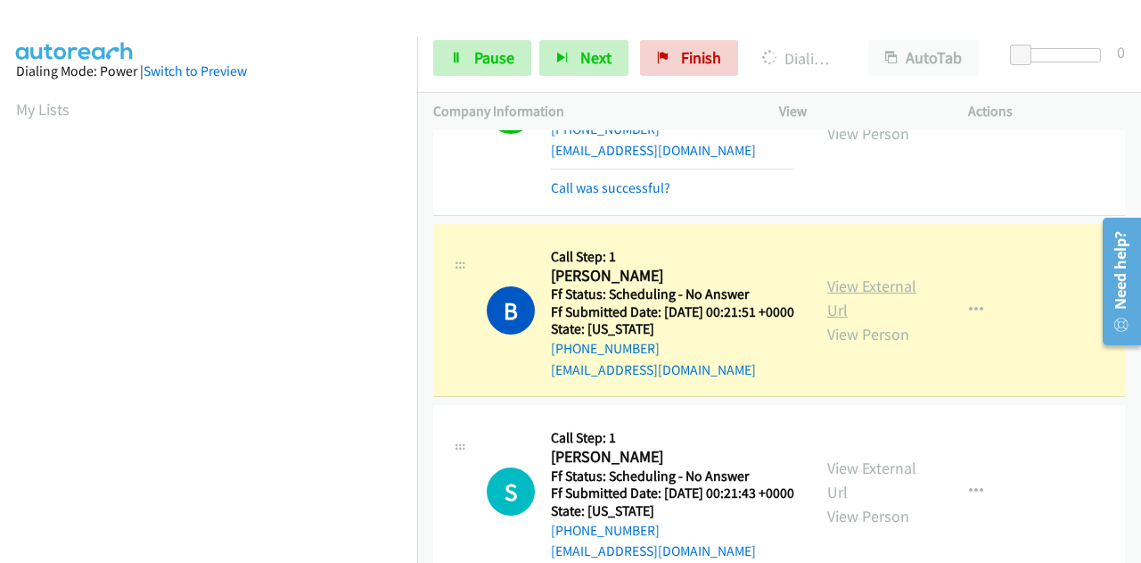
scroll to position [437, 0]
click at [836, 320] on link "View External Url" at bounding box center [872, 298] width 89 height 45
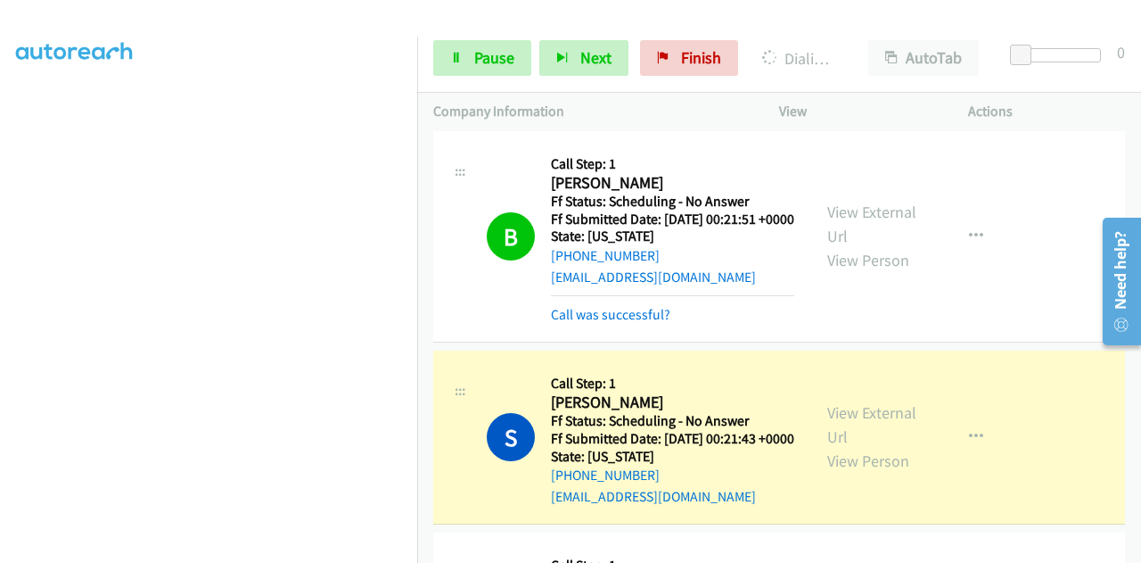
scroll to position [1516, 0]
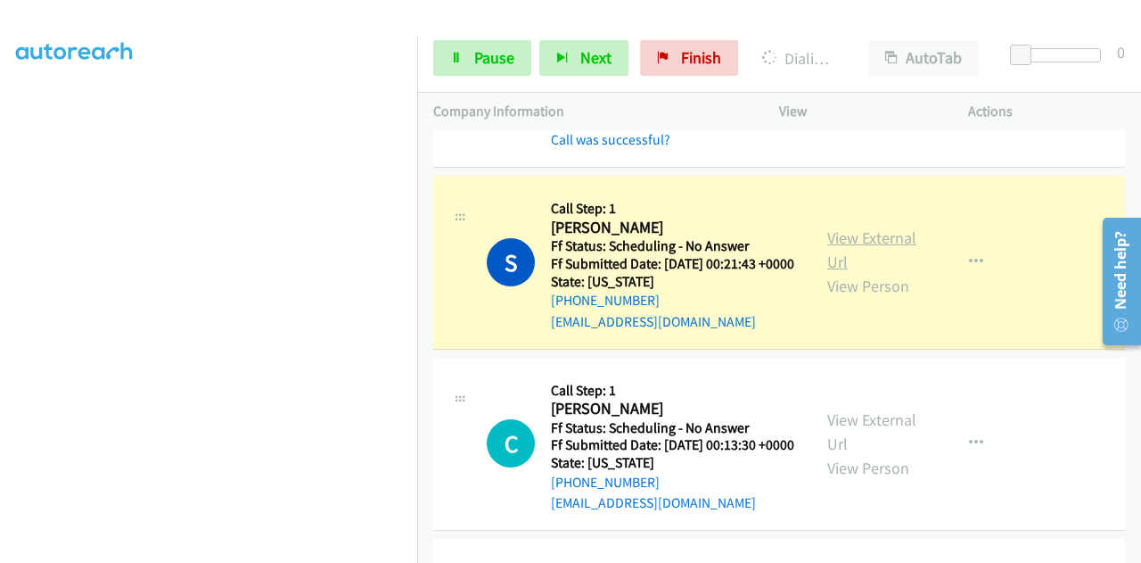
click at [836, 272] on link "View External Url" at bounding box center [872, 249] width 89 height 45
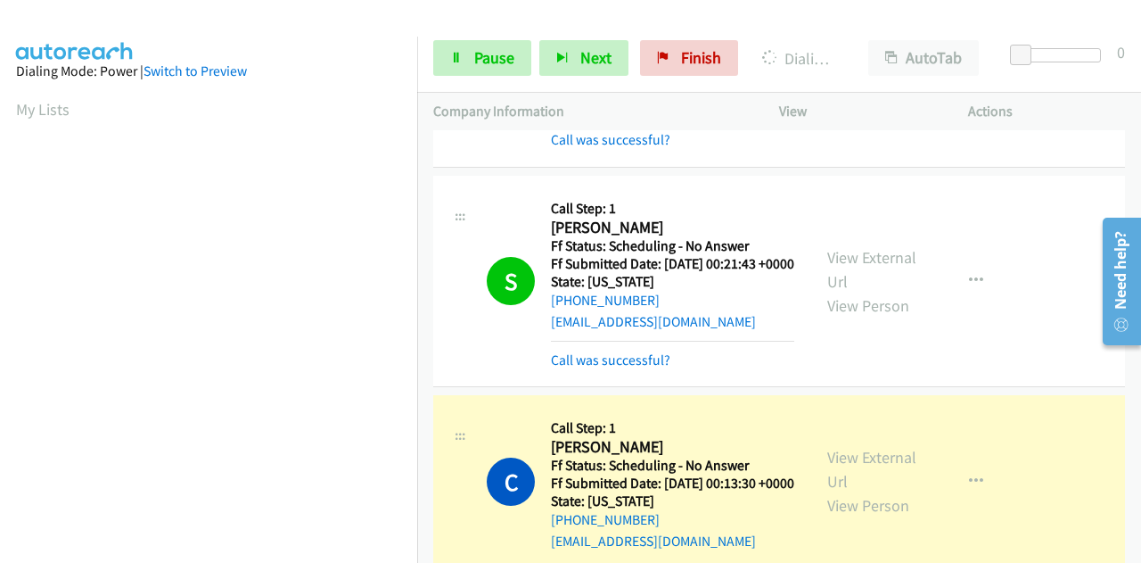
scroll to position [1784, 0]
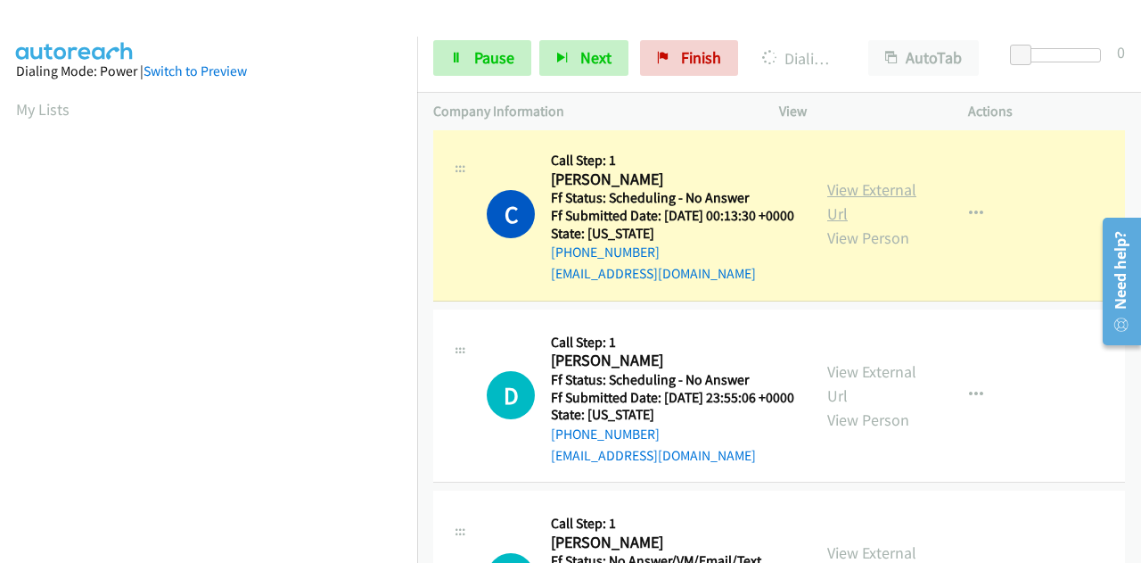
click at [828, 224] on link "View External Url" at bounding box center [872, 201] width 89 height 45
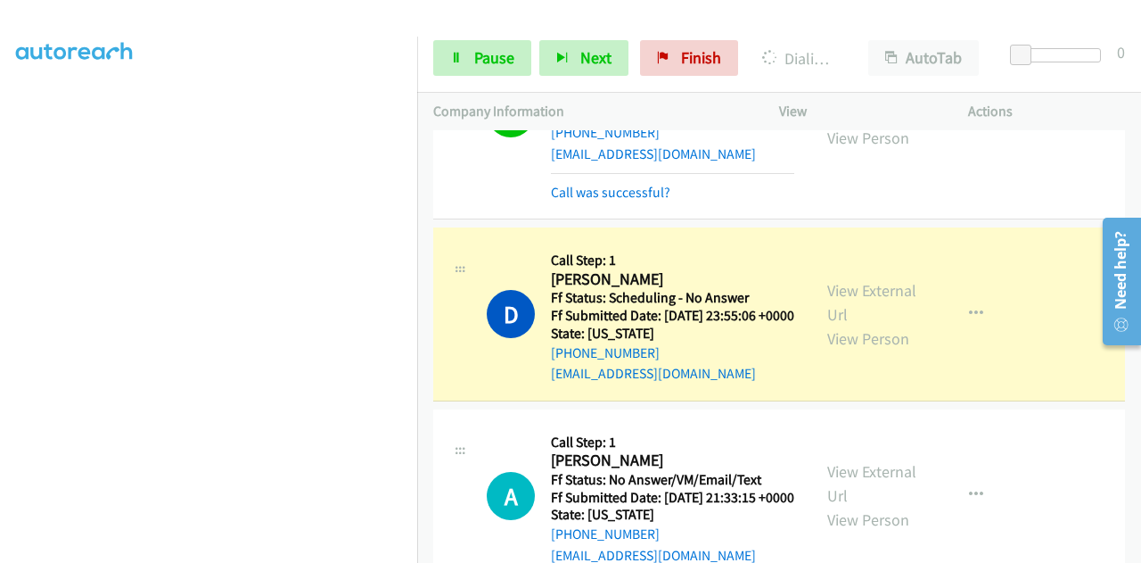
scroll to position [2051, 0]
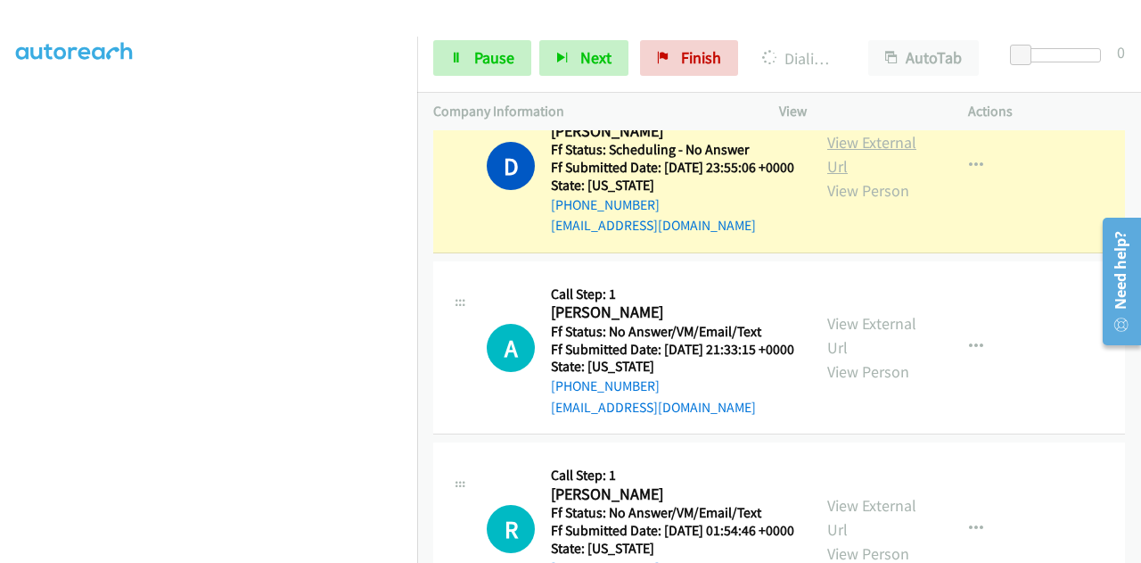
click at [839, 177] on link "View External Url" at bounding box center [872, 154] width 89 height 45
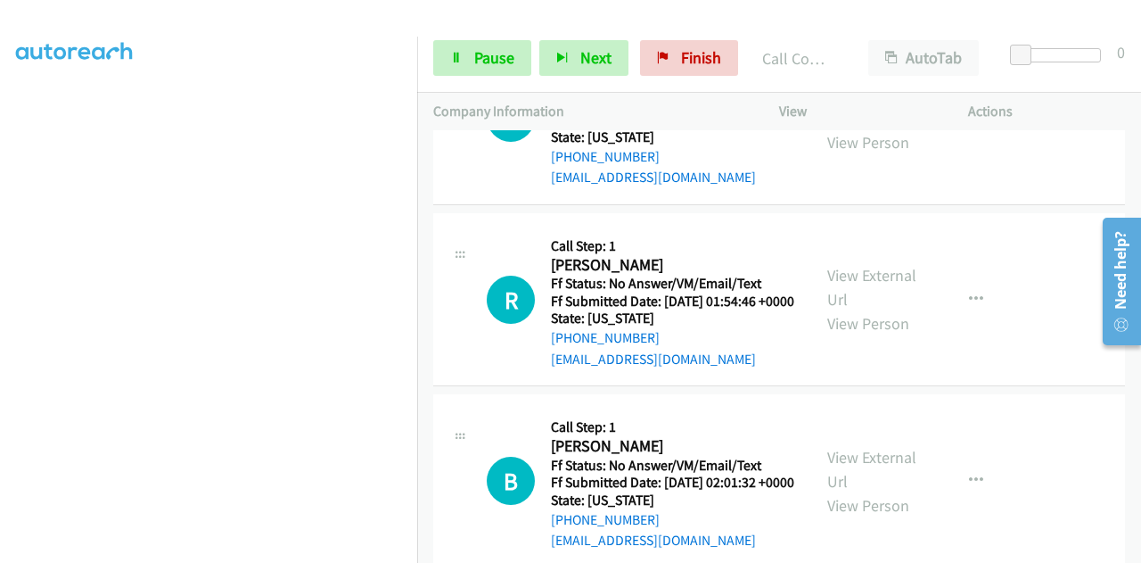
scroll to position [2229, 0]
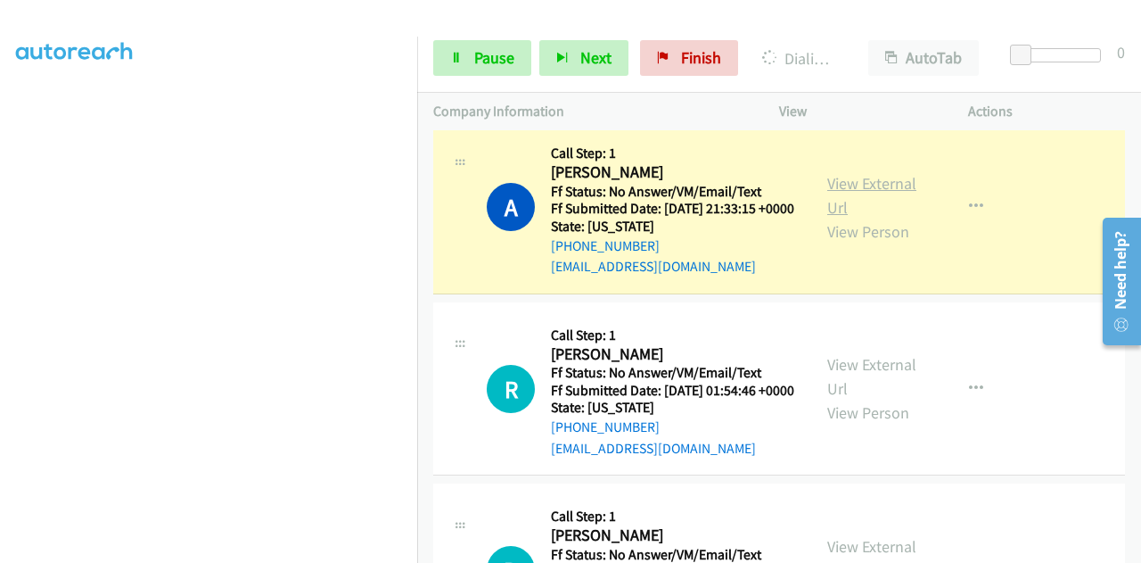
click at [857, 218] on link "View External Url" at bounding box center [872, 195] width 89 height 45
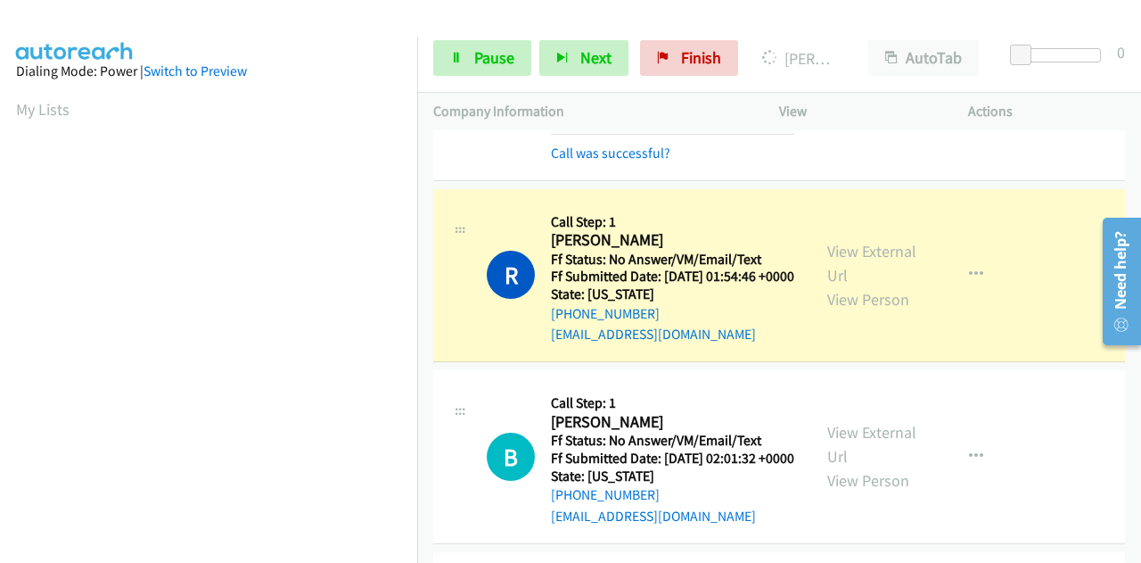
scroll to position [2497, 0]
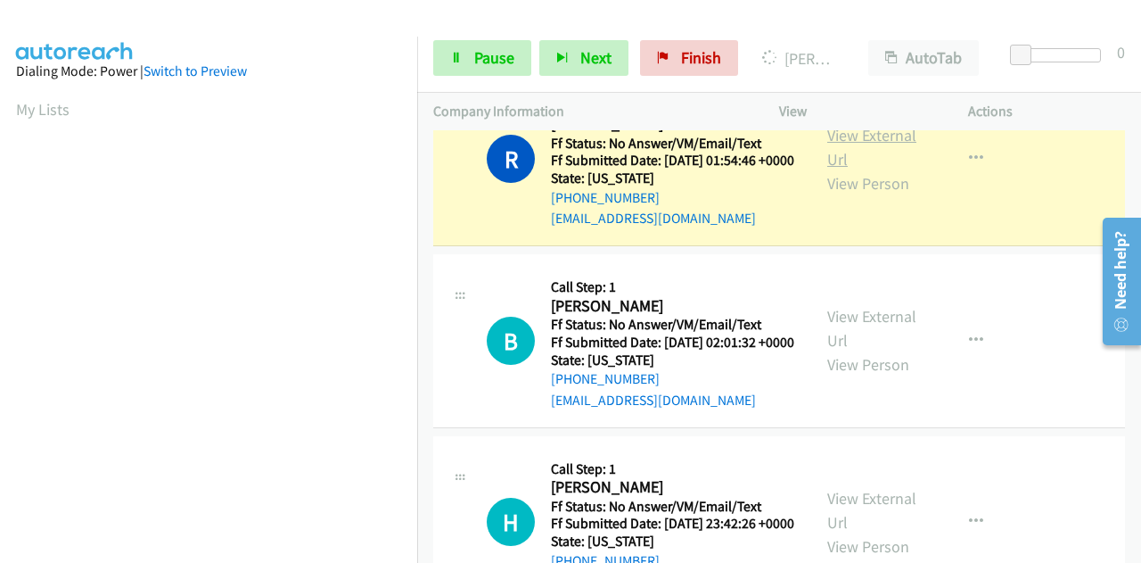
click at [861, 169] on link "View External Url" at bounding box center [872, 147] width 89 height 45
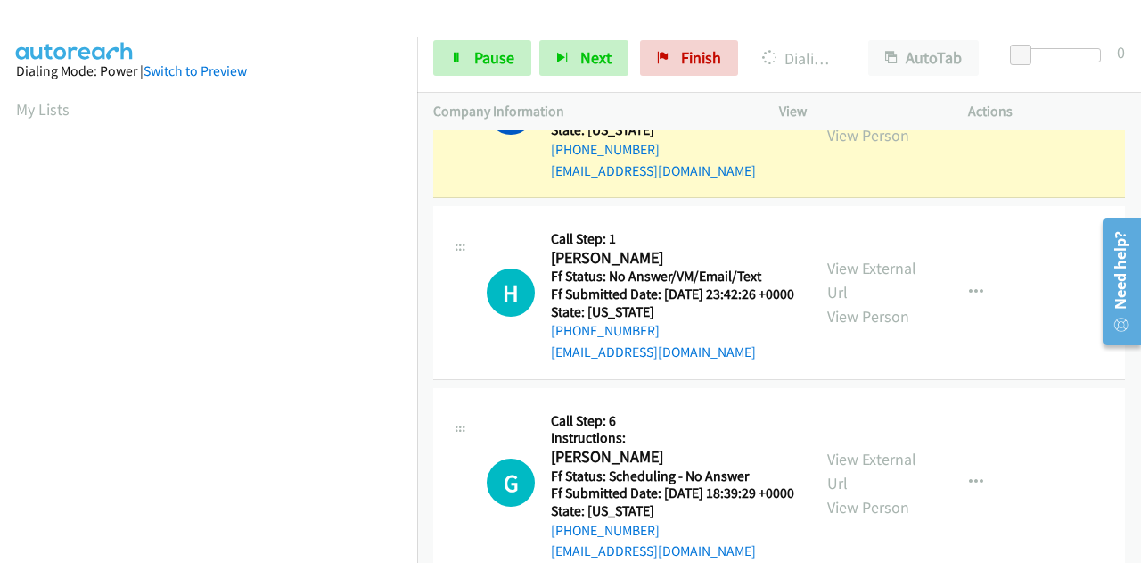
scroll to position [437, 0]
click at [853, 121] on link "View External Url" at bounding box center [872, 99] width 89 height 45
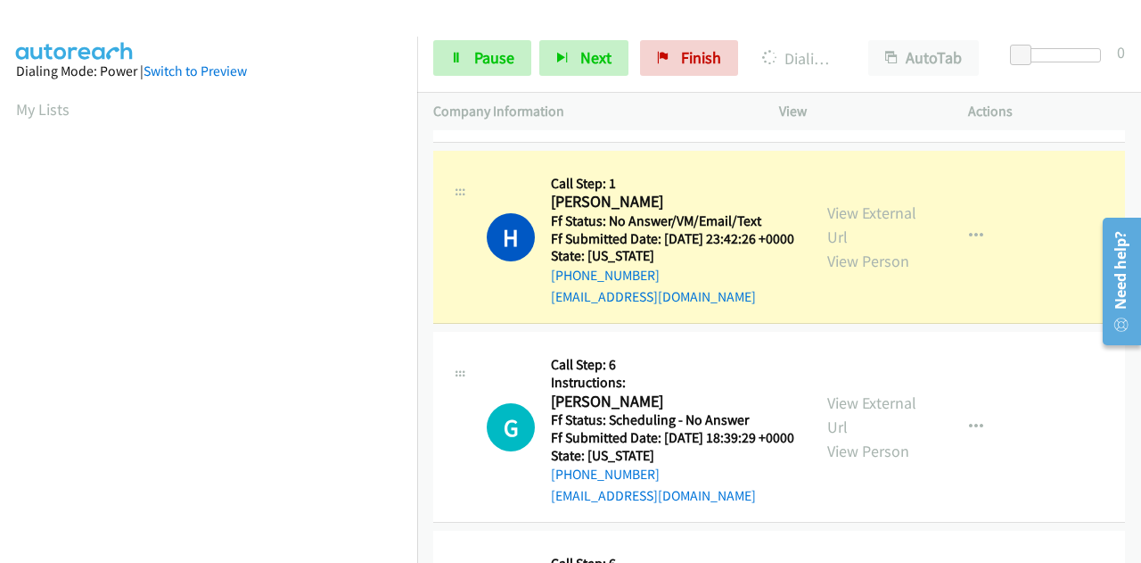
scroll to position [2943, 0]
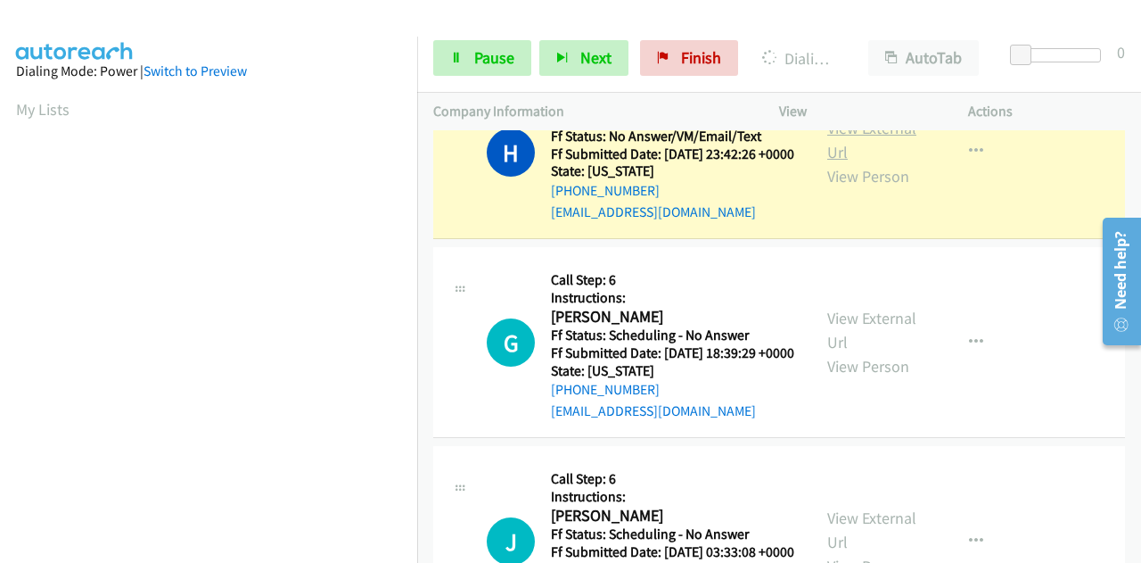
click at [876, 162] on link "View External Url" at bounding box center [872, 140] width 89 height 45
click at [457, 63] on link "Pause" at bounding box center [482, 58] width 98 height 36
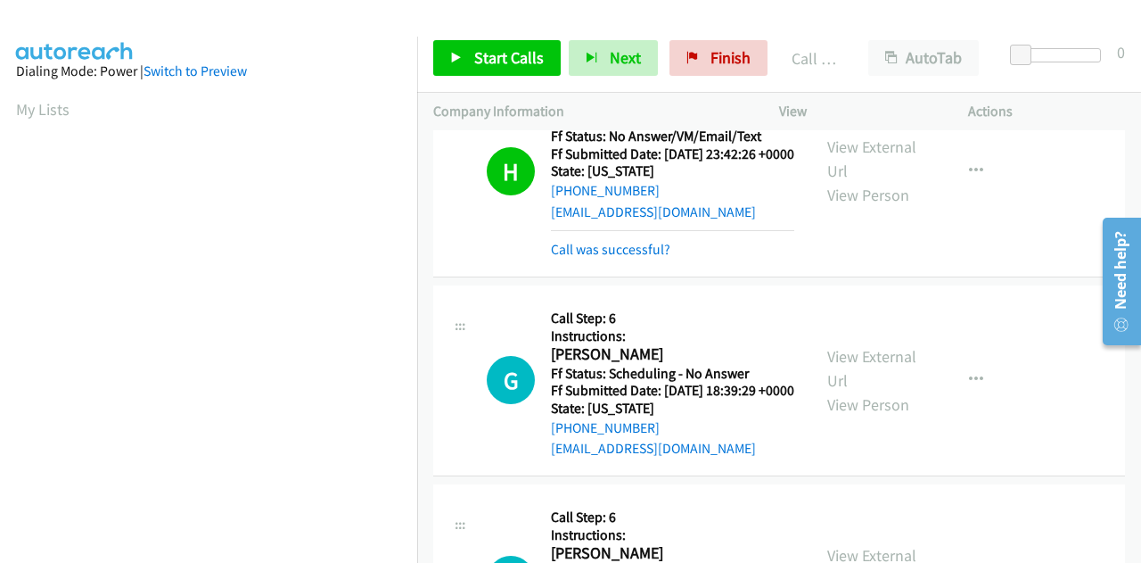
scroll to position [437, 0]
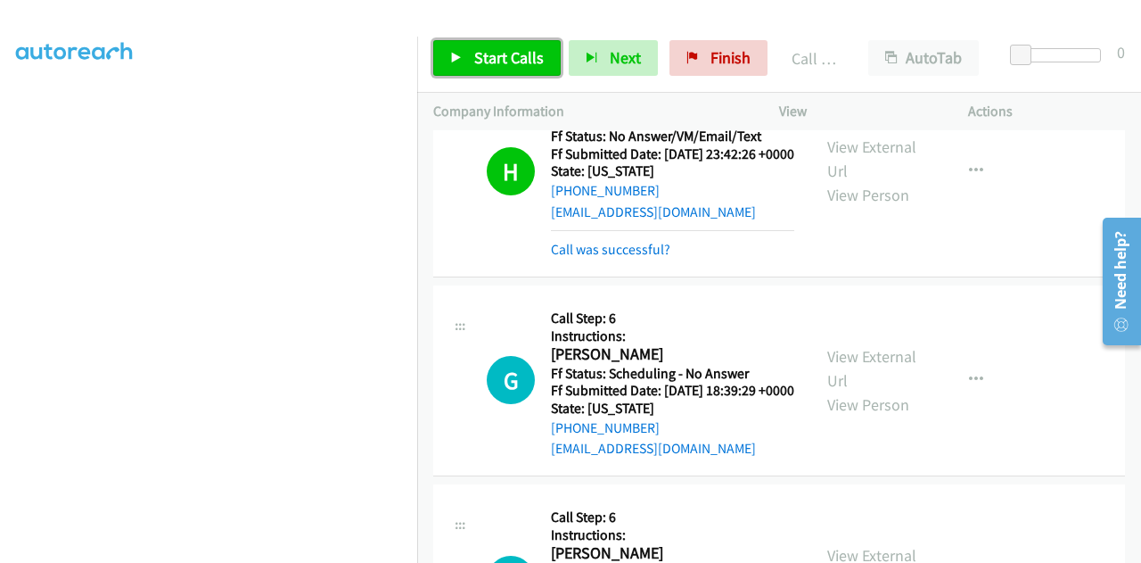
click at [498, 69] on link "Start Calls" at bounding box center [497, 58] width 128 height 36
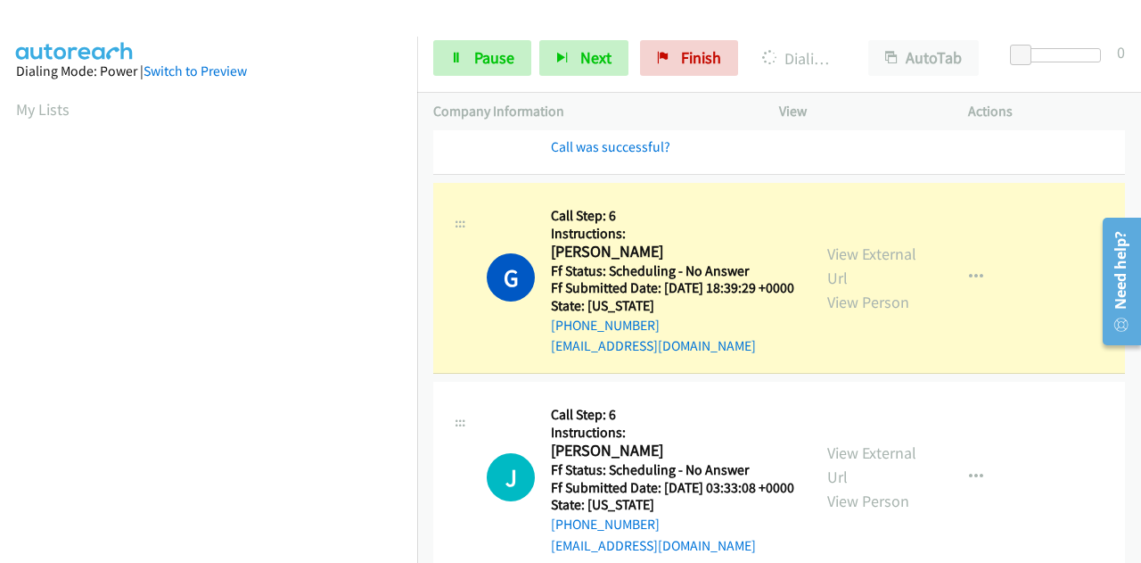
scroll to position [3210, 0]
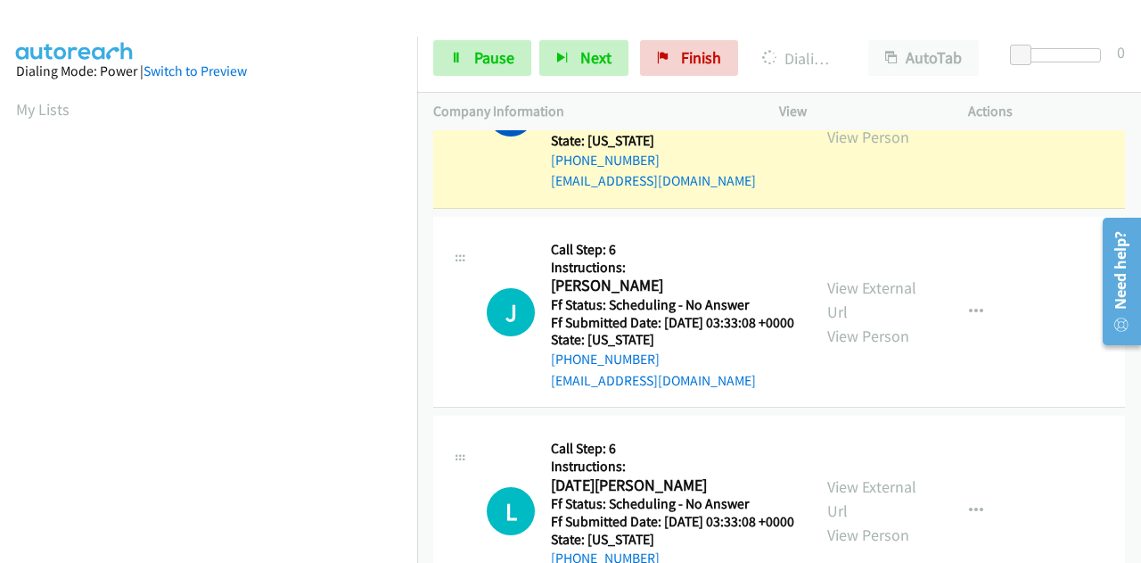
click at [841, 123] on link "View External Url" at bounding box center [872, 100] width 89 height 45
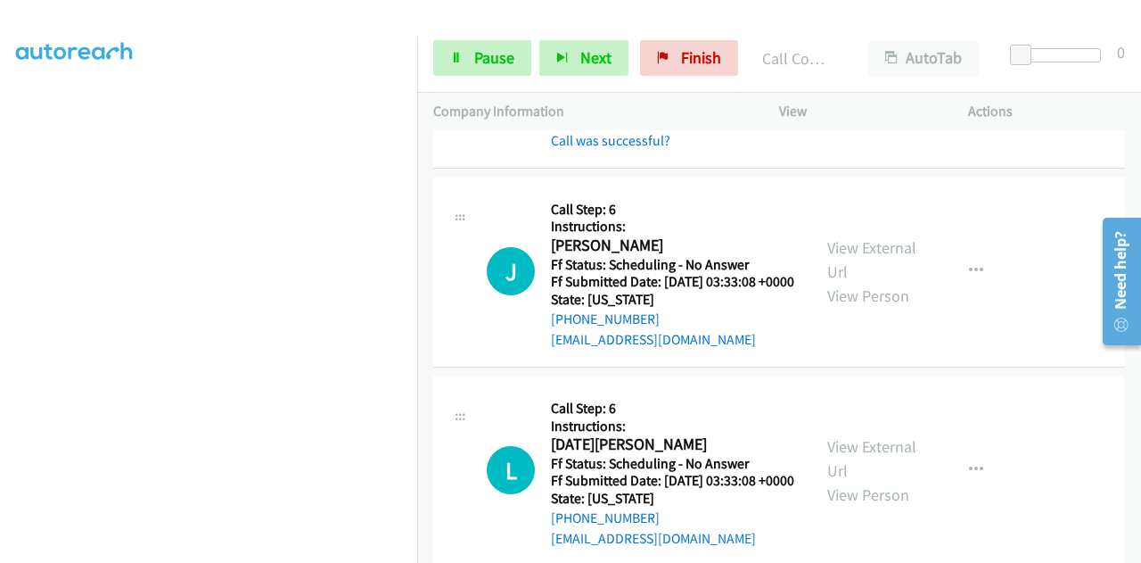
scroll to position [3478, 0]
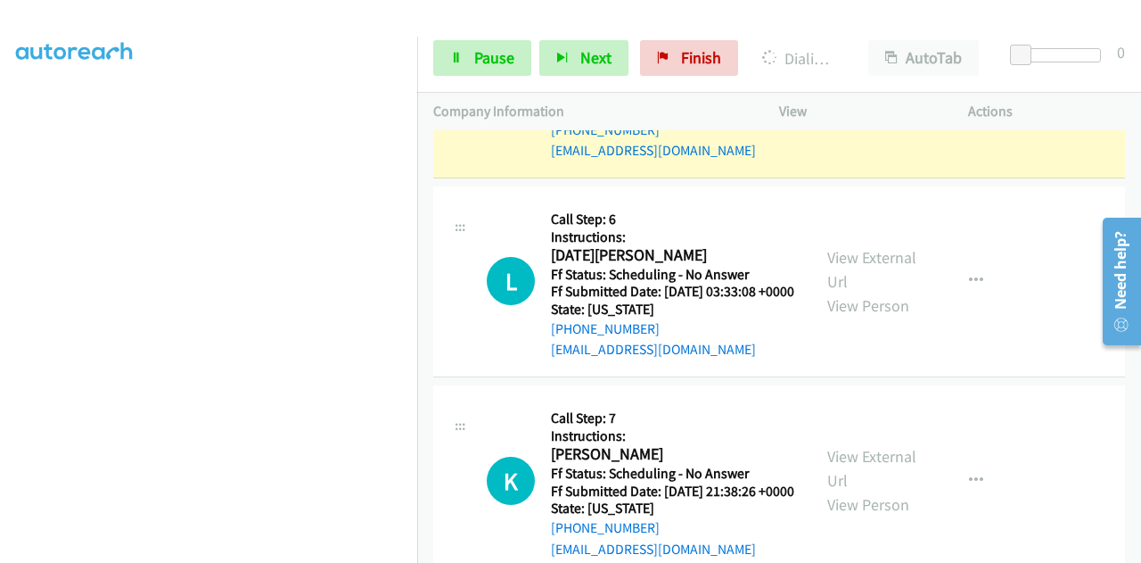
click at [855, 93] on link "View External Url" at bounding box center [872, 70] width 89 height 45
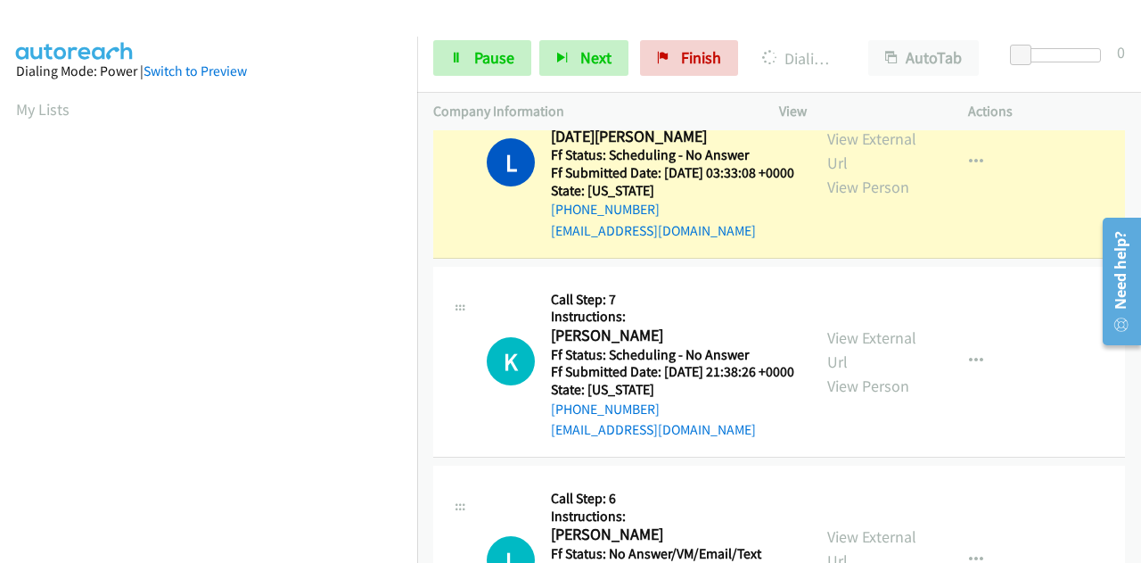
scroll to position [3746, 0]
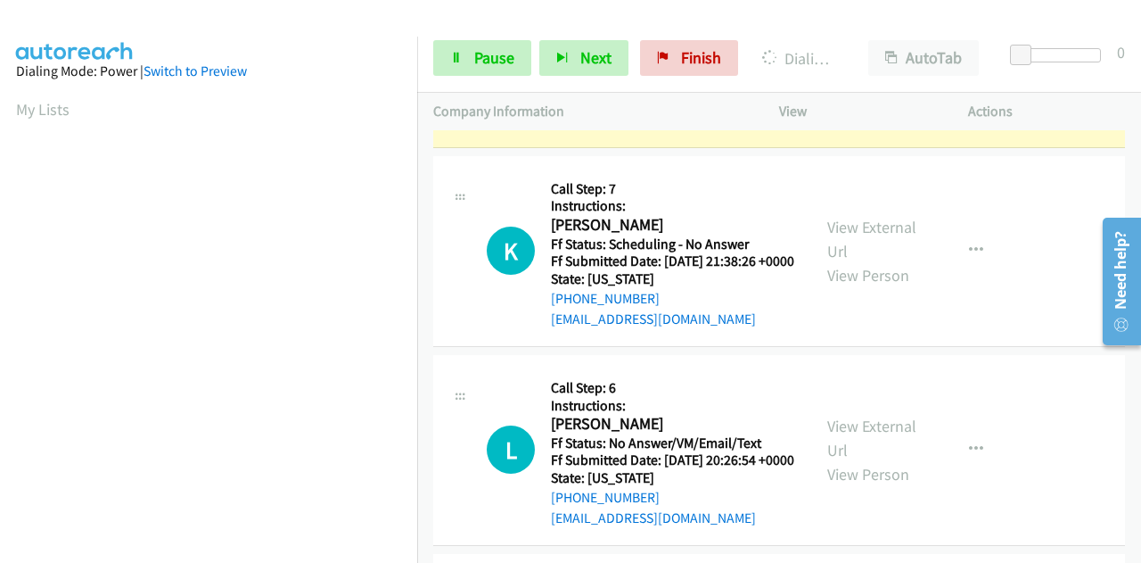
click at [844, 62] on link "View External Url" at bounding box center [872, 40] width 89 height 45
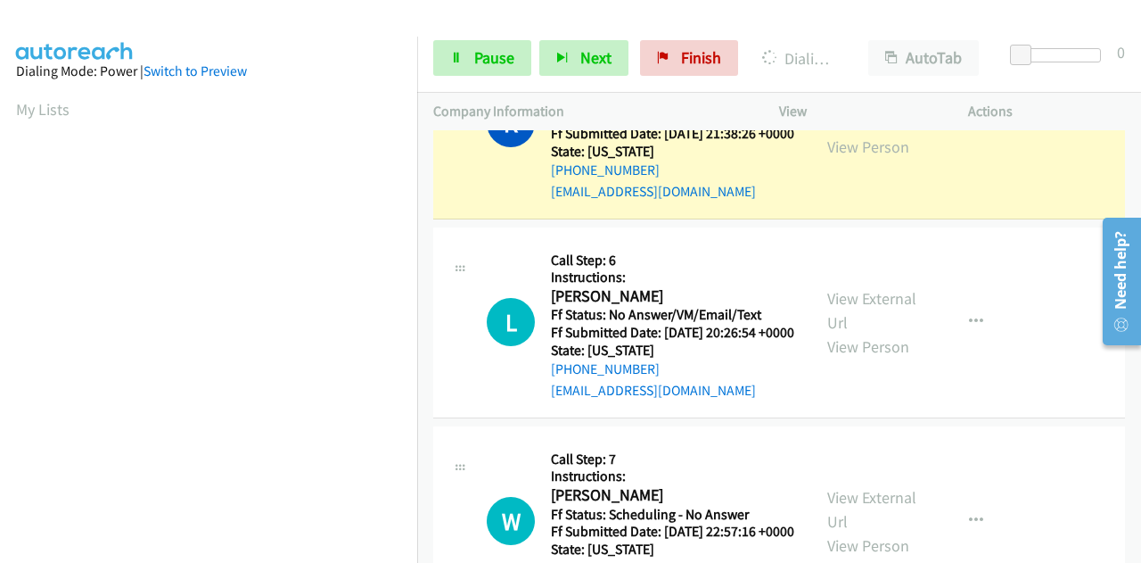
scroll to position [4013, 0]
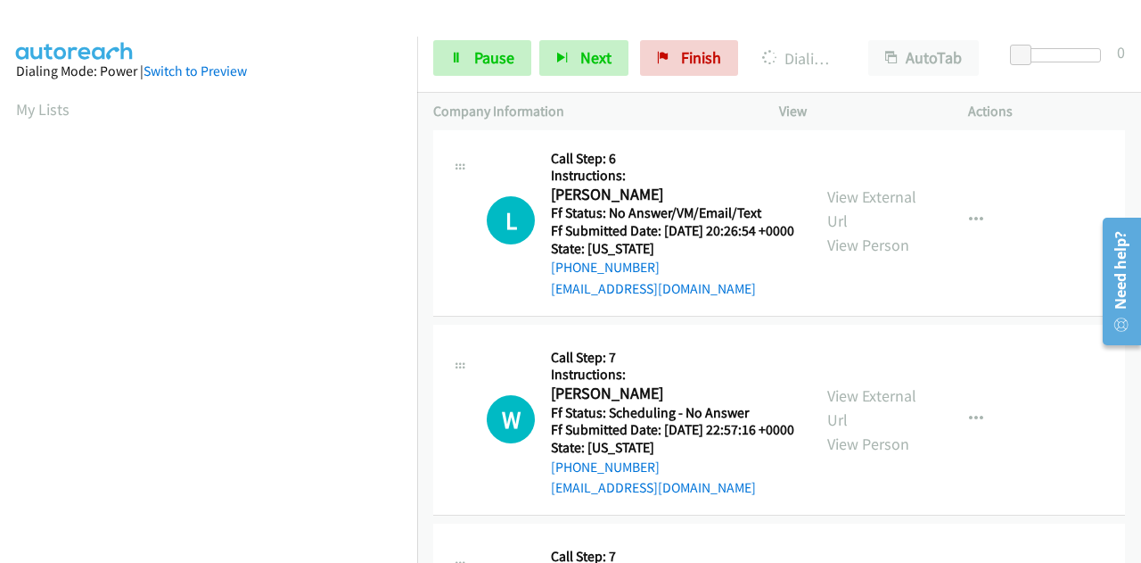
click at [844, 31] on link "View External Url" at bounding box center [872, 9] width 89 height 45
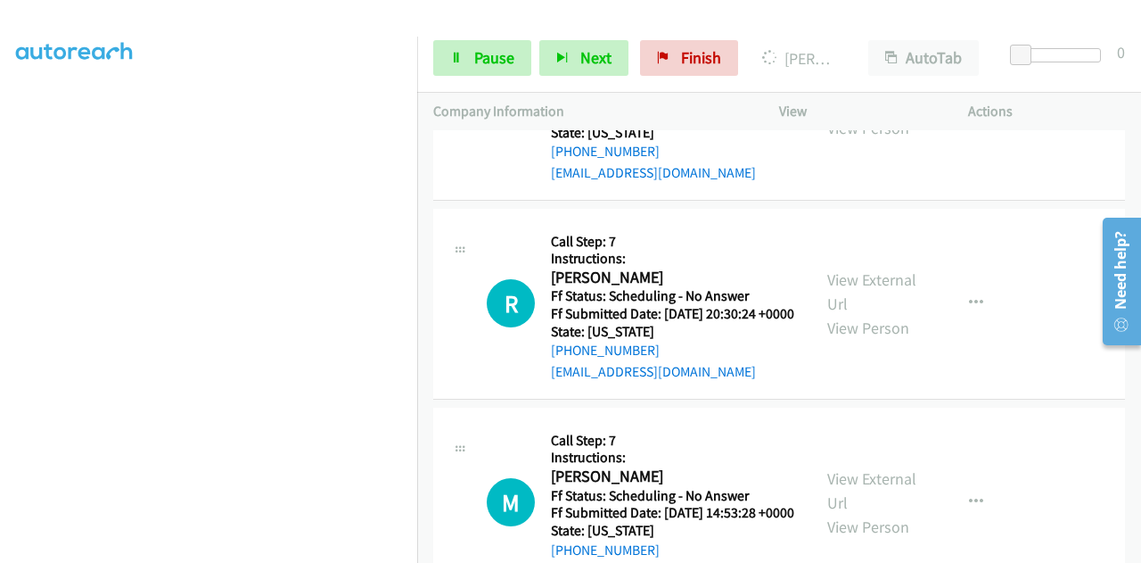
scroll to position [4370, 0]
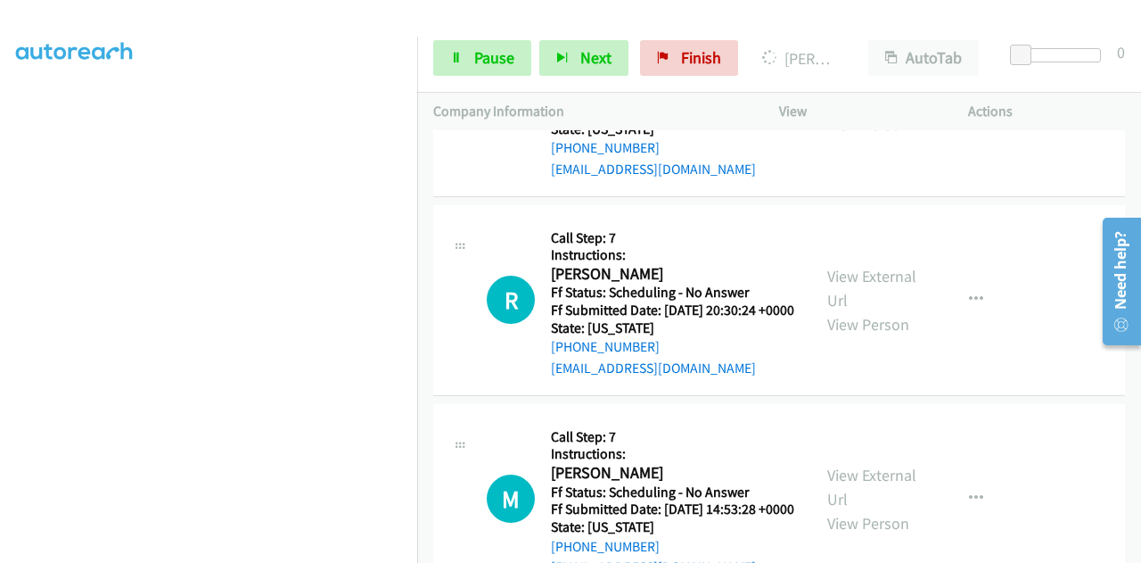
click at [484, 51] on span "Pause" at bounding box center [494, 57] width 40 height 21
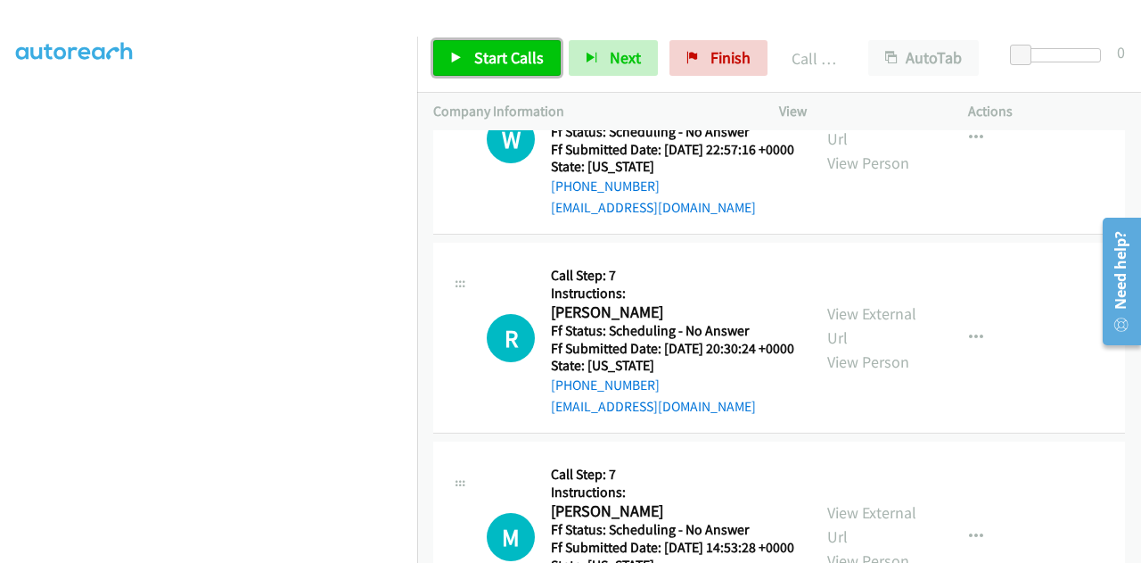
click at [519, 58] on span "Start Calls" at bounding box center [509, 57] width 70 height 21
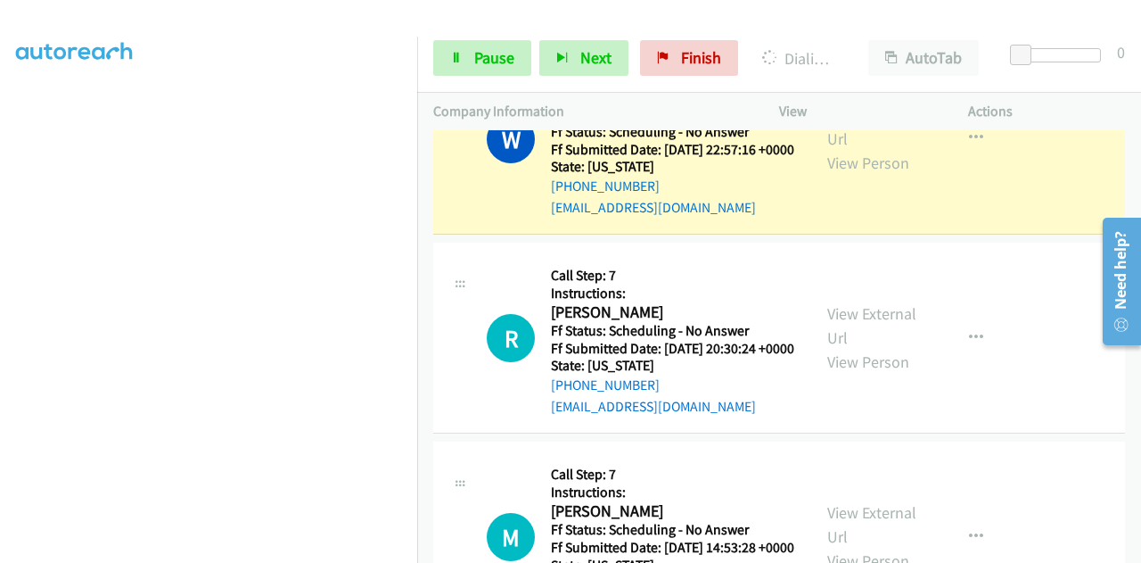
scroll to position [0, 0]
click at [828, 149] on link "View External Url" at bounding box center [872, 126] width 89 height 45
click at [466, 39] on div "Start Calls Pause Next Finish Dialing [PERSON_NAME] AutoTab AutoTab 0" at bounding box center [779, 58] width 724 height 69
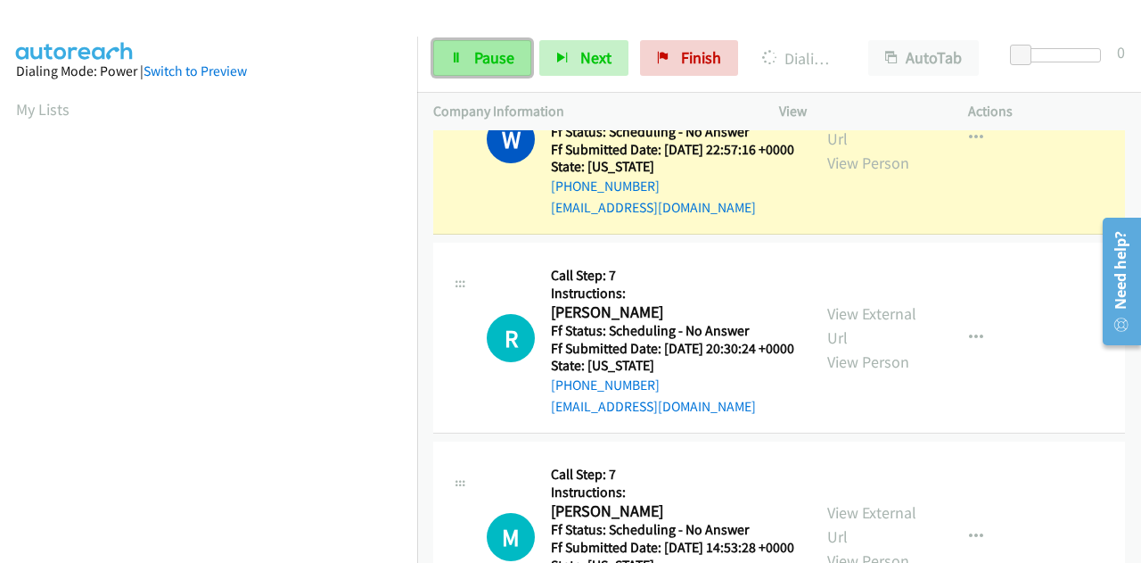
click at [471, 56] on link "Pause" at bounding box center [482, 58] width 98 height 36
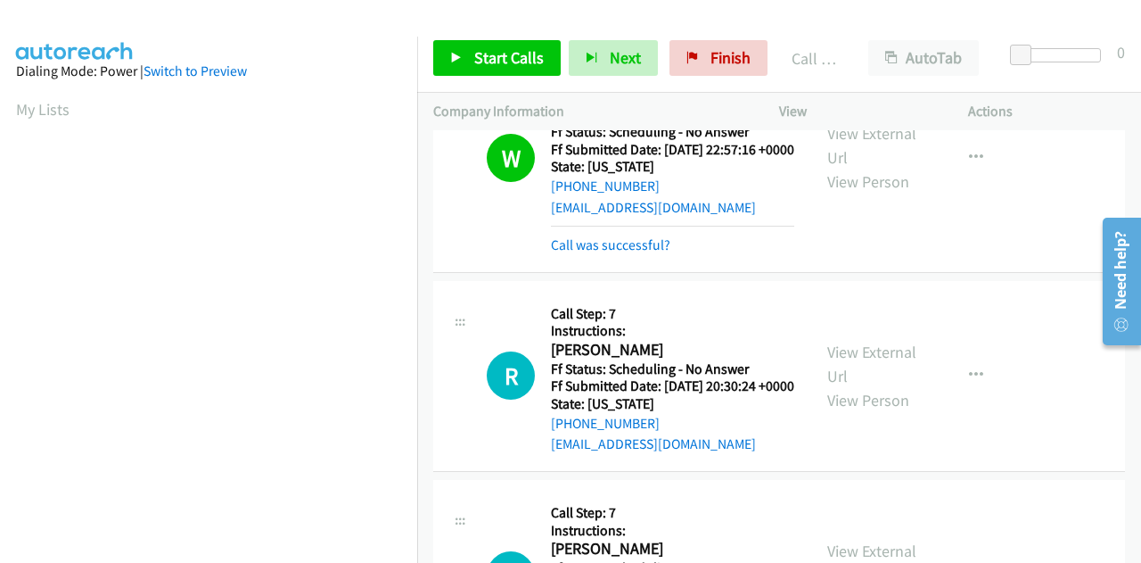
scroll to position [437, 0]
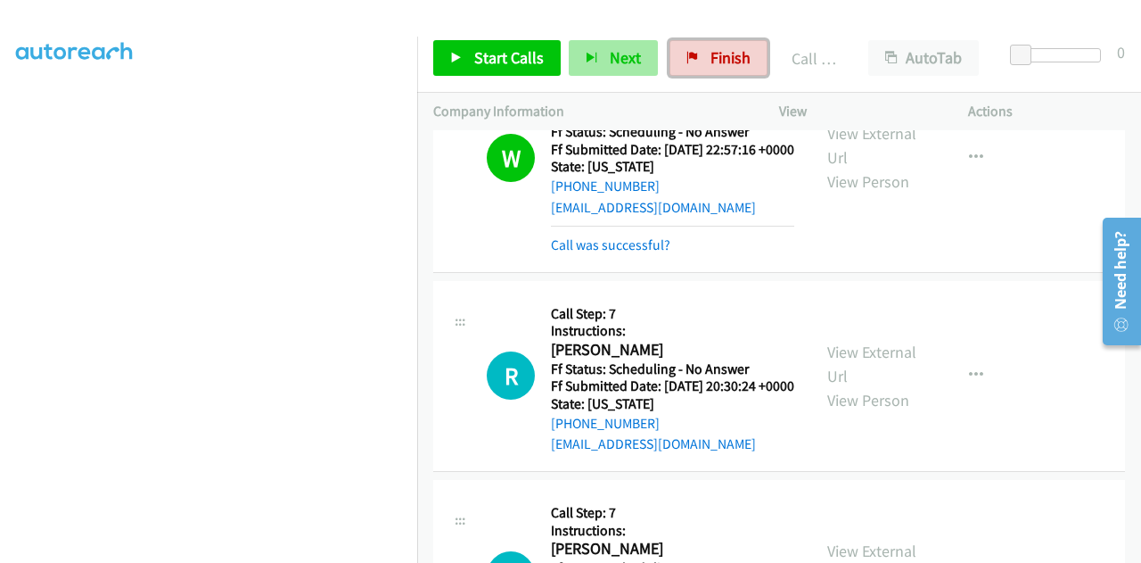
drag, startPoint x: 722, startPoint y: 56, endPoint x: 647, endPoint y: 54, distance: 74.9
click at [721, 56] on span "Finish" at bounding box center [731, 57] width 40 height 21
